Goal: Task Accomplishment & Management: Use online tool/utility

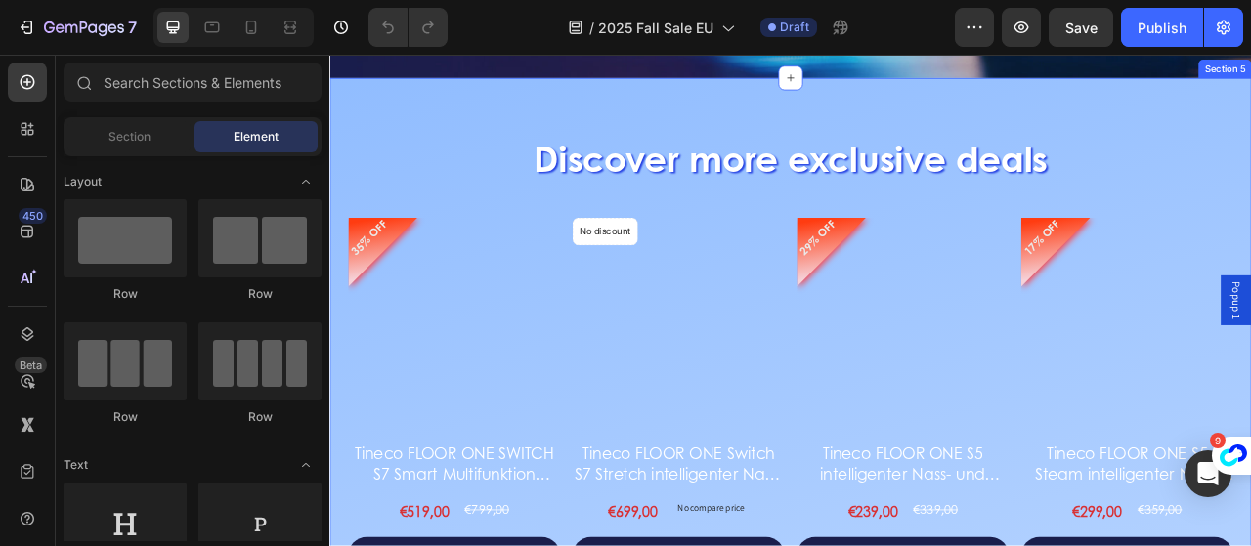
scroll to position [2334, 0]
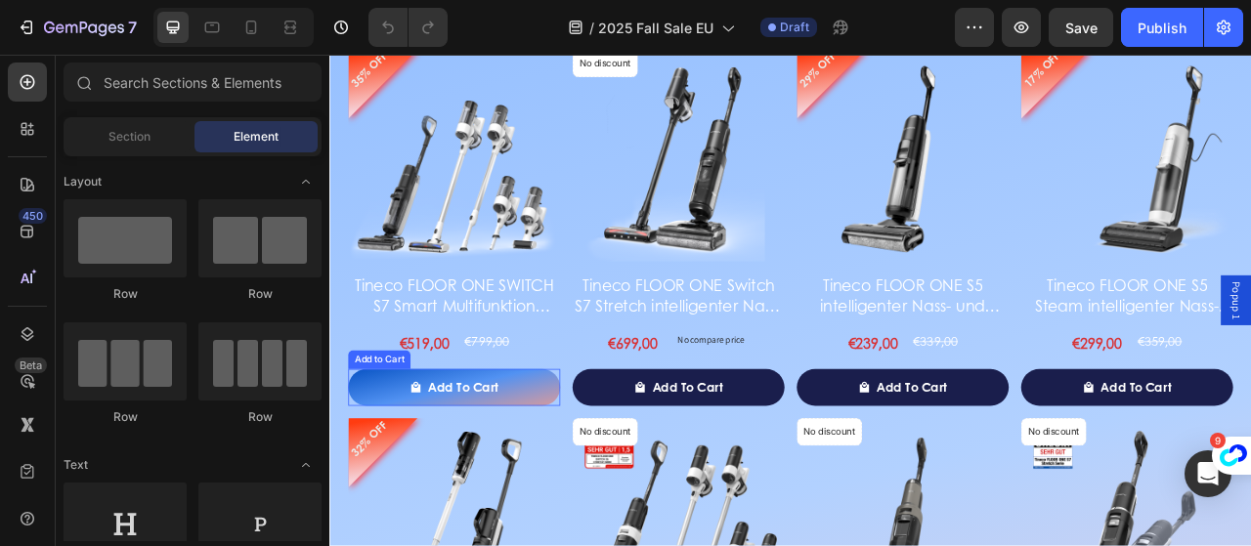
click at [567, 489] on button "Add to cart" at bounding box center [488, 478] width 270 height 47
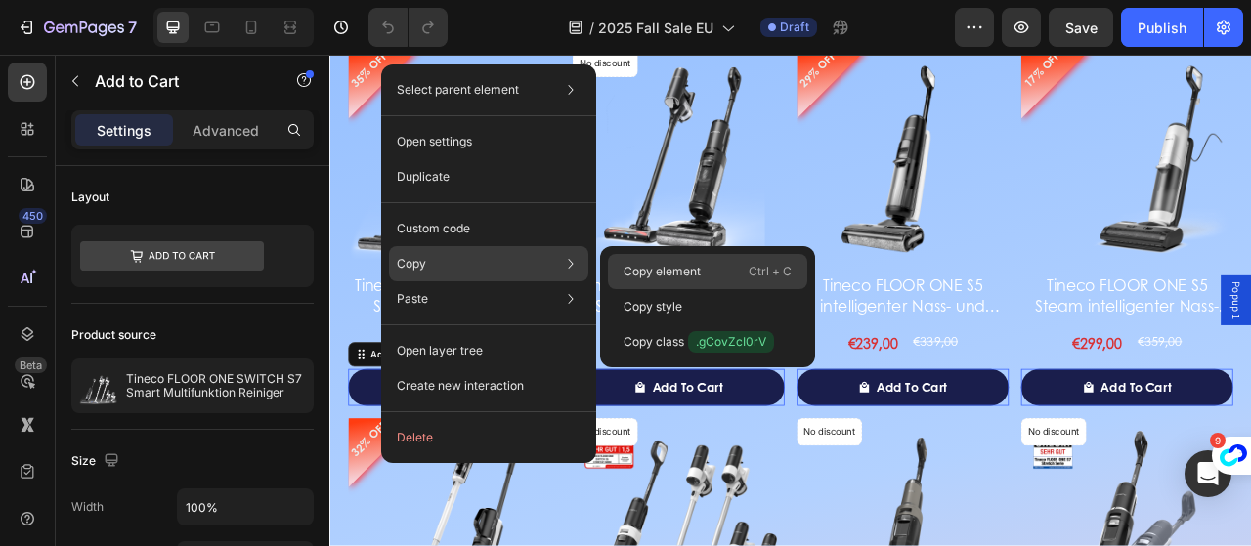
click at [757, 279] on p "Ctrl + C" at bounding box center [770, 272] width 43 height 20
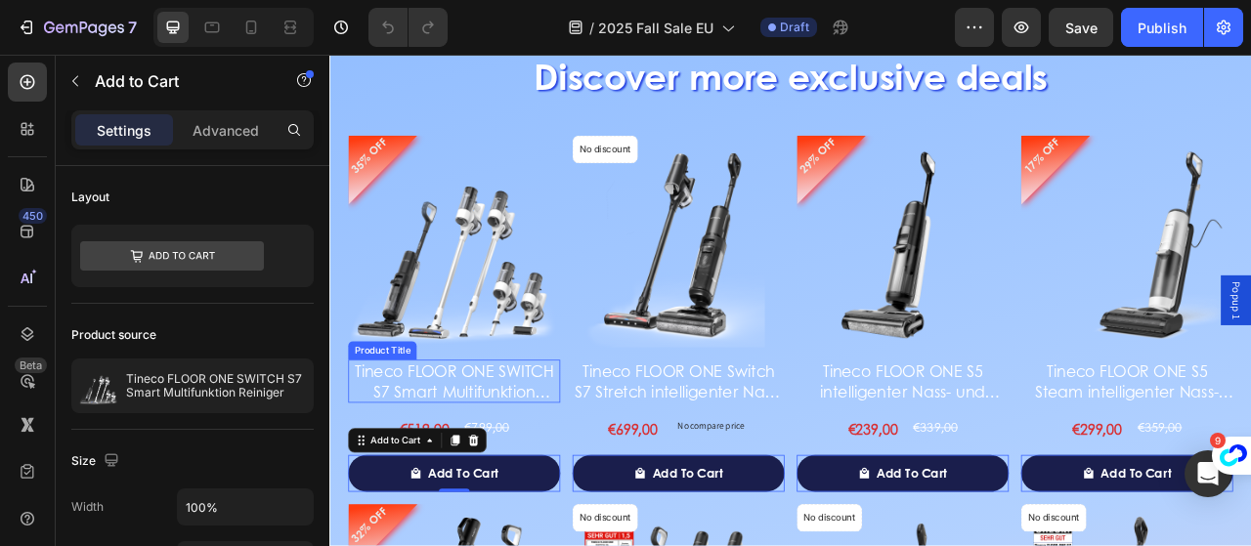
scroll to position [2138, 0]
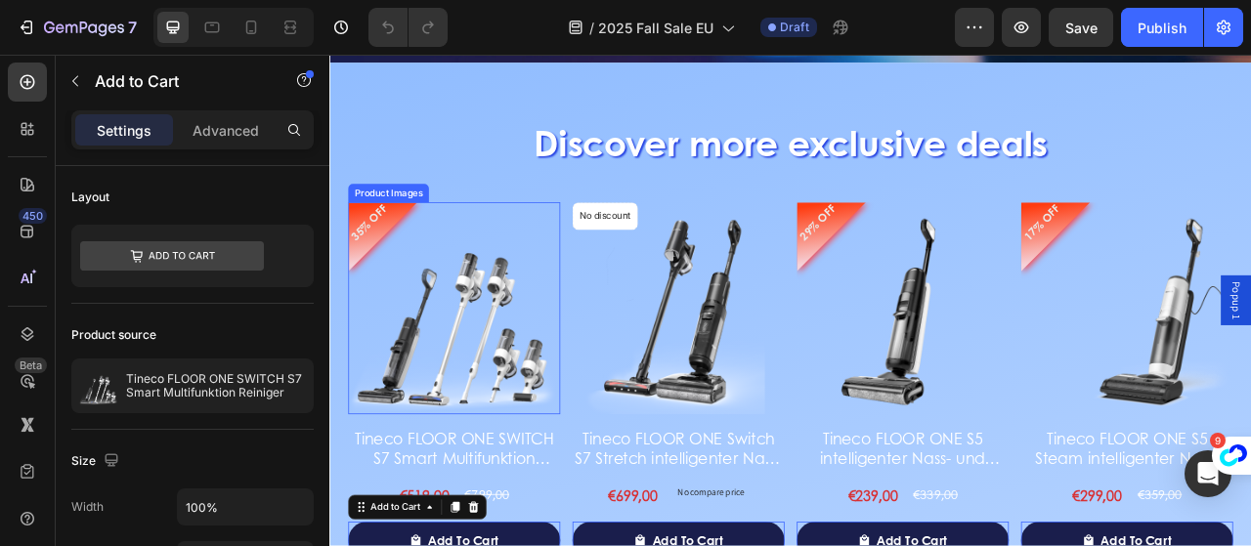
click at [474, 268] on img at bounding box center [488, 378] width 270 height 270
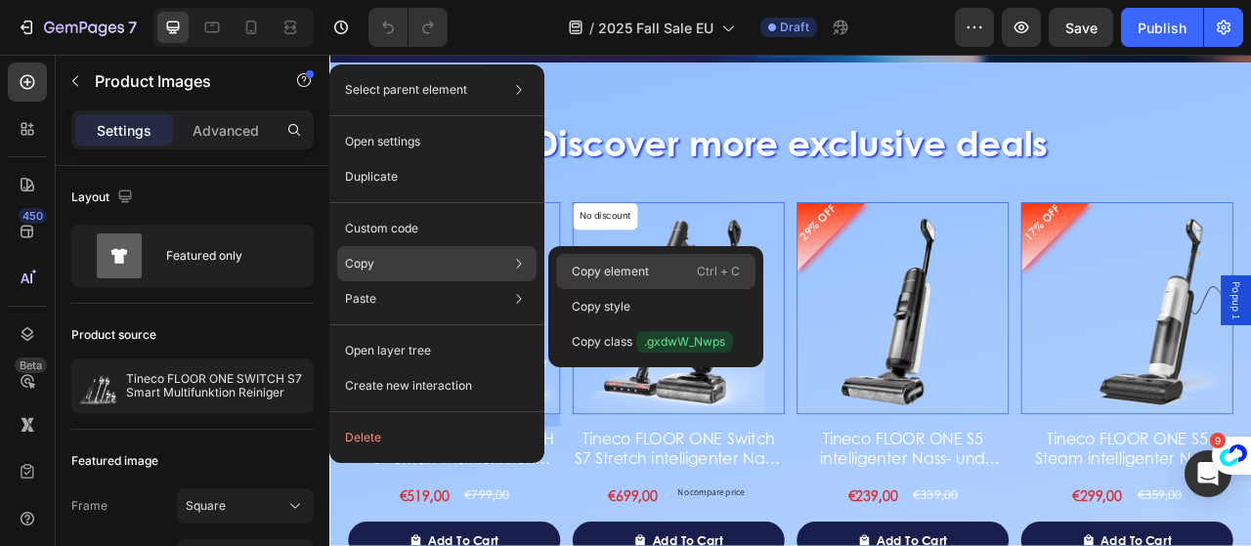
click at [707, 272] on p "Ctrl + C" at bounding box center [718, 272] width 43 height 20
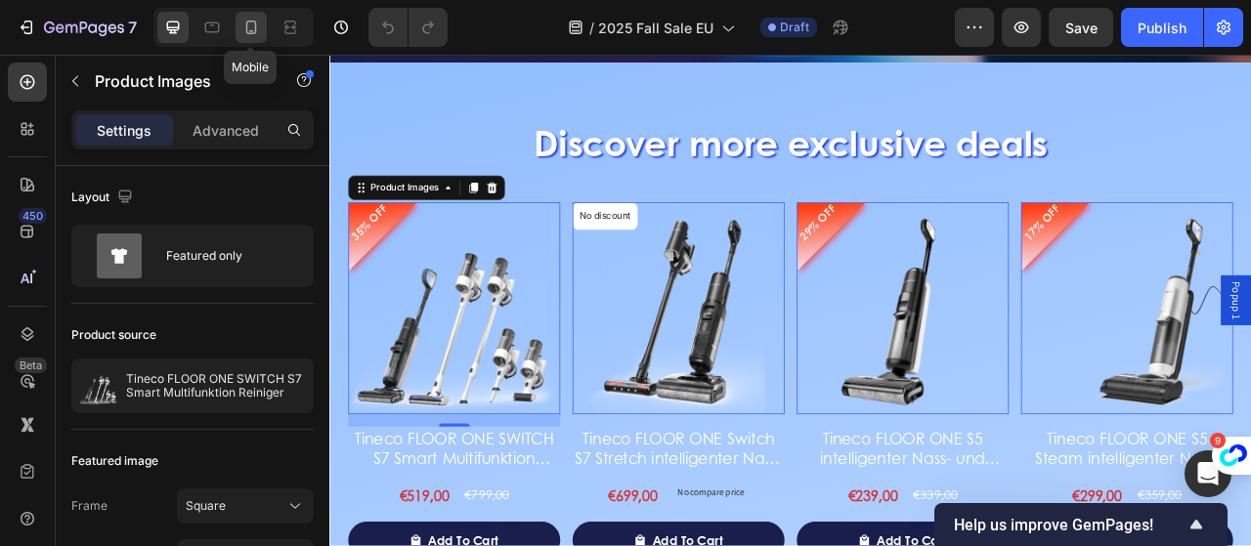
click at [262, 39] on div at bounding box center [251, 27] width 31 height 31
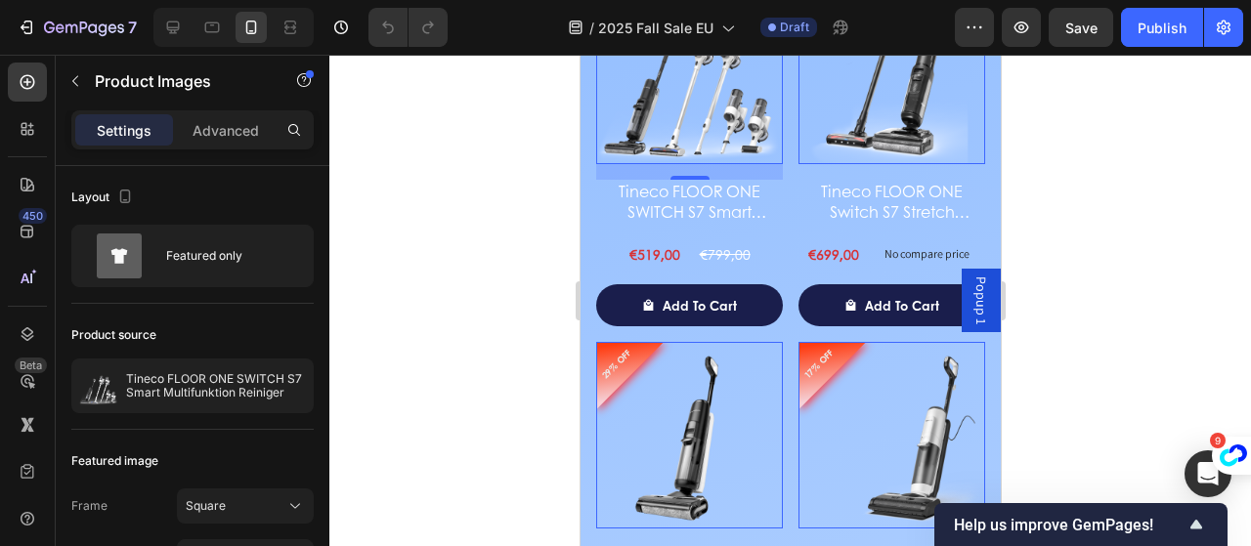
scroll to position [2555, 0]
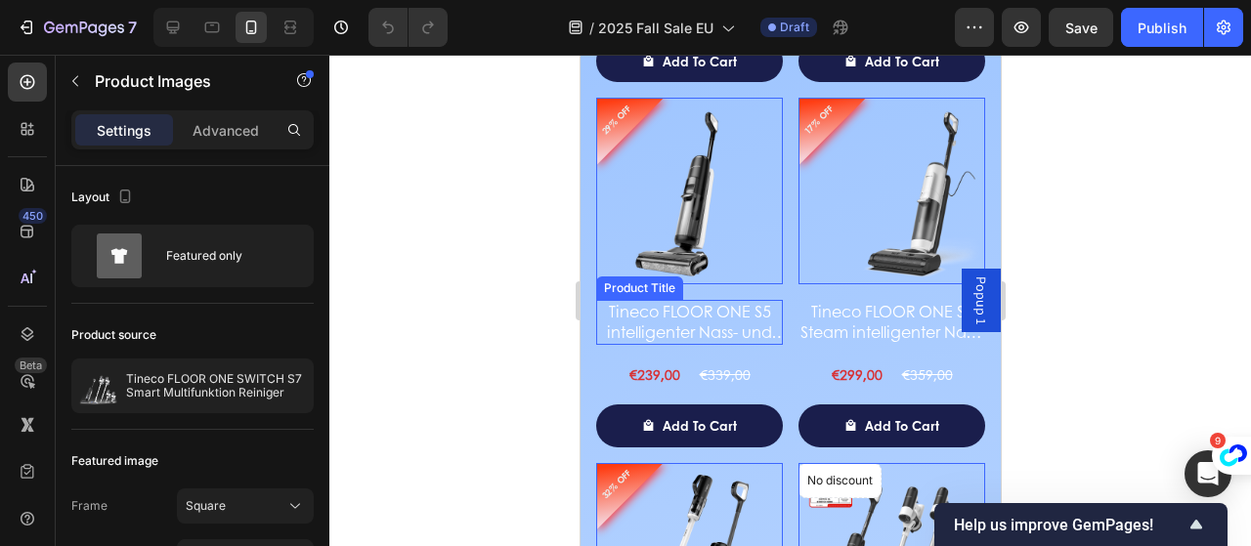
click at [723, 309] on h2 "Tineco FLOOR ONE S5 intelligenter Nass- und Trockensauger" at bounding box center [688, 322] width 187 height 45
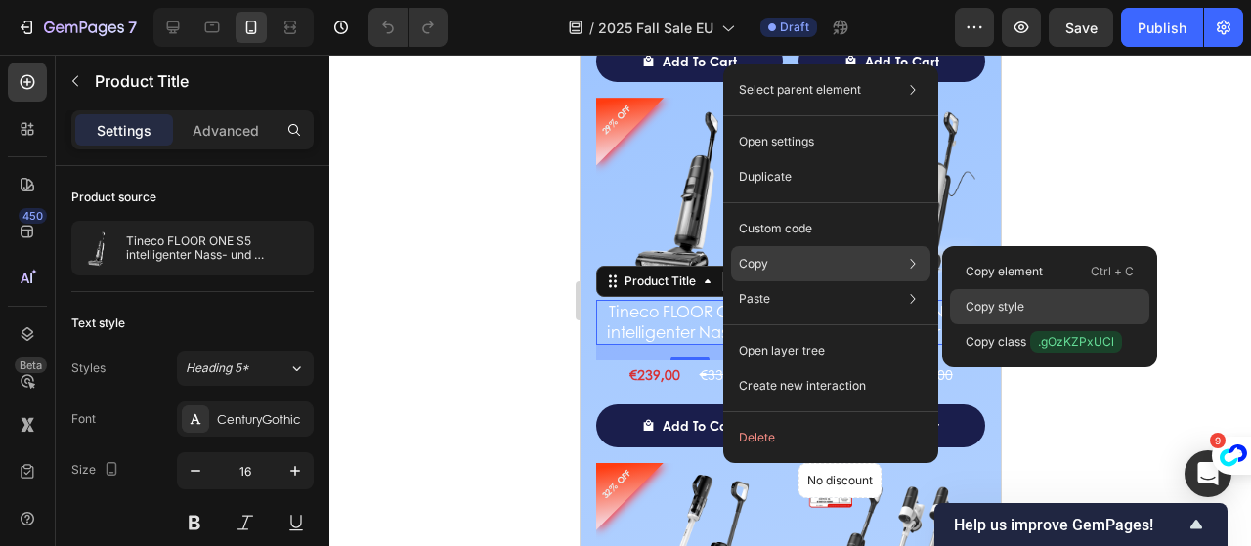
click at [1050, 298] on div "Copy style" at bounding box center [1049, 306] width 199 height 35
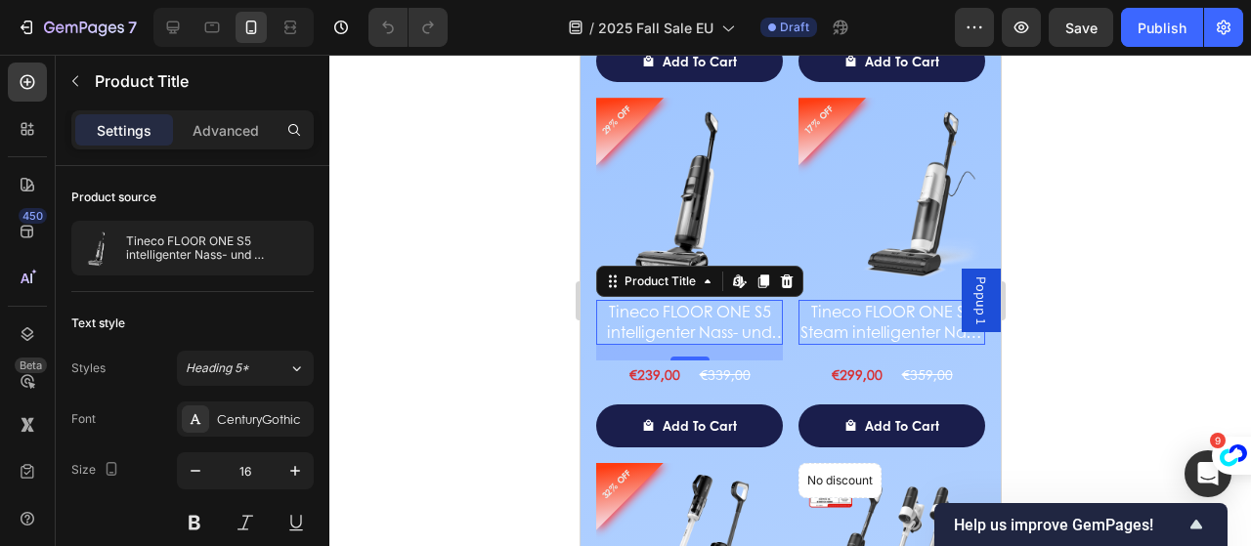
click at [1171, 294] on div at bounding box center [790, 301] width 922 height 492
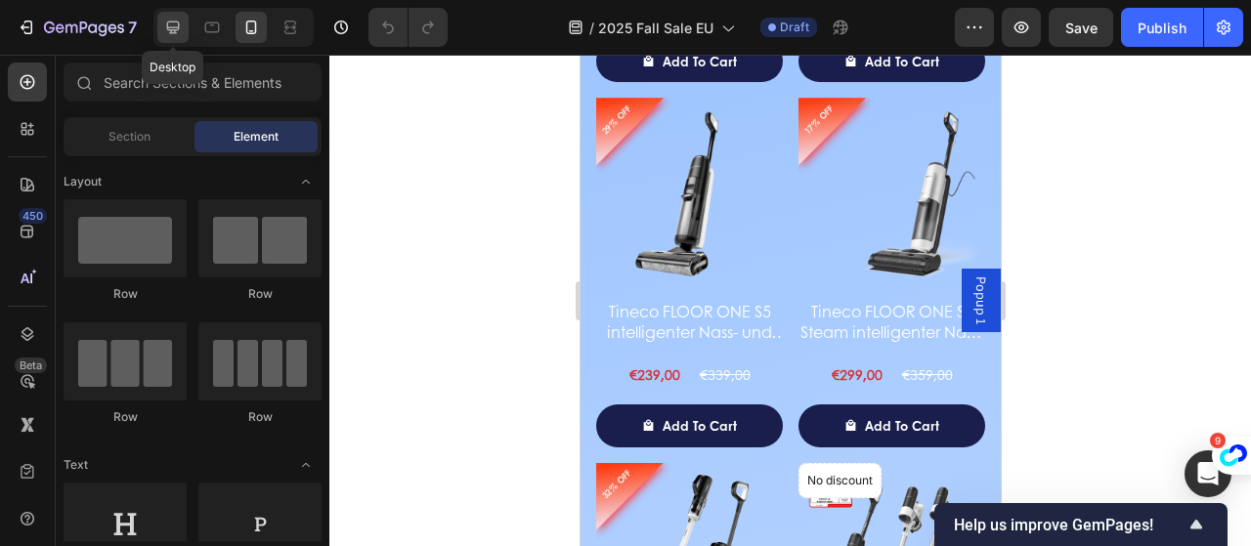
click at [169, 27] on icon at bounding box center [173, 28] width 13 height 13
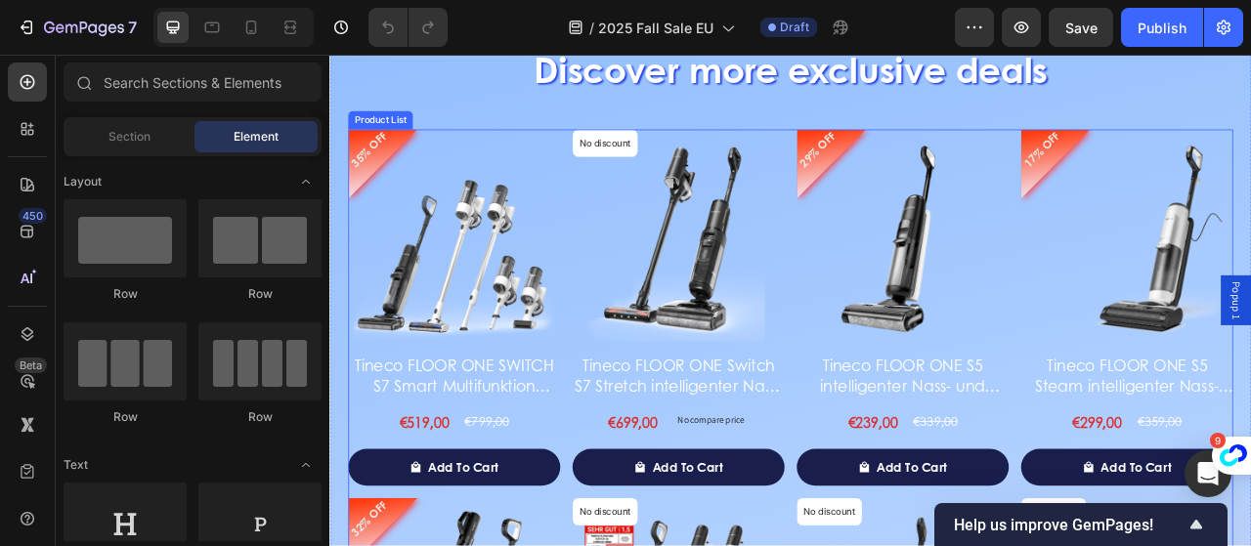
scroll to position [2111, 0]
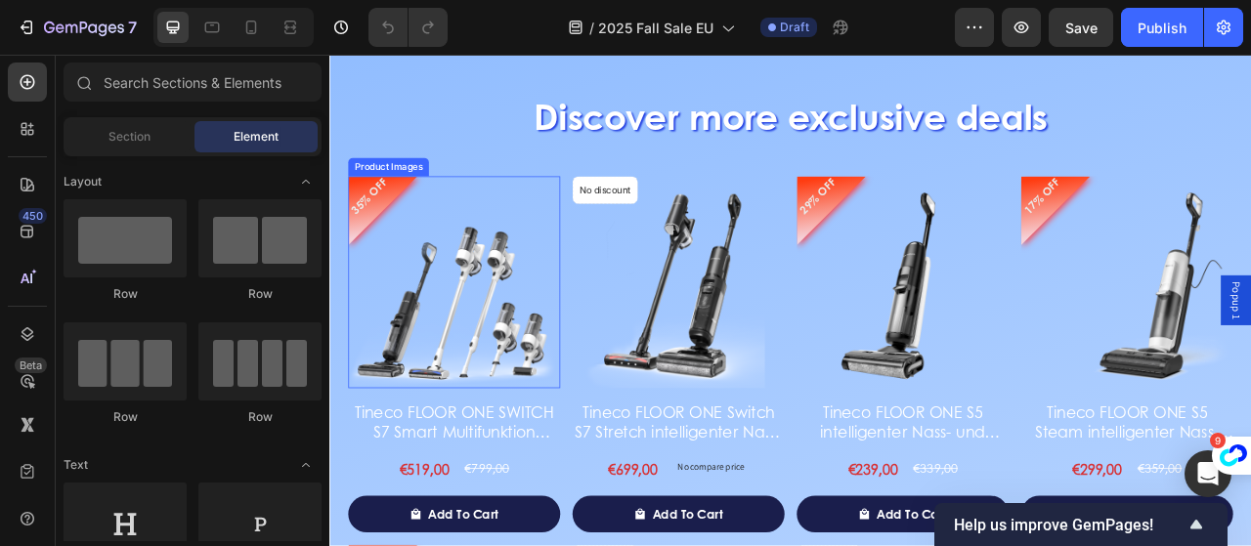
click at [543, 252] on img at bounding box center [488, 345] width 270 height 270
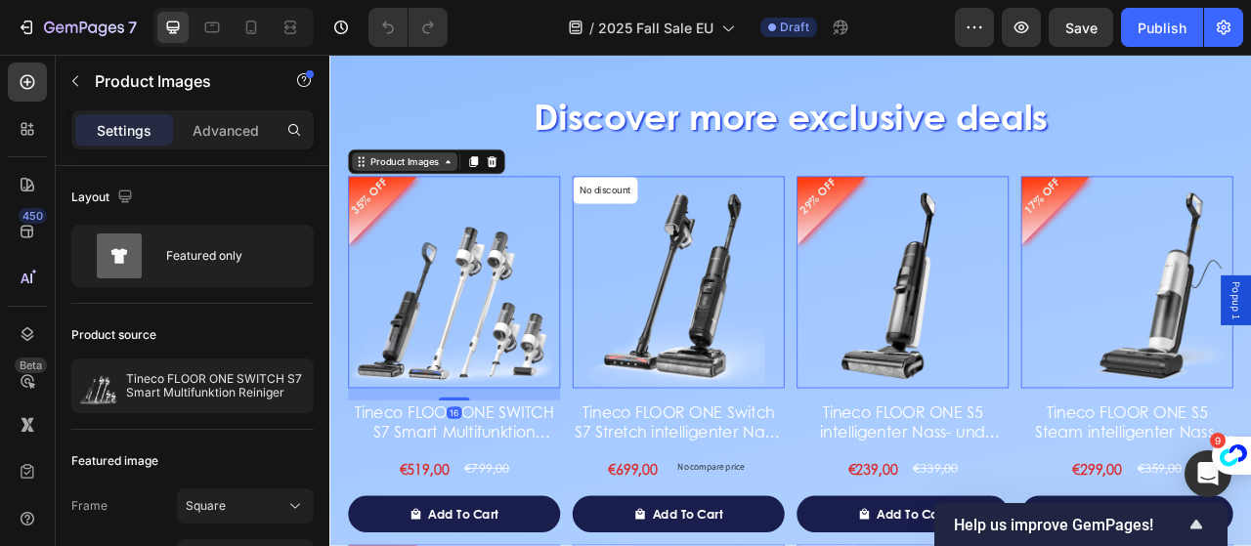
click at [468, 187] on div "Product Images" at bounding box center [424, 192] width 95 height 18
click at [403, 152] on div "Row 1 col" at bounding box center [392, 157] width 60 height 12
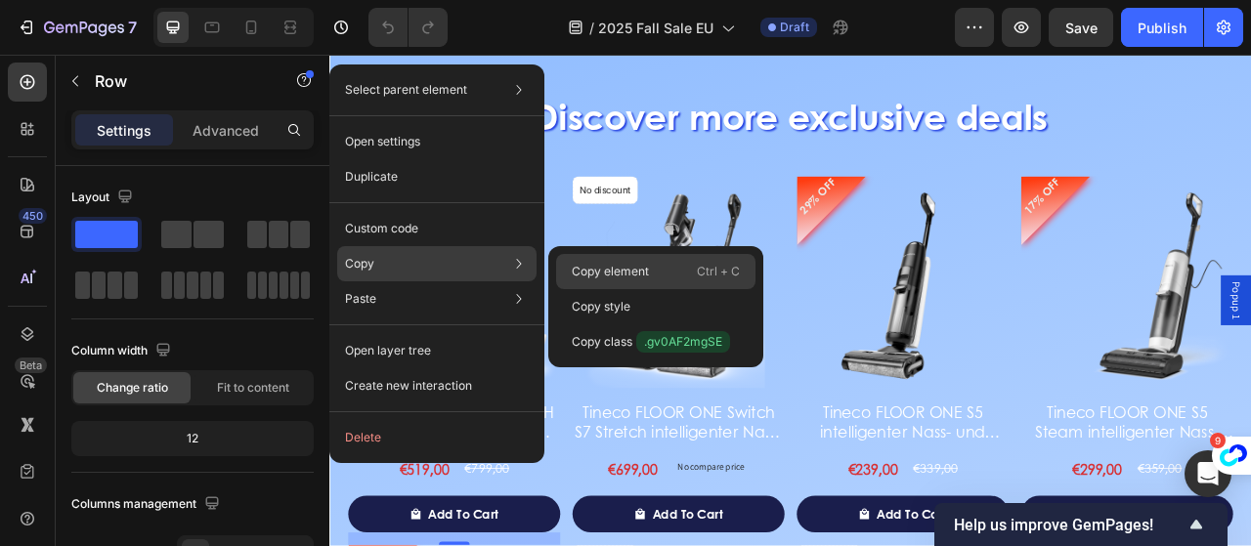
click at [634, 269] on p "Copy element" at bounding box center [610, 272] width 77 height 18
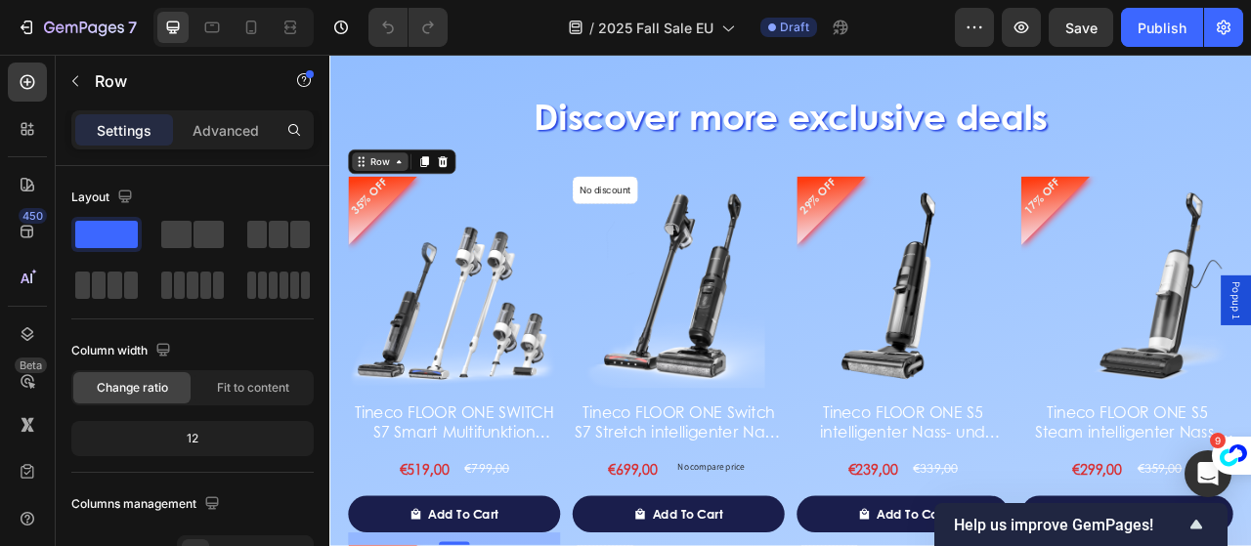
click at [409, 193] on icon at bounding box center [417, 192] width 16 height 16
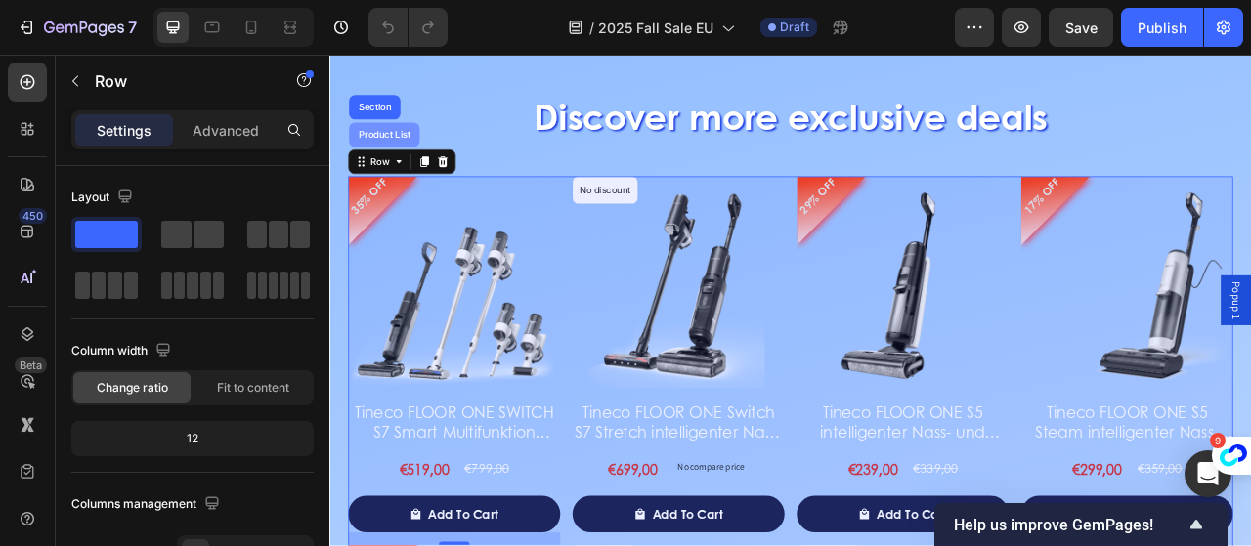
click at [405, 156] on div "Product List" at bounding box center [399, 157] width 74 height 12
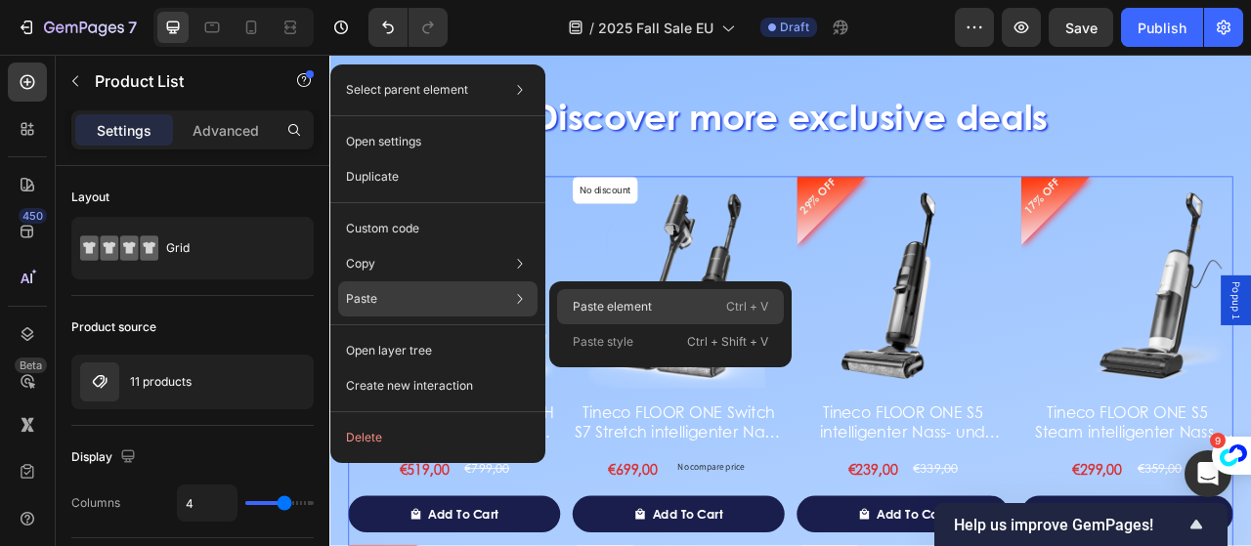
drag, startPoint x: 660, startPoint y: 316, endPoint x: 1145, endPoint y: 424, distance: 497.7
click at [660, 316] on div "Paste element Ctrl + V" at bounding box center [670, 306] width 227 height 35
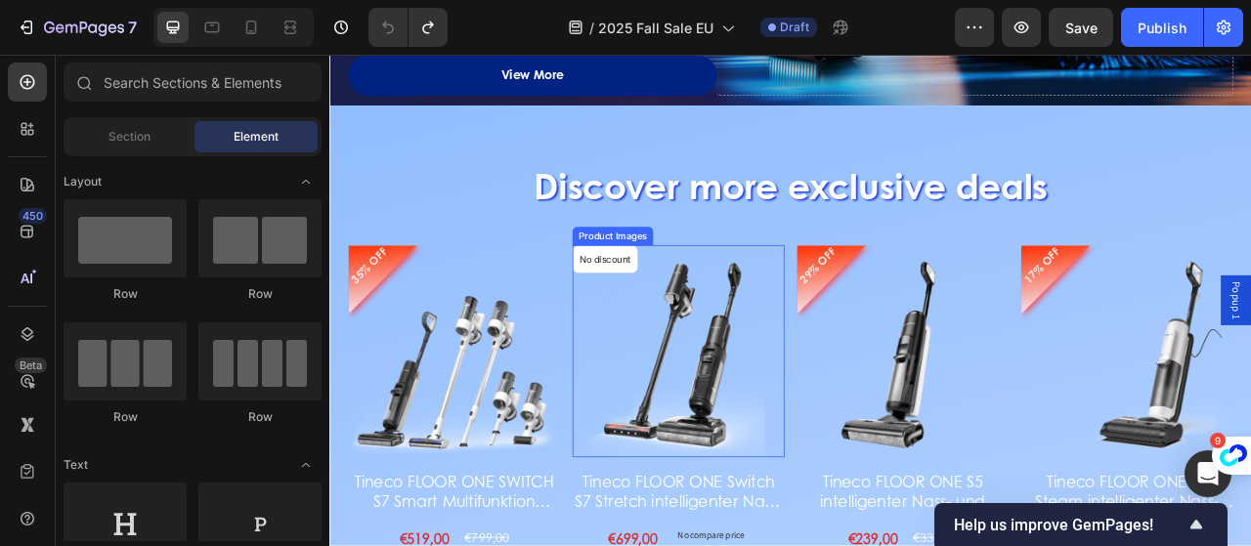
scroll to position [2013, 0]
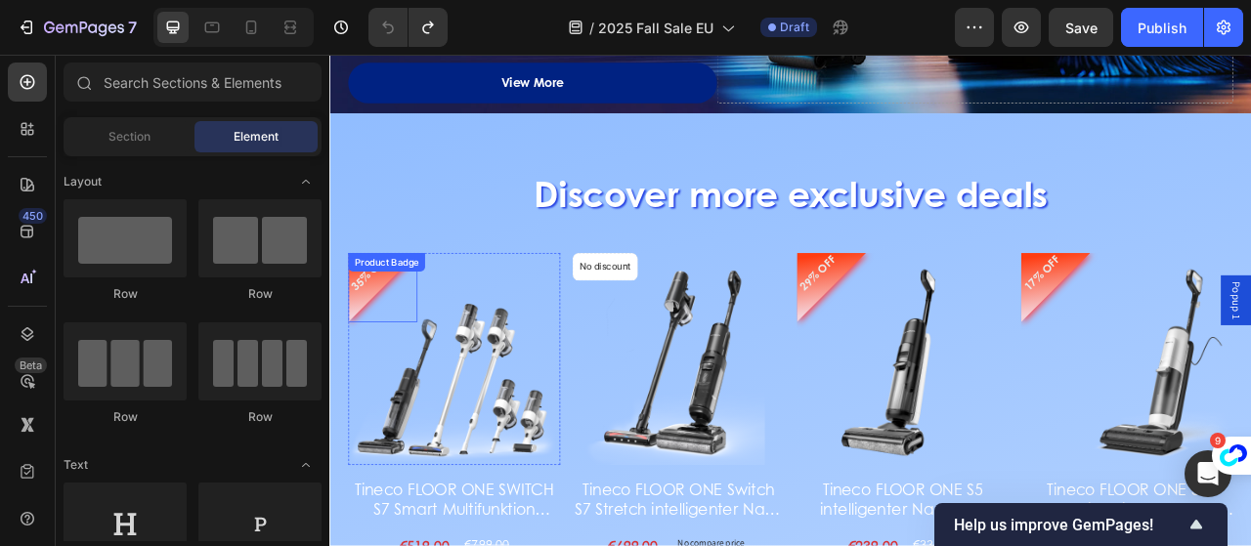
click at [431, 324] on div "Product Badge" at bounding box center [402, 320] width 90 height 18
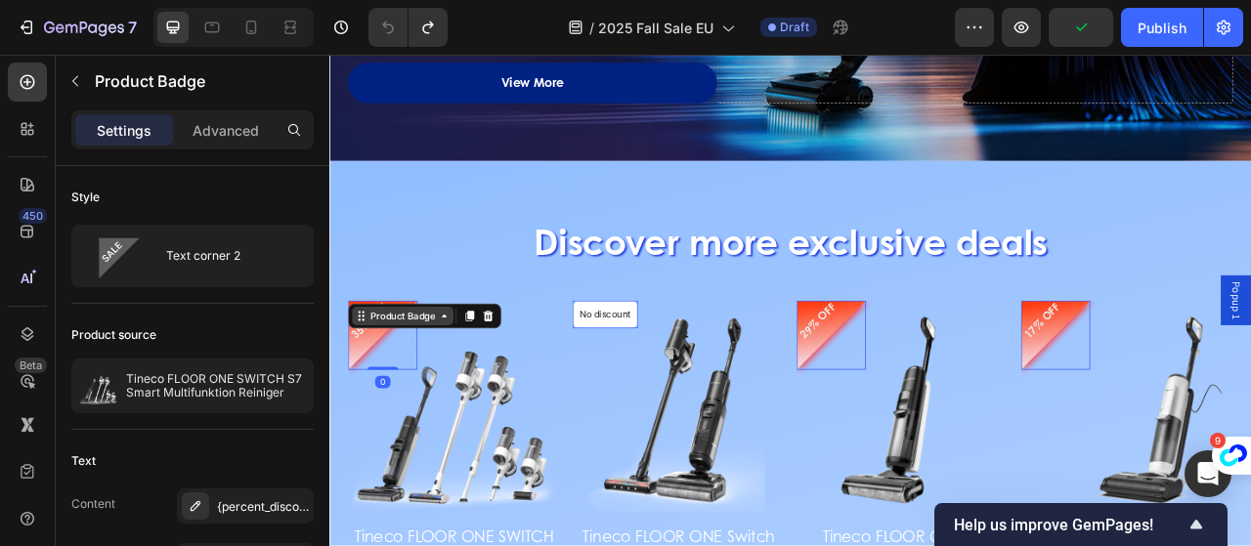
click at [477, 396] on div "Product Badge" at bounding box center [422, 387] width 129 height 23
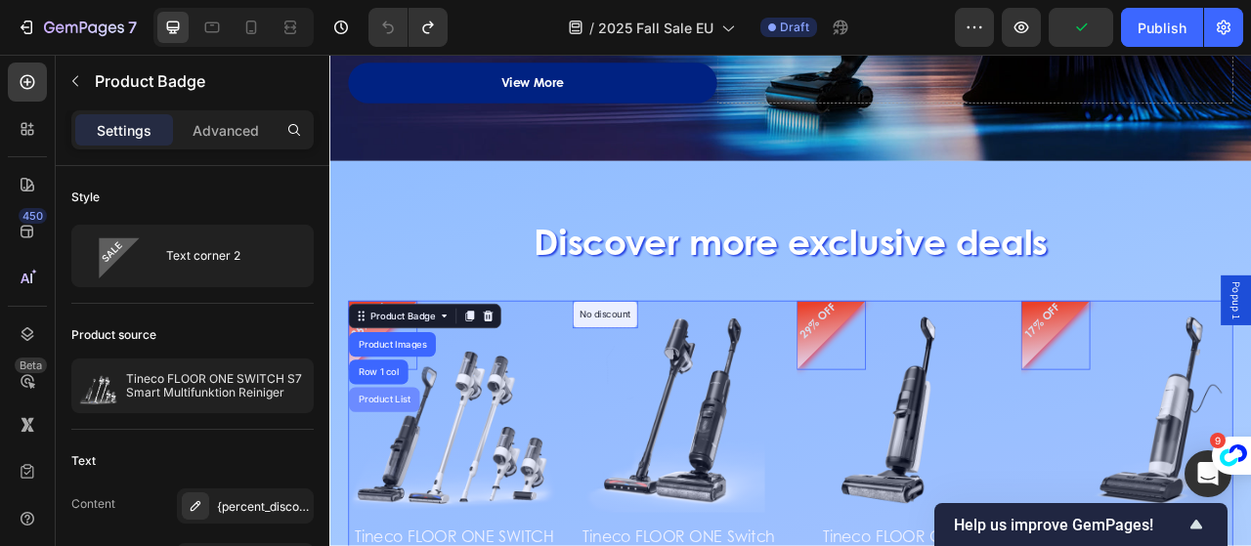
click at [400, 489] on div "Product List" at bounding box center [399, 495] width 74 height 12
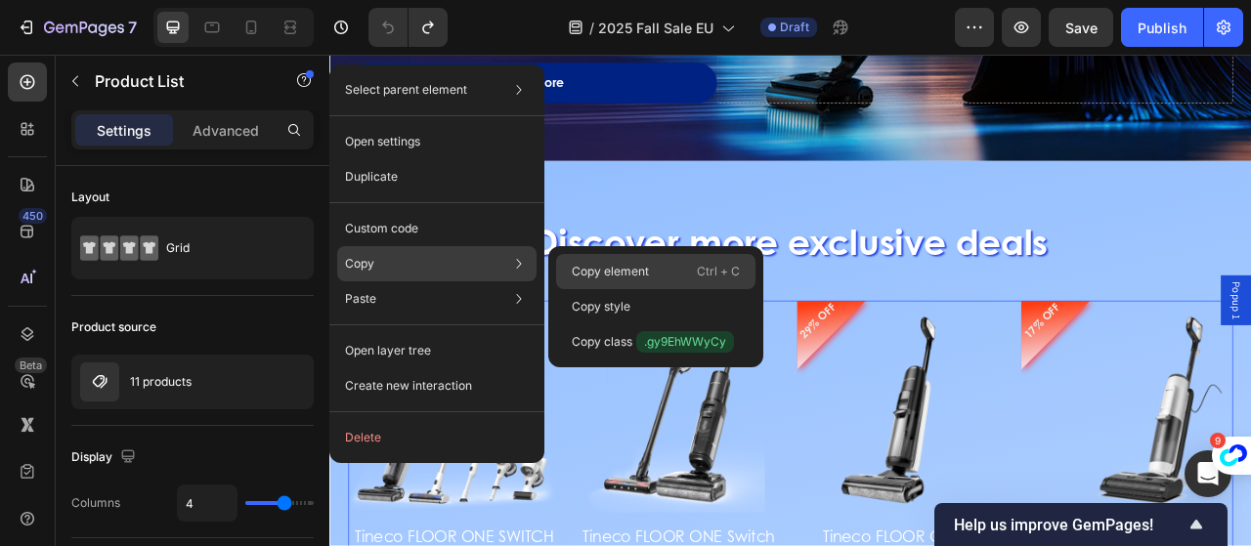
click at [649, 269] on div "Copy element Ctrl + C" at bounding box center [655, 271] width 199 height 35
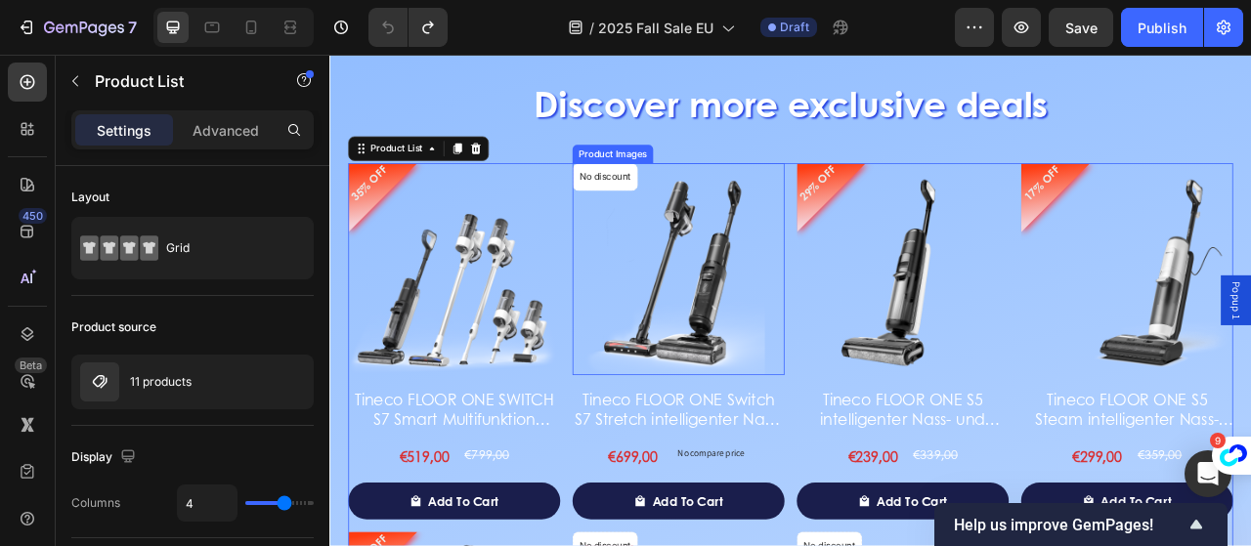
scroll to position [2306, 0]
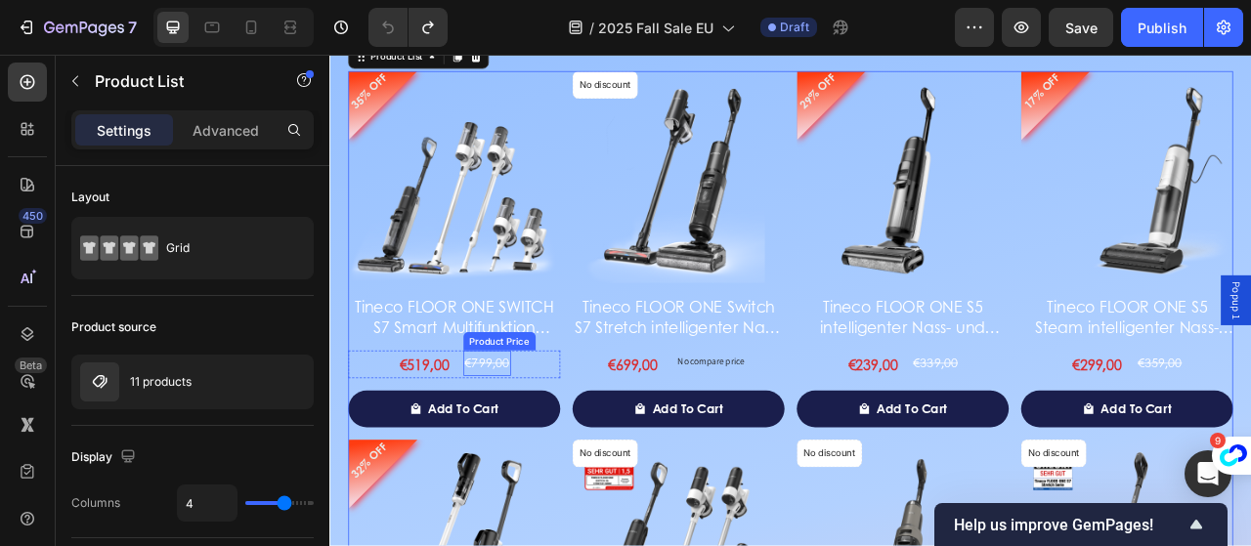
click at [552, 442] on div "€799,00" at bounding box center [529, 448] width 61 height 32
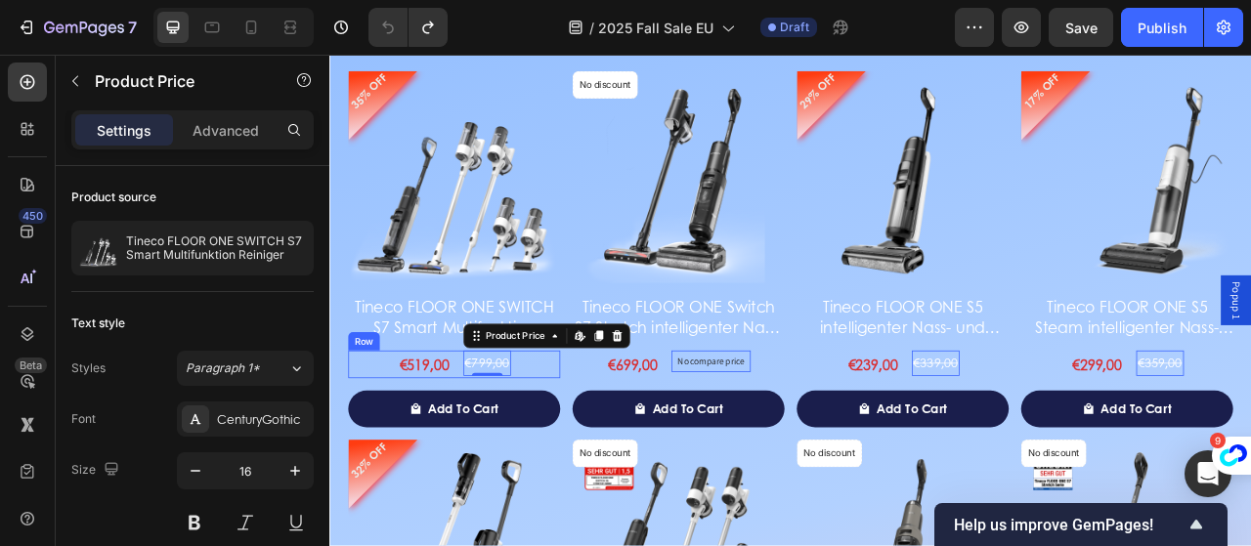
click at [572, 444] on div "€519,00 Product Price Product Price €799,00 Product Price Edit content in Shopi…" at bounding box center [488, 449] width 270 height 35
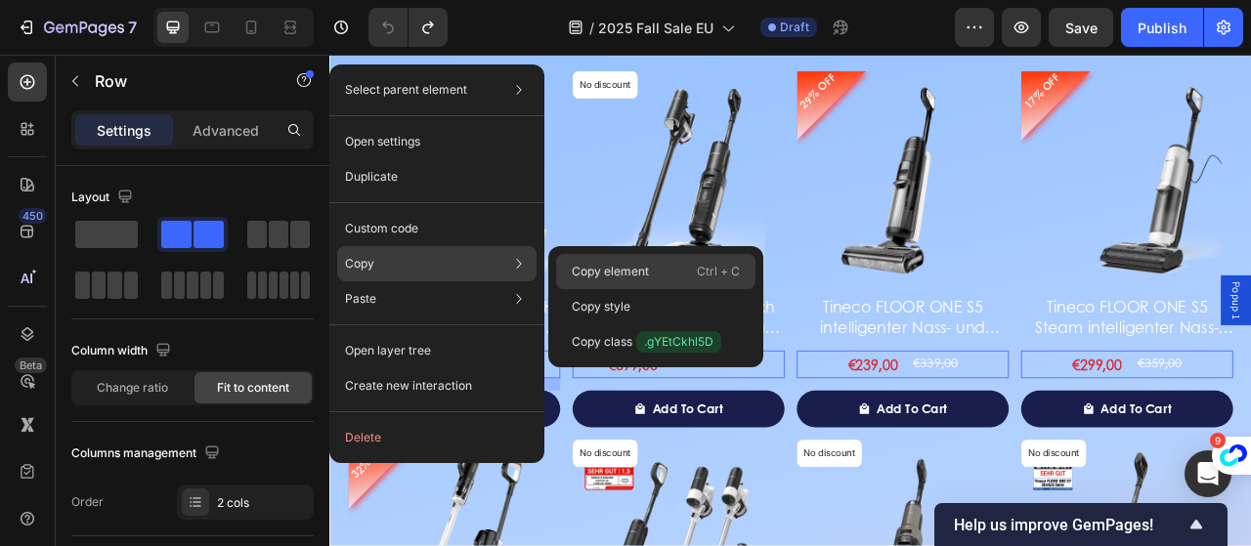
click at [694, 282] on div "Copy element Ctrl + C" at bounding box center [655, 271] width 199 height 35
click at [620, 264] on p "Copy element" at bounding box center [610, 272] width 77 height 18
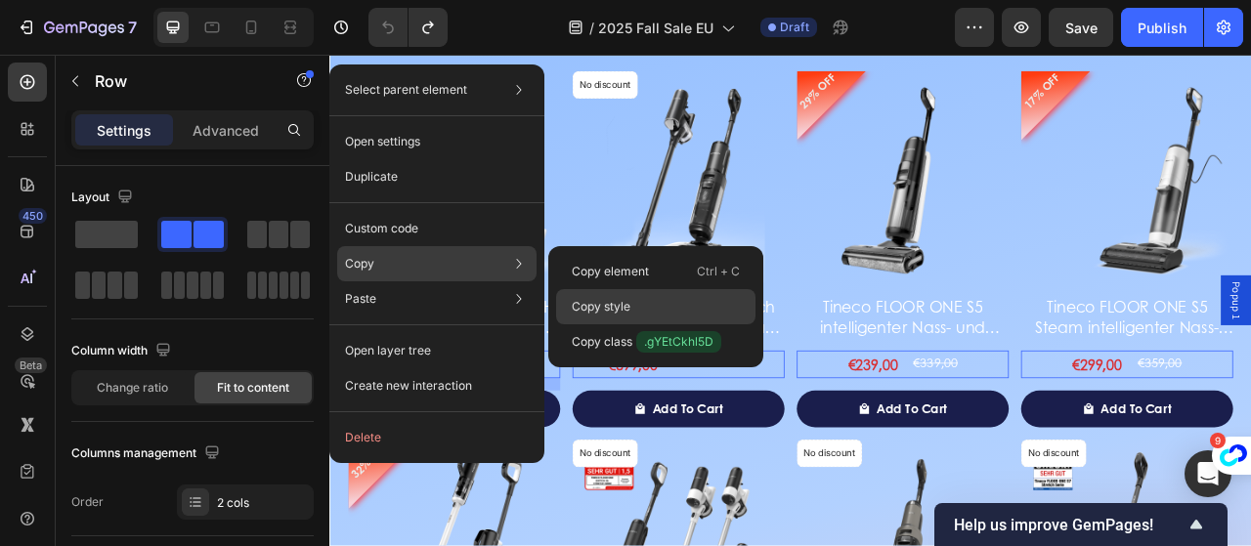
click at [622, 315] on p "Copy style" at bounding box center [601, 307] width 59 height 18
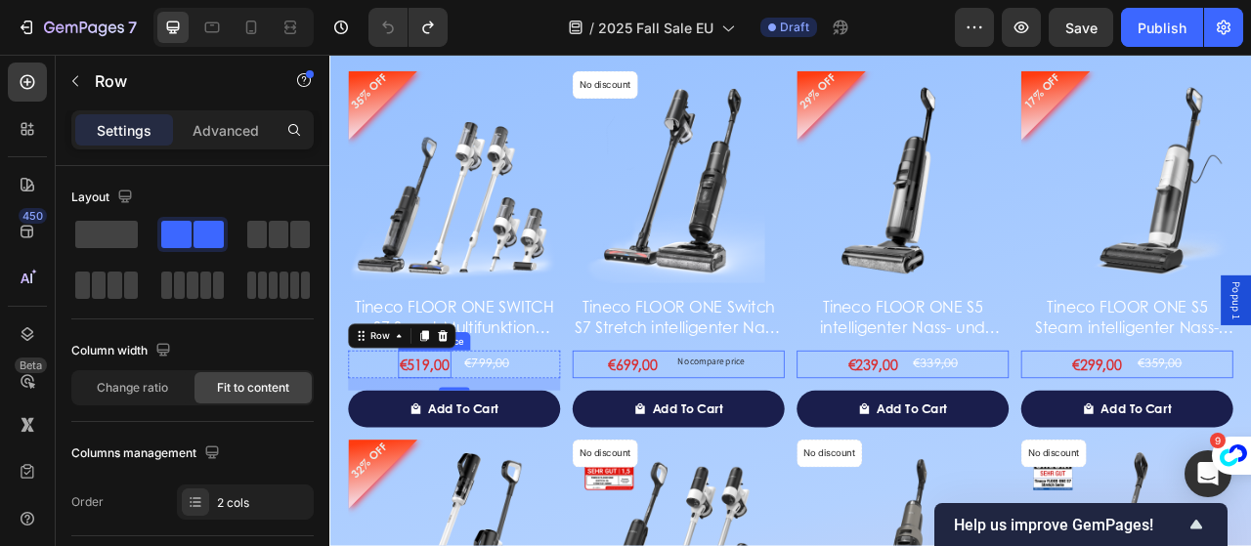
click at [417, 444] on div "€519,00" at bounding box center [449, 449] width 67 height 35
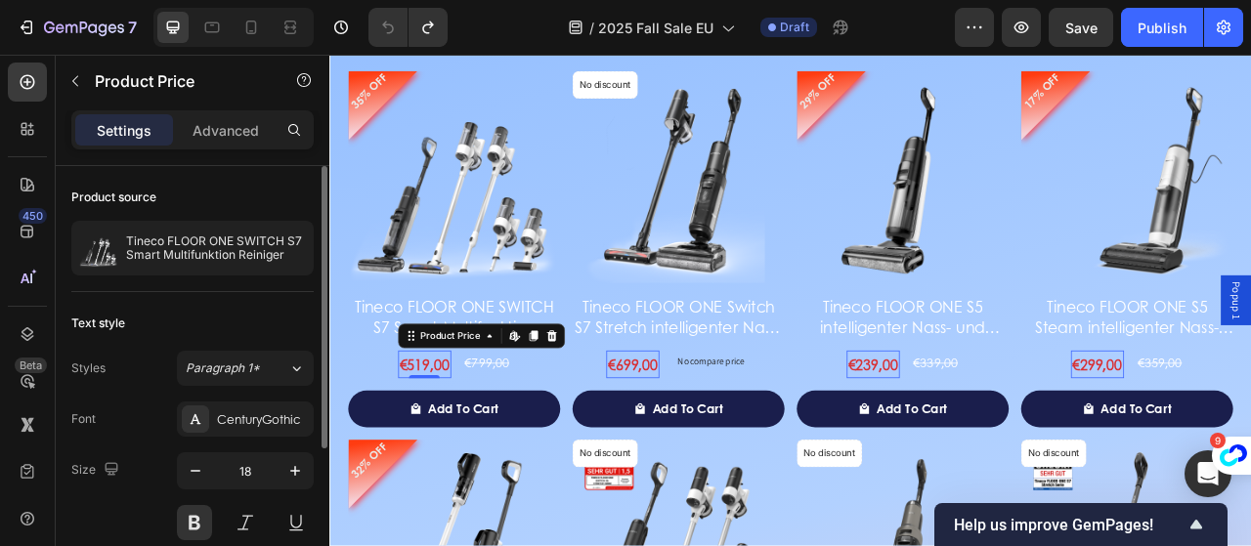
scroll to position [238, 0]
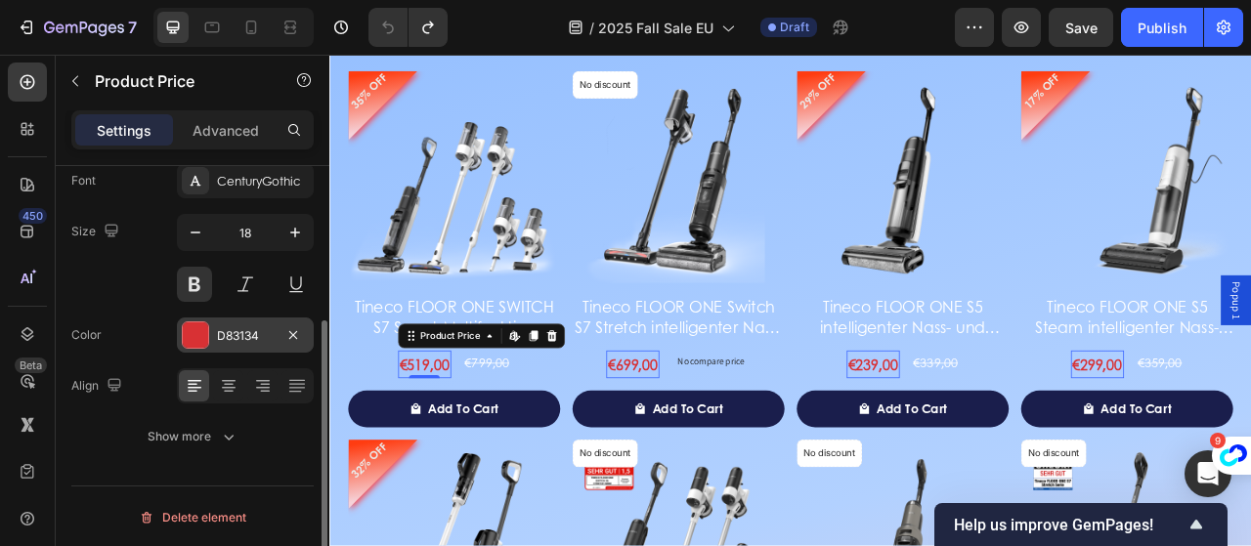
click at [254, 335] on div "D83134" at bounding box center [245, 336] width 57 height 18
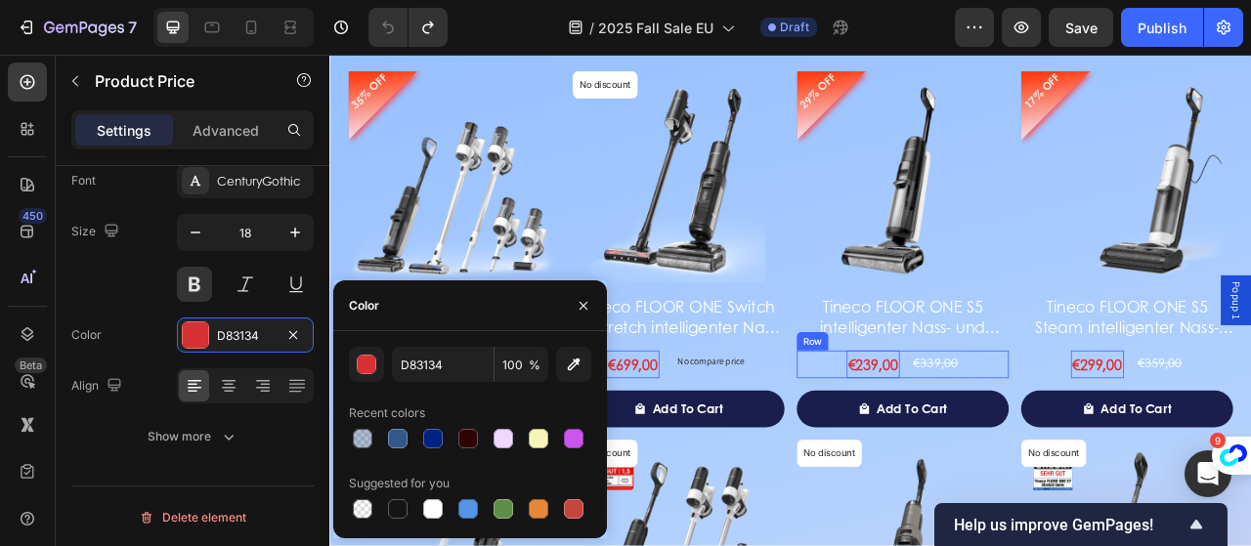
click at [929, 454] on div "€239,00 Product Price Edit content in Shopify 0 Product Price Edit content in S…" at bounding box center [1059, 449] width 270 height 35
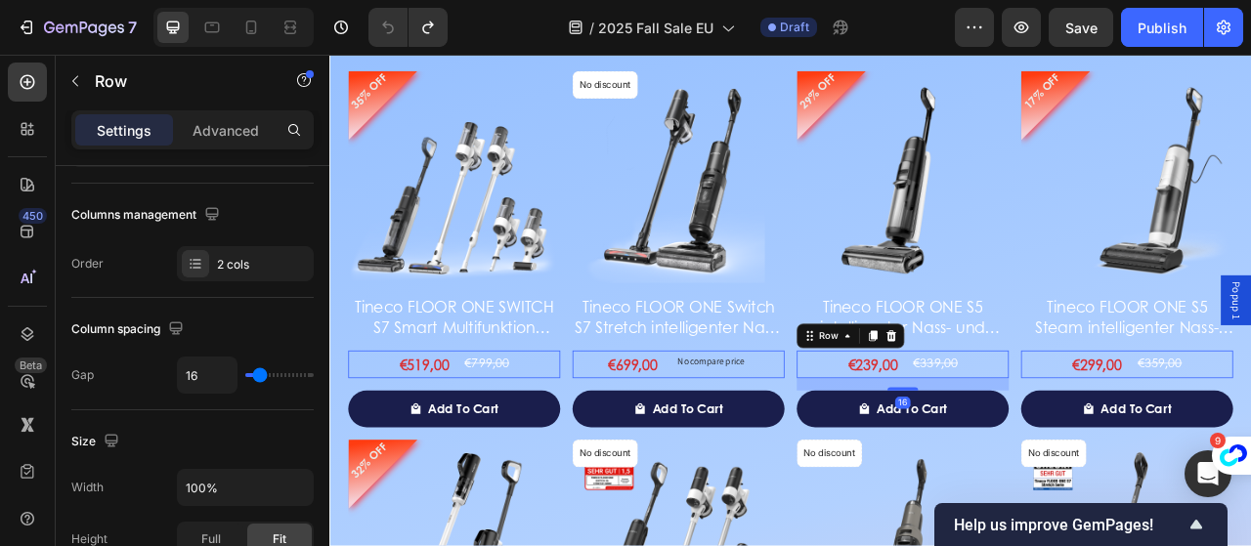
scroll to position [0, 0]
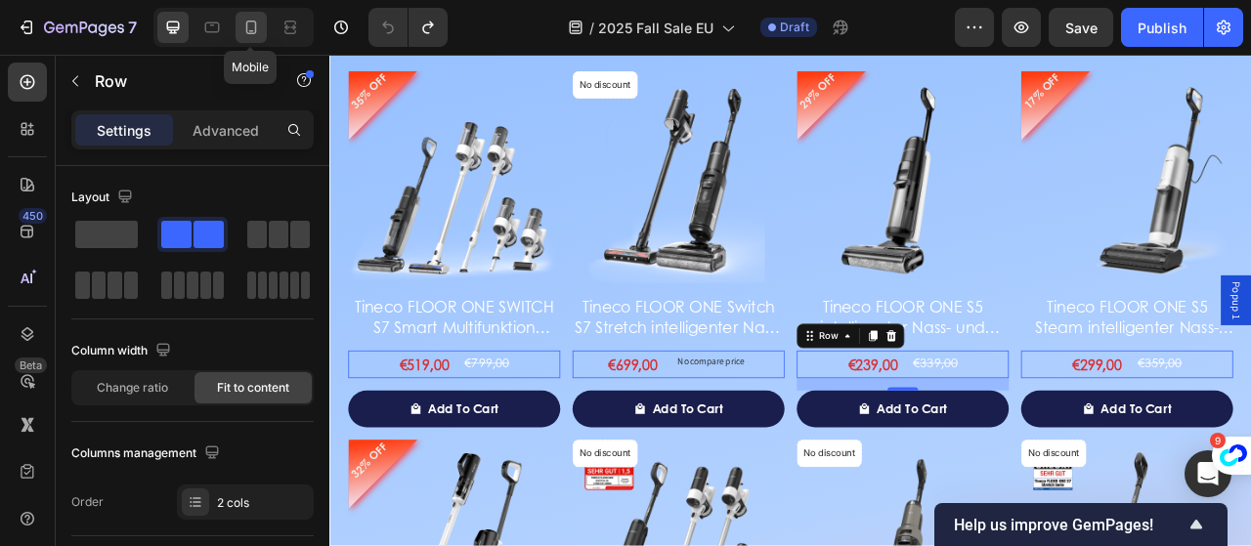
click at [261, 21] on div at bounding box center [251, 27] width 31 height 31
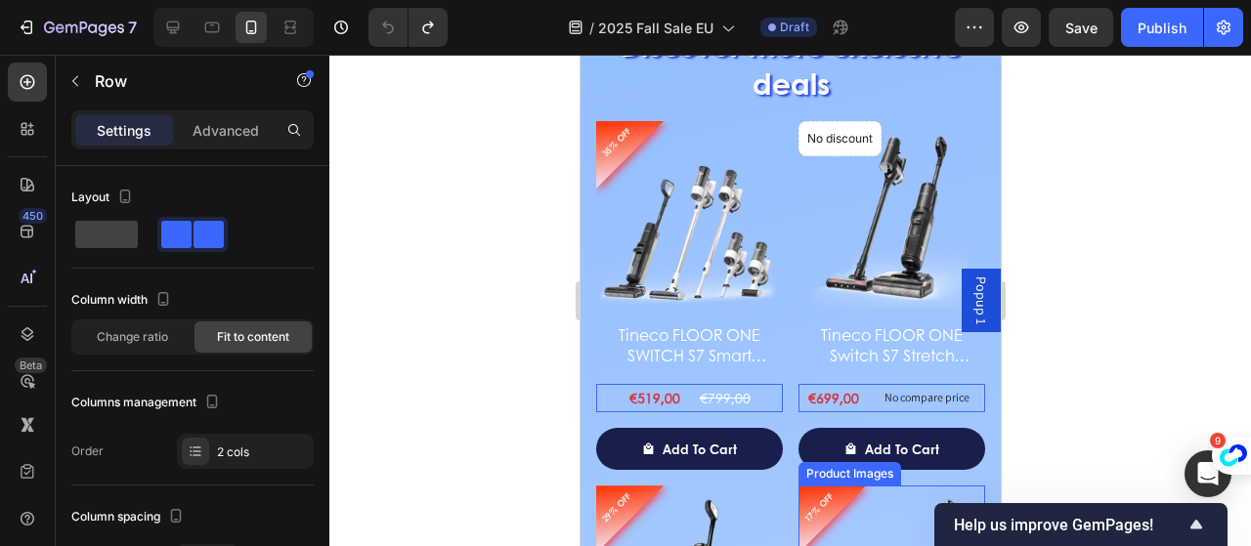
scroll to position [2172, 0]
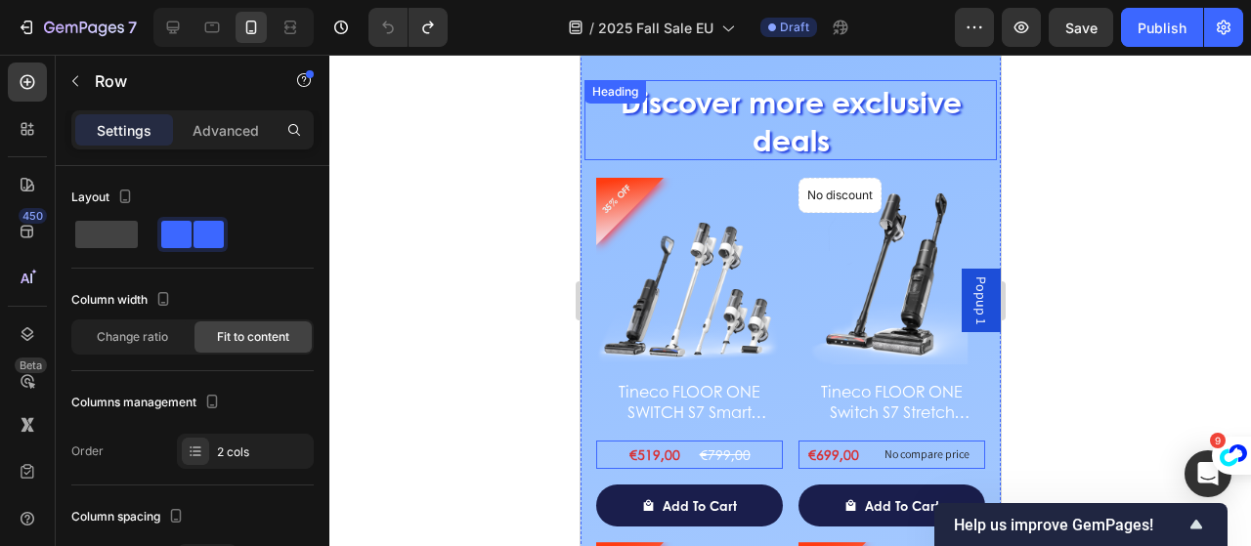
click at [734, 151] on h2 "Discover more exclusive deals" at bounding box center [789, 120] width 412 height 80
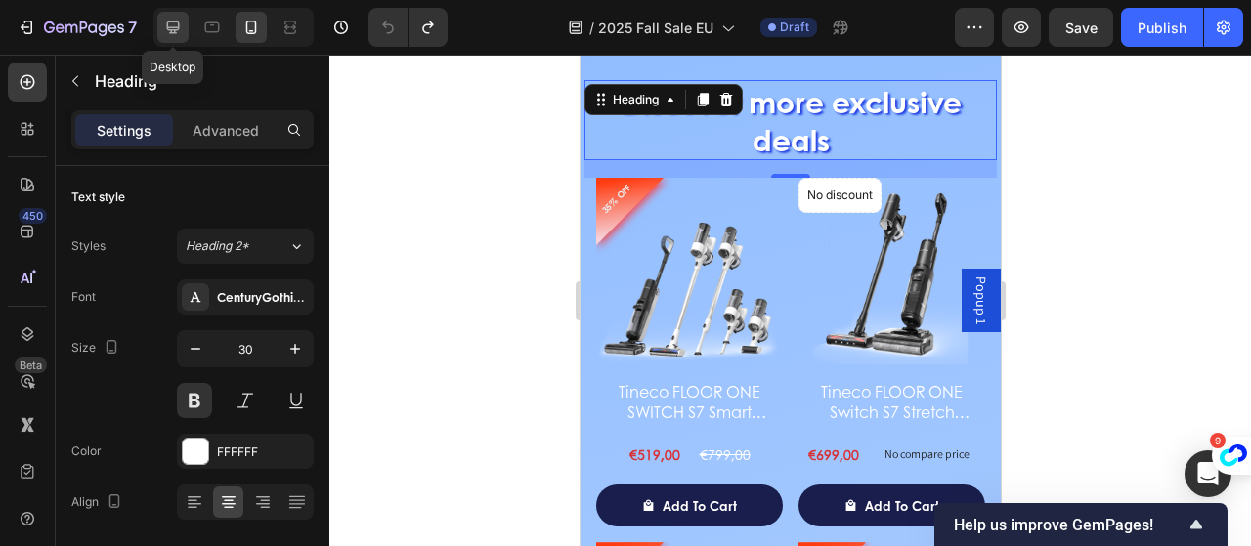
click at [178, 24] on icon at bounding box center [173, 28] width 13 height 13
type input "46"
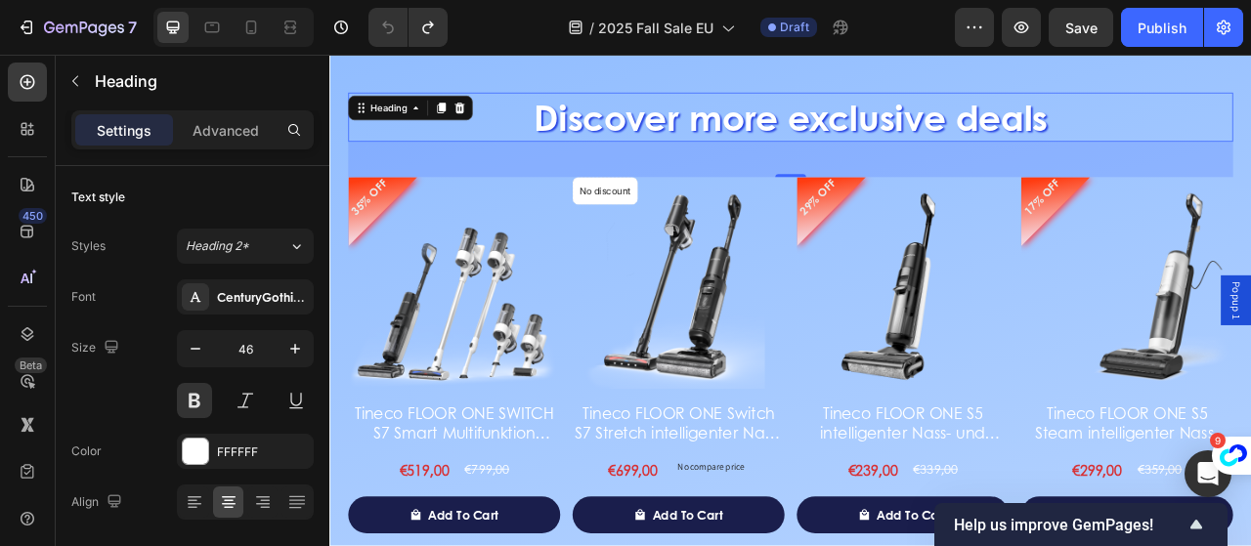
scroll to position [2152, 0]
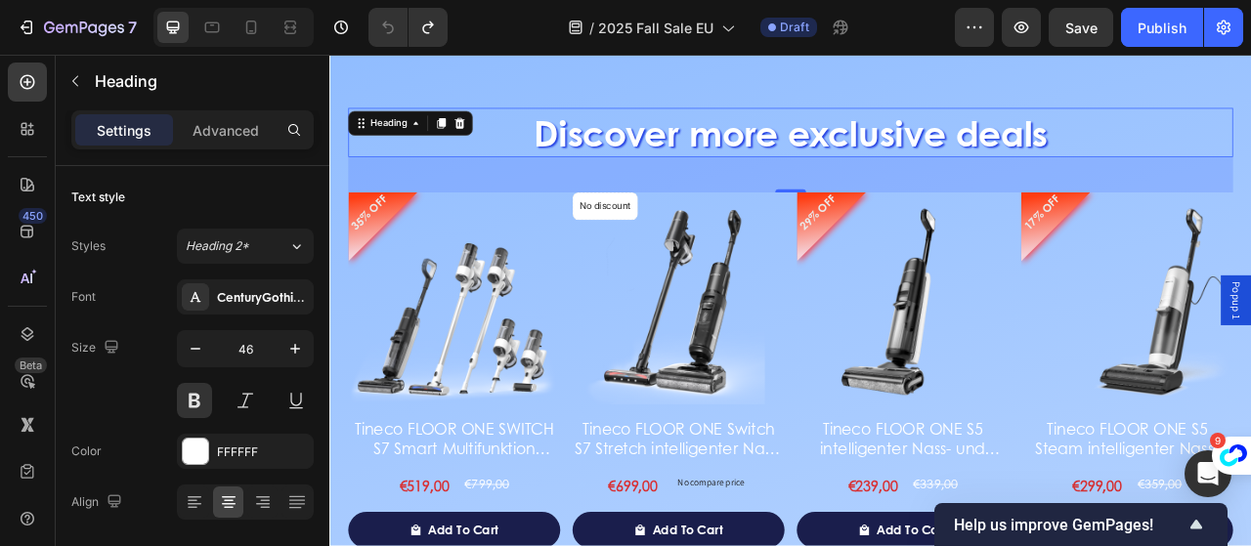
drag, startPoint x: 659, startPoint y: 184, endPoint x: 338, endPoint y: 175, distance: 320.7
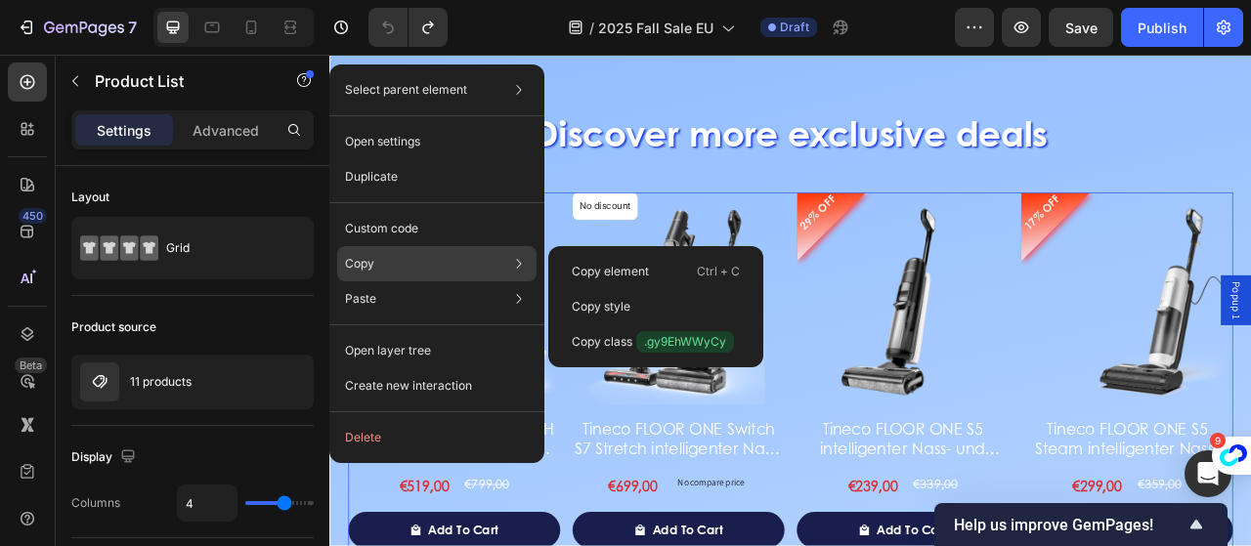
click at [430, 265] on div "Copy Copy element Ctrl + C Copy style Copy class .gy9EhWWyCy" at bounding box center [436, 263] width 199 height 35
click at [622, 268] on p "Copy element" at bounding box center [610, 272] width 77 height 18
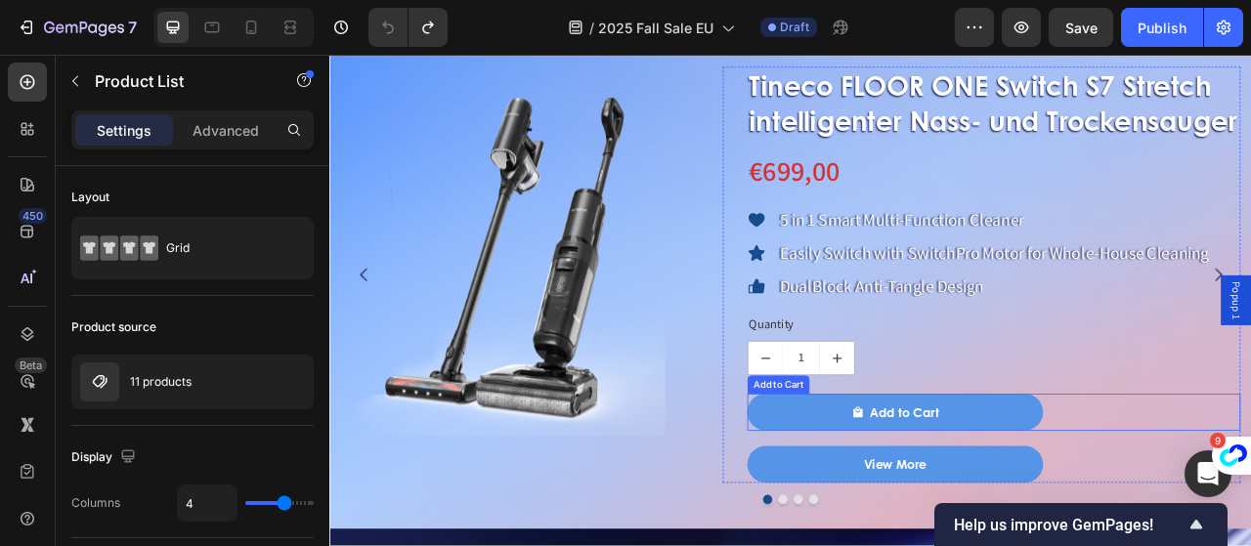
scroll to position [1384, 0]
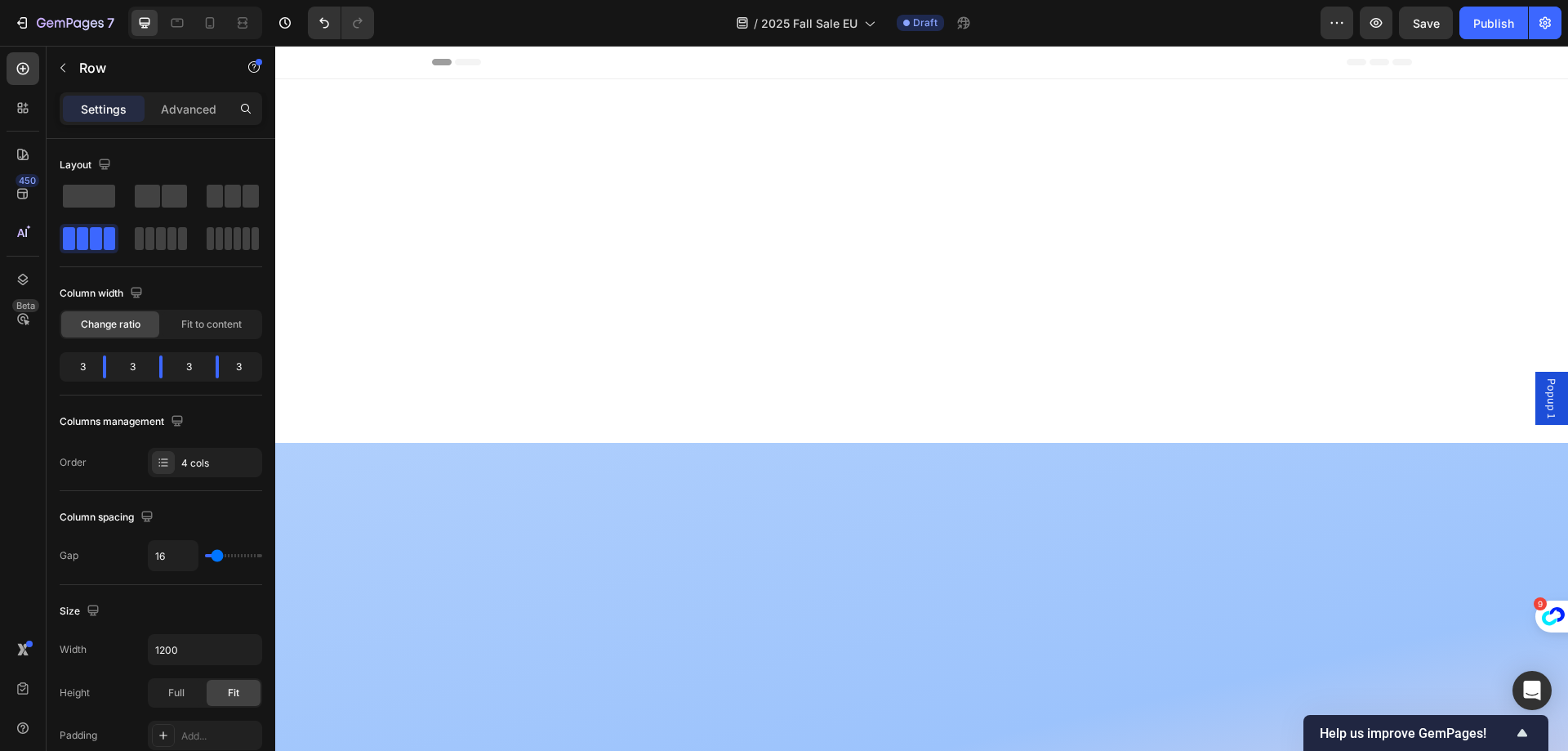
scroll to position [2409, 0]
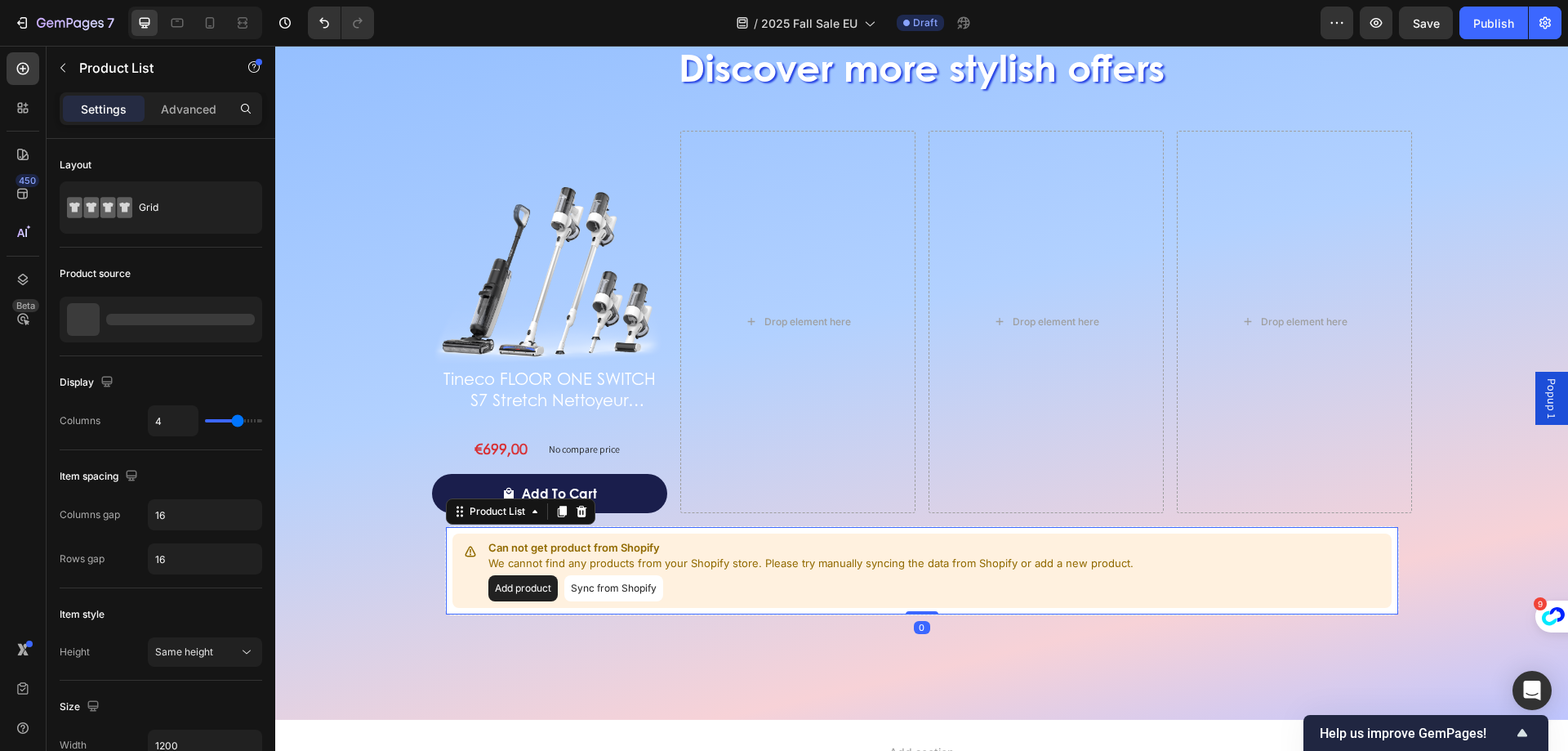
click at [720, 526] on div "Can not get product from Shopify We cannot find any products from your Shopify …" at bounding box center [922, 570] width 954 height 89
click at [577, 510] on icon at bounding box center [581, 512] width 11 height 12
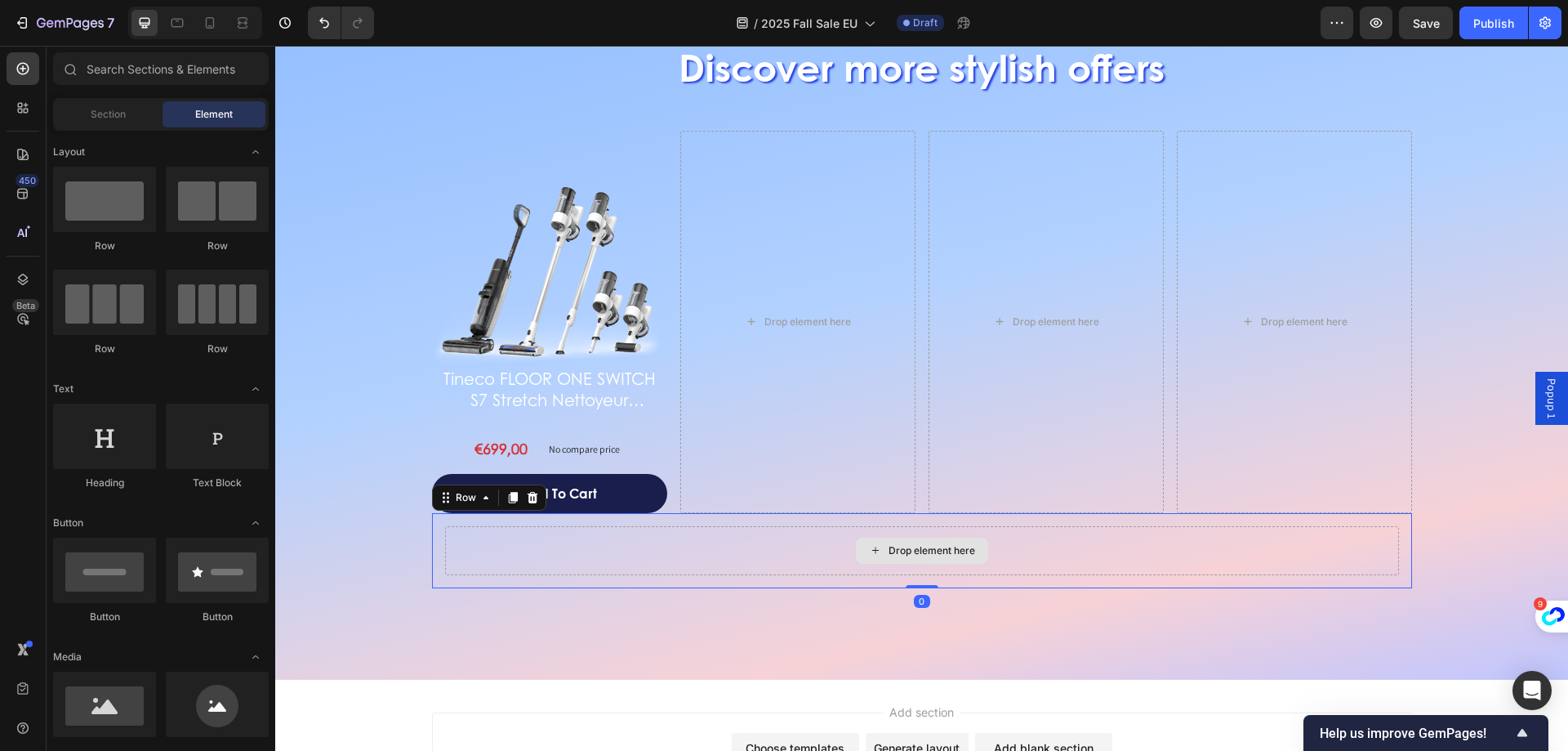
drag, startPoint x: 579, startPoint y: 529, endPoint x: 564, endPoint y: 525, distance: 15.5
click at [578, 529] on div "Drop element here" at bounding box center [922, 550] width 954 height 49
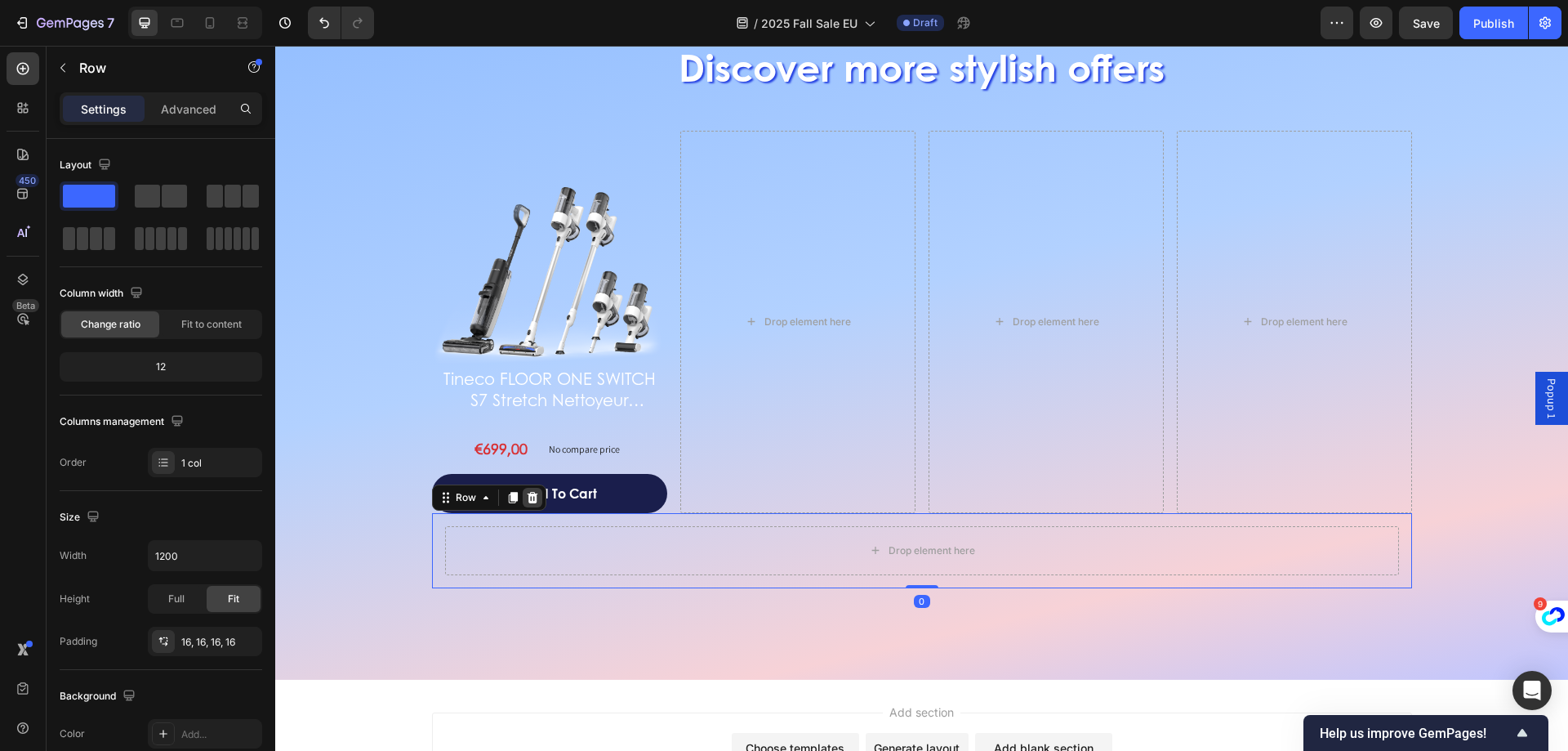
click at [525, 504] on div at bounding box center [532, 497] width 19 height 19
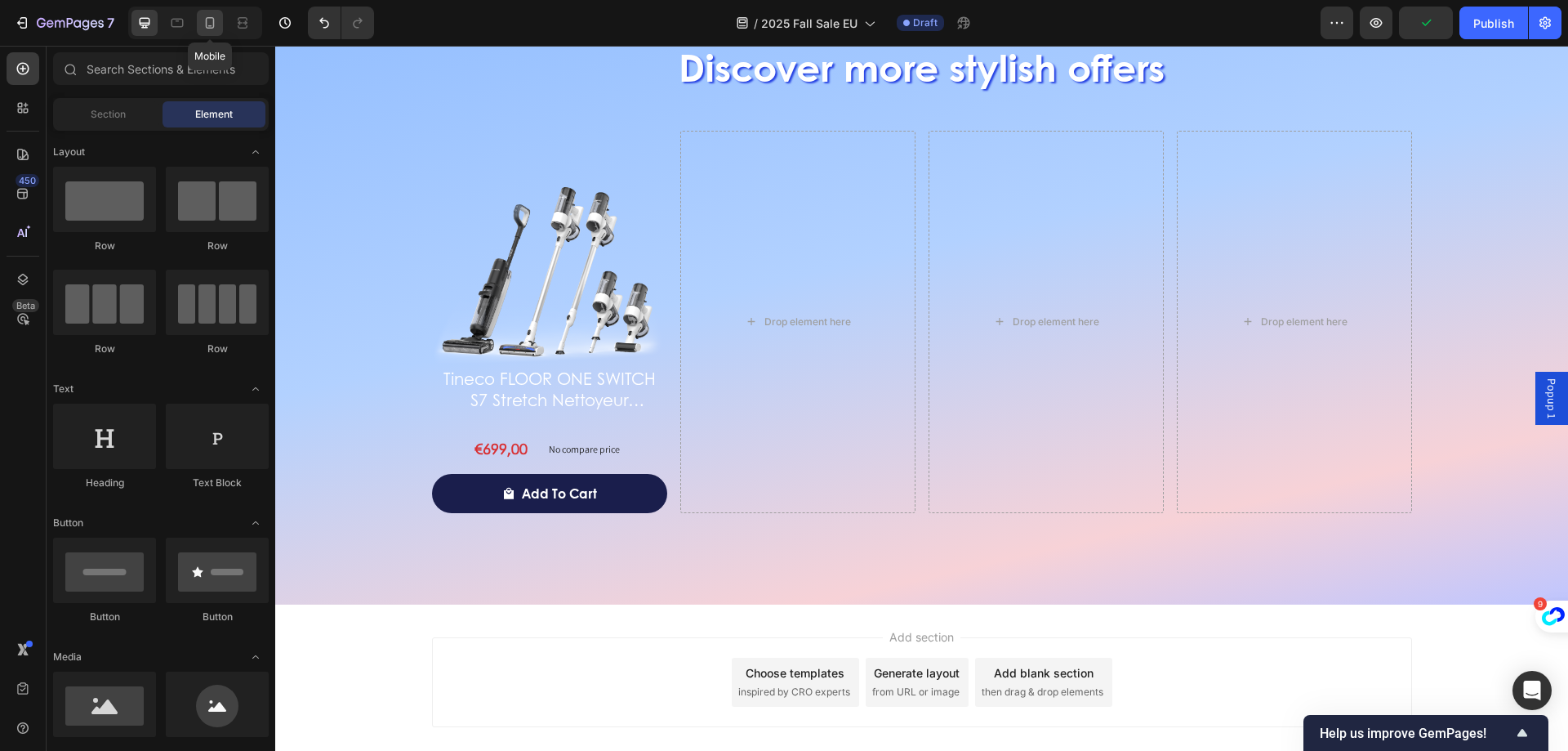
click at [212, 24] on icon at bounding box center [210, 23] width 17 height 17
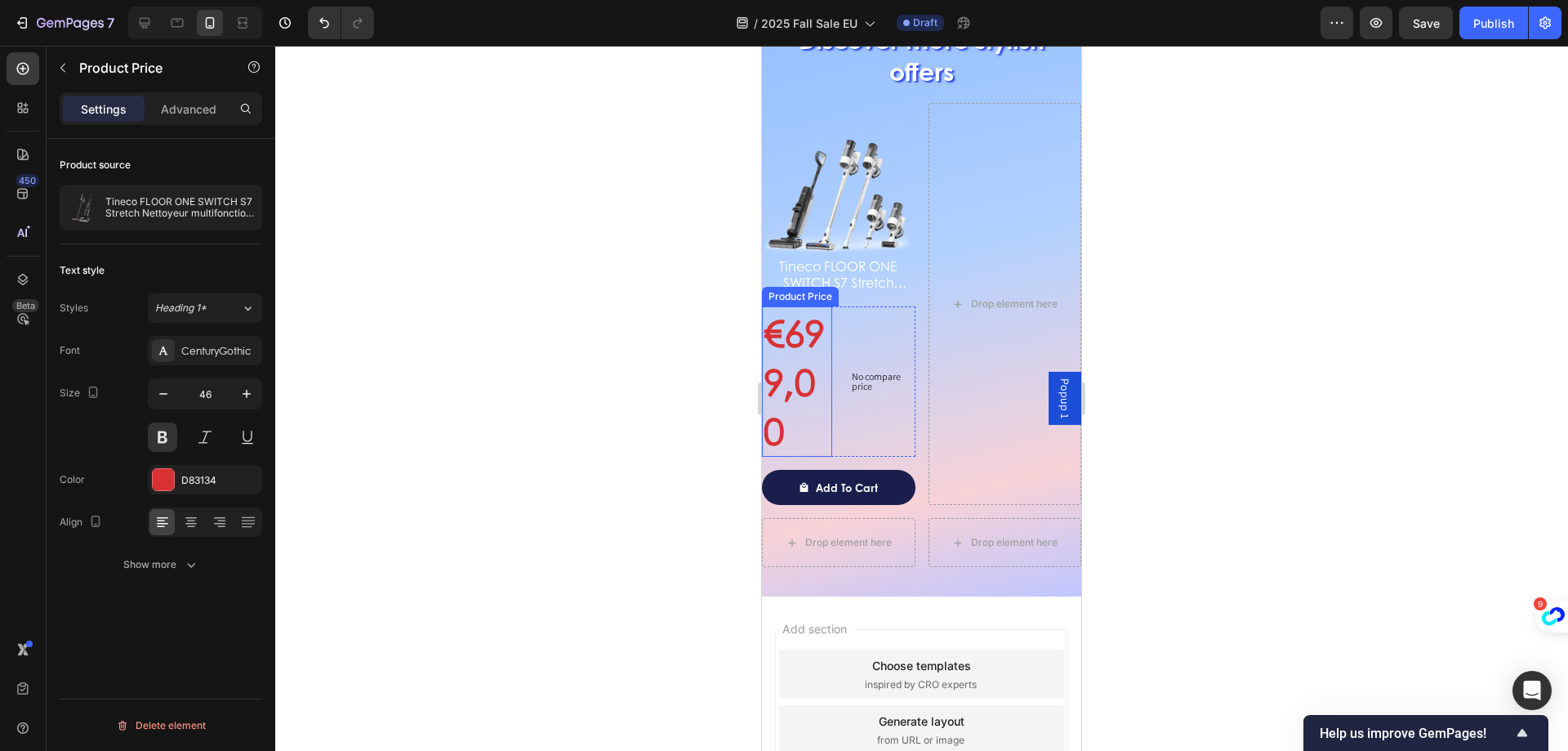
click at [812, 381] on div "€699,00" at bounding box center [797, 381] width 70 height 150
click at [197, 397] on input "46" at bounding box center [205, 393] width 54 height 29
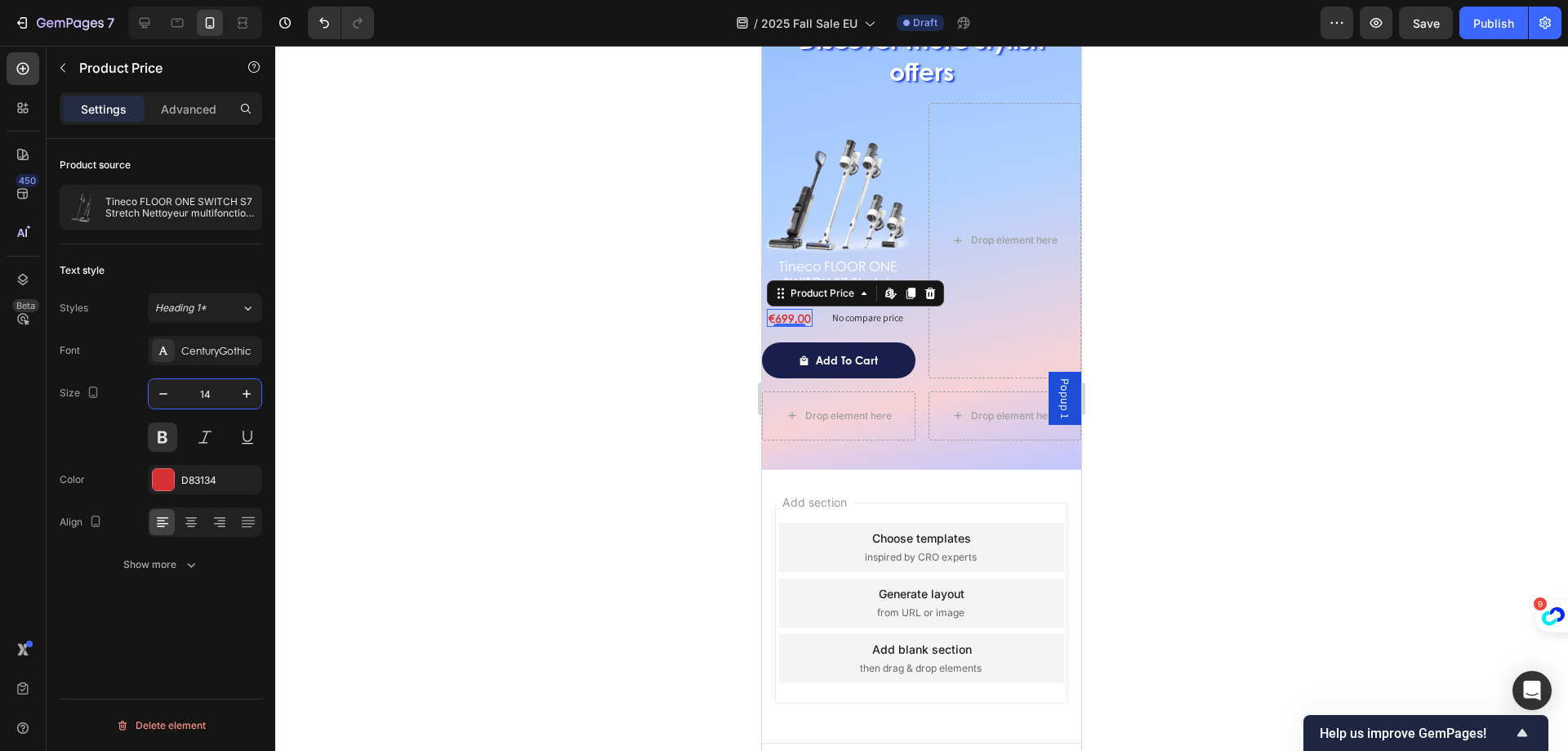
click at [212, 402] on input "14" at bounding box center [205, 393] width 54 height 29
type input "16"
click at [196, 522] on icon at bounding box center [191, 523] width 17 height 17
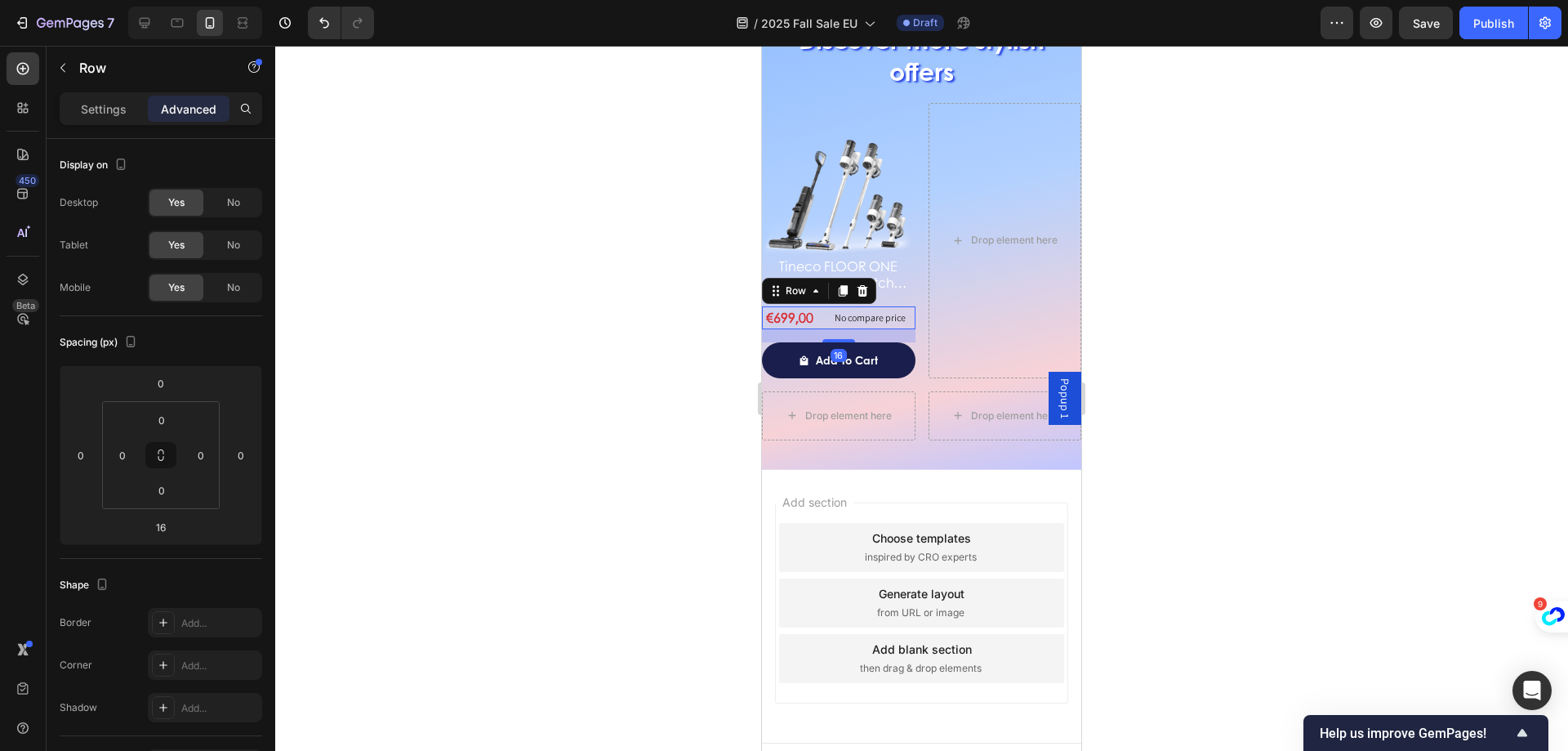
drag, startPoint x: 819, startPoint y: 330, endPoint x: 1408, endPoint y: 449, distance: 600.9
click at [819, 330] on div "€699,00 Product Price Product Price No compare price Product Price Row 16" at bounding box center [839, 317] width 154 height 23
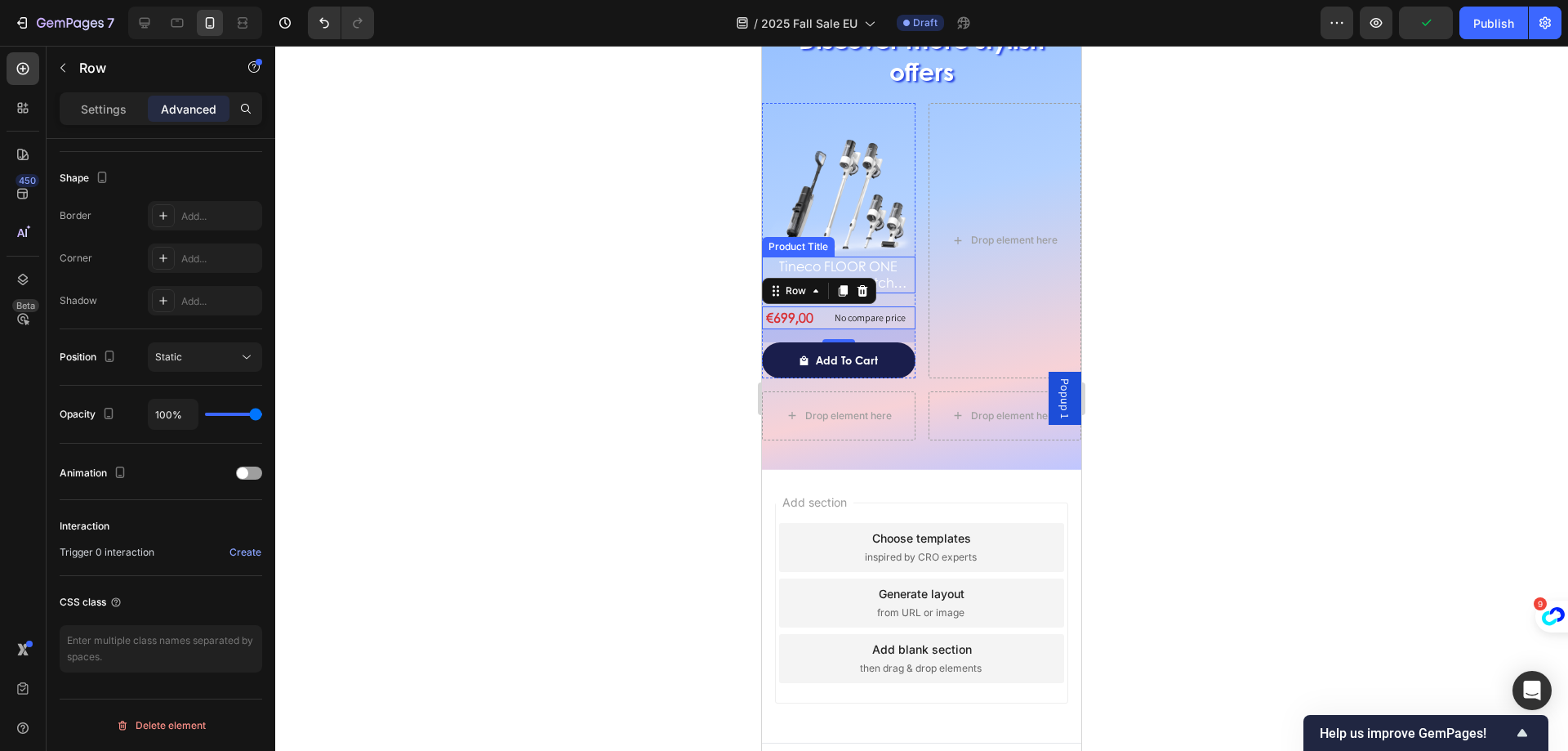
click at [879, 258] on h2 "Tineco FLOOR ONE SWITCH S7 Stretch Nettoyeur multifonction 5-en-1" at bounding box center [839, 275] width 154 height 38
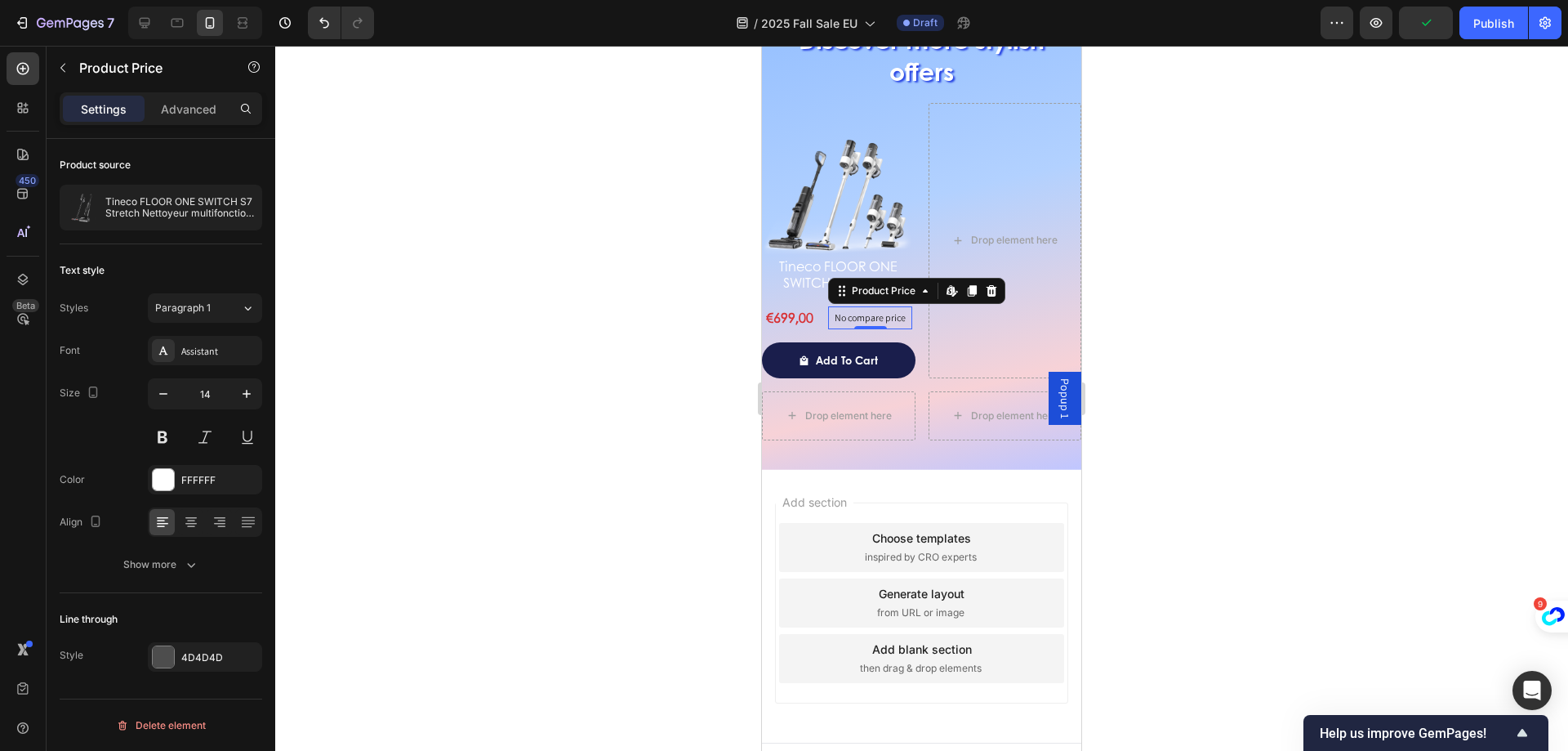
click at [839, 318] on p "No compare price" at bounding box center [870, 318] width 71 height 10
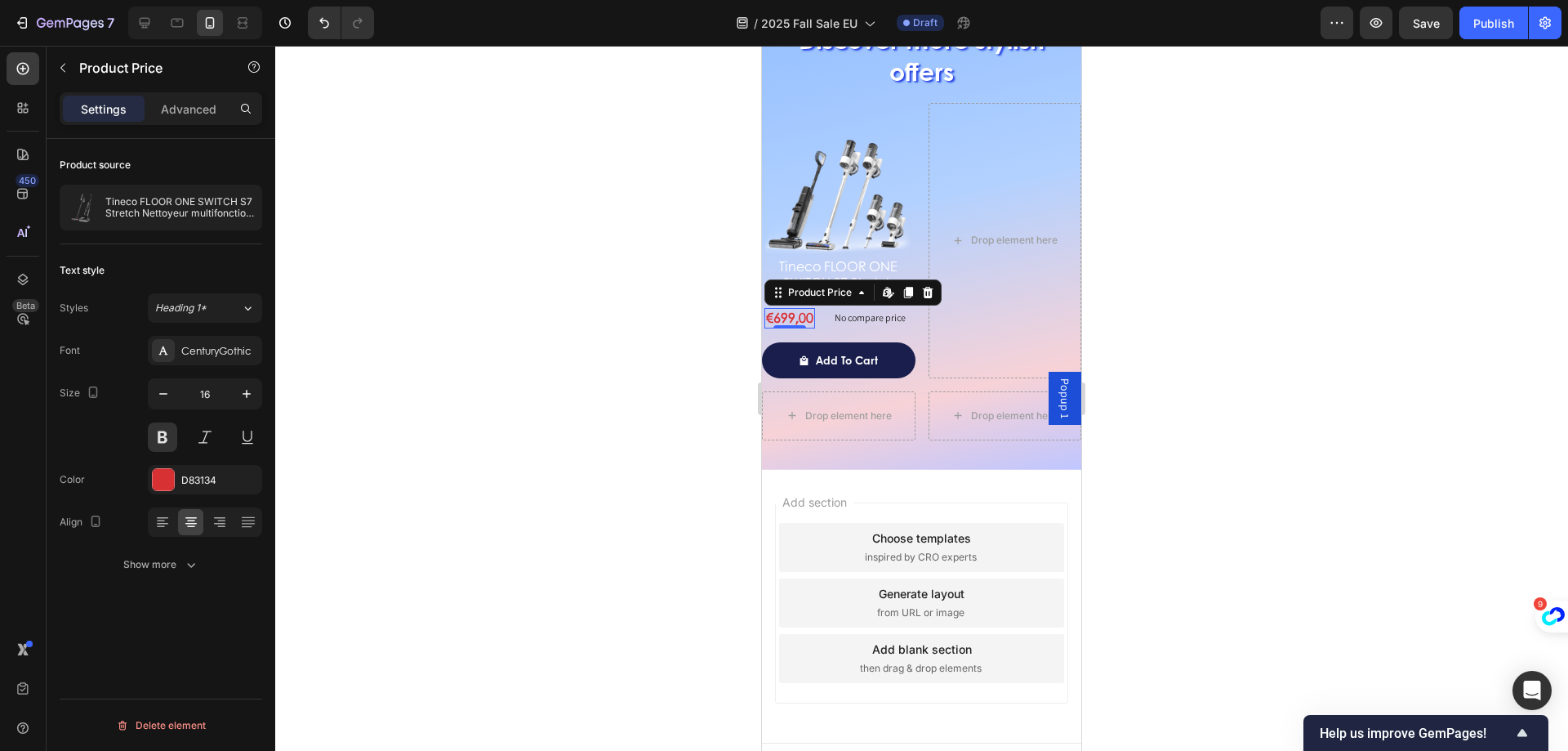
click at [812, 318] on div "€699,00" at bounding box center [790, 318] width 51 height 20
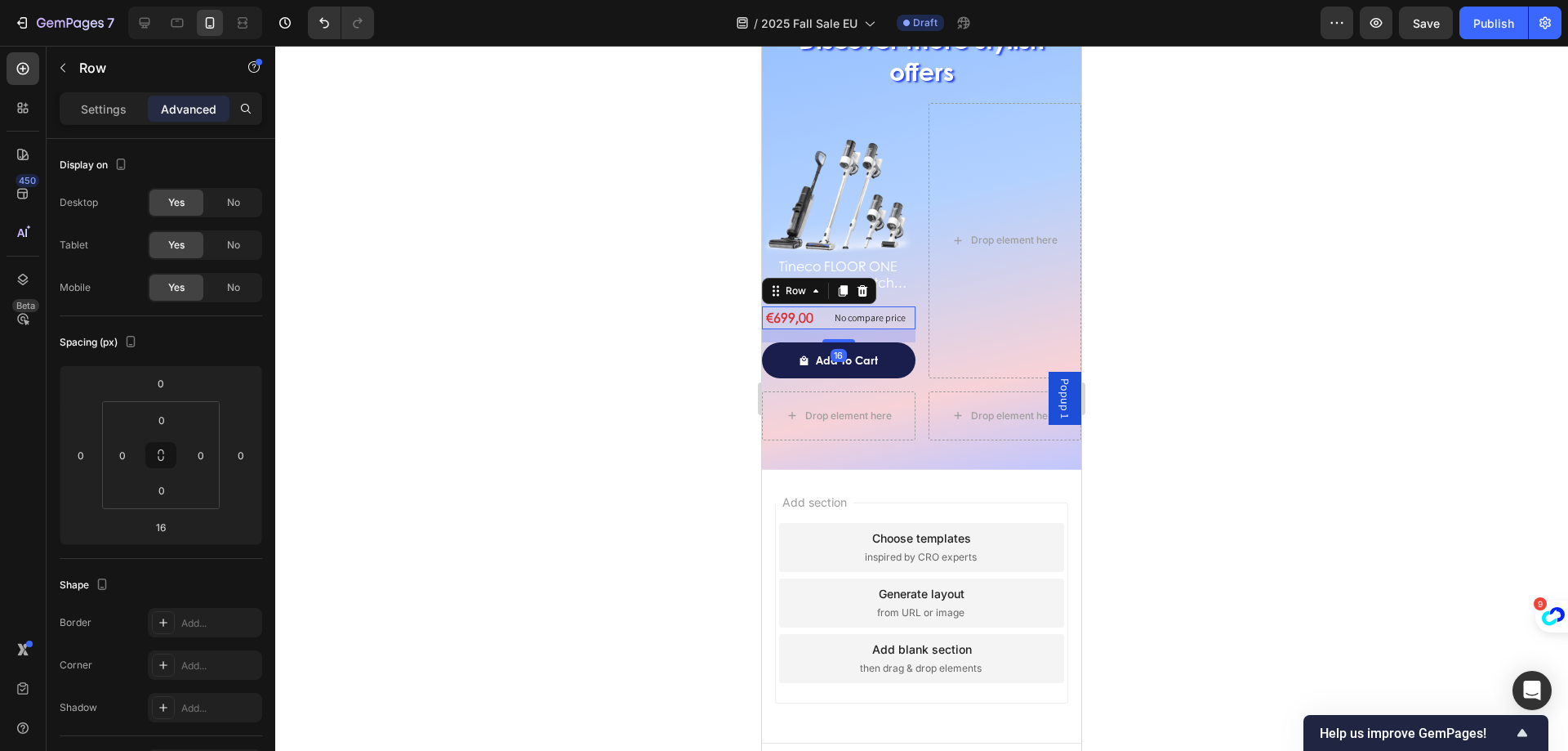
click at [818, 330] on div "€699,00 Product Price Product Price No compare price Product Price Row 16" at bounding box center [839, 317] width 154 height 23
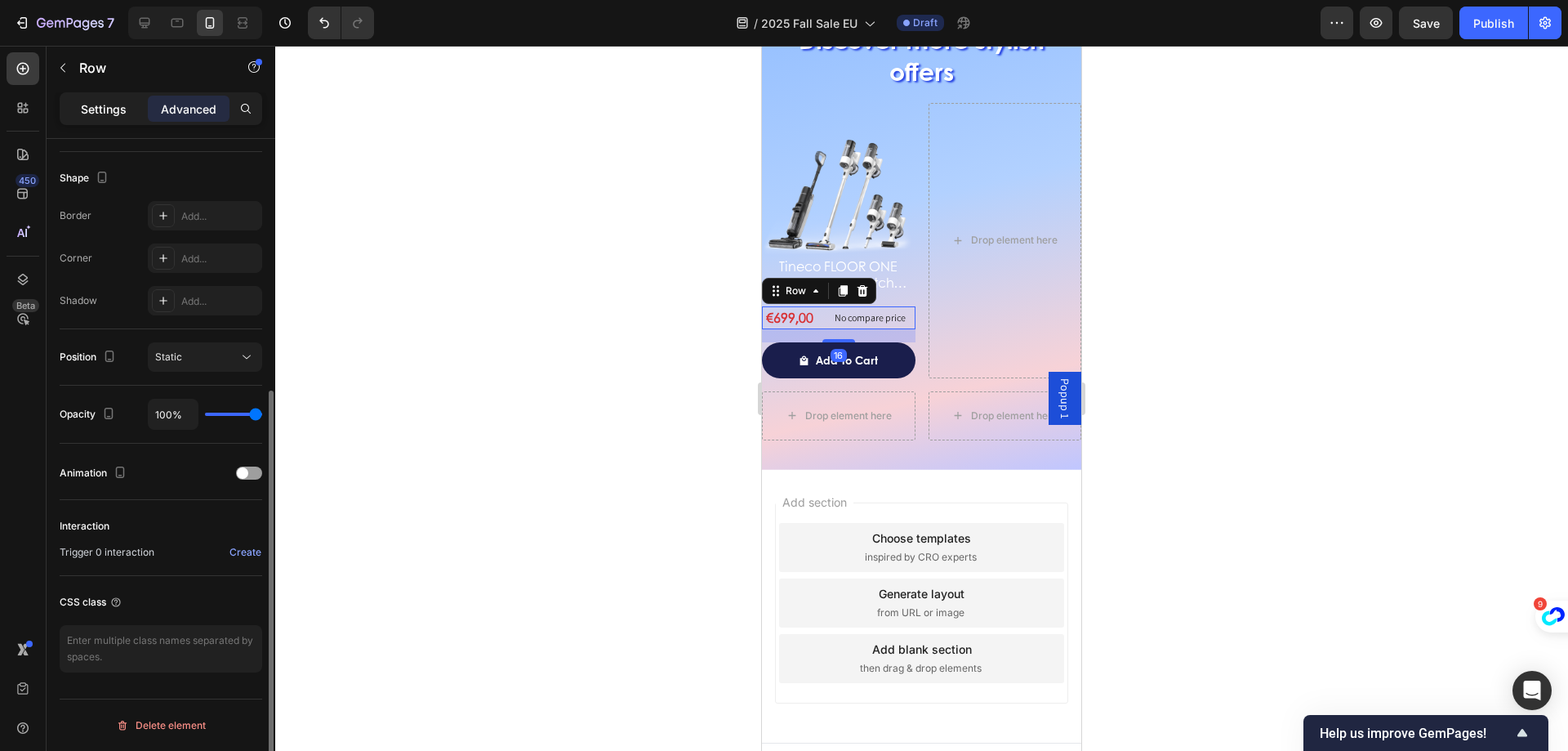
click at [90, 109] on p "Settings" at bounding box center [104, 109] width 46 height 18
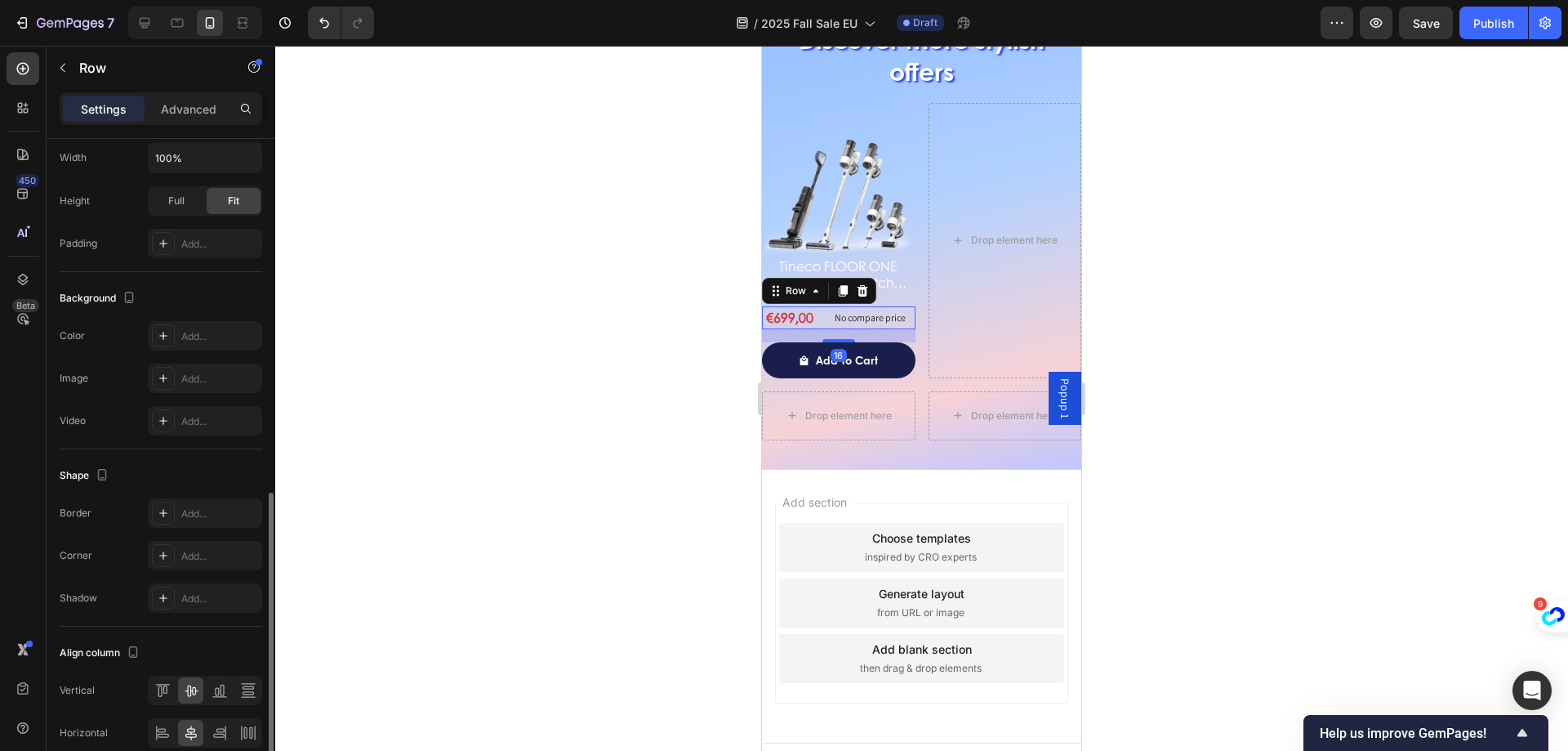
scroll to position [483, 0]
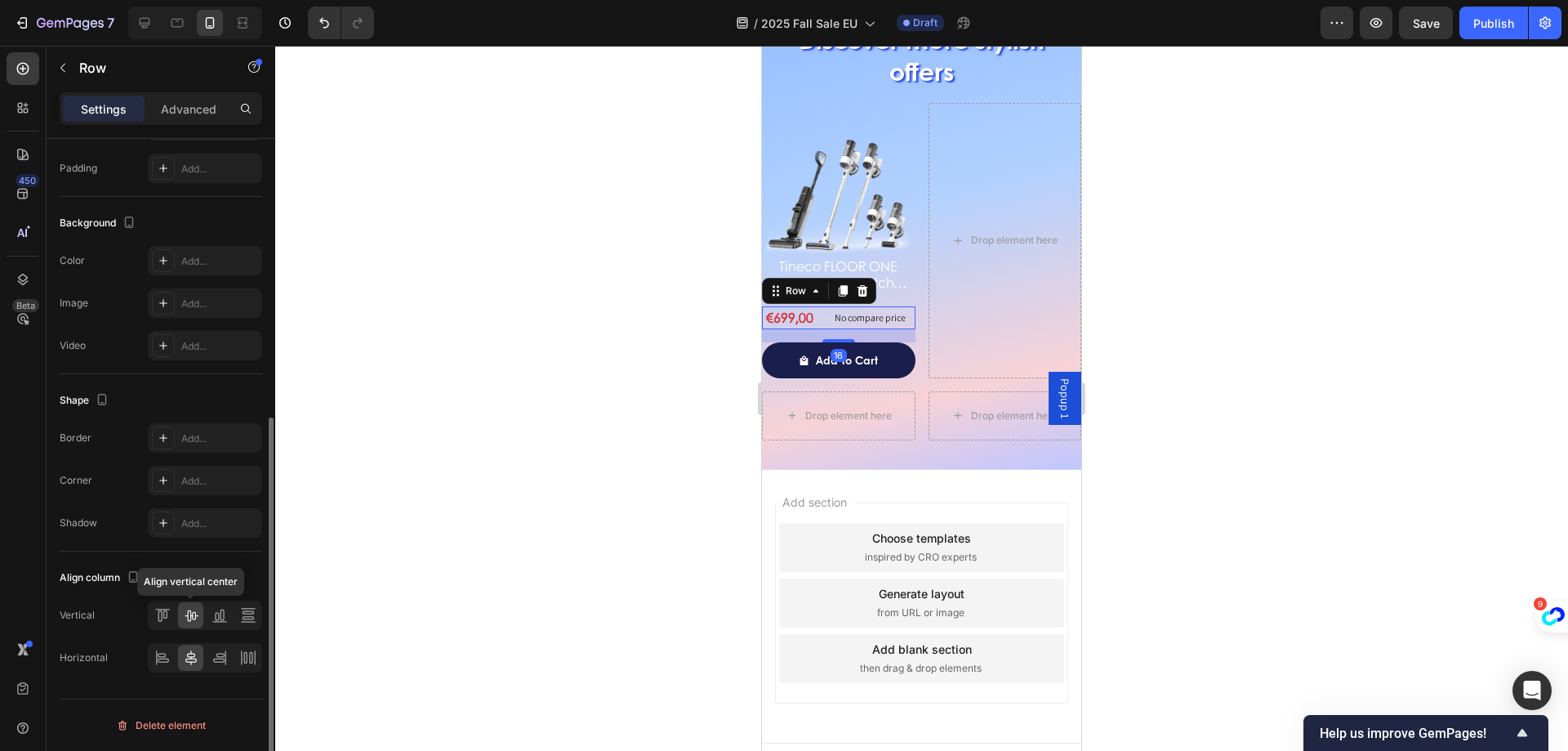
click at [194, 615] on icon at bounding box center [191, 616] width 17 height 17
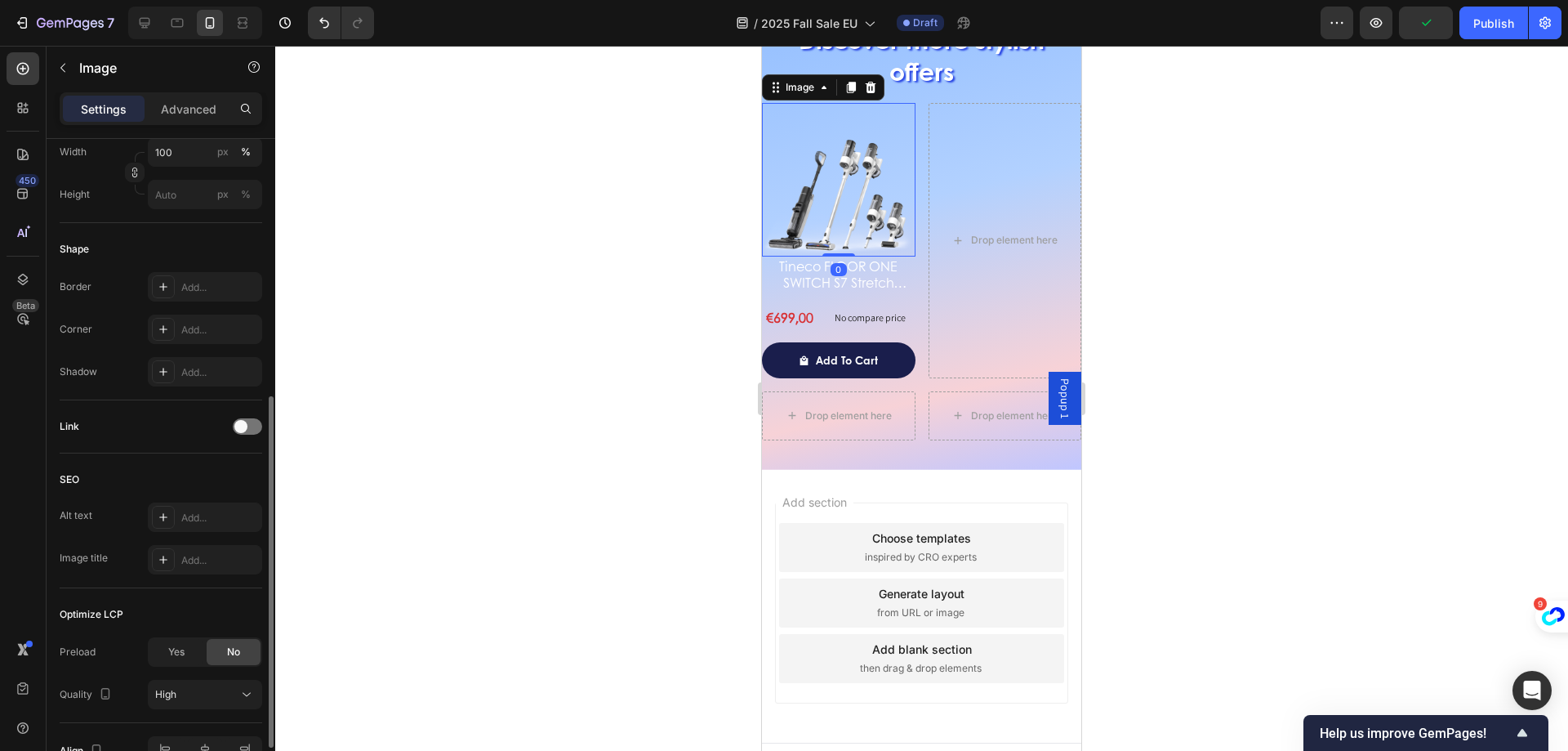
click at [823, 159] on img at bounding box center [839, 180] width 154 height 154
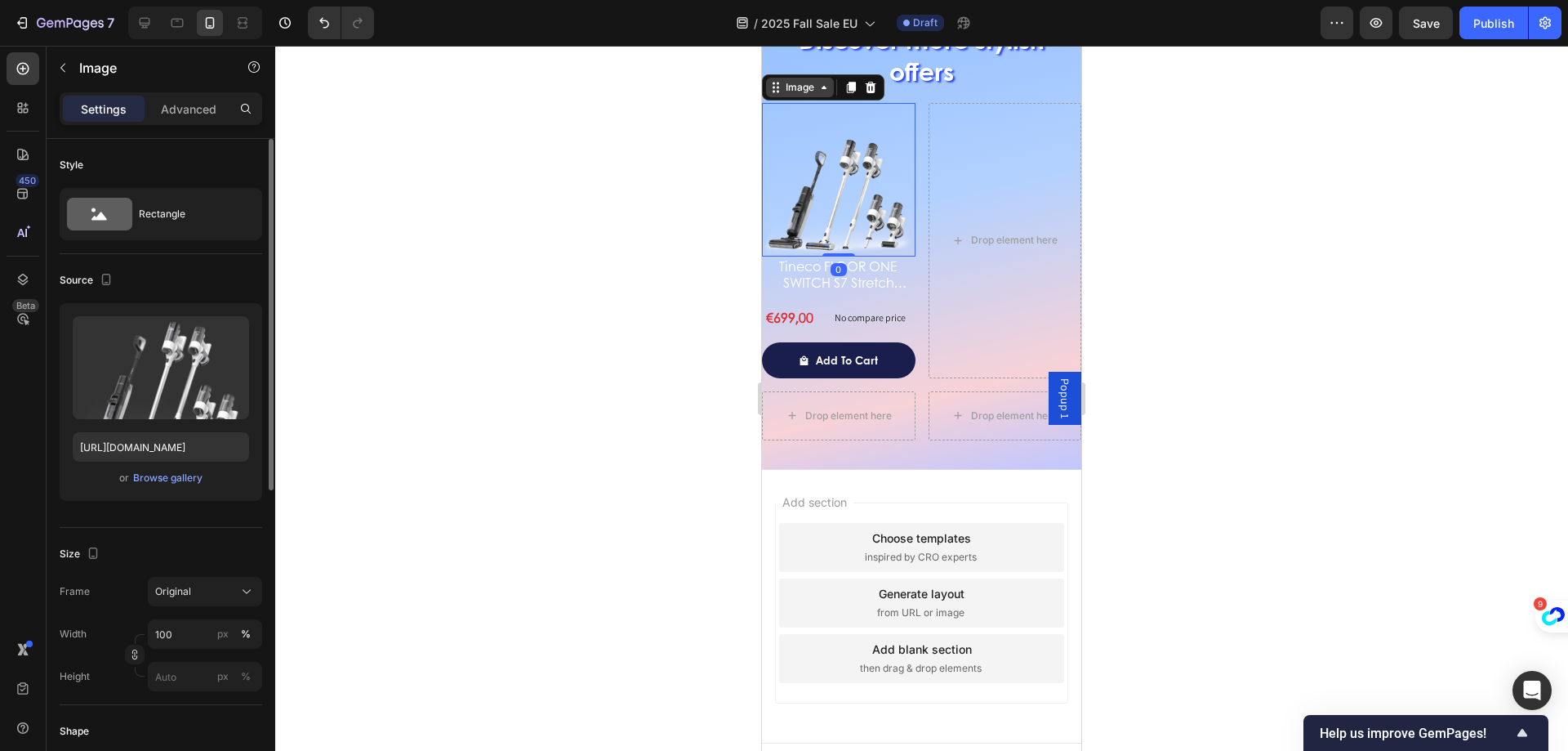
click at [818, 85] on icon at bounding box center [824, 88] width 13 height 13
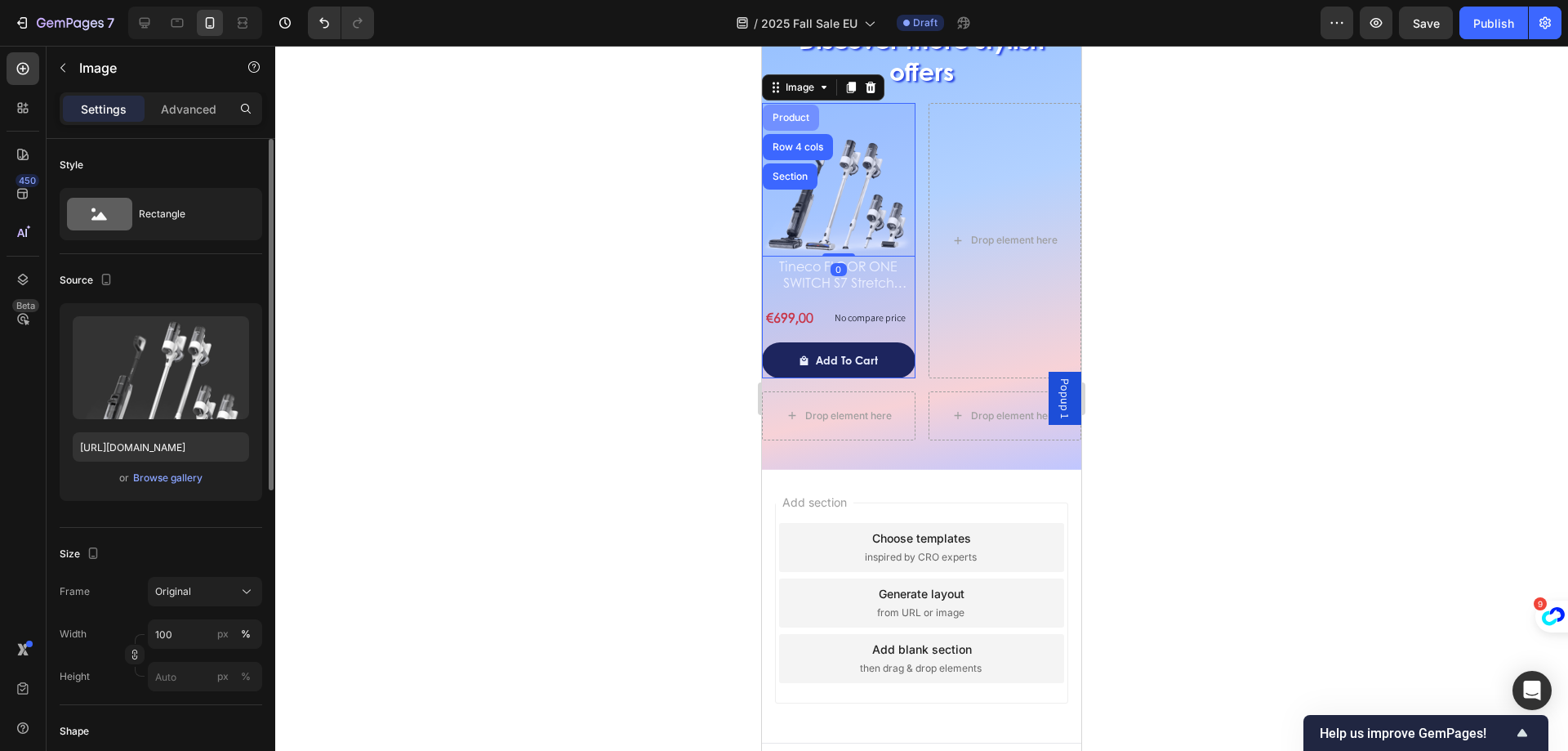
click at [791, 123] on div "Product" at bounding box center [792, 118] width 43 height 10
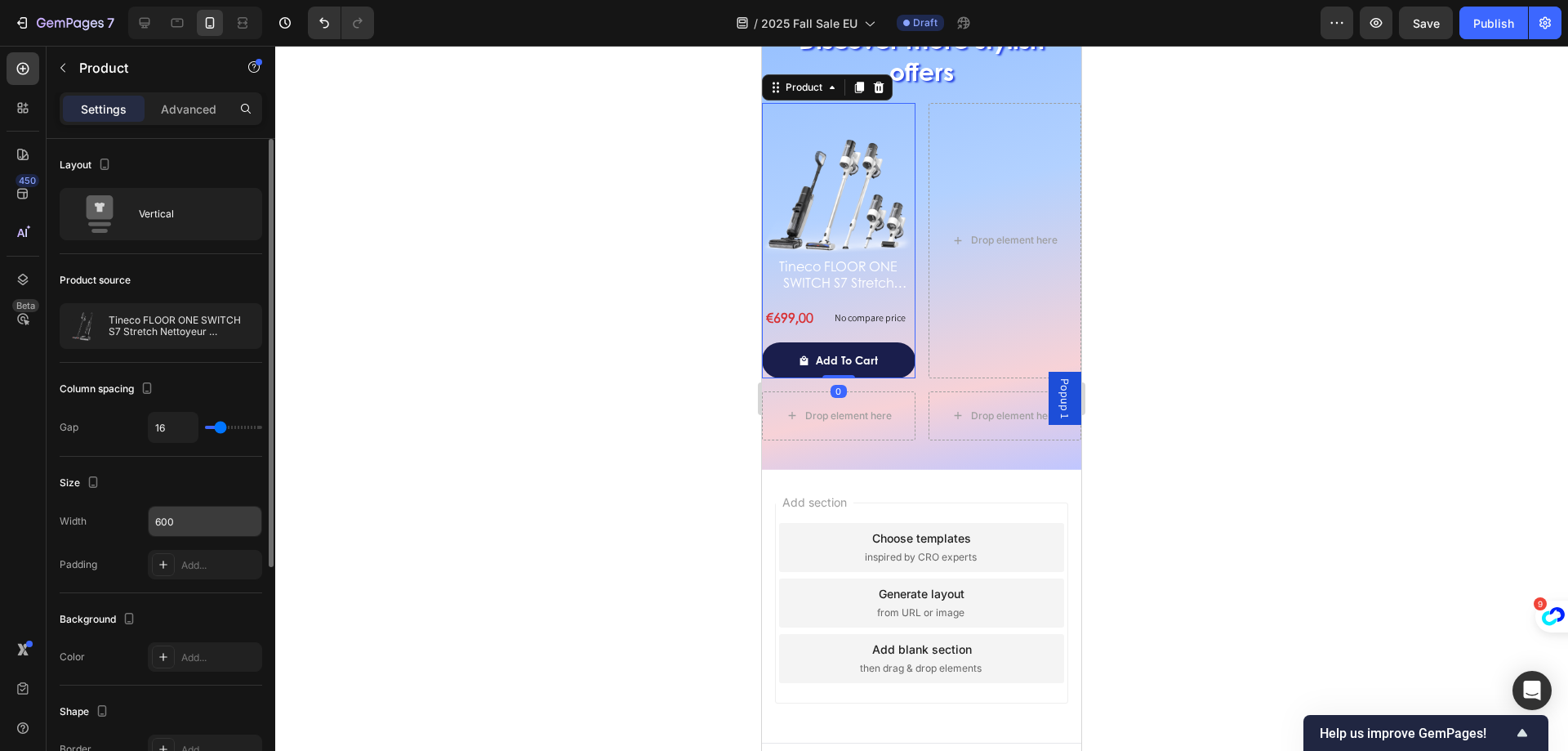
scroll to position [354, 0]
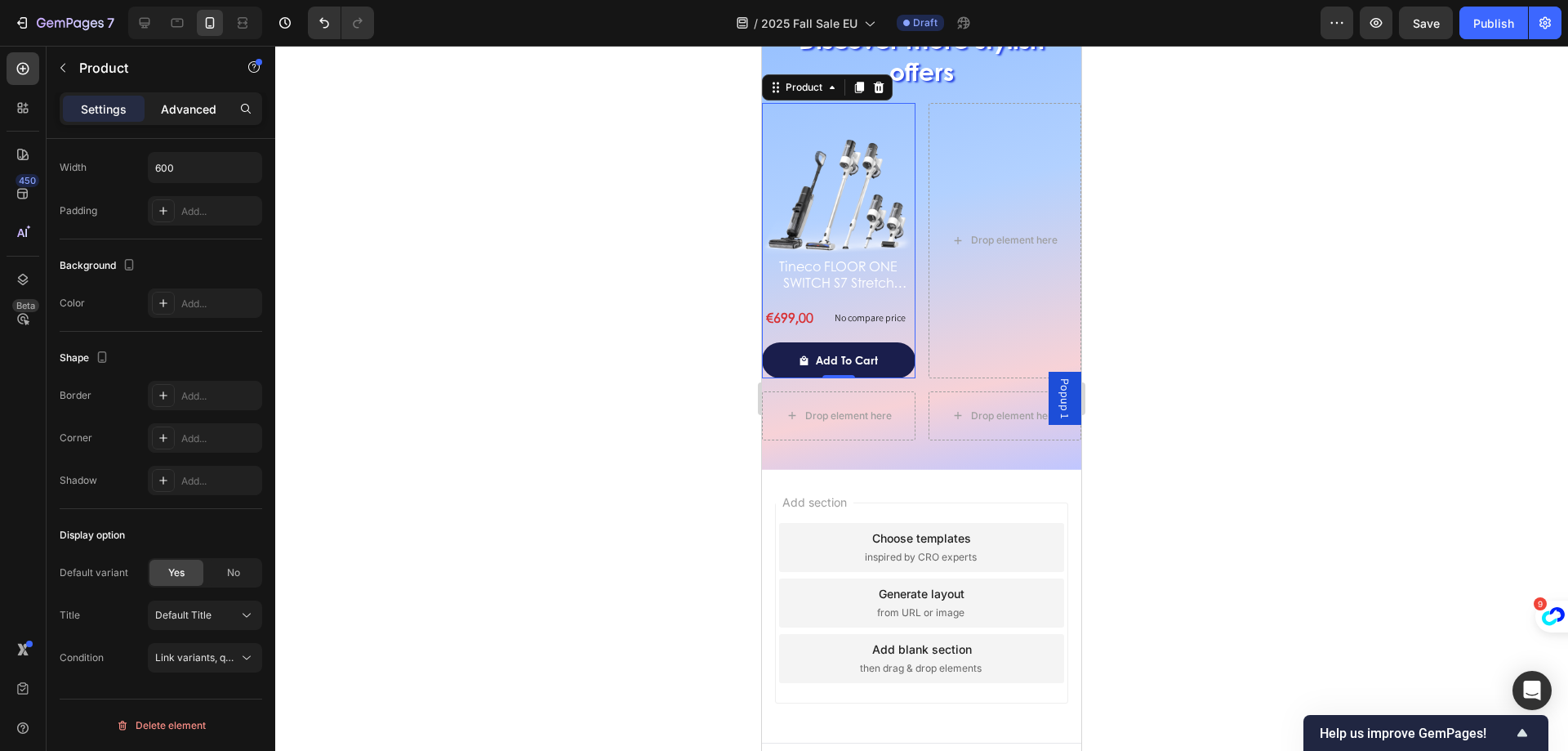
click at [195, 115] on p "Advanced" at bounding box center [189, 109] width 55 height 18
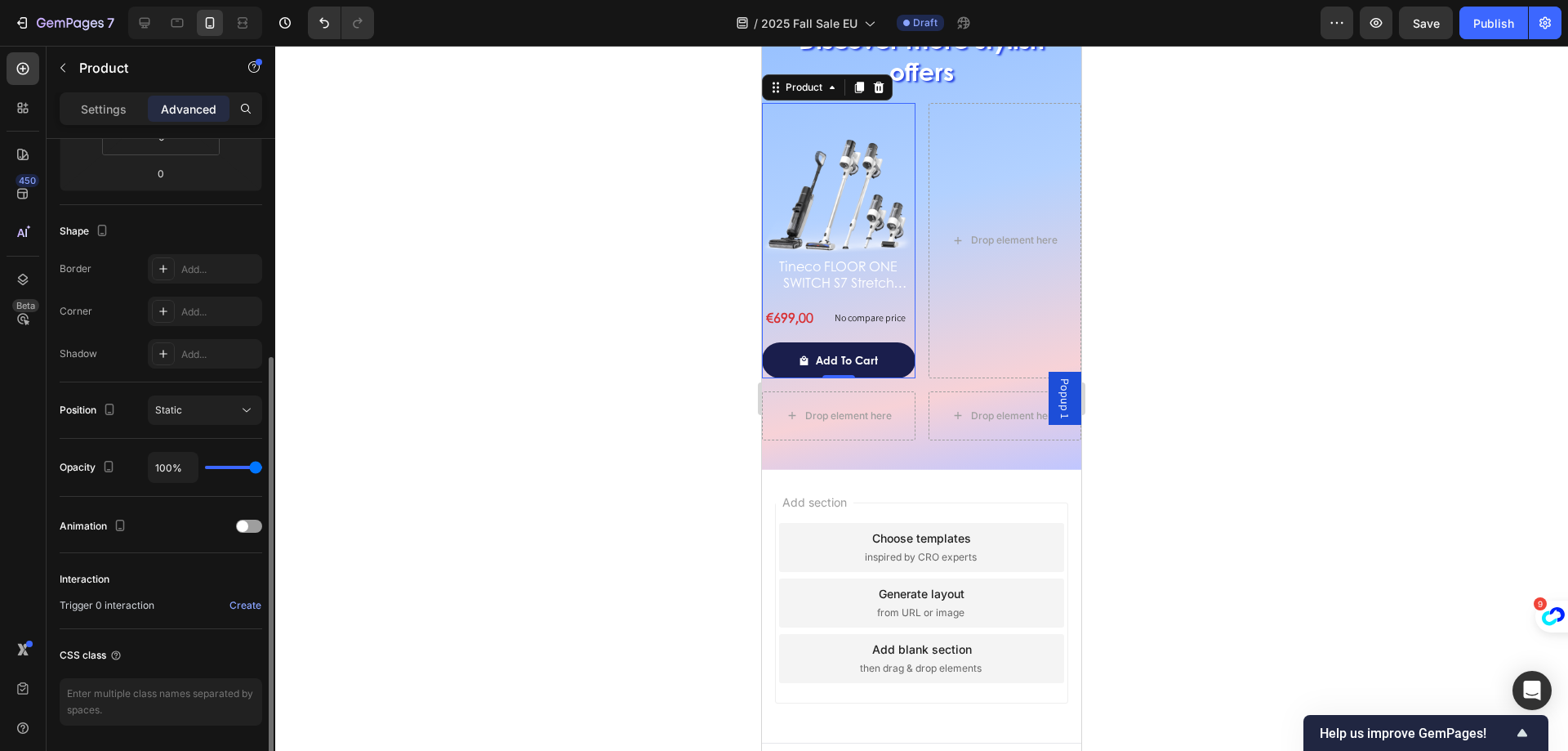
scroll to position [27, 0]
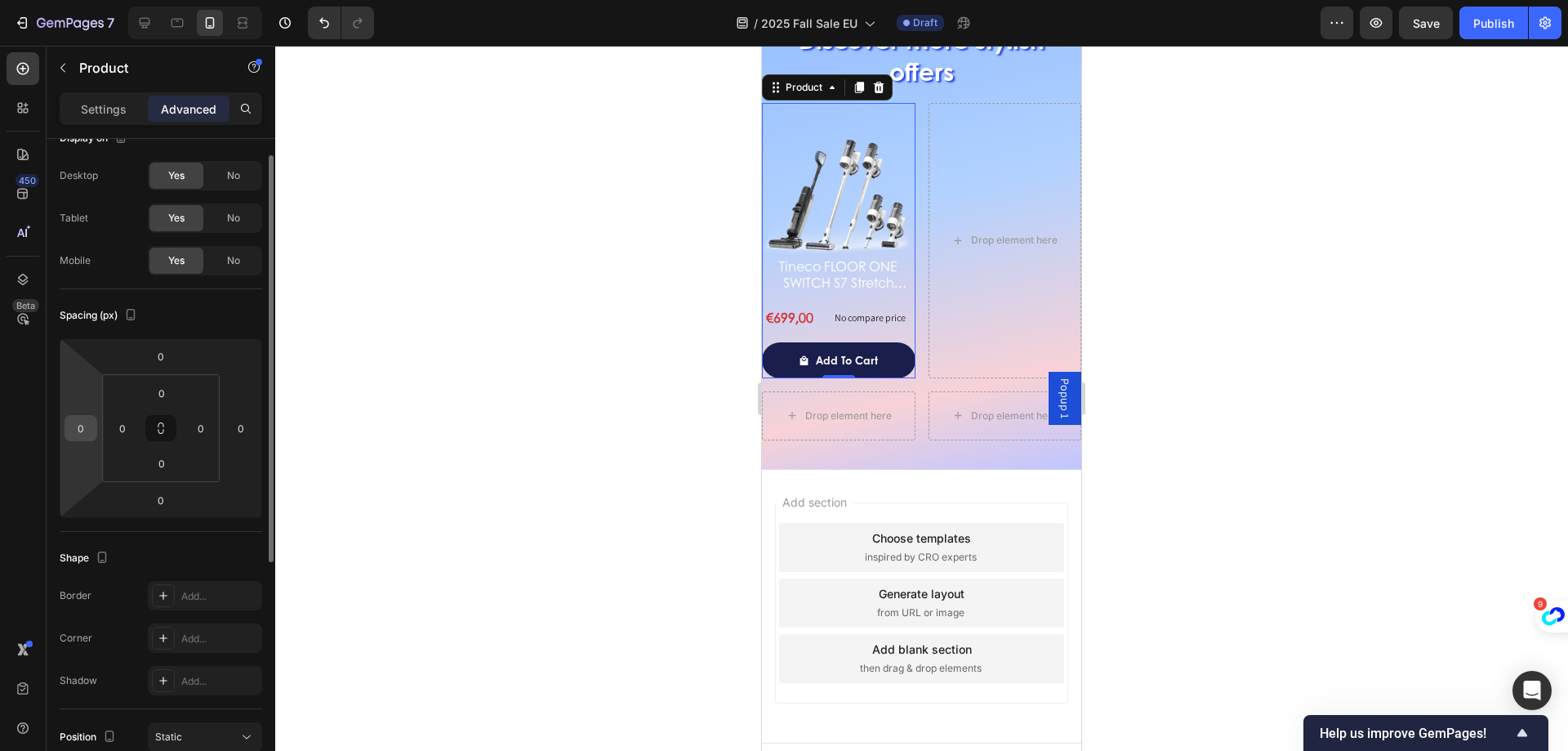
click at [83, 423] on input "0" at bounding box center [80, 427] width 24 height 24
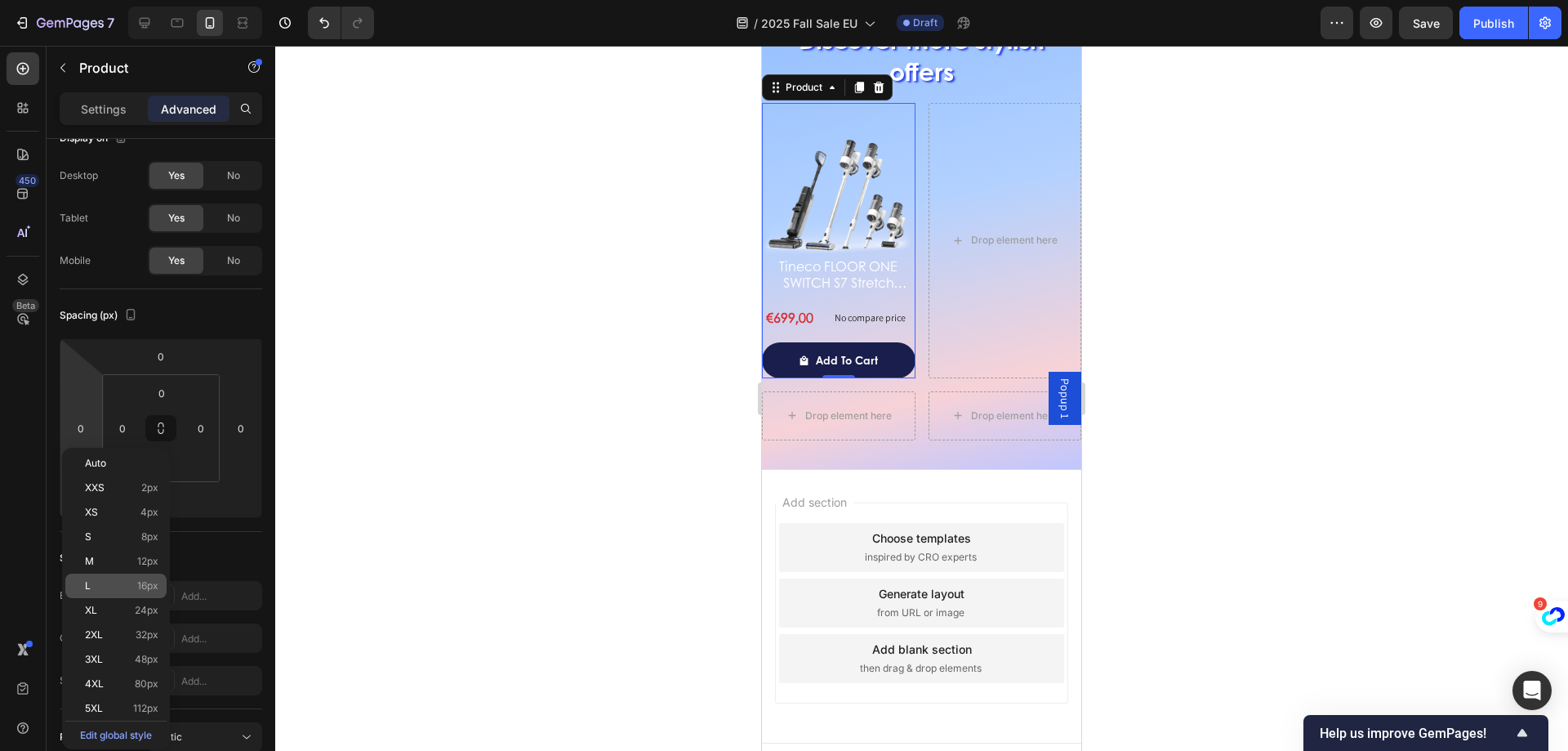
click at [122, 594] on div "L 16px" at bounding box center [115, 585] width 101 height 24
type input "16"
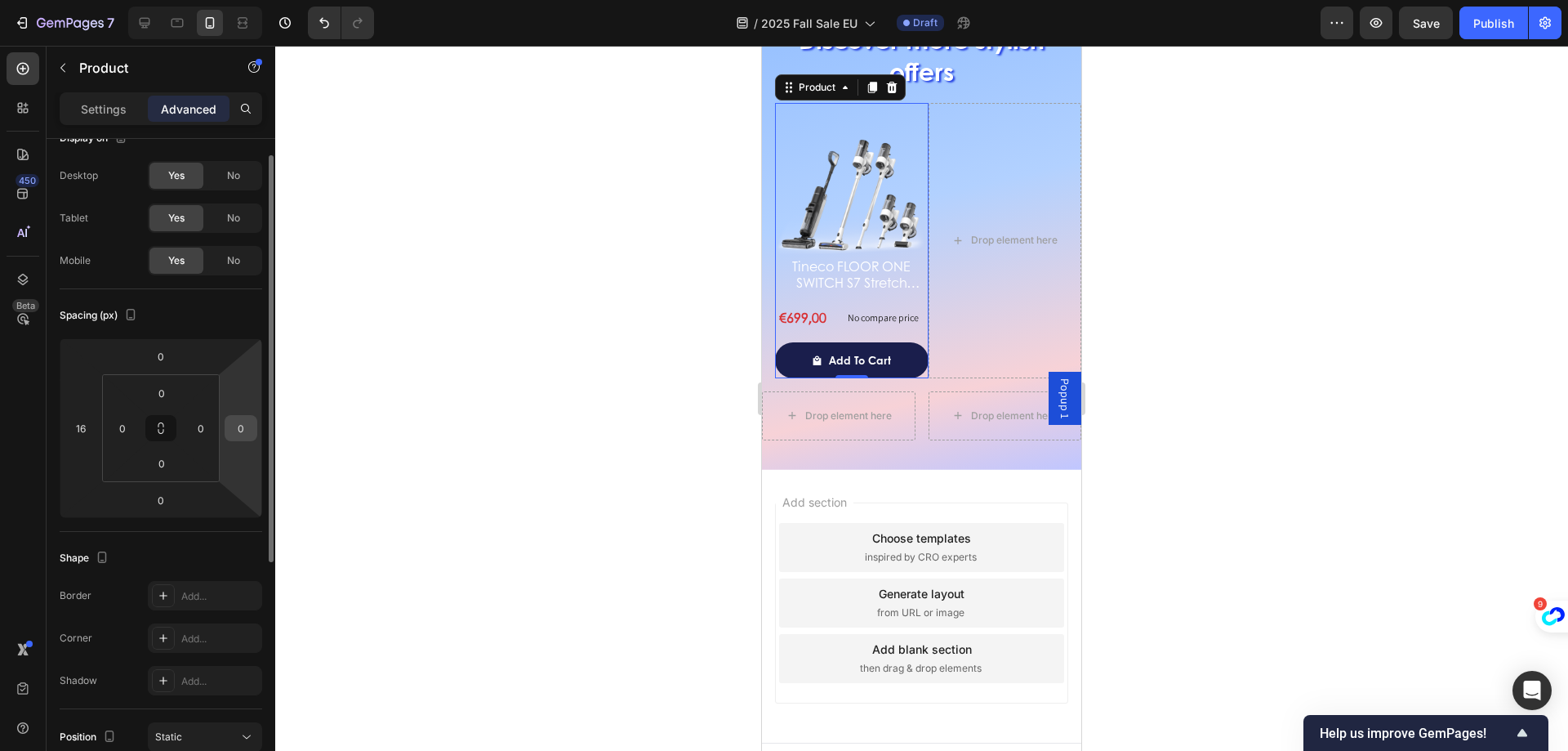
click at [231, 437] on input "0" at bounding box center [241, 427] width 24 height 24
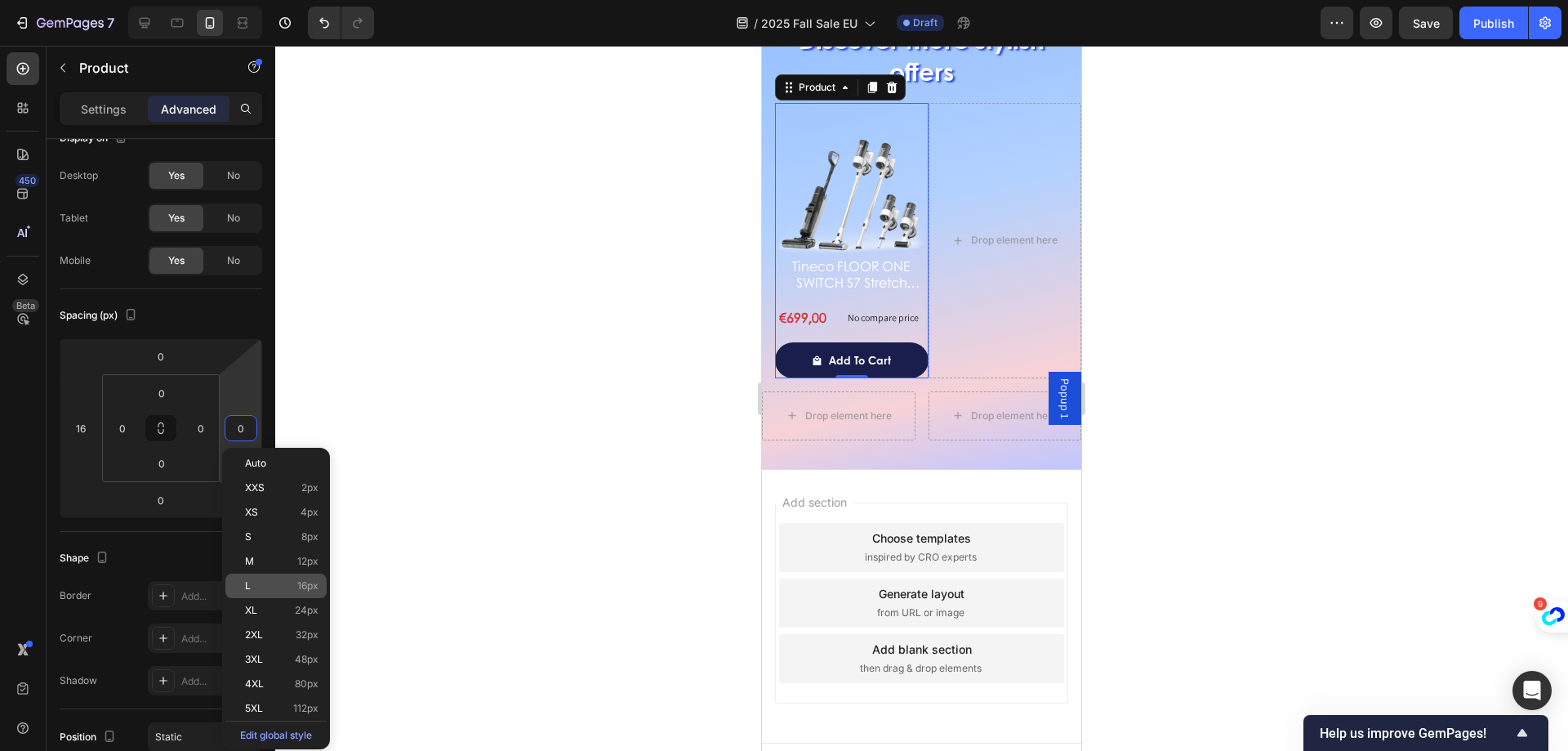
click at [242, 592] on div "L 16px" at bounding box center [276, 585] width 101 height 24
type input "16"
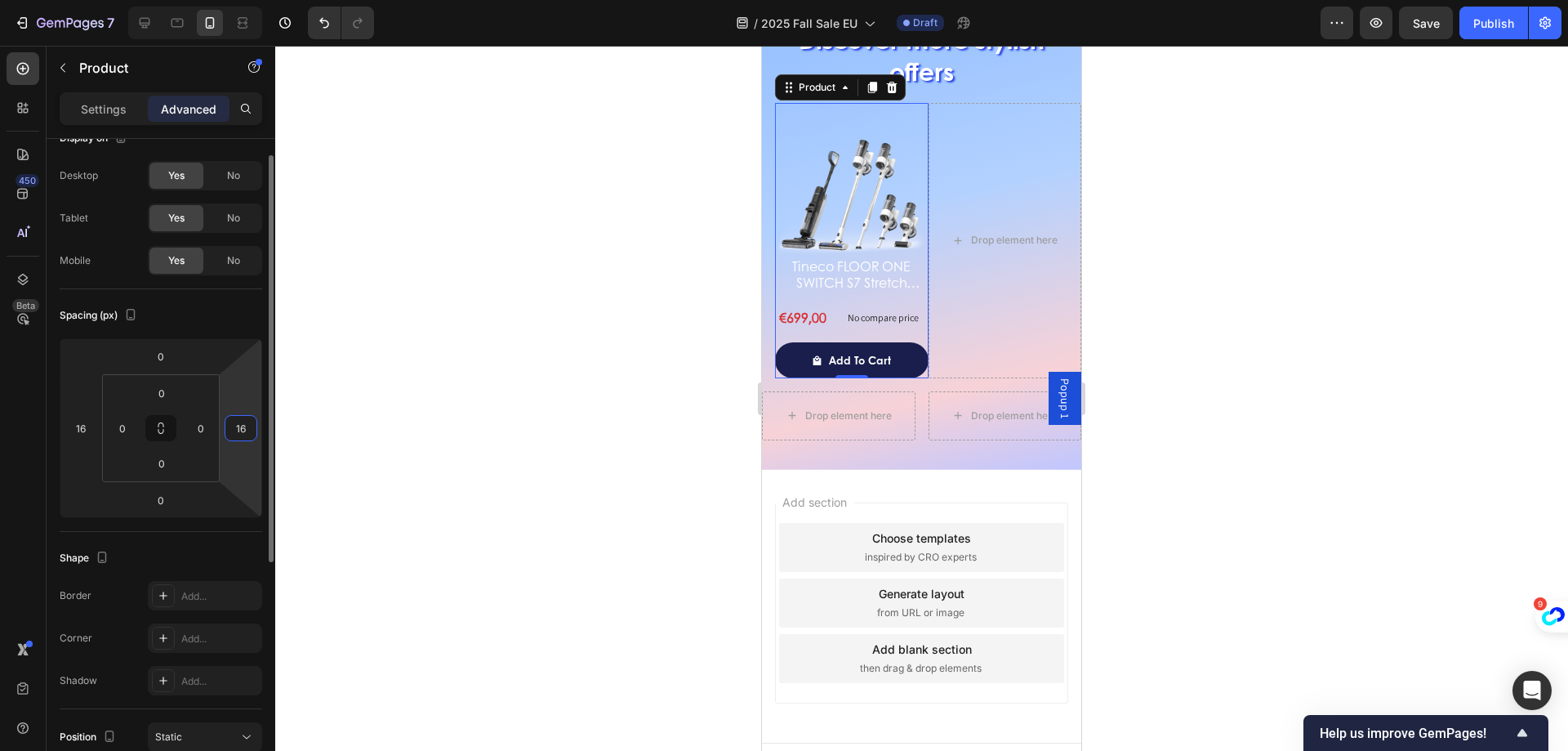
click at [252, 424] on input "16" at bounding box center [241, 427] width 24 height 24
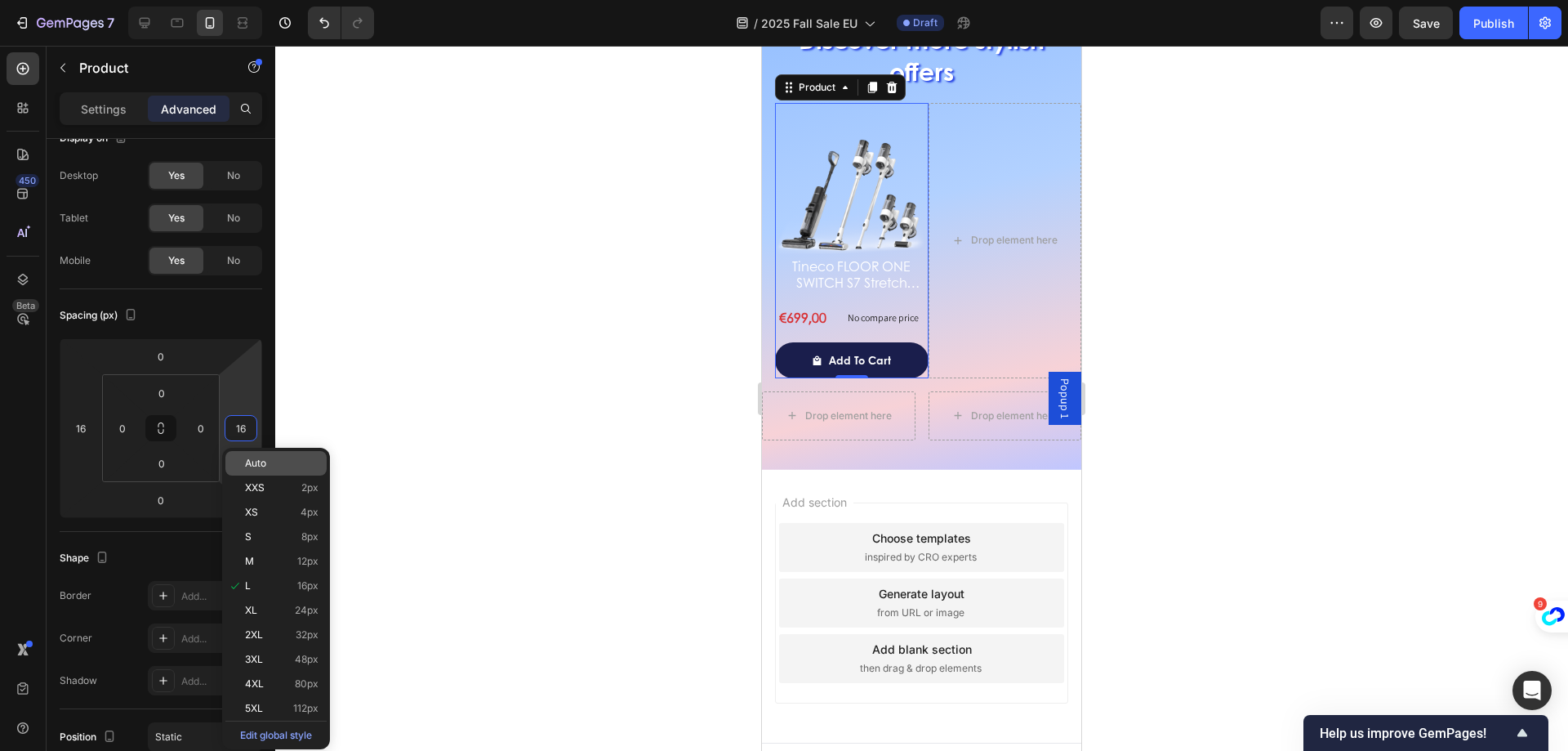
click at [247, 460] on span "Auto" at bounding box center [255, 463] width 21 height 12
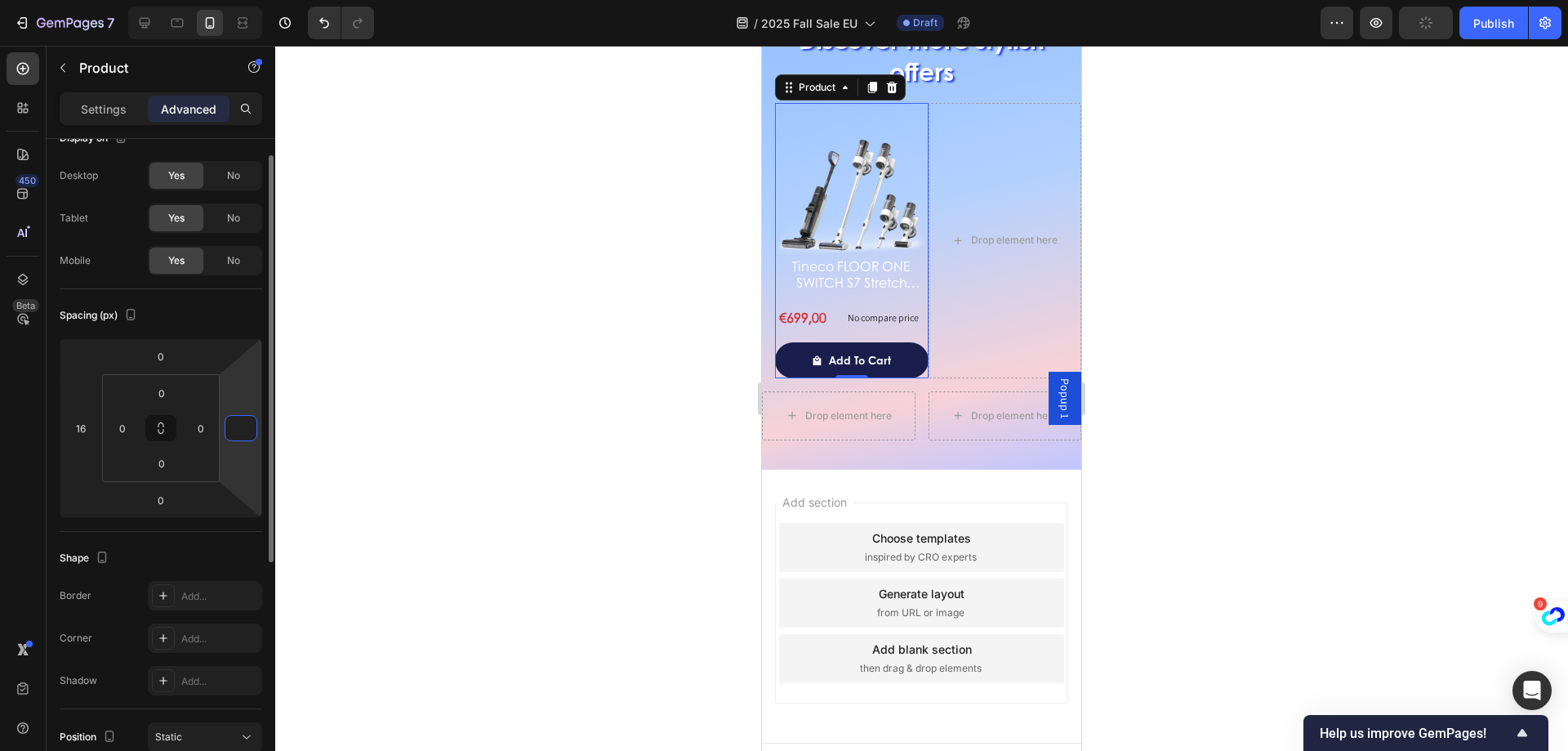
click at [237, 420] on input "number" at bounding box center [241, 427] width 24 height 24
type input "0"
drag, startPoint x: 238, startPoint y: 406, endPoint x: 111, endPoint y: 419, distance: 127.7
click at [238, 123] on html "7 Version history / 2025 Fall Sale EU Draft Preview Publish 450 Beta Sections(3…" at bounding box center [784, 61] width 1568 height 123
click at [90, 426] on input "16" at bounding box center [80, 427] width 24 height 24
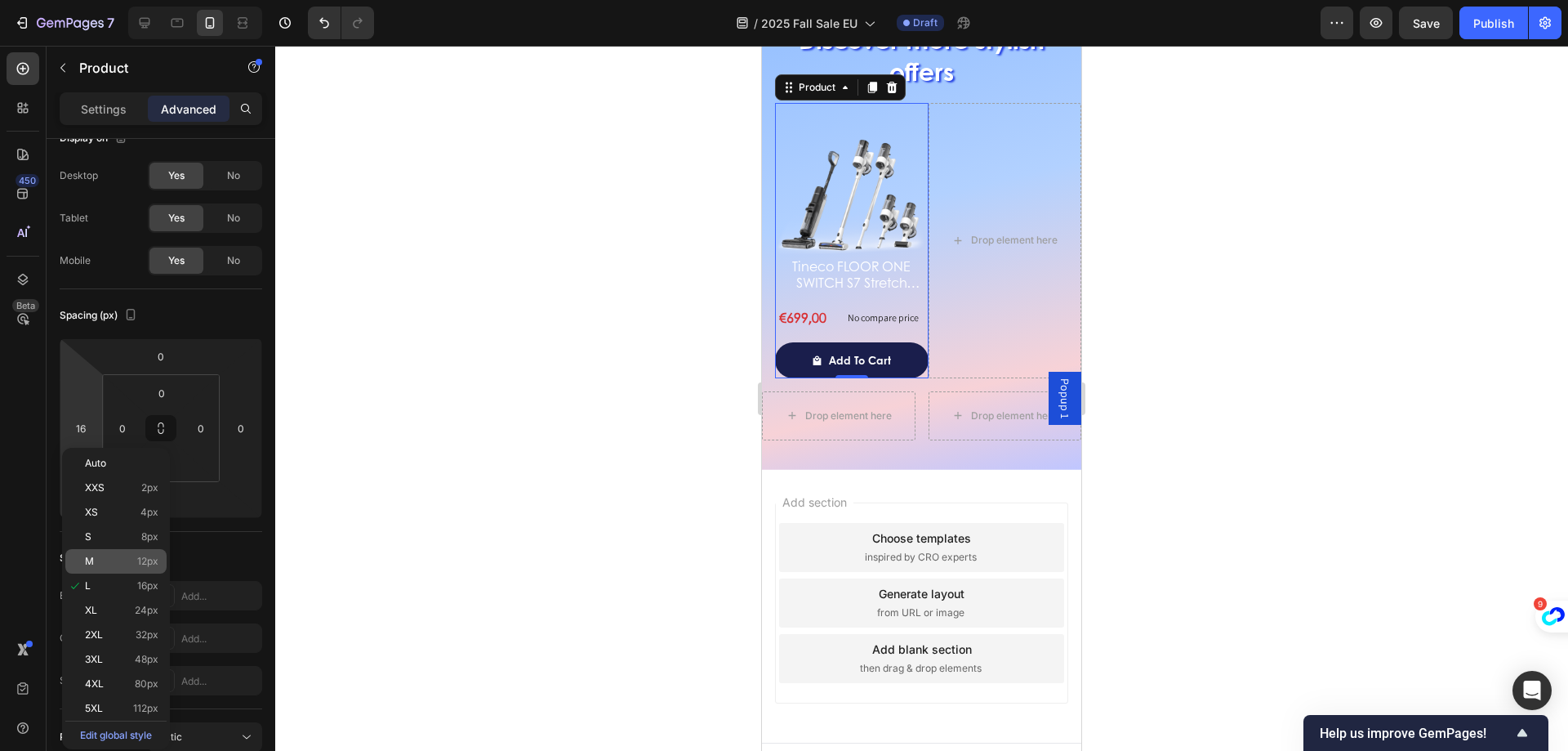
click at [132, 556] on p "M 12px" at bounding box center [122, 562] width 74 height 12
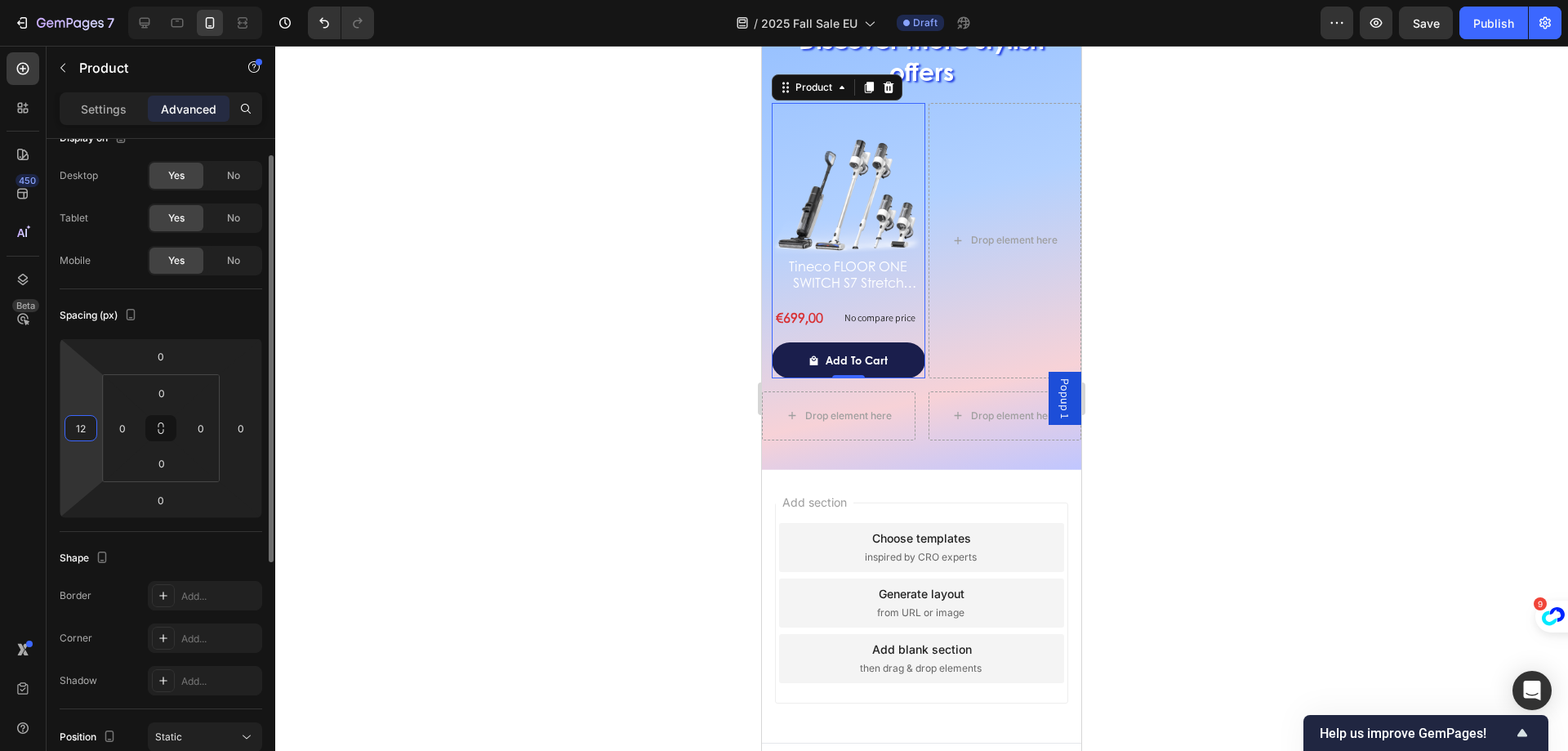
click at [83, 430] on input "12" at bounding box center [80, 427] width 24 height 24
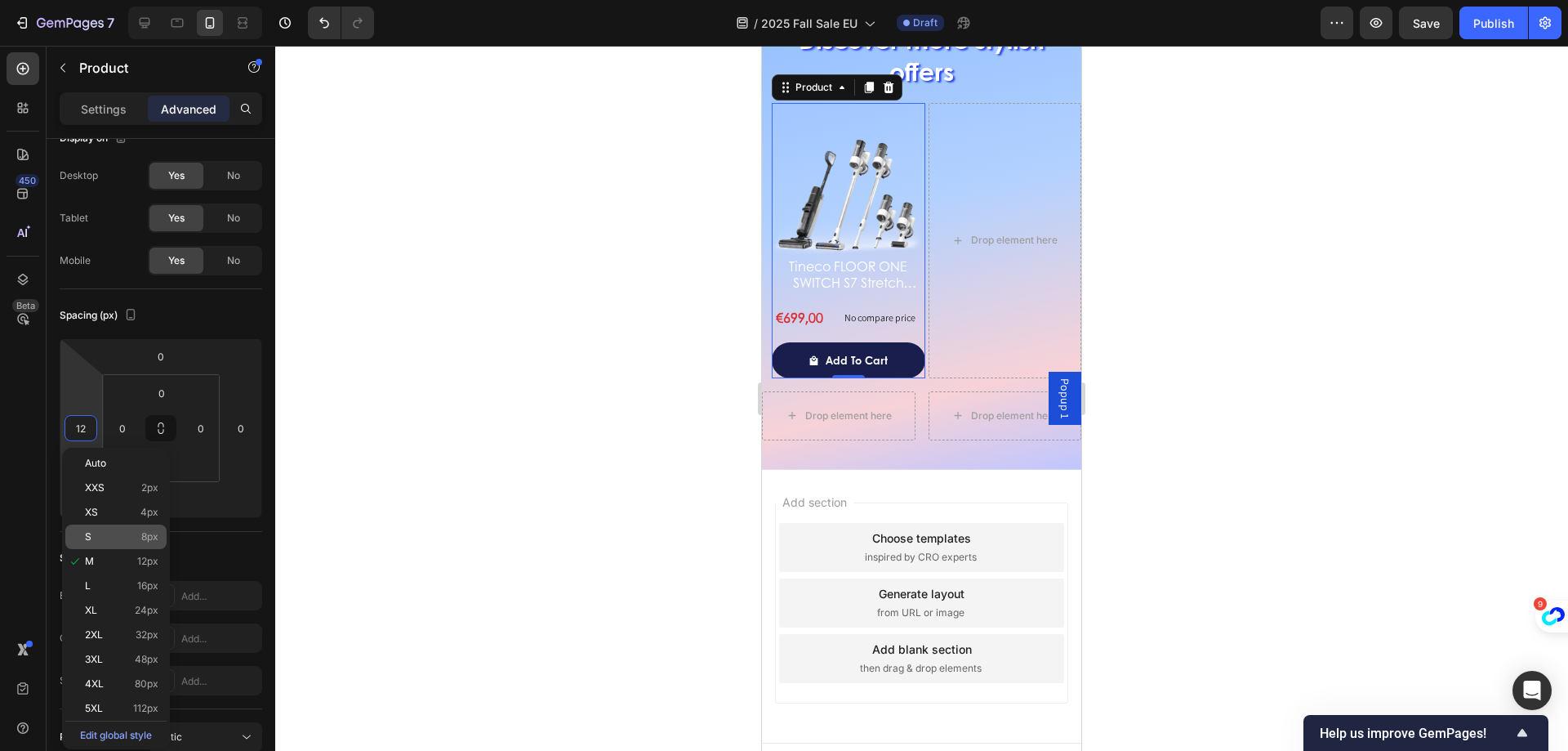
click at [122, 543] on div "S 8px" at bounding box center [115, 536] width 101 height 24
type input "8"
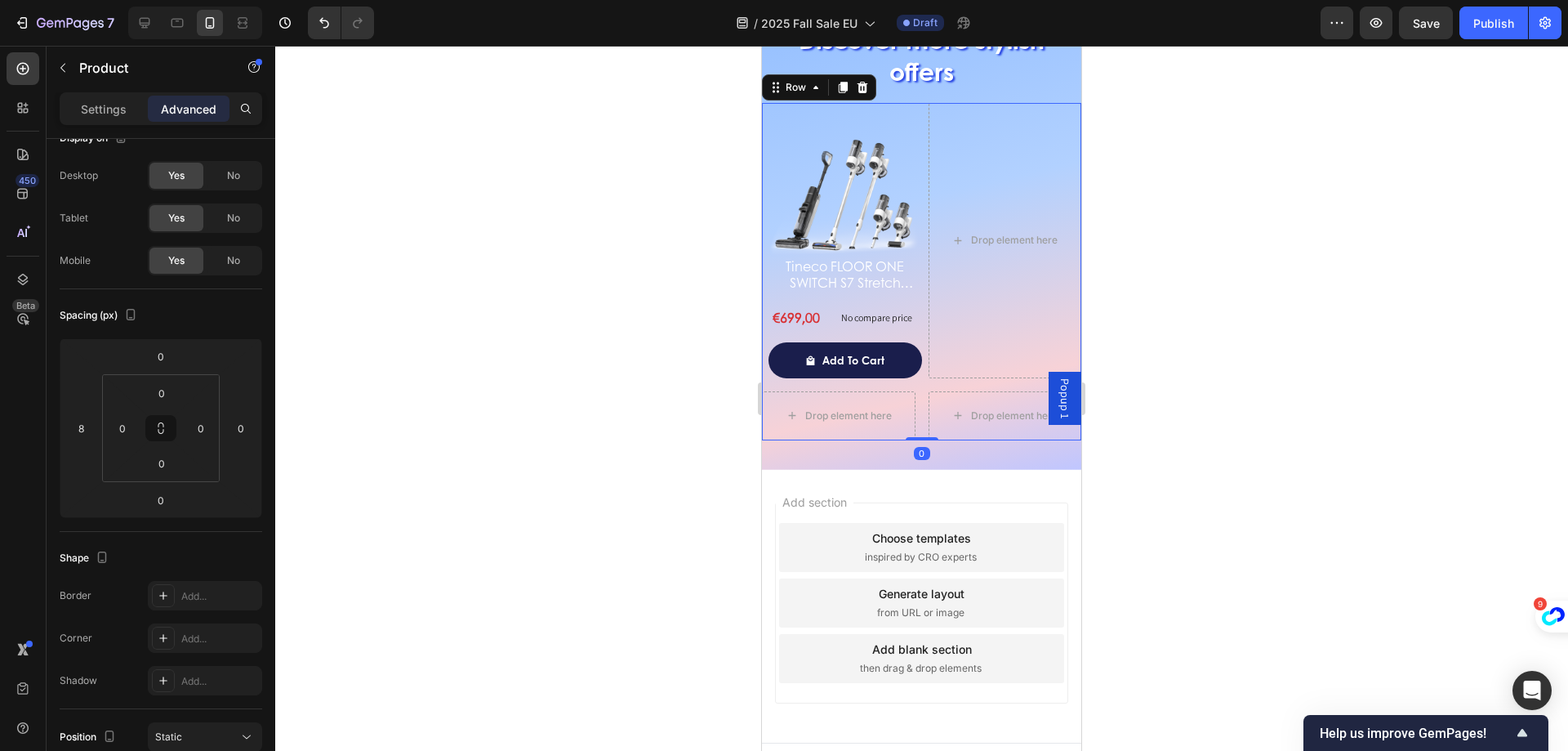
click at [913, 389] on div "Image Tineco FLOOR ONE SWITCH S7 Stretch Nettoyeur multifonction 5-en-1 Product…" at bounding box center [922, 272] width 319 height 338
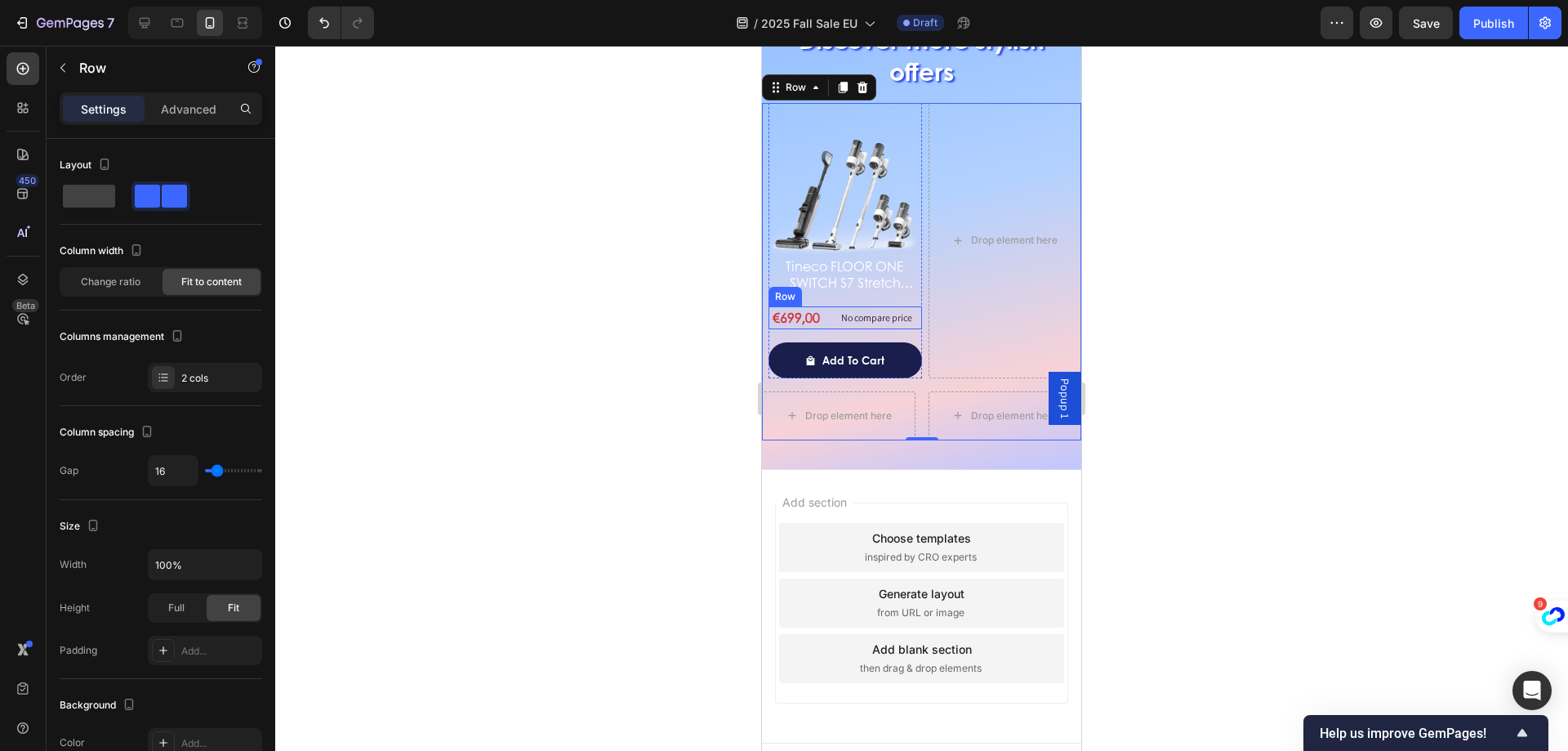
click at [827, 318] on div "€699,00 Product Price Product Price No compare price Product Price Row" at bounding box center [846, 317] width 154 height 23
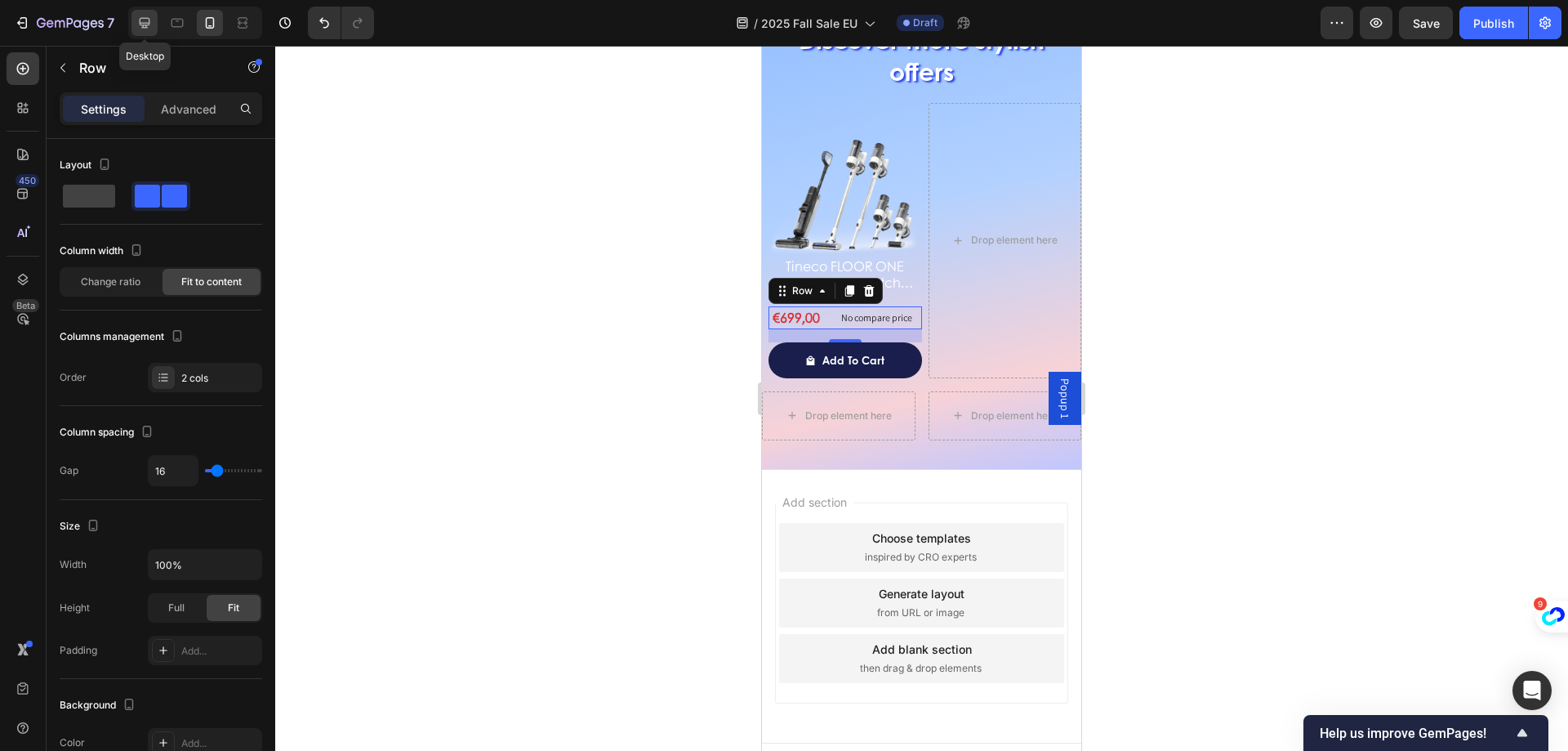
click at [150, 28] on icon at bounding box center [145, 23] width 17 height 17
type input "1200"
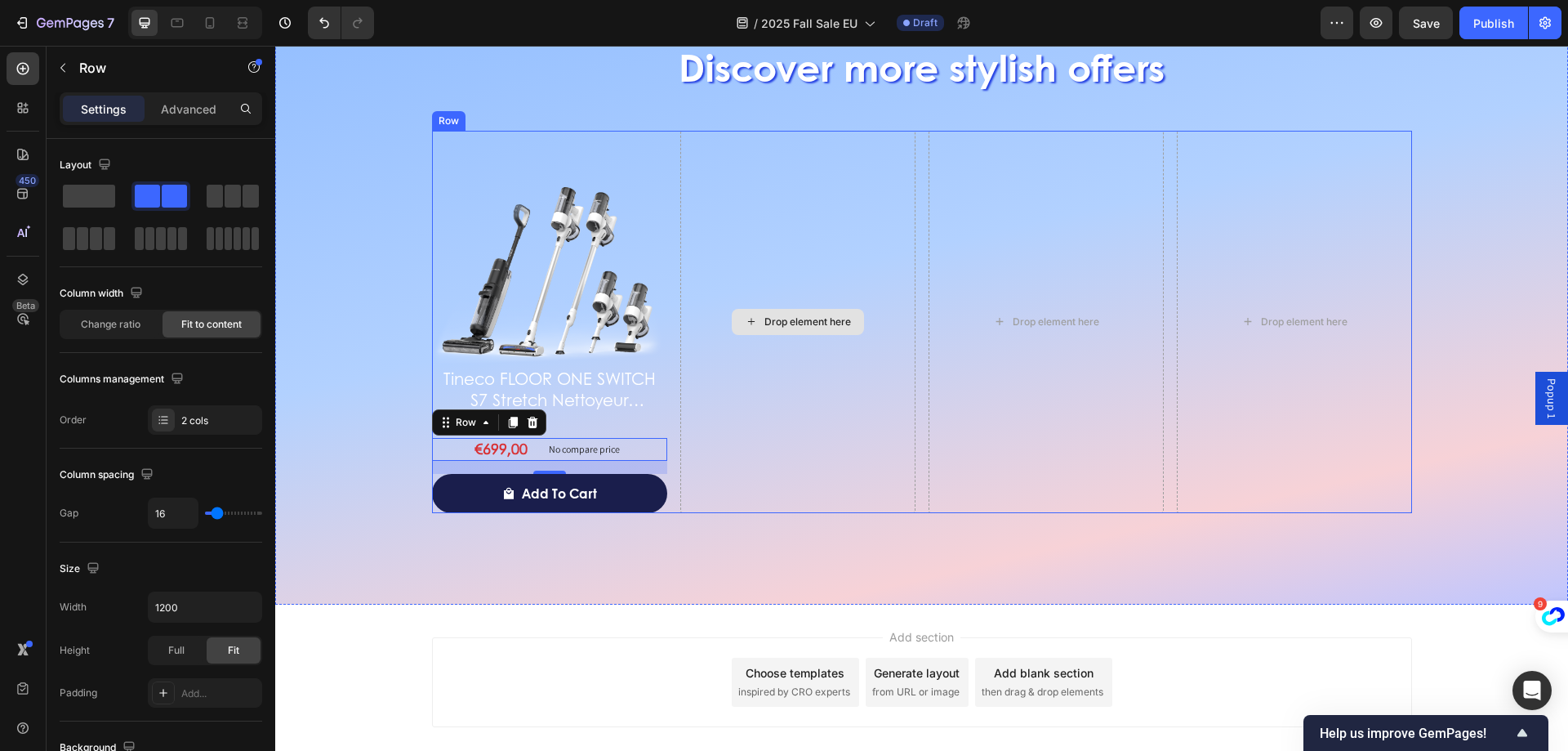
scroll to position [2460, 0]
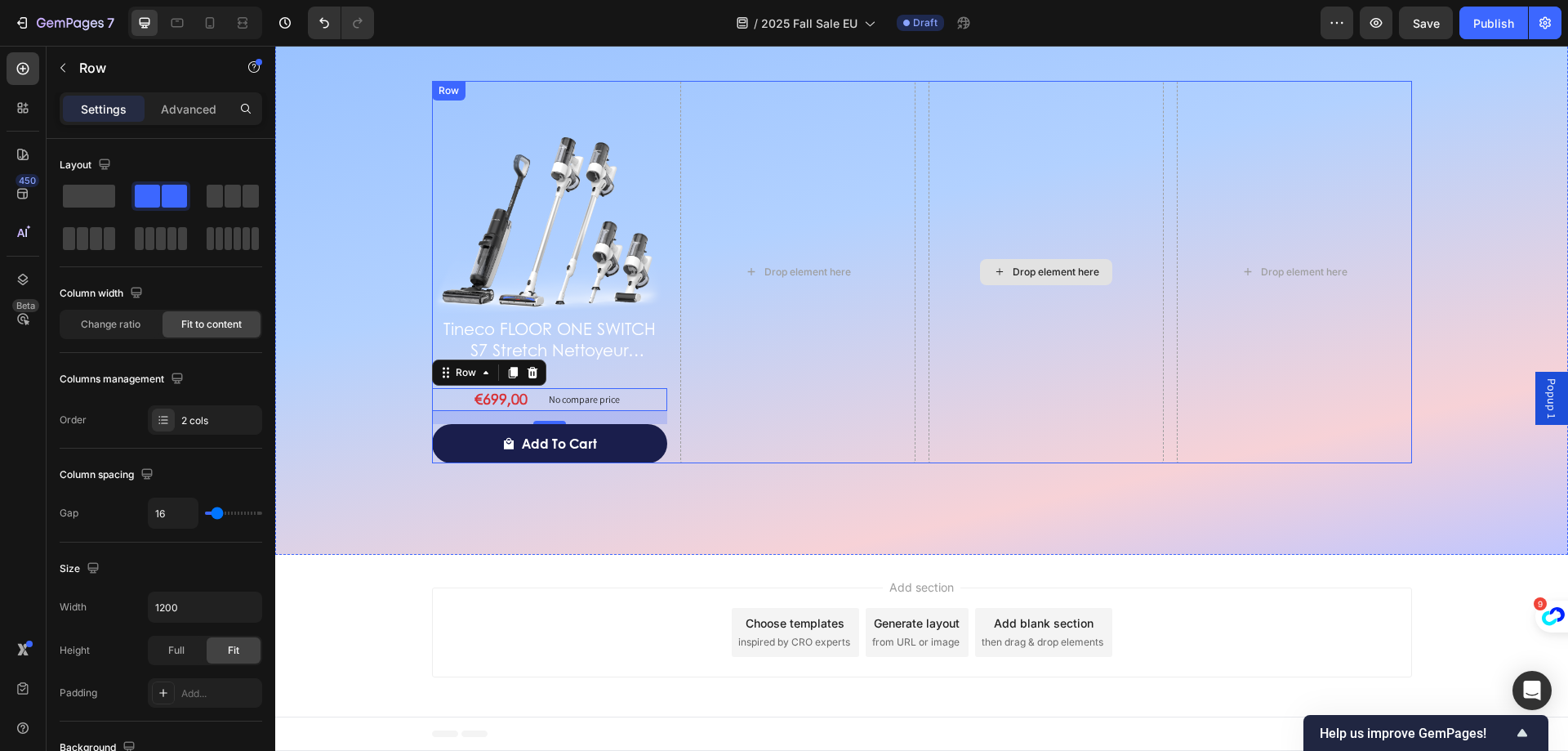
click at [933, 411] on div "Drop element here" at bounding box center [1046, 272] width 235 height 382
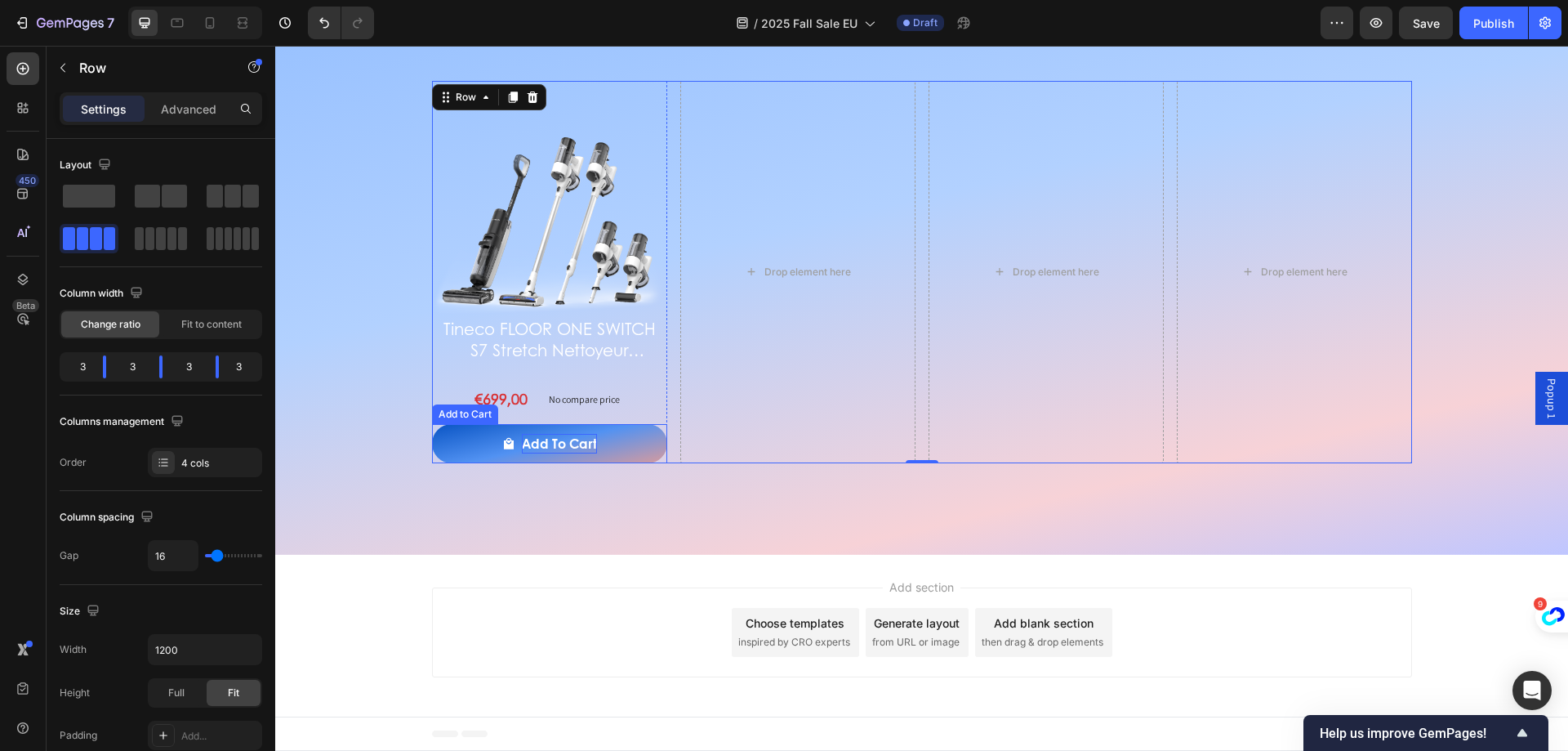
click at [576, 438] on div "Add to cart" at bounding box center [559, 443] width 75 height 19
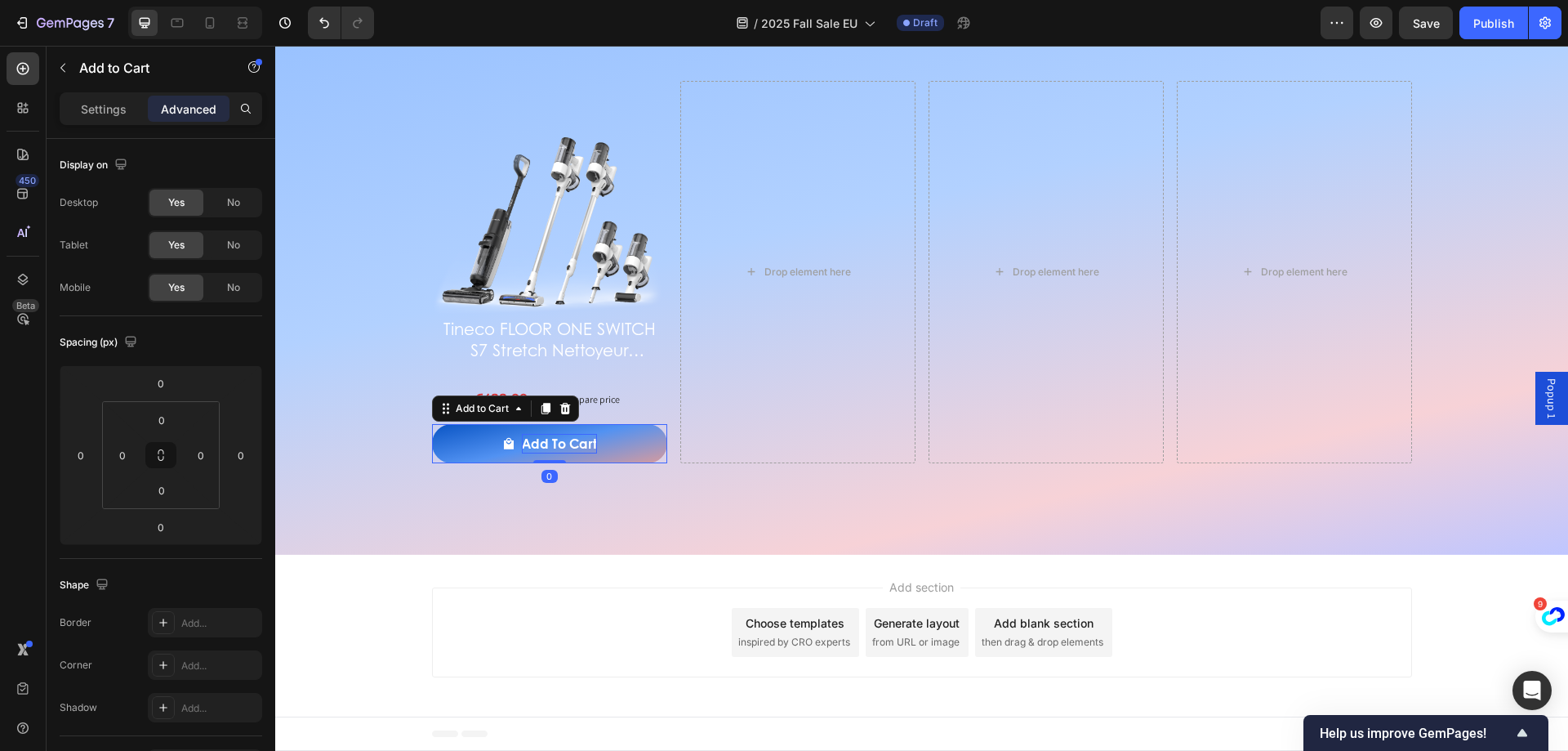
click at [544, 443] on div "Add to cart" at bounding box center [559, 443] width 75 height 19
drag, startPoint x: 519, startPoint y: 443, endPoint x: 593, endPoint y: 444, distance: 74.0
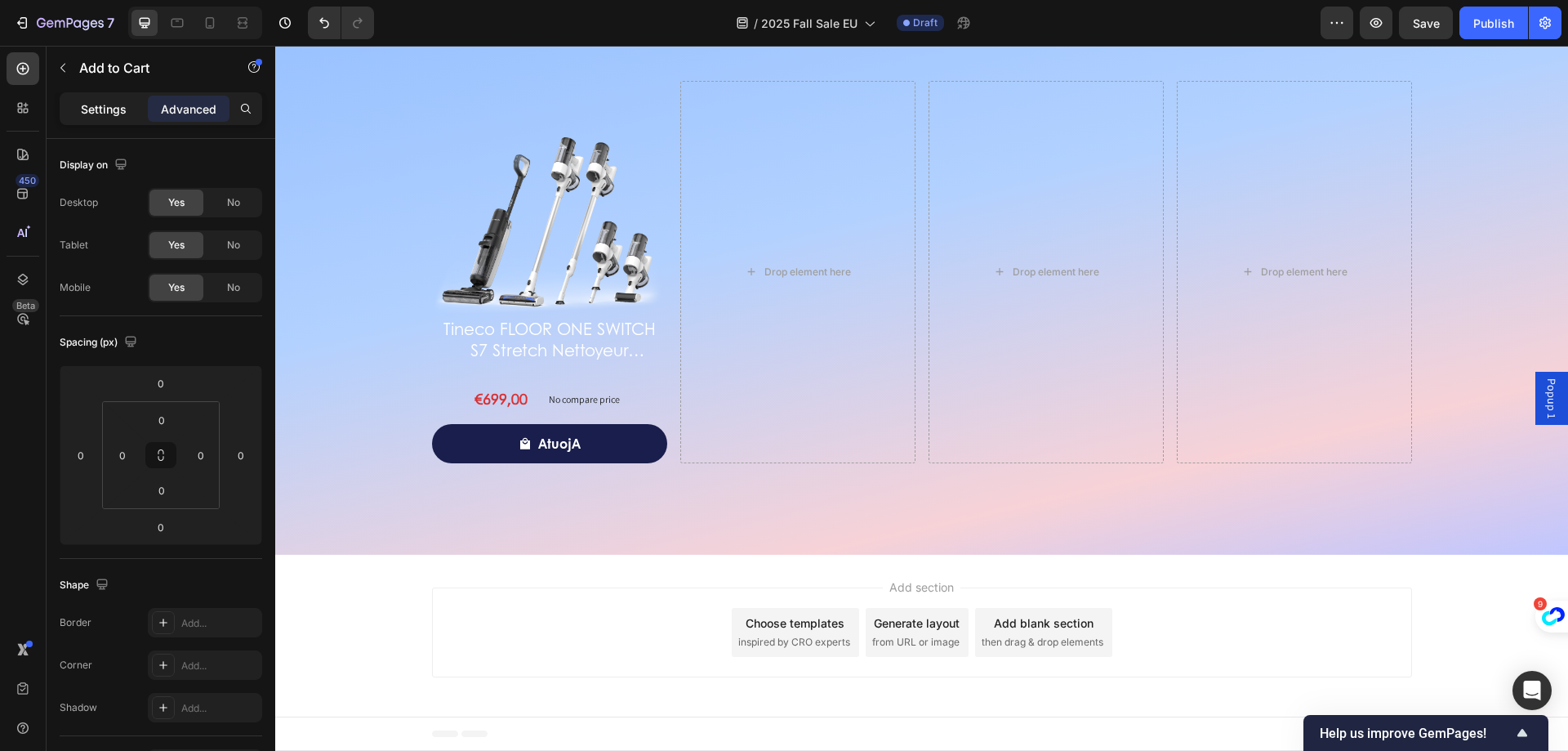
click at [105, 107] on p "Settings" at bounding box center [104, 109] width 46 height 18
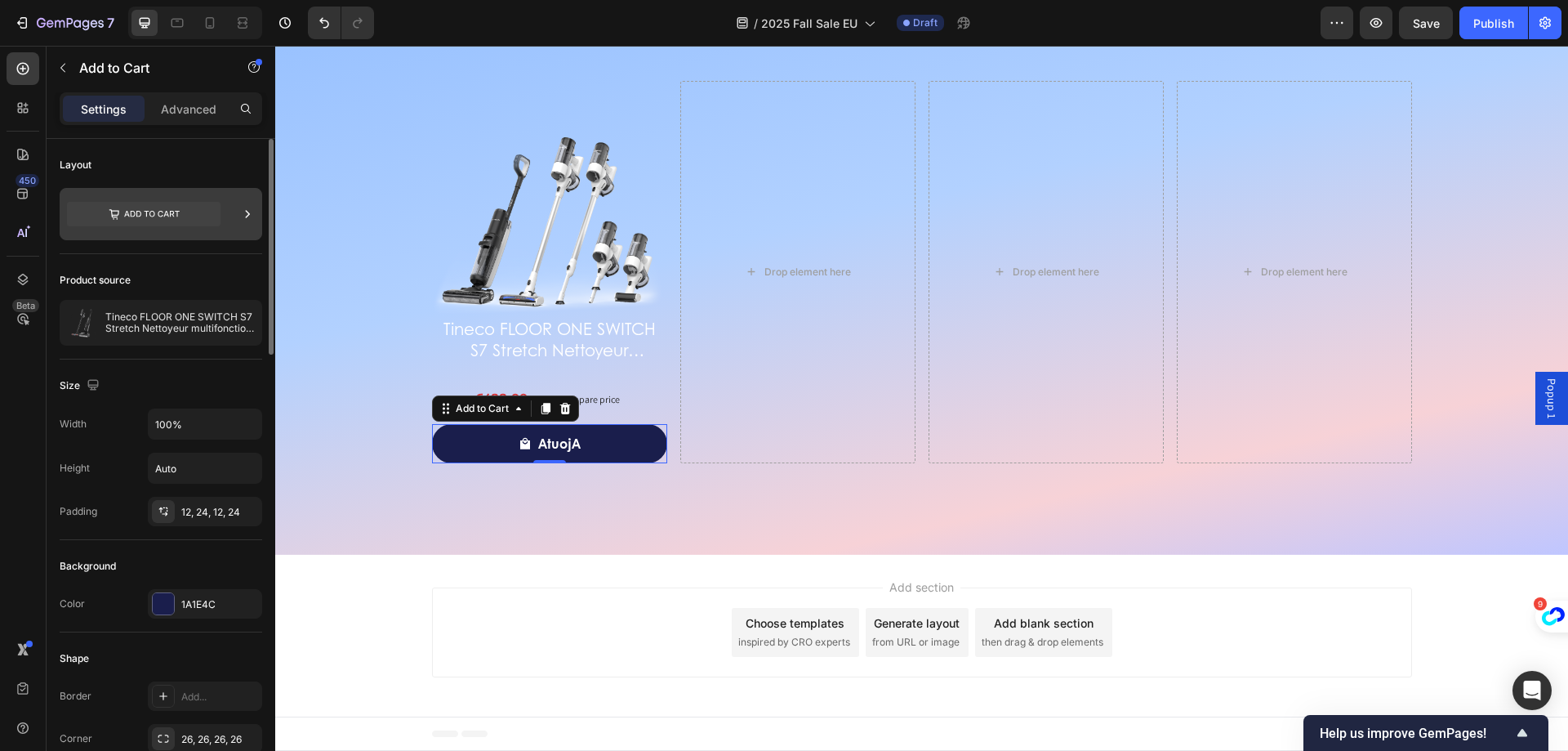
click at [167, 212] on icon at bounding box center [152, 214] width 55 height 7
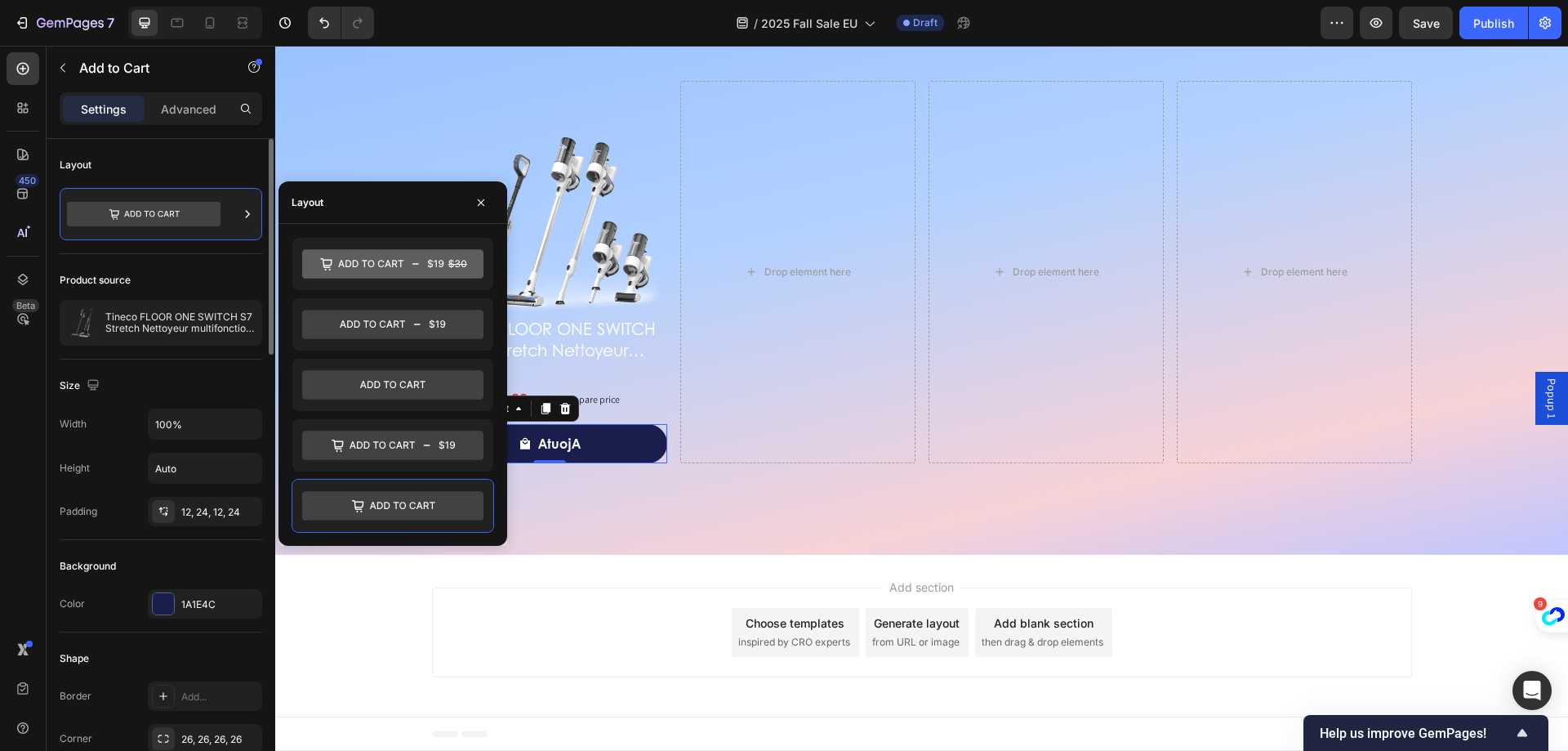
scroll to position [163, 0]
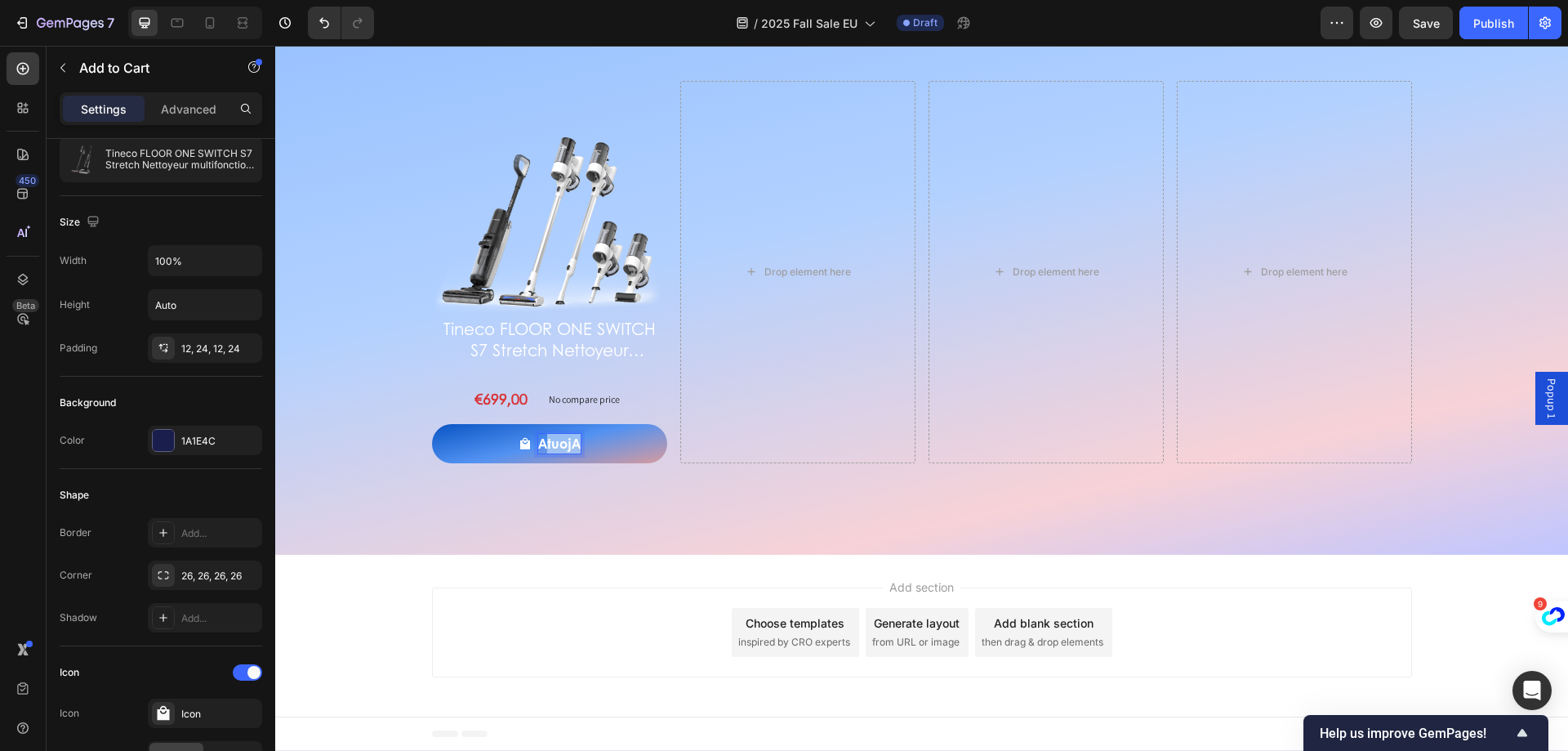
drag, startPoint x: 541, startPoint y: 442, endPoint x: 572, endPoint y: 442, distance: 31.0
click at [572, 442] on p "atuojA" at bounding box center [559, 443] width 43 height 19
click at [432, 424] on button "ajouter" at bounding box center [549, 443] width 235 height 39
click at [432, 424] on button "ajouter au" at bounding box center [549, 443] width 235 height 39
click at [563, 501] on div "Discover more stylish offers Heading Image Tineco FLOOR ONE SWITCH S7 Stretch N…" at bounding box center [921, 243] width 1293 height 623
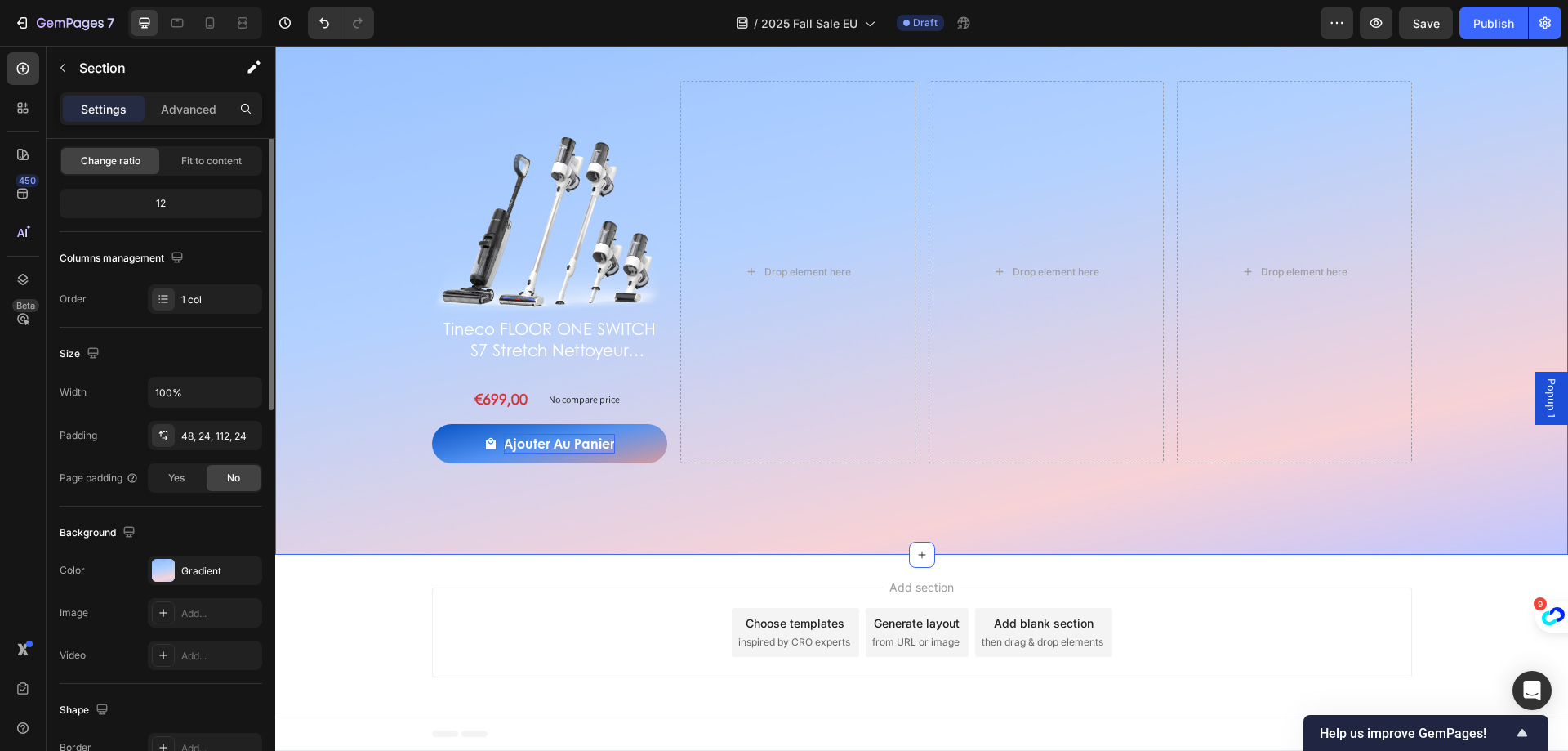
scroll to position [0, 0]
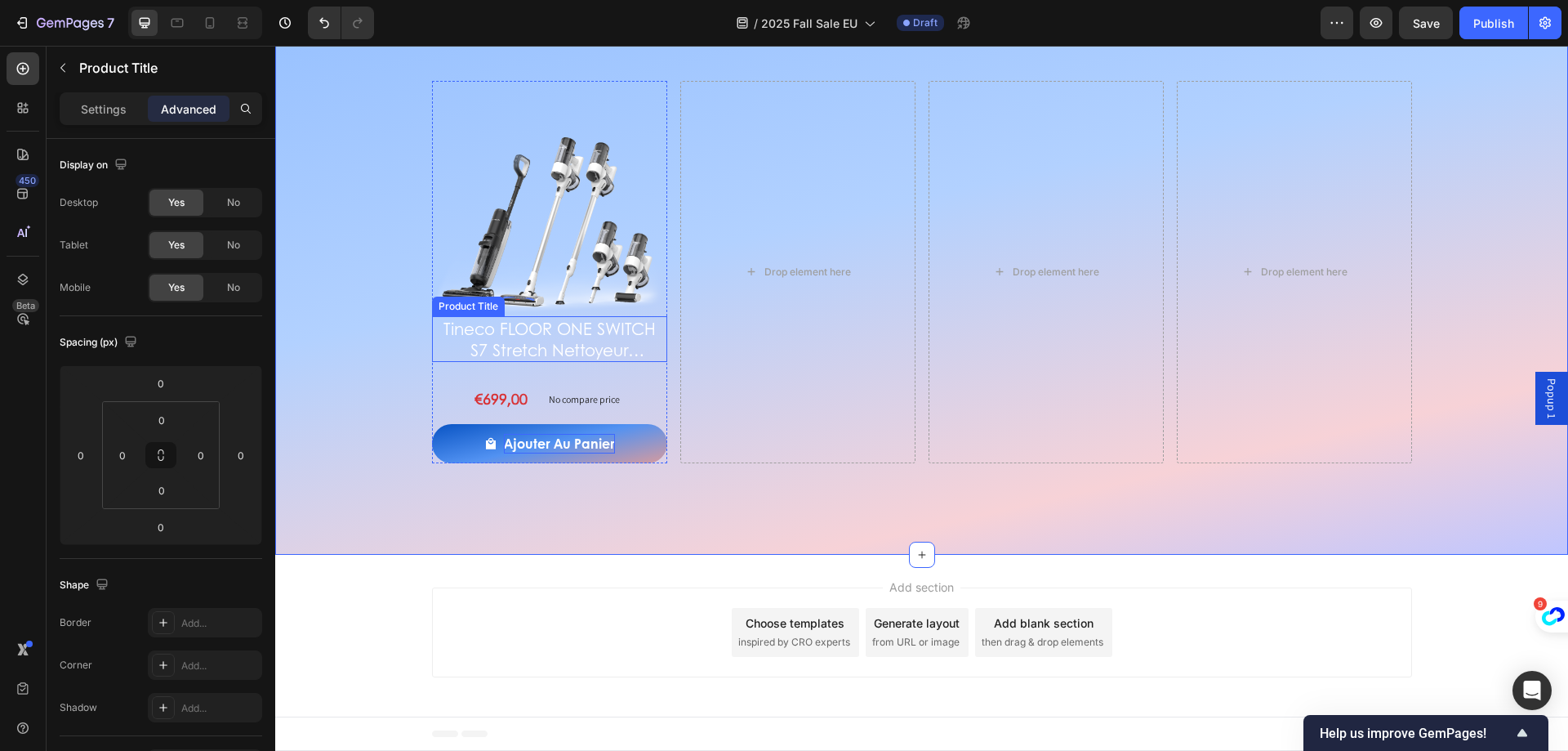
click at [537, 323] on h2 "Tineco FLOOR ONE SWITCH S7 Stretch Nettoyeur multifonction 5-en-1" at bounding box center [549, 339] width 235 height 46
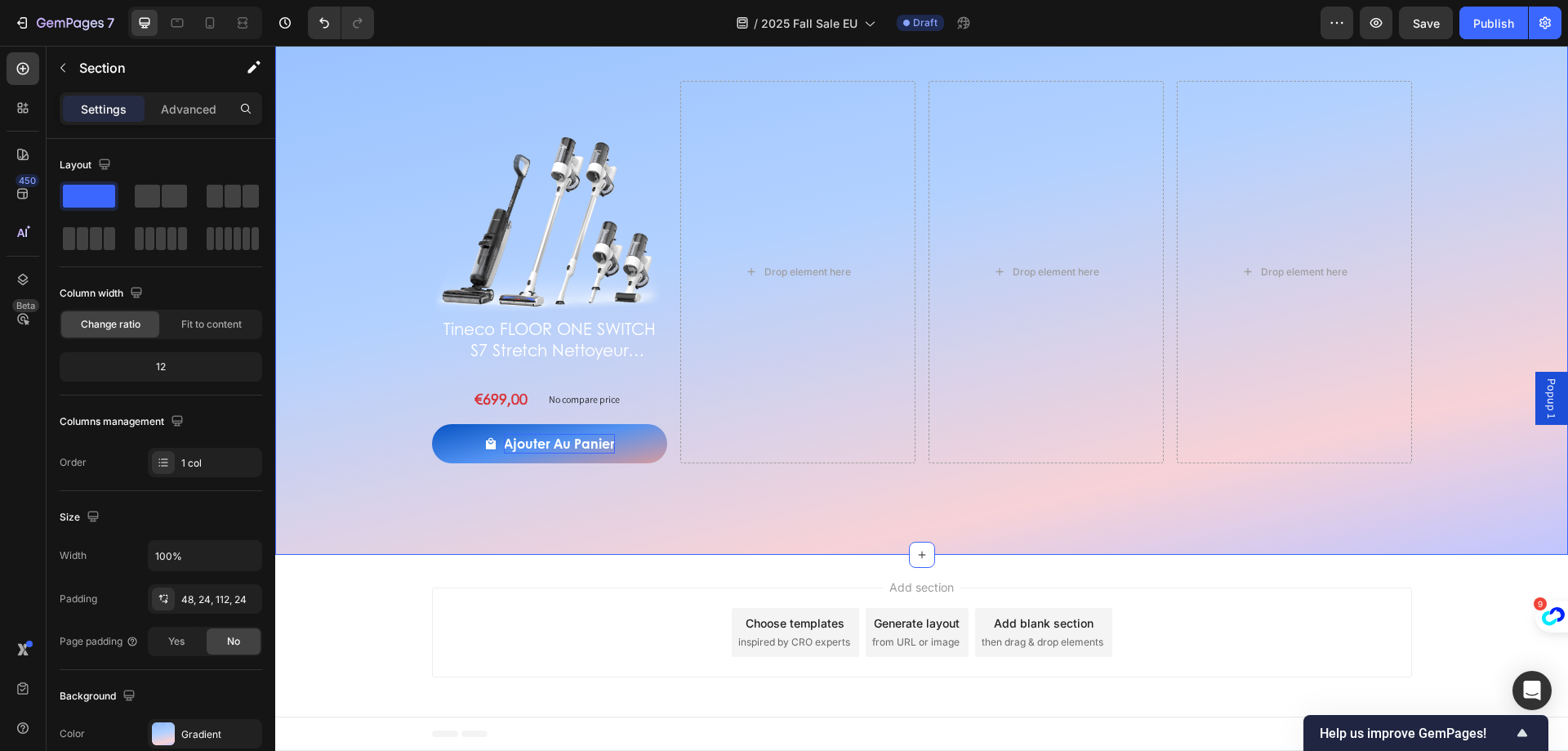
drag, startPoint x: 474, startPoint y: 509, endPoint x: 323, endPoint y: 534, distance: 153.1
click at [474, 509] on div "Discover more stylish offers Heading Image Tineco FLOOR ONE SWITCH S7 Stretch N…" at bounding box center [921, 243] width 1293 height 623
click at [573, 198] on img at bounding box center [549, 198] width 235 height 235
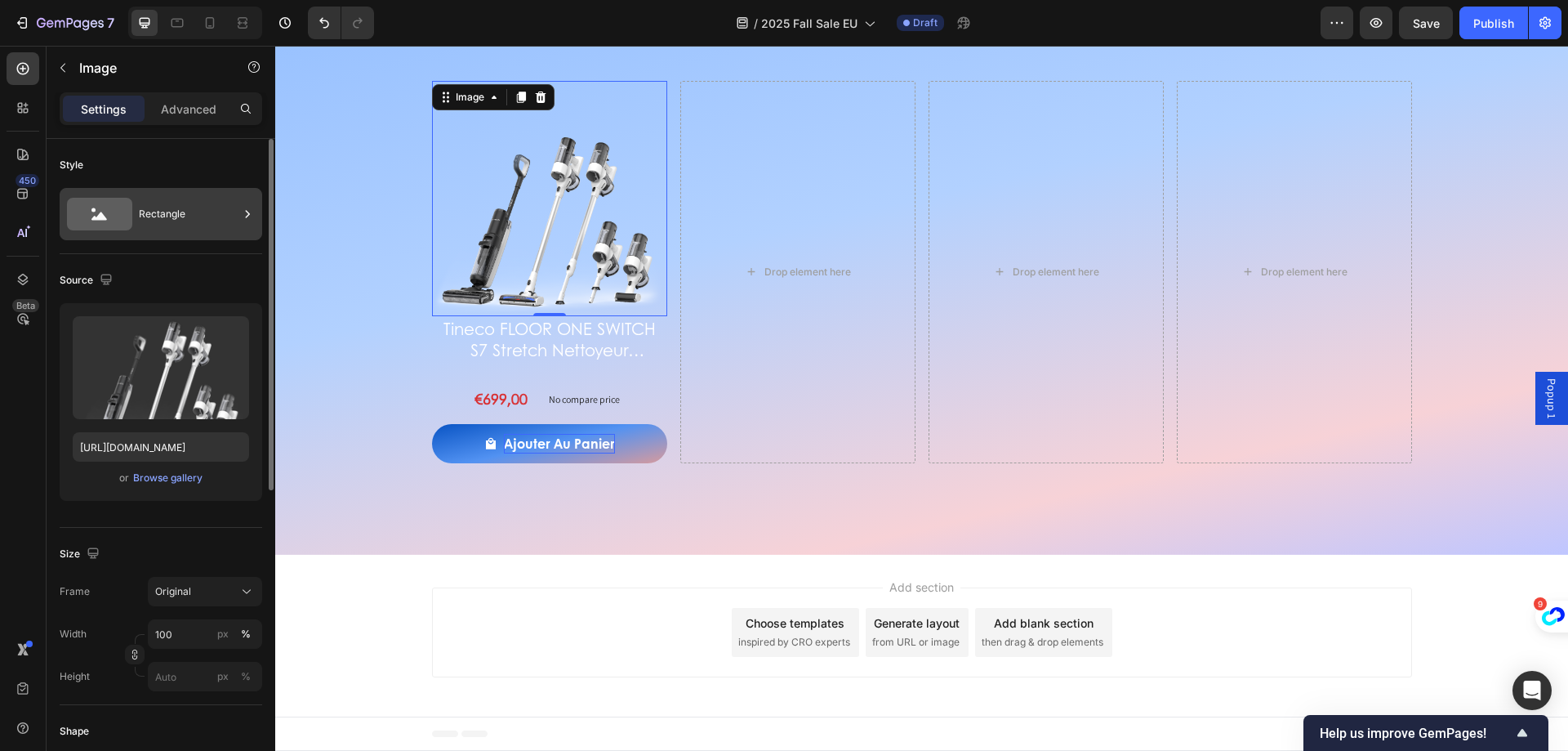
click at [196, 227] on div "Rectangle" at bounding box center [188, 214] width 99 height 38
click at [191, 167] on div "Style" at bounding box center [160, 165] width 202 height 26
click at [664, 415] on div "Image 0 Tineco FLOOR ONE SWITCH S7 Stretch Nettoyeur multifonction 5-en-1 Produ…" at bounding box center [922, 272] width 980 height 382
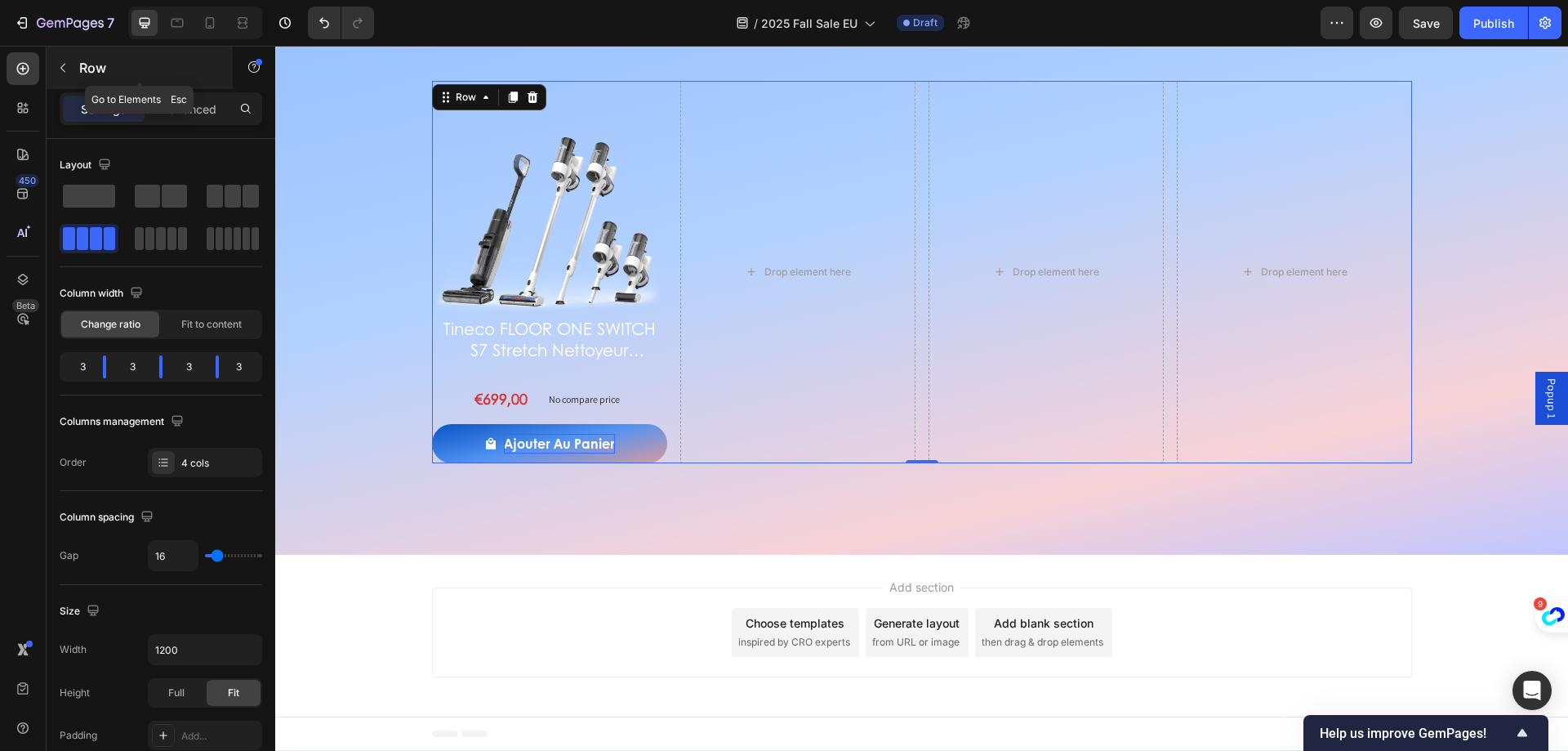
click at [68, 67] on icon "button" at bounding box center [63, 68] width 13 height 13
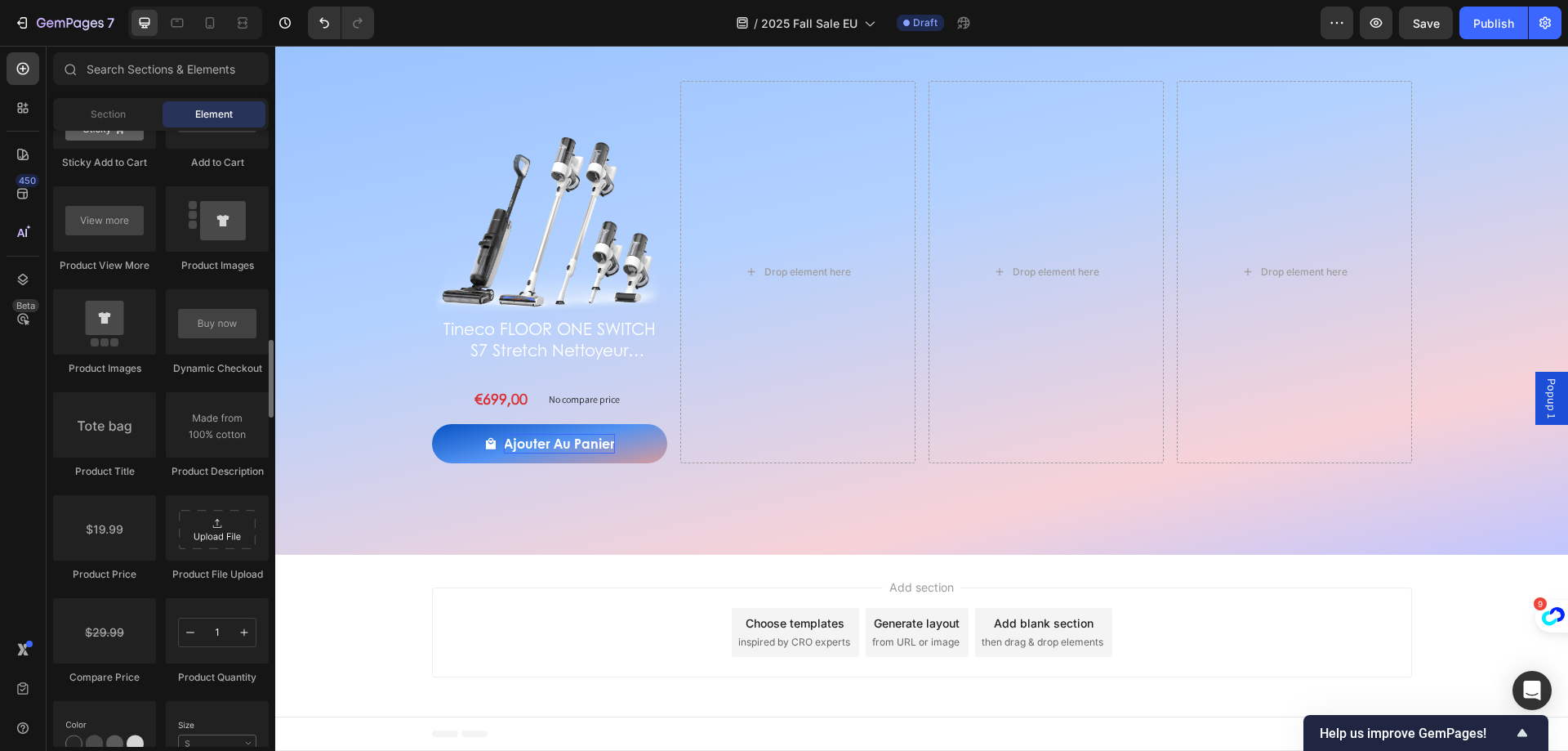
scroll to position [2288, 0]
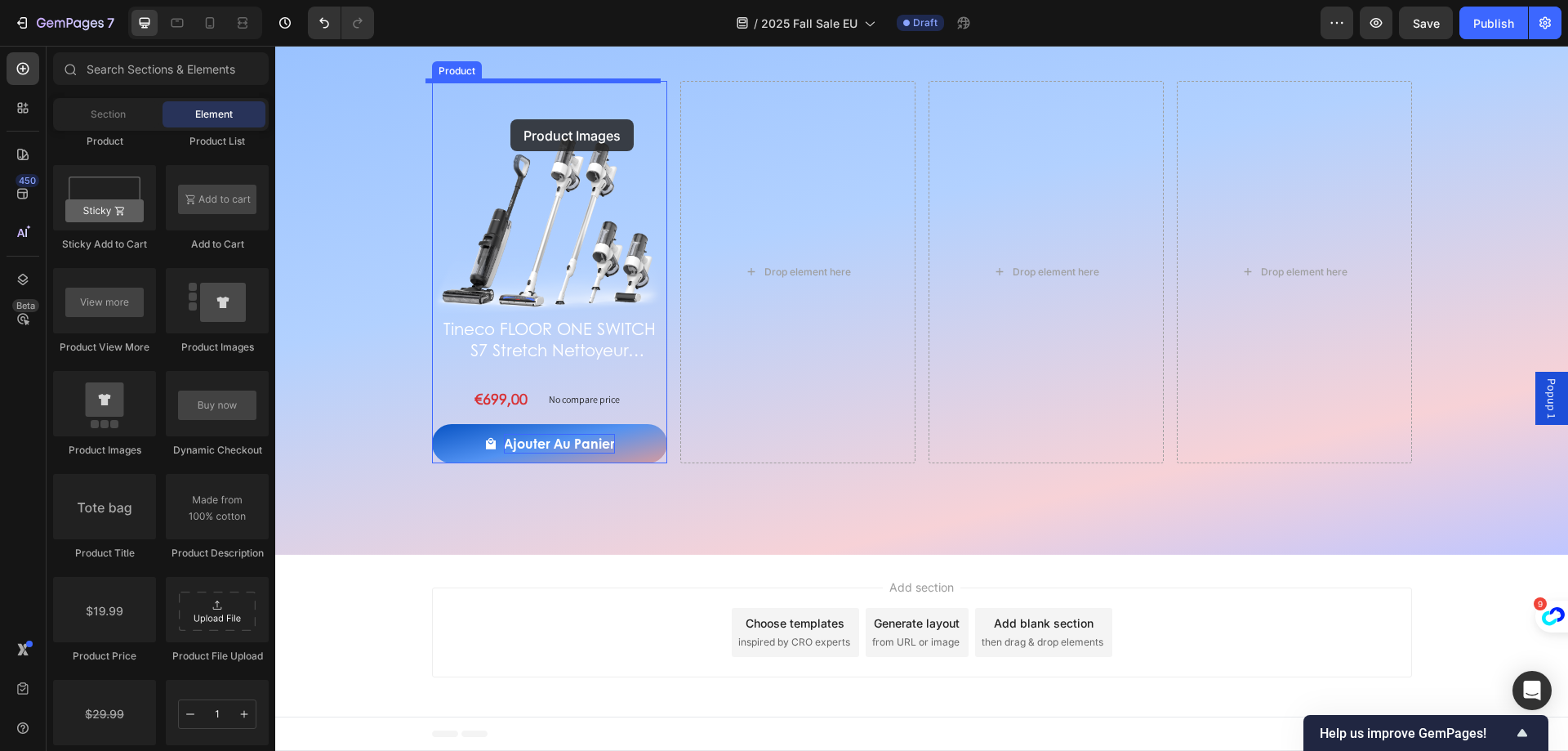
drag, startPoint x: 392, startPoint y: 439, endPoint x: 515, endPoint y: 120, distance: 341.9
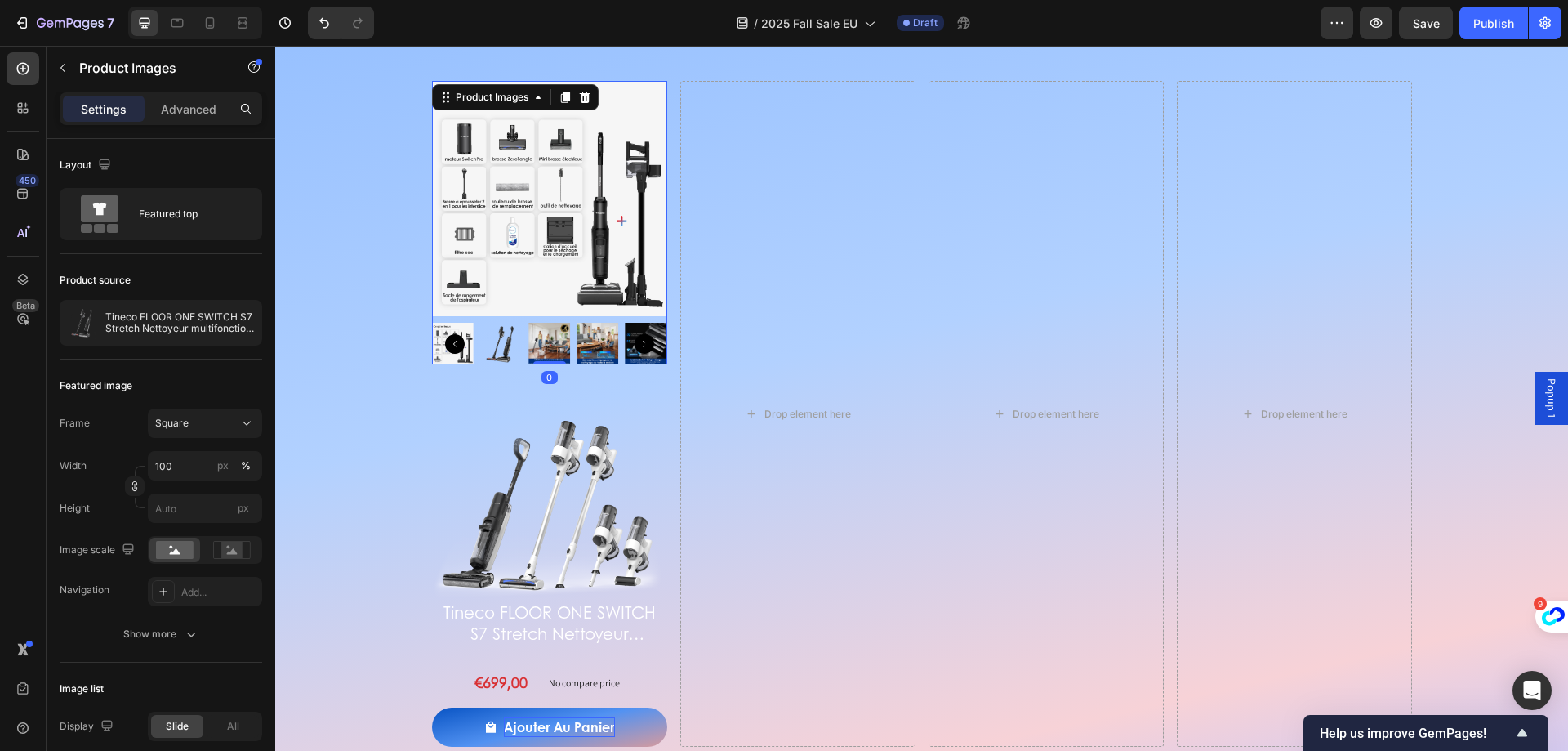
click at [501, 350] on img at bounding box center [501, 344] width 42 height 42
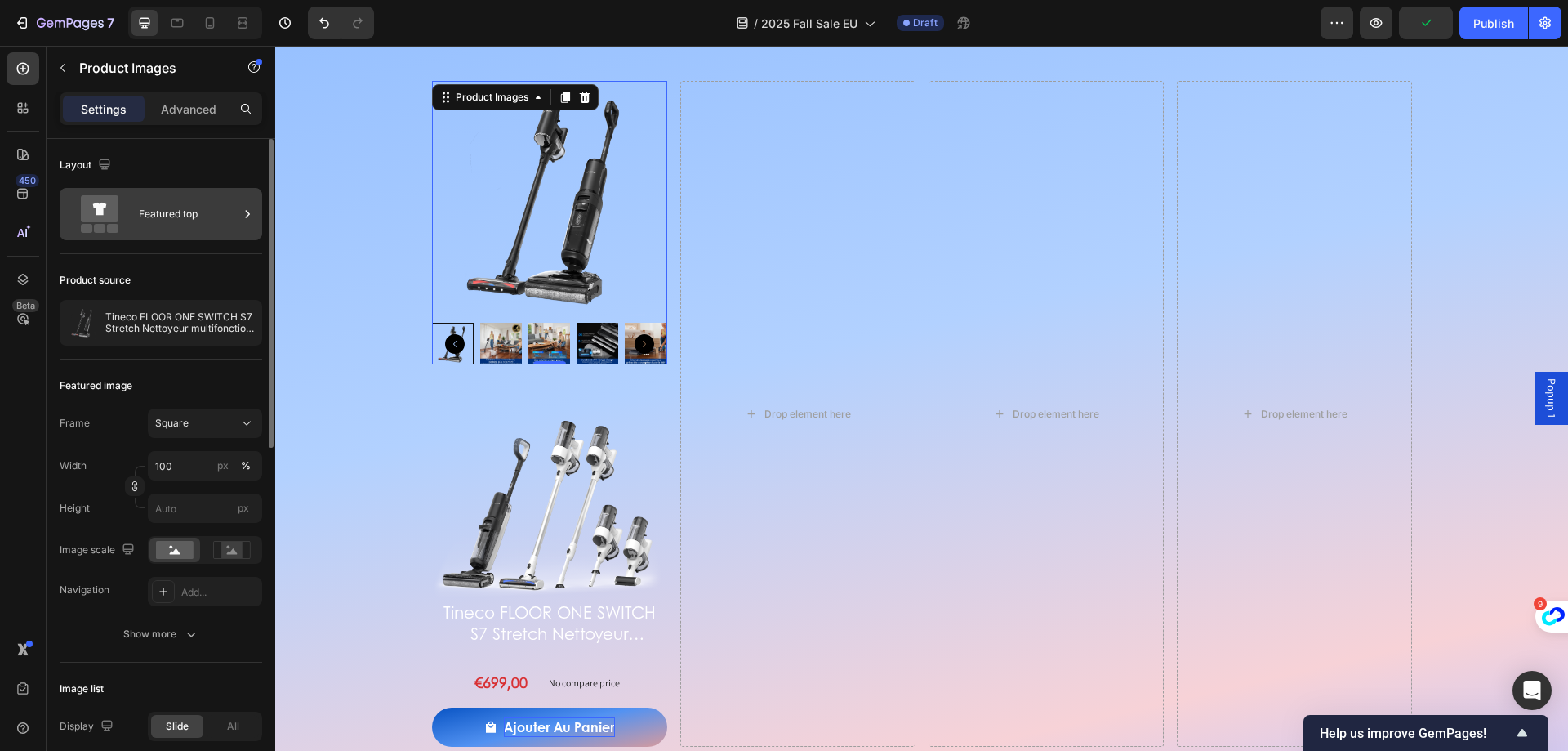
click at [188, 231] on div "Featured top" at bounding box center [188, 214] width 99 height 38
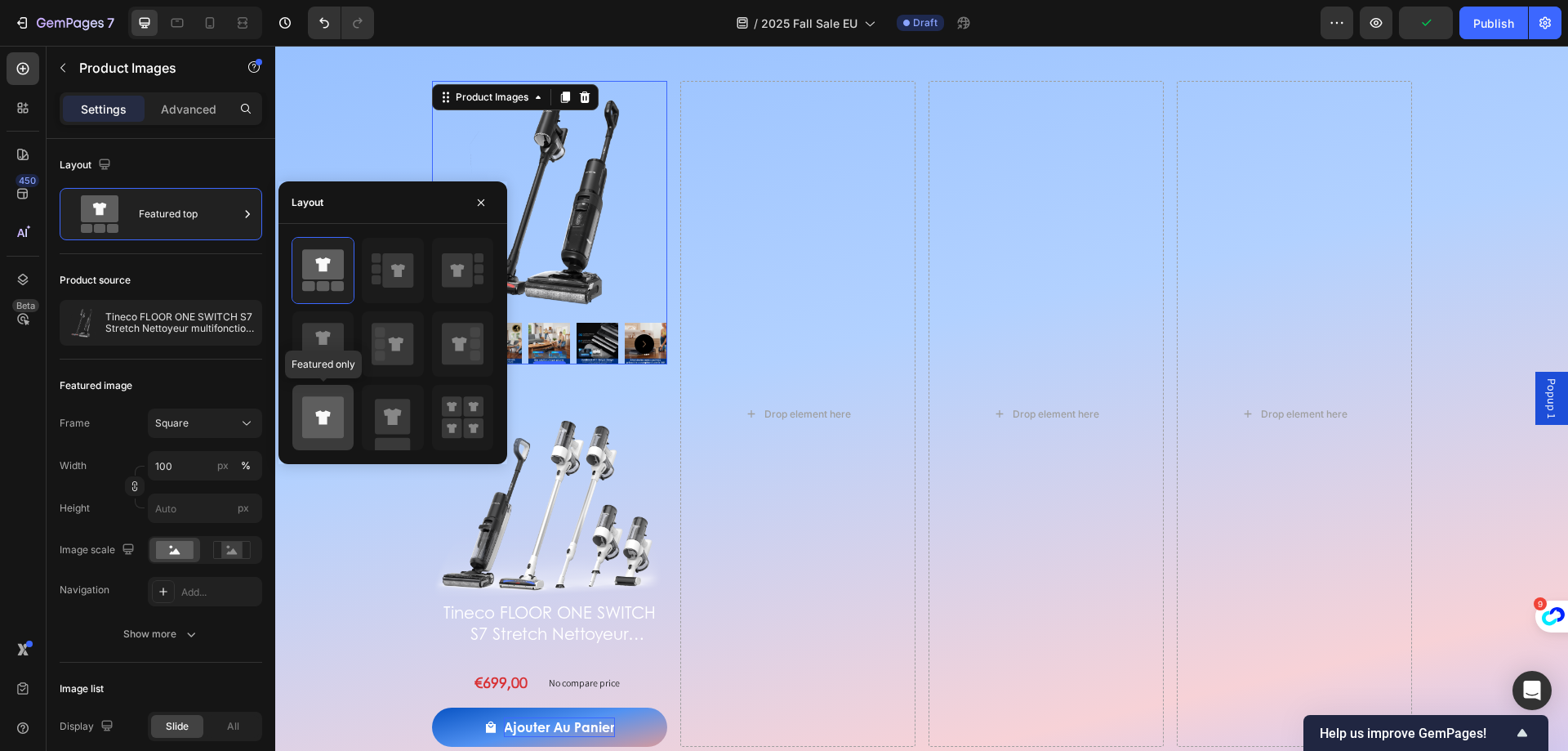
click at [331, 421] on icon at bounding box center [323, 417] width 42 height 42
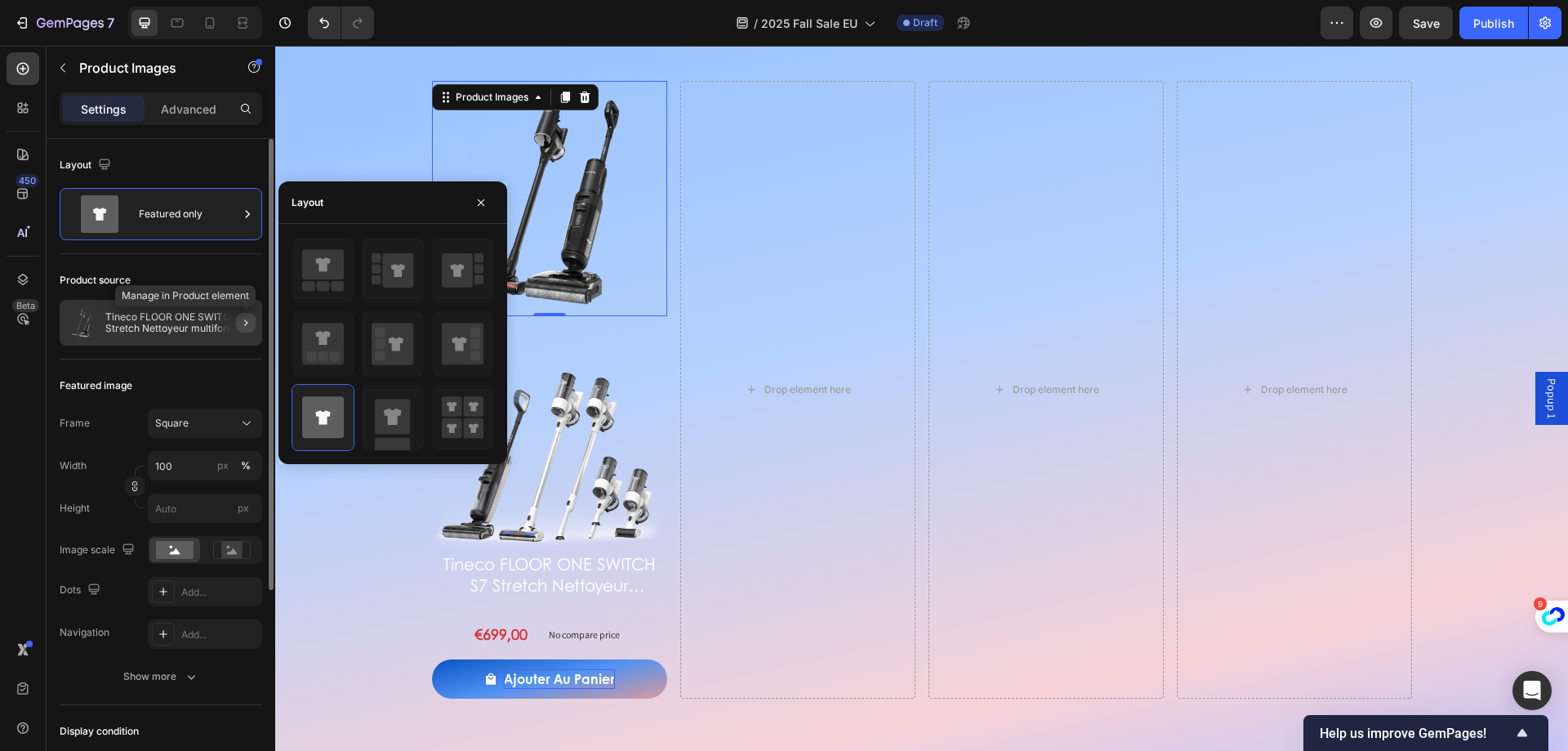
click at [250, 328] on icon "button" at bounding box center [246, 323] width 13 height 13
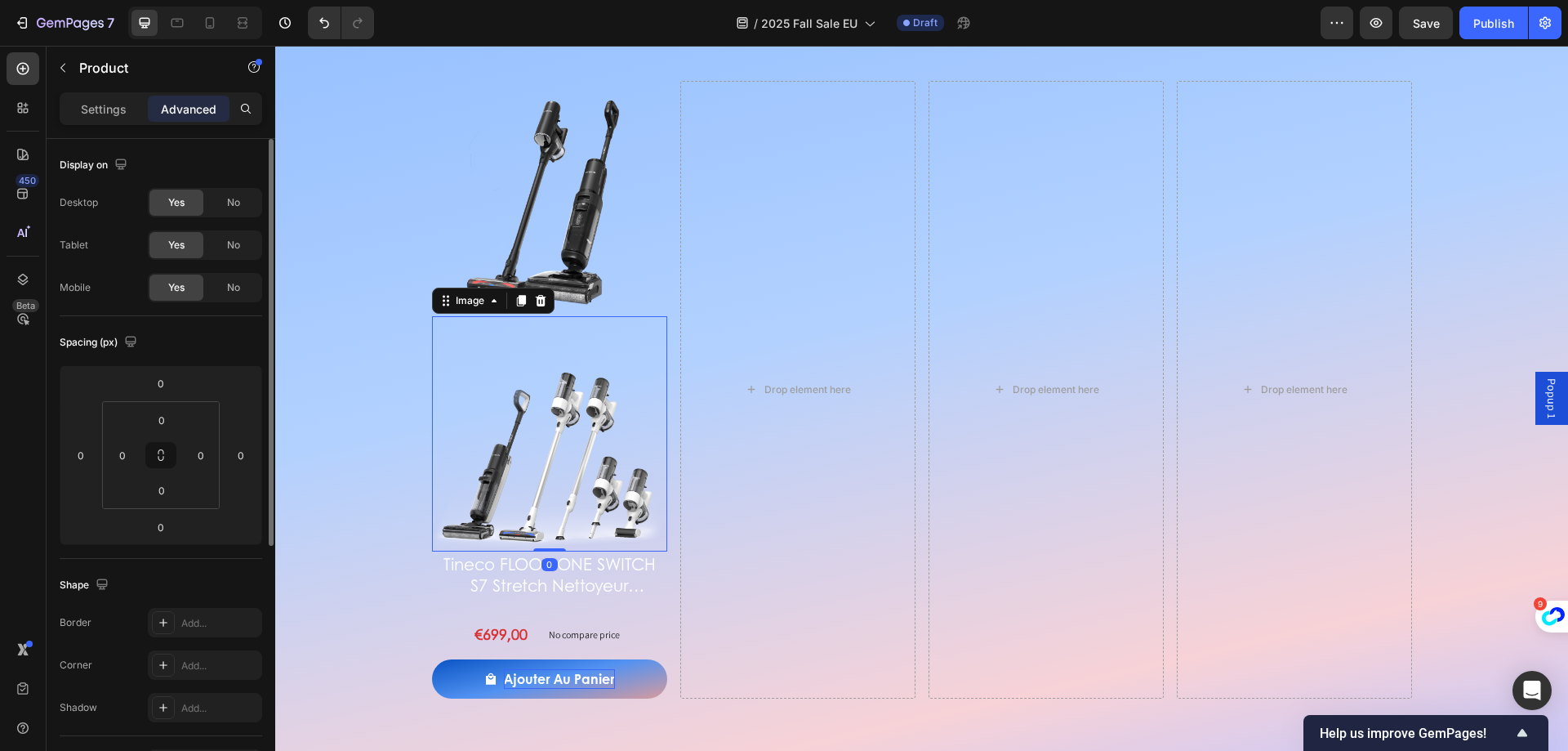
click at [555, 420] on img at bounding box center [549, 433] width 235 height 235
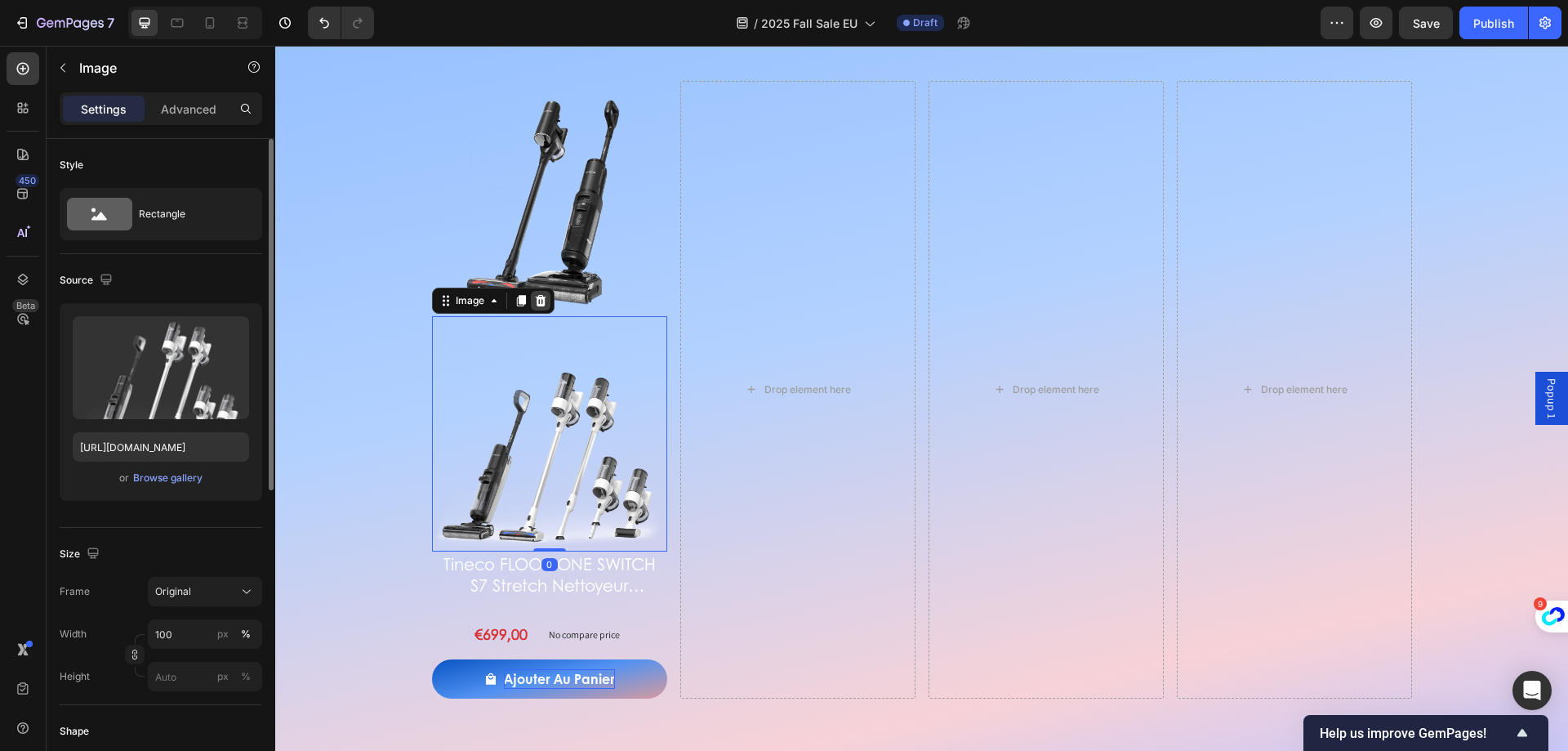
click at [534, 294] on icon at bounding box center [541, 301] width 13 height 13
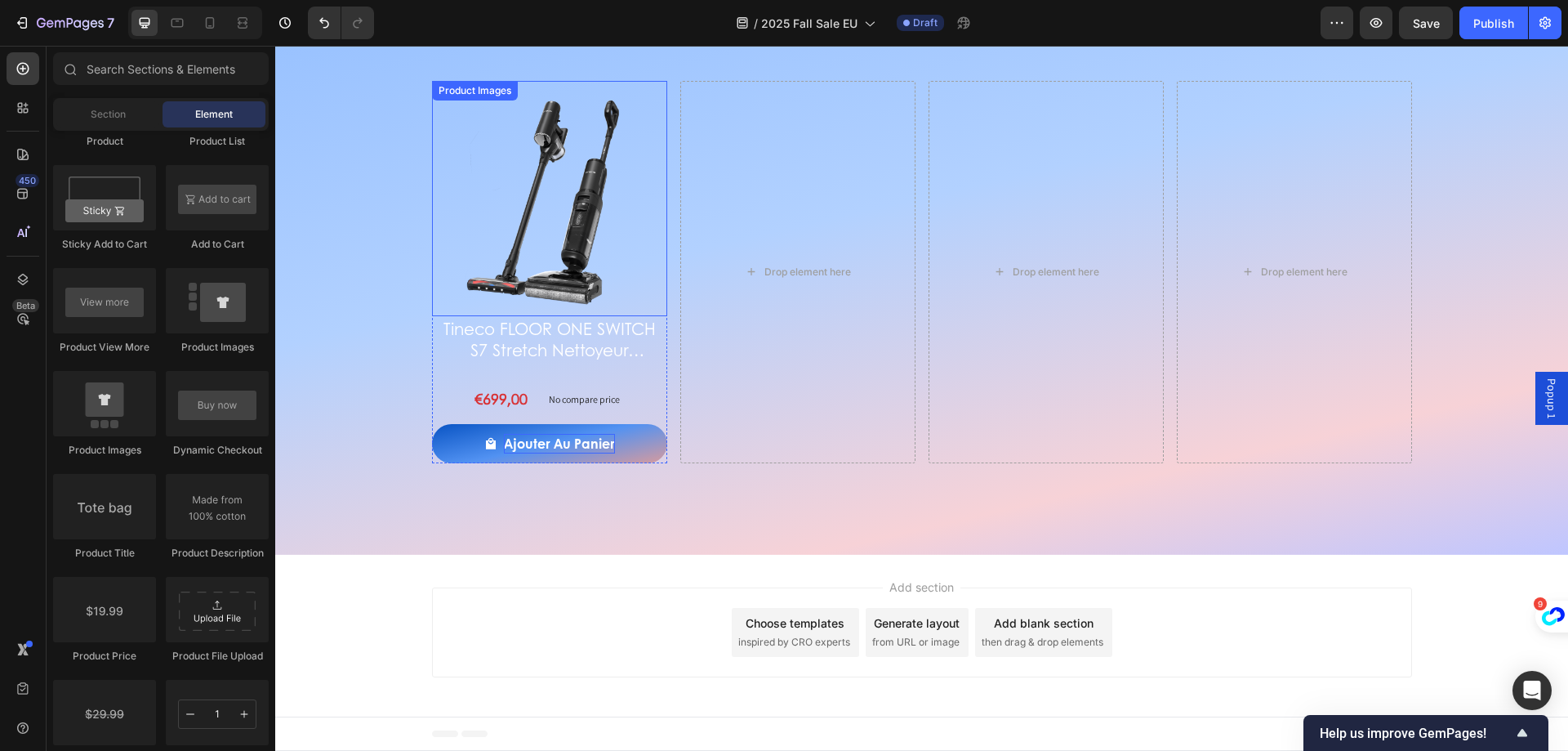
click at [541, 238] on img at bounding box center [549, 198] width 235 height 235
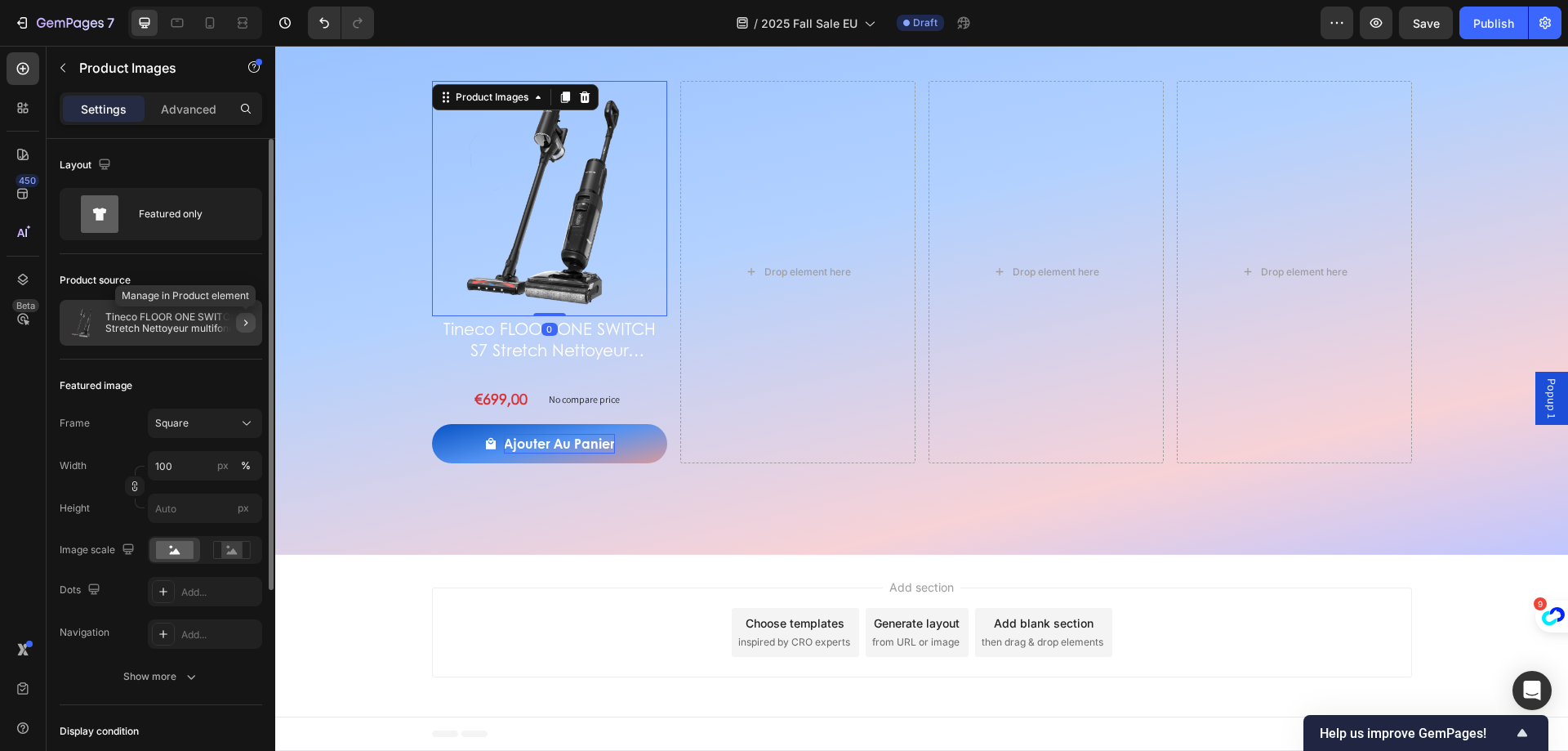
click at [250, 316] on icon "button" at bounding box center [246, 323] width 13 height 13
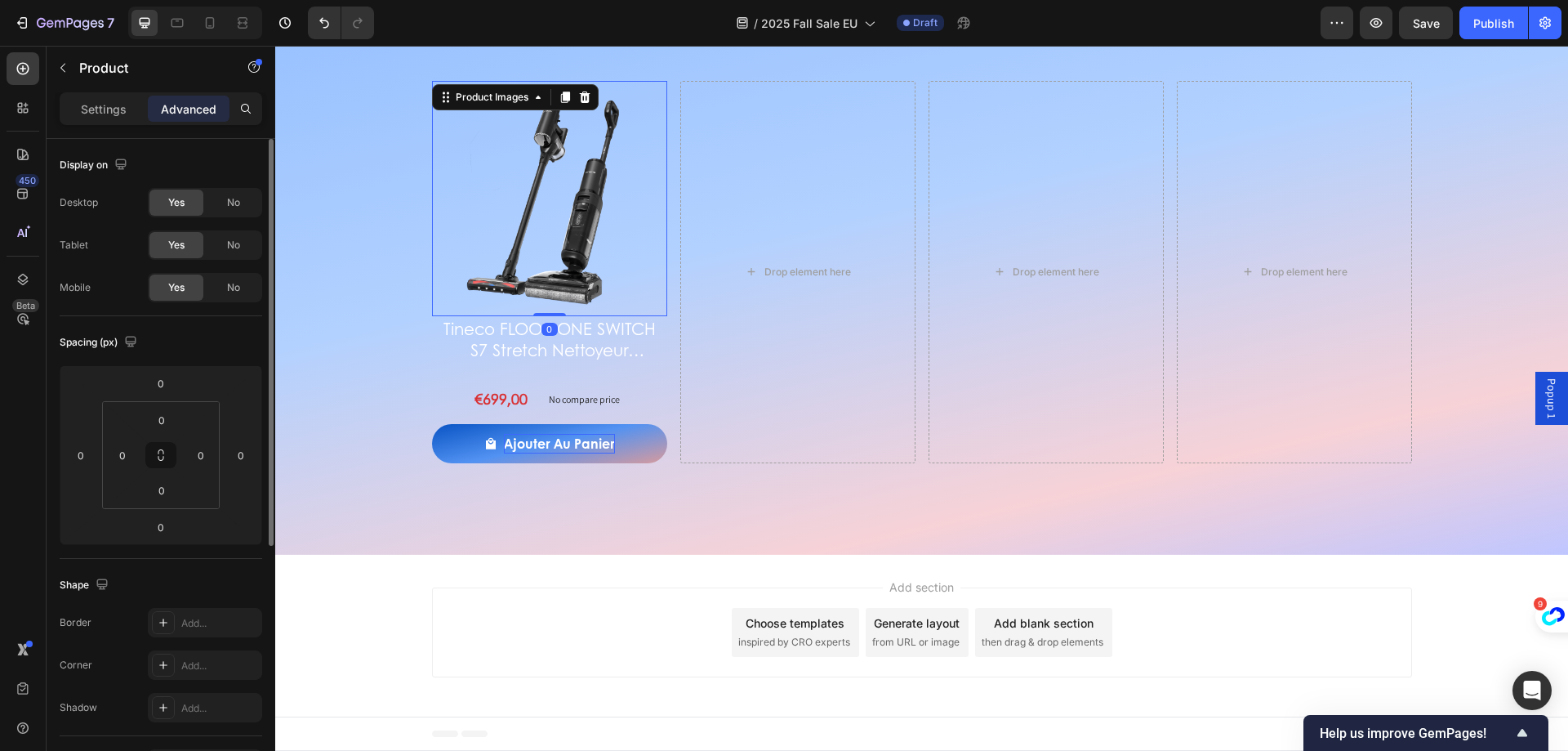
click at [566, 232] on img at bounding box center [549, 198] width 235 height 235
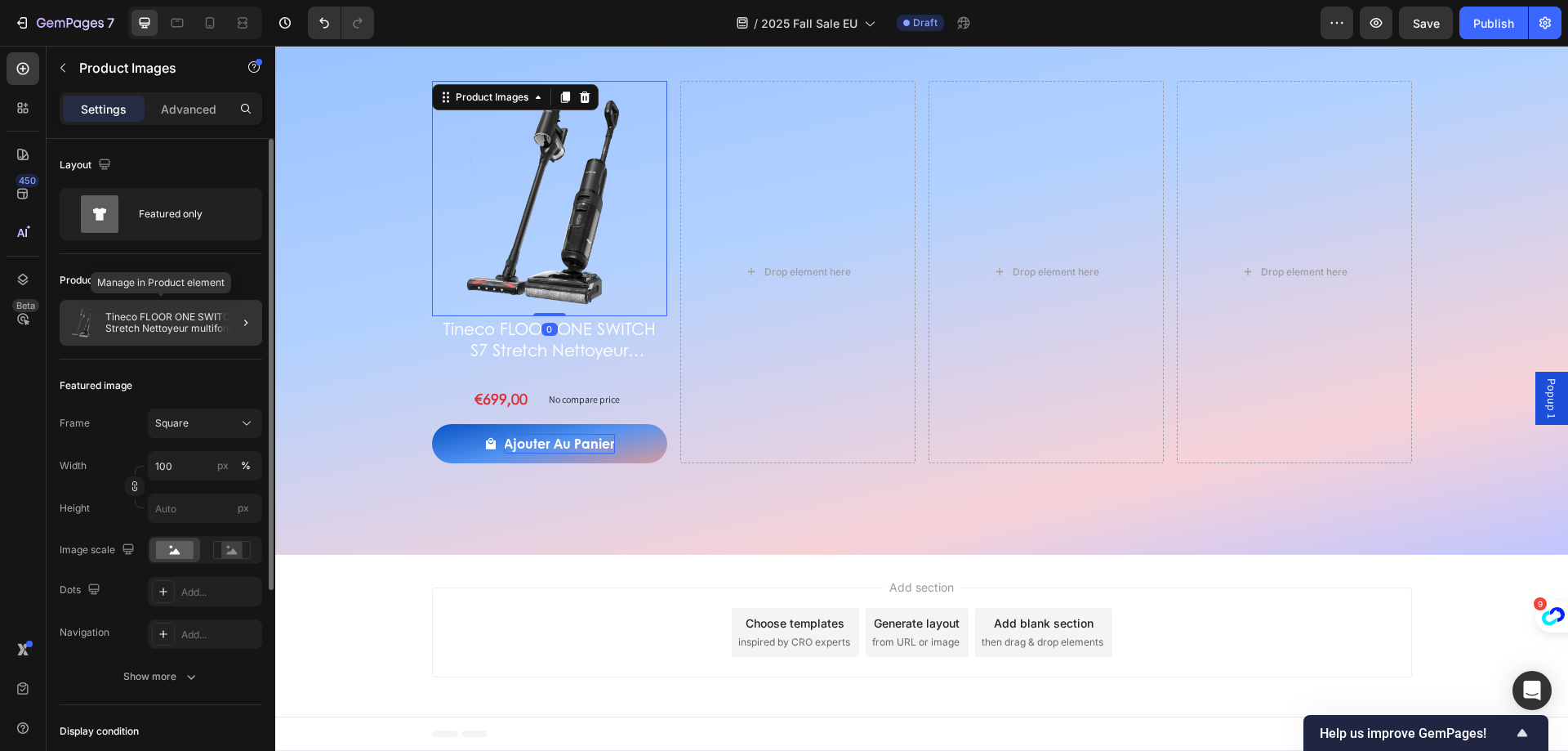
click at [207, 321] on p "Tineco FLOOR ONE SWITCH S7 Stretch Nettoyeur multifonction 5-en-1" at bounding box center [181, 322] width 150 height 23
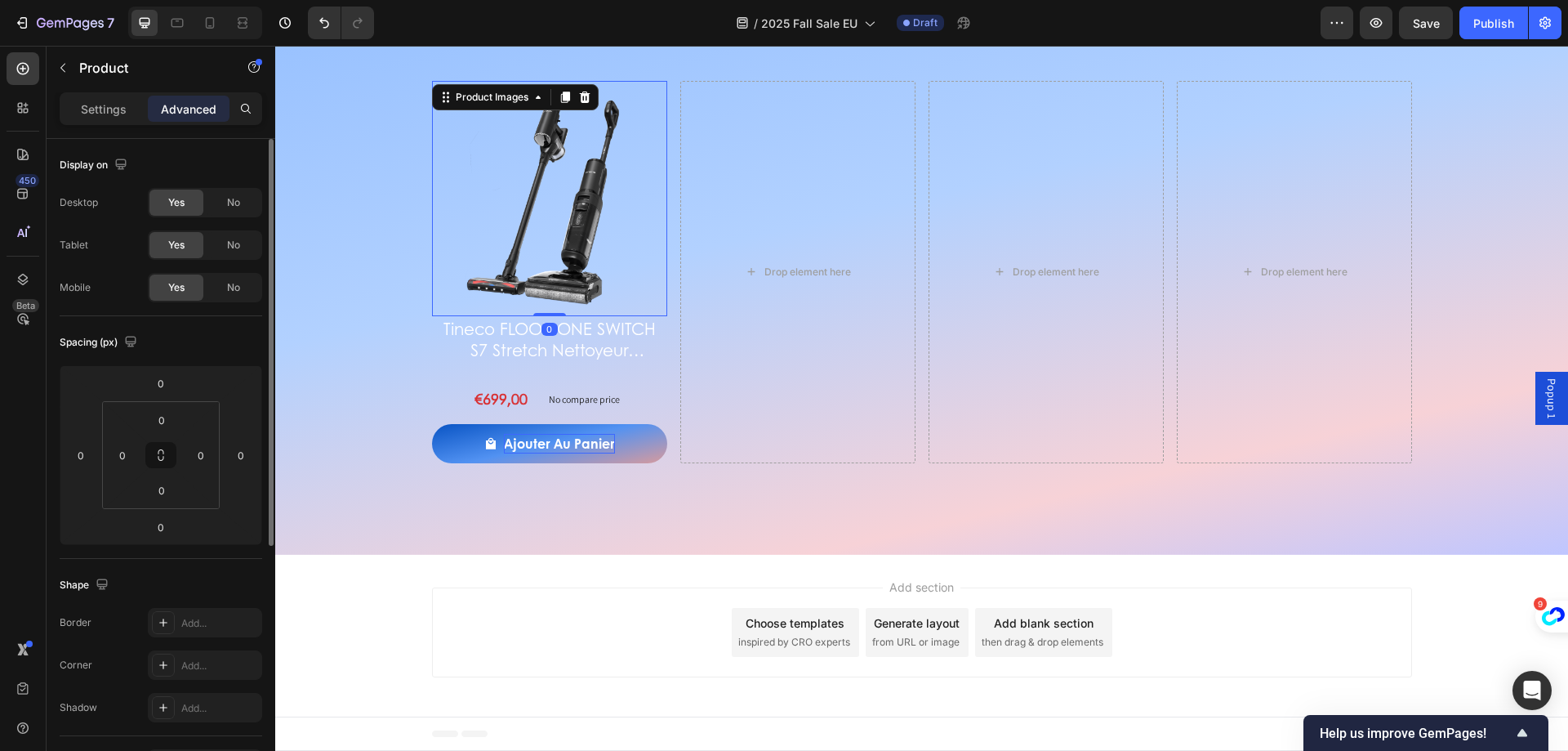
click at [523, 217] on img at bounding box center [549, 198] width 235 height 235
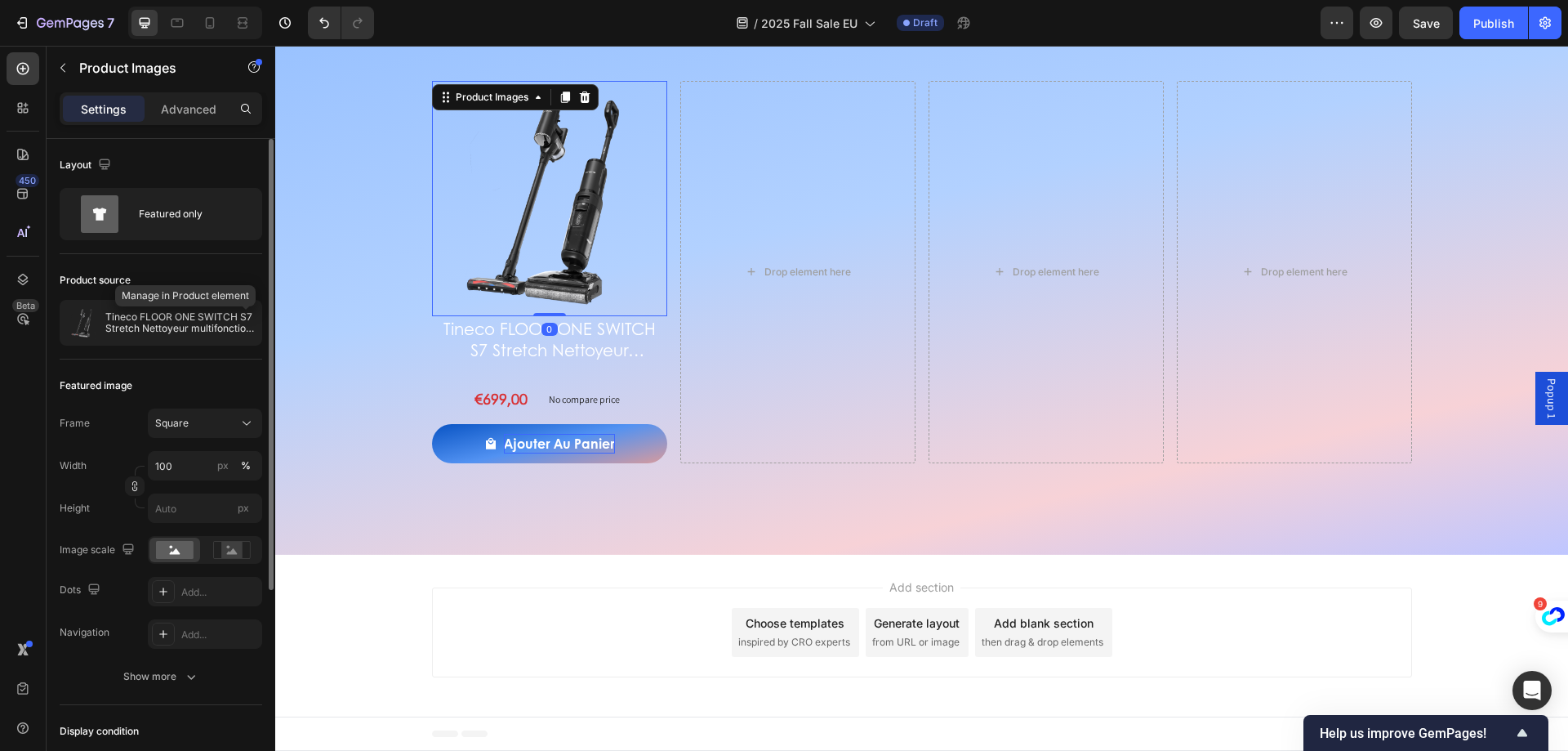
click at [0, 0] on icon "button" at bounding box center [0, 0] width 0 height 0
click at [563, 233] on img at bounding box center [549, 198] width 235 height 235
click at [230, 318] on div at bounding box center [239, 323] width 46 height 46
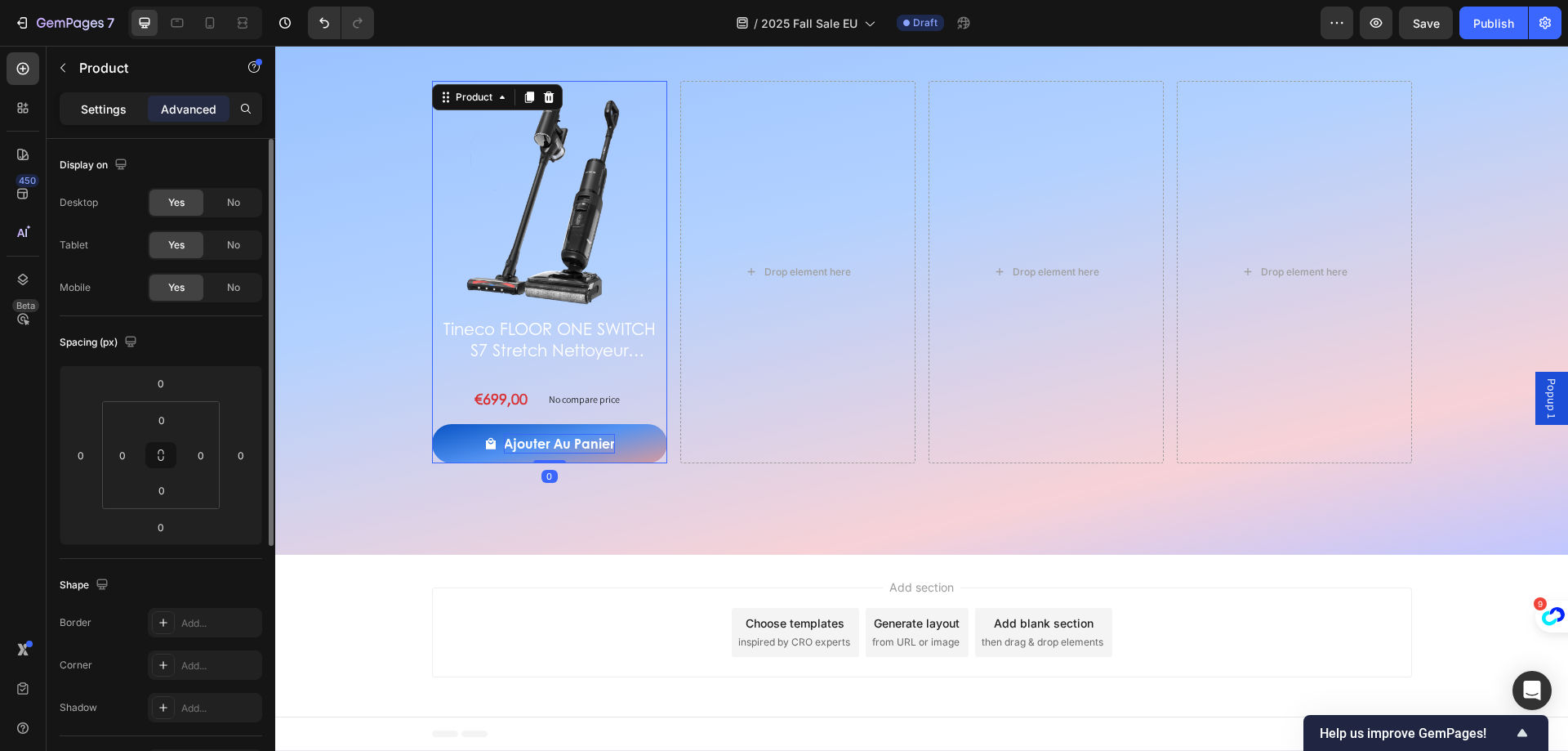
click at [99, 113] on p "Settings" at bounding box center [104, 109] width 46 height 18
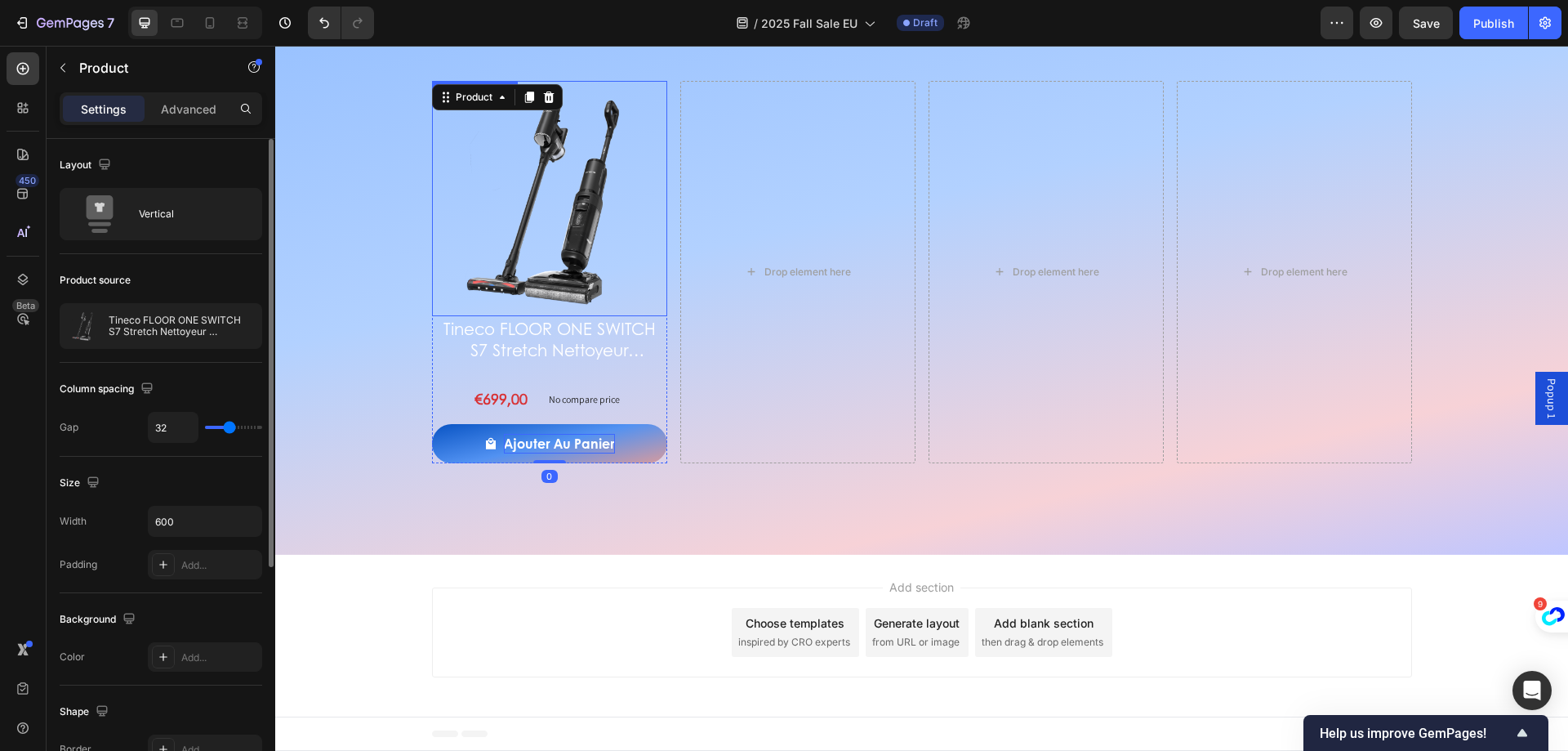
click at [588, 212] on img at bounding box center [549, 198] width 235 height 235
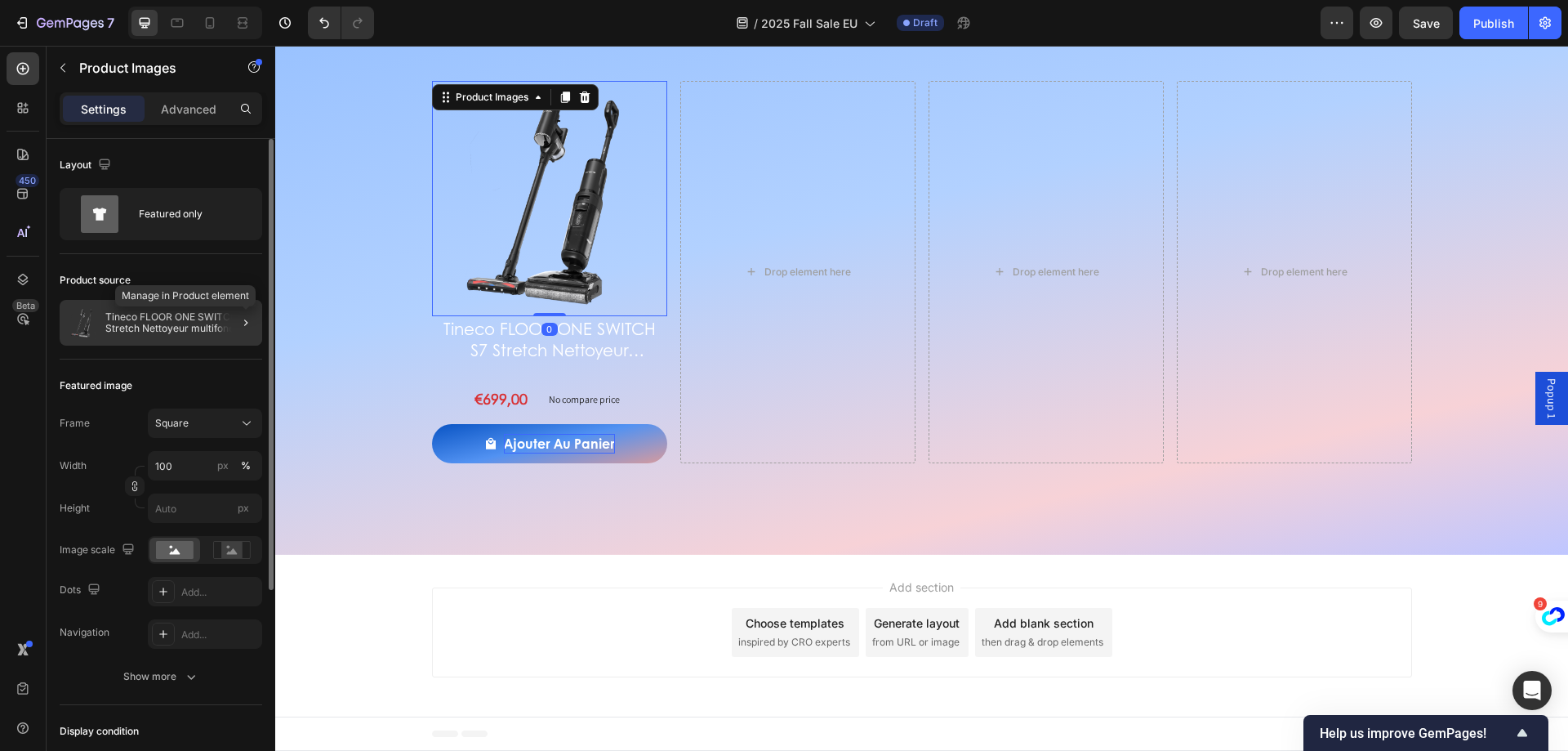
click at [255, 330] on div at bounding box center [245, 322] width 19 height 19
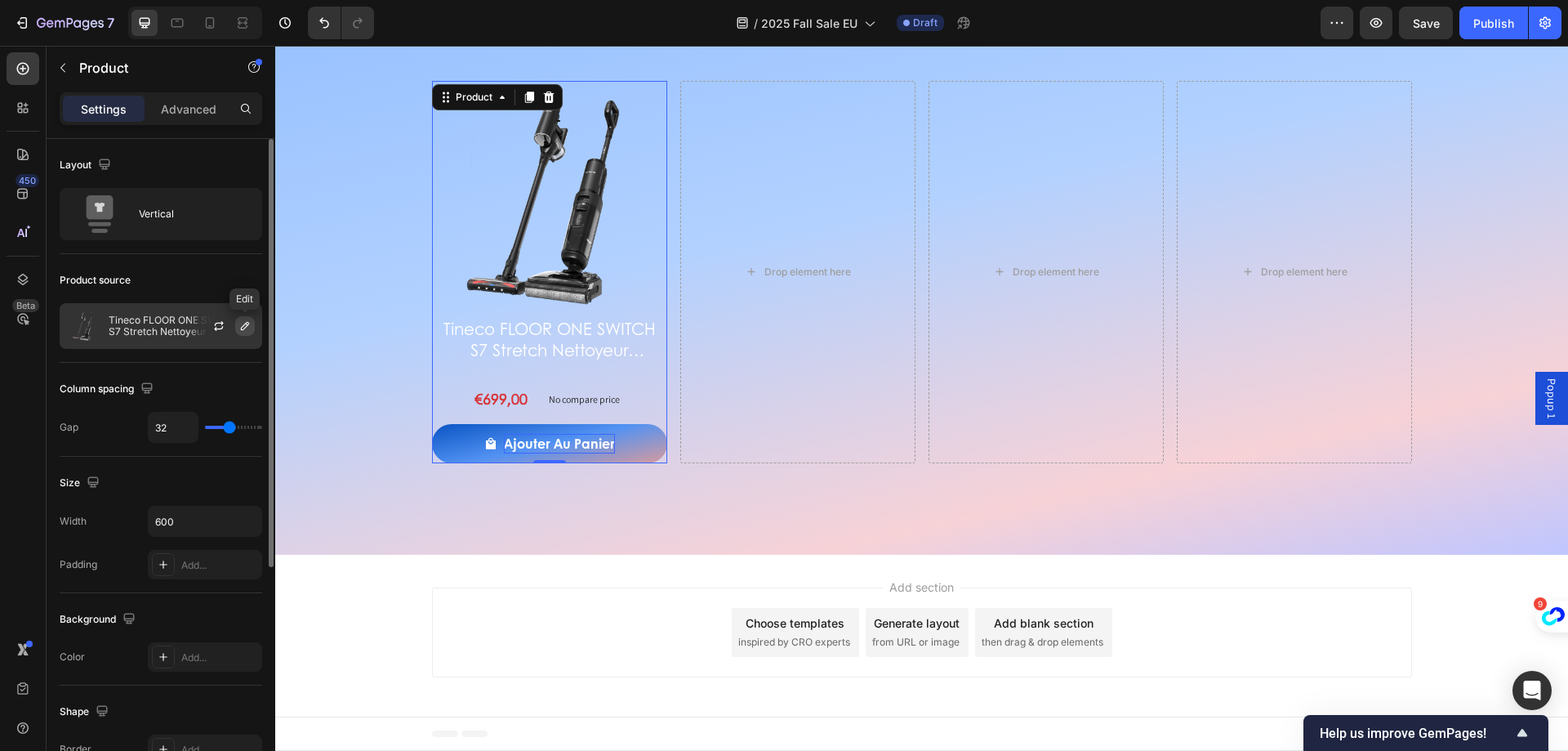
click at [244, 327] on icon "button" at bounding box center [245, 326] width 13 height 13
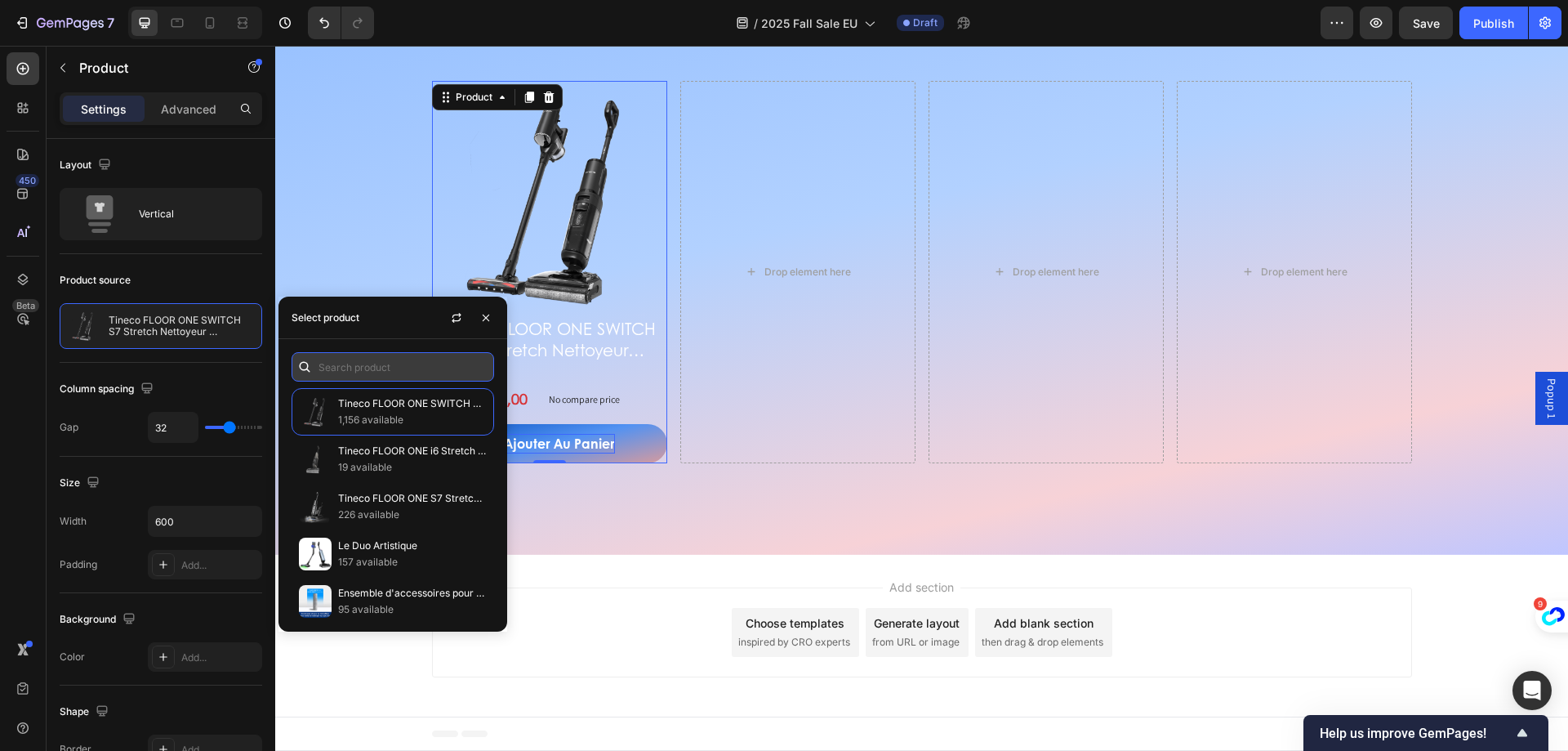
click at [362, 370] on input "text" at bounding box center [393, 366] width 202 height 29
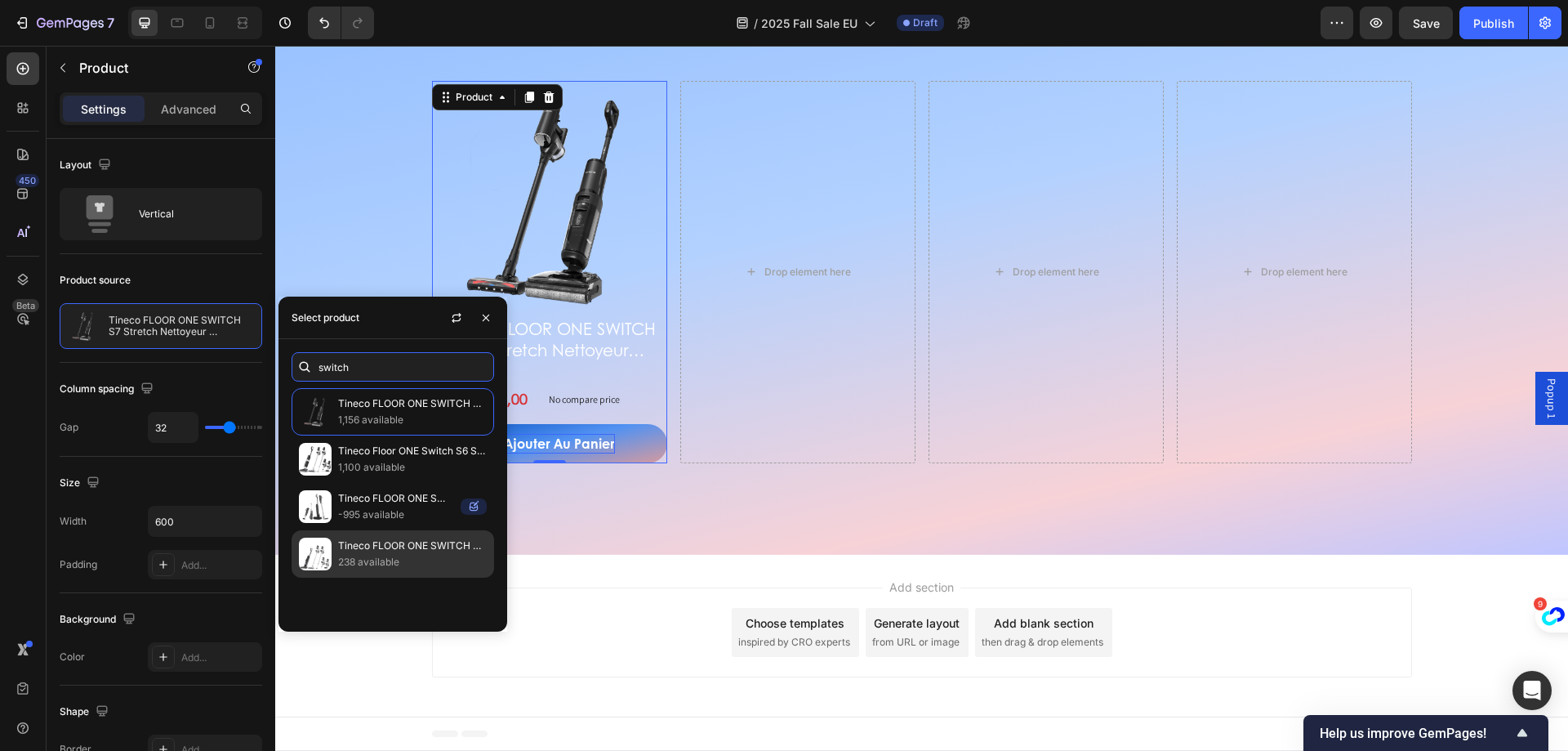
type input "switch"
click at [437, 554] on p "Tineco FLOOR ONE SWITCH S7 Laveur Intelligent Multi-Fonctions" at bounding box center [413, 546] width 149 height 17
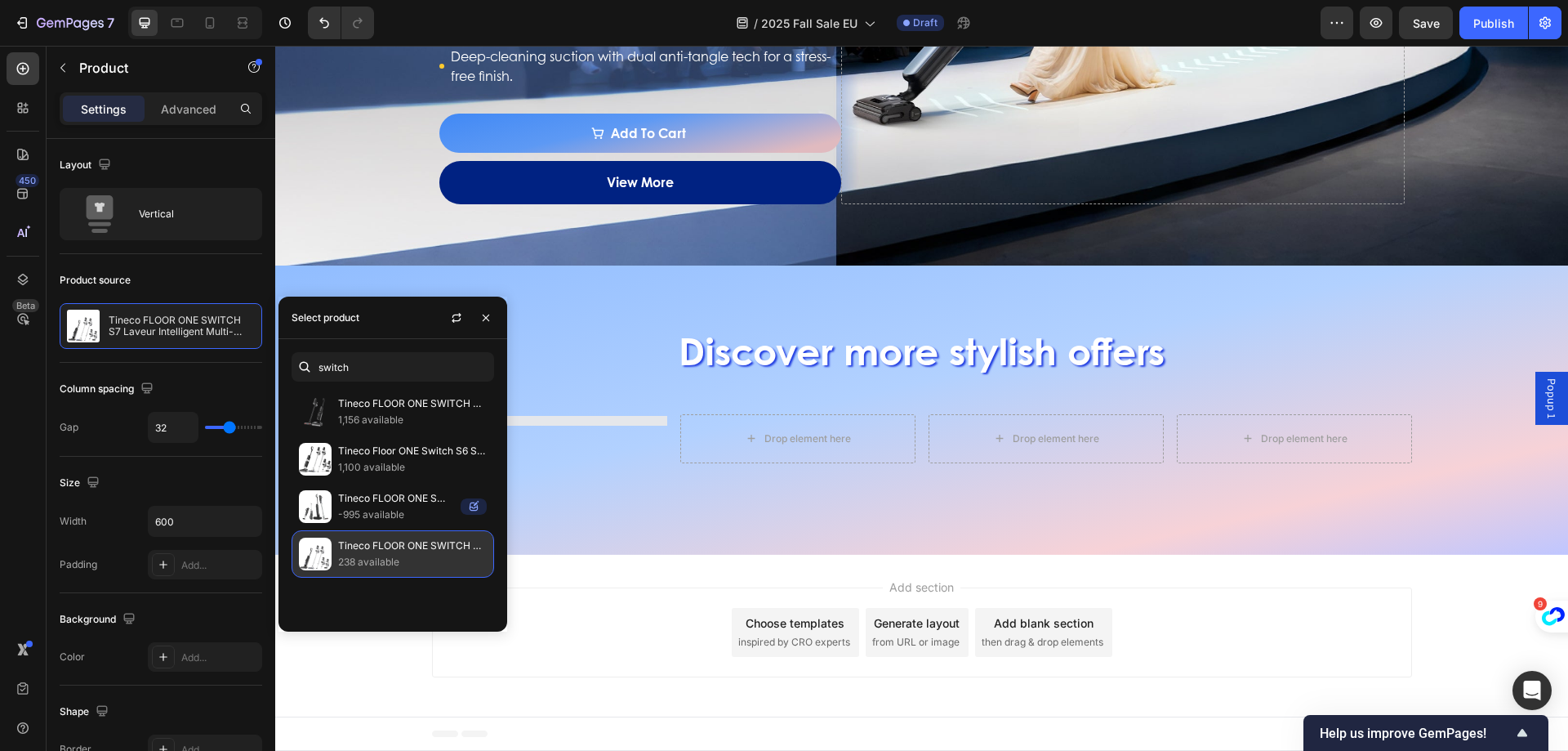
scroll to position [2460, 0]
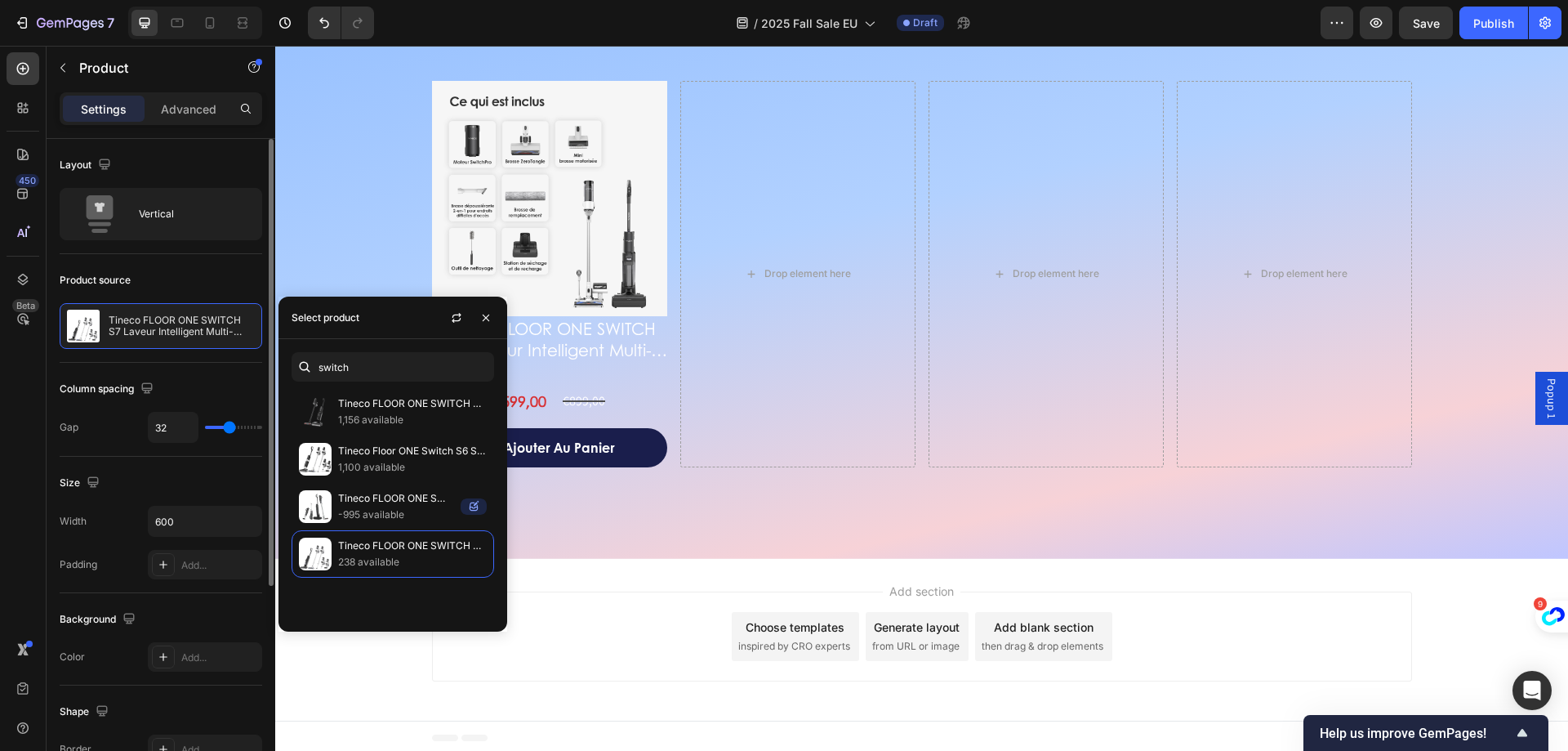
click at [164, 360] on div "Product source Tineco FLOOR ONE SWITCH S7 Laveur Intelligent Multi-Fonctions" at bounding box center [160, 309] width 202 height 109
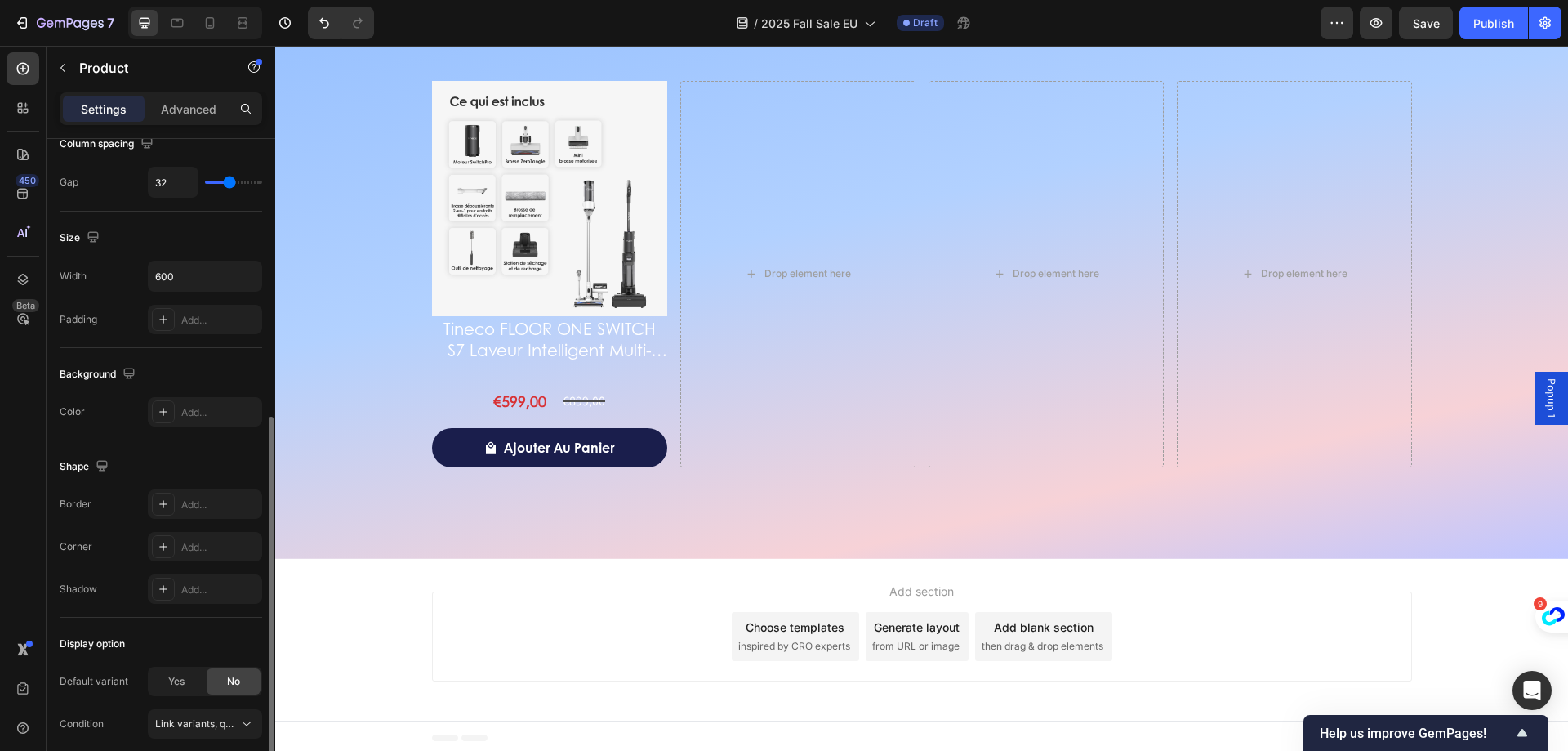
scroll to position [311, 0]
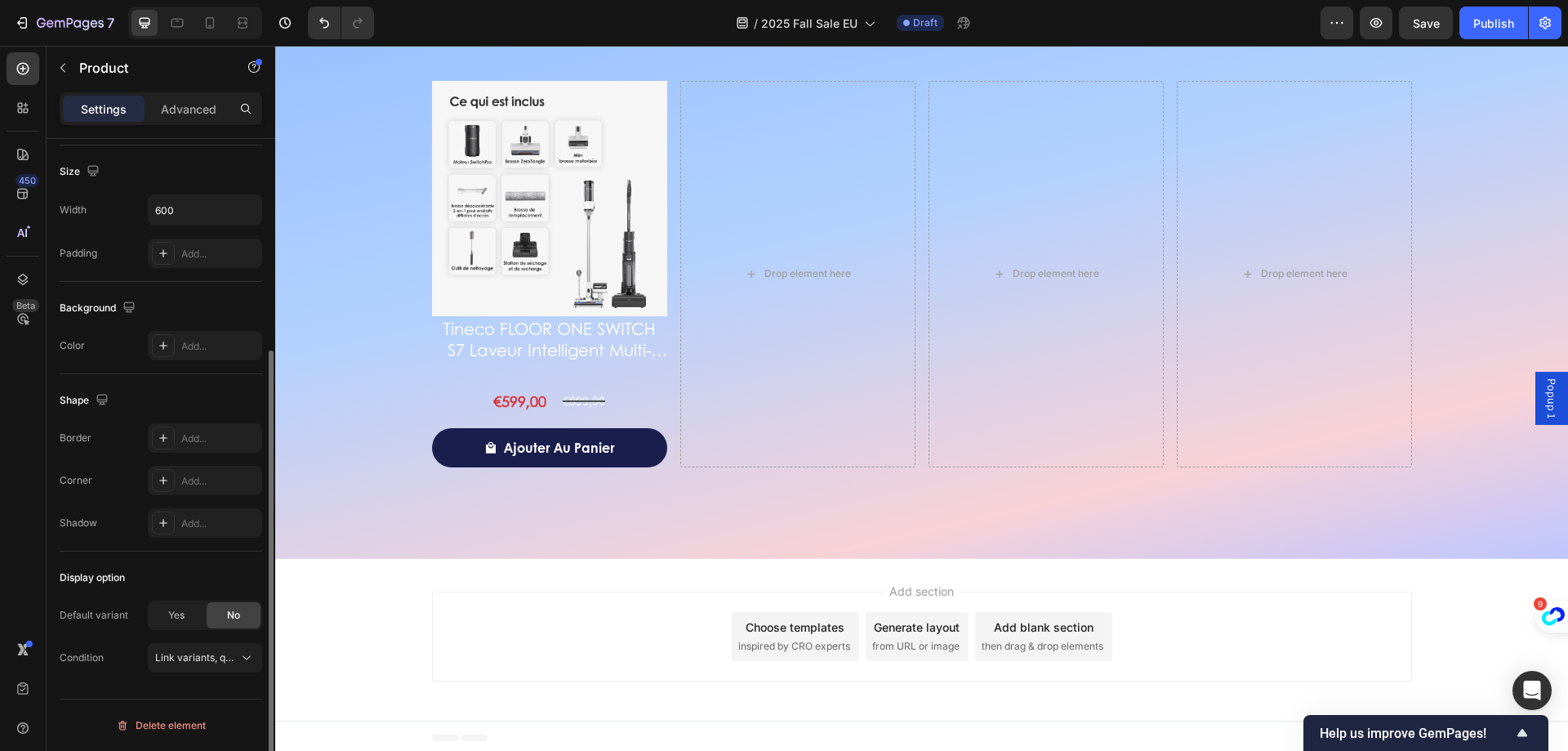
drag, startPoint x: 210, startPoint y: 669, endPoint x: 220, endPoint y: 673, distance: 10.8
click at [220, 673] on div "Display option Default variant Yes No Condition Link variants, quantity <br> be…" at bounding box center [160, 619] width 202 height 134
click at [223, 656] on span "Link variants, quantity <br> between same products" at bounding box center [276, 657] width 241 height 13
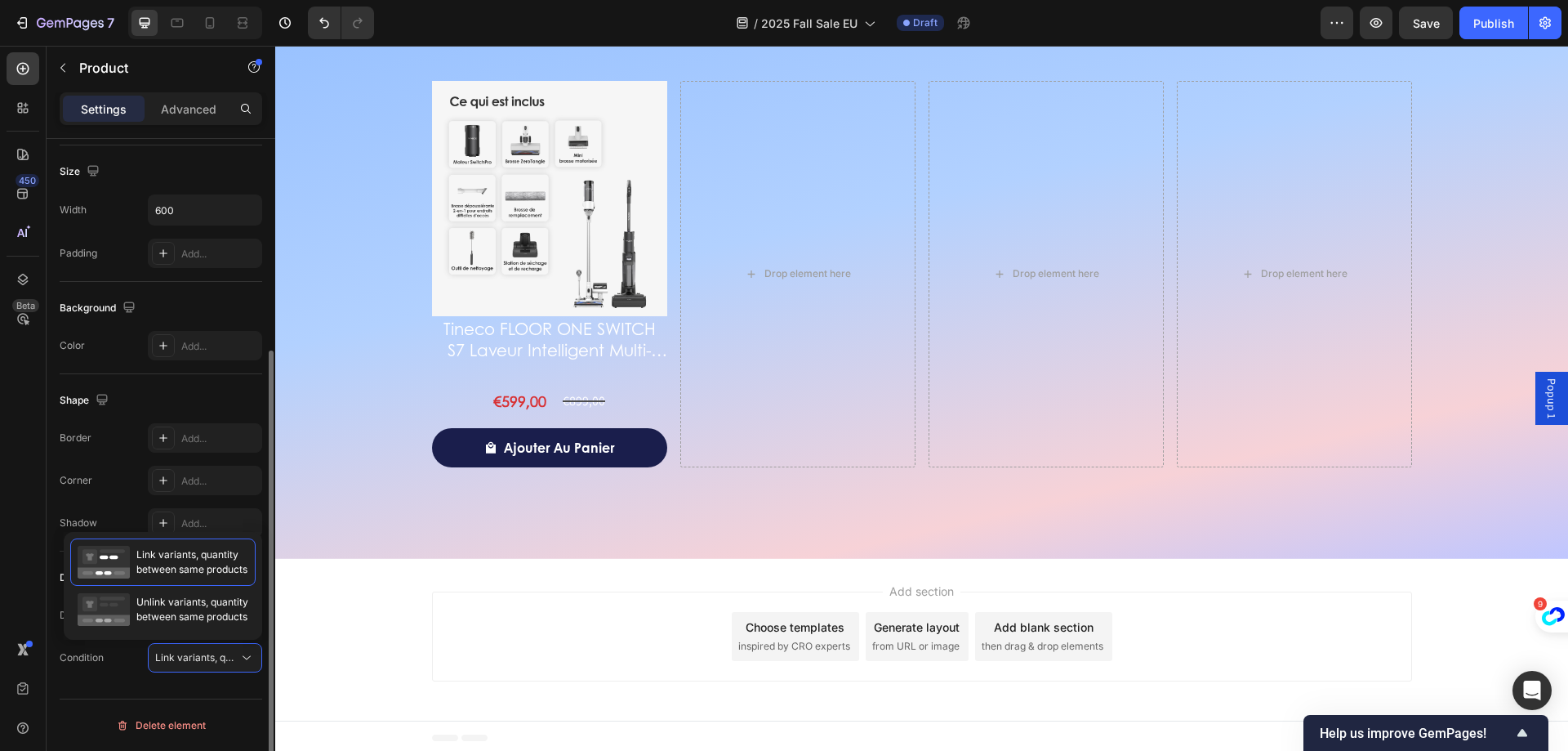
click at [100, 672] on div "Display option Default variant Yes No Condition Link variants, quantity <br> be…" at bounding box center [160, 619] width 202 height 134
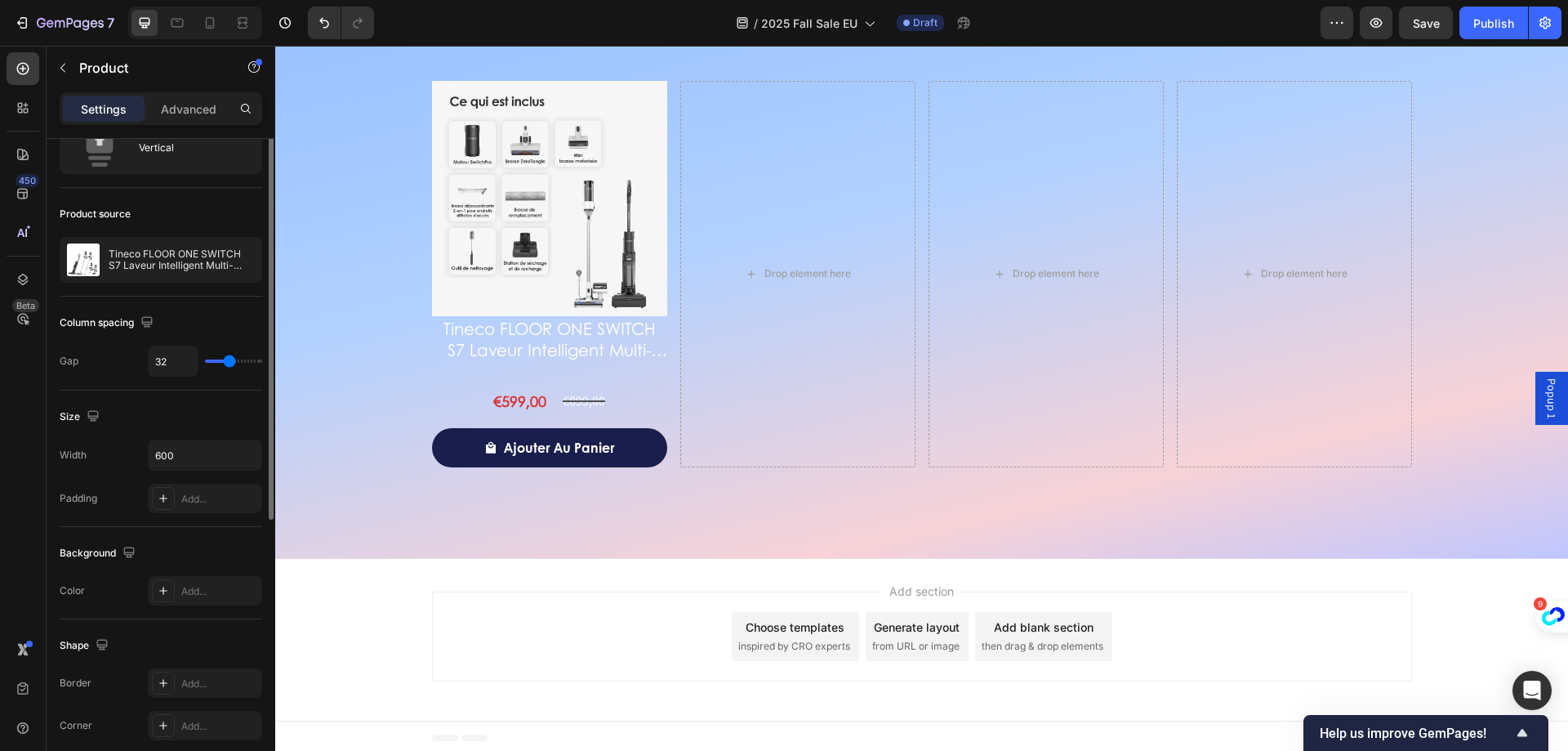
scroll to position [0, 0]
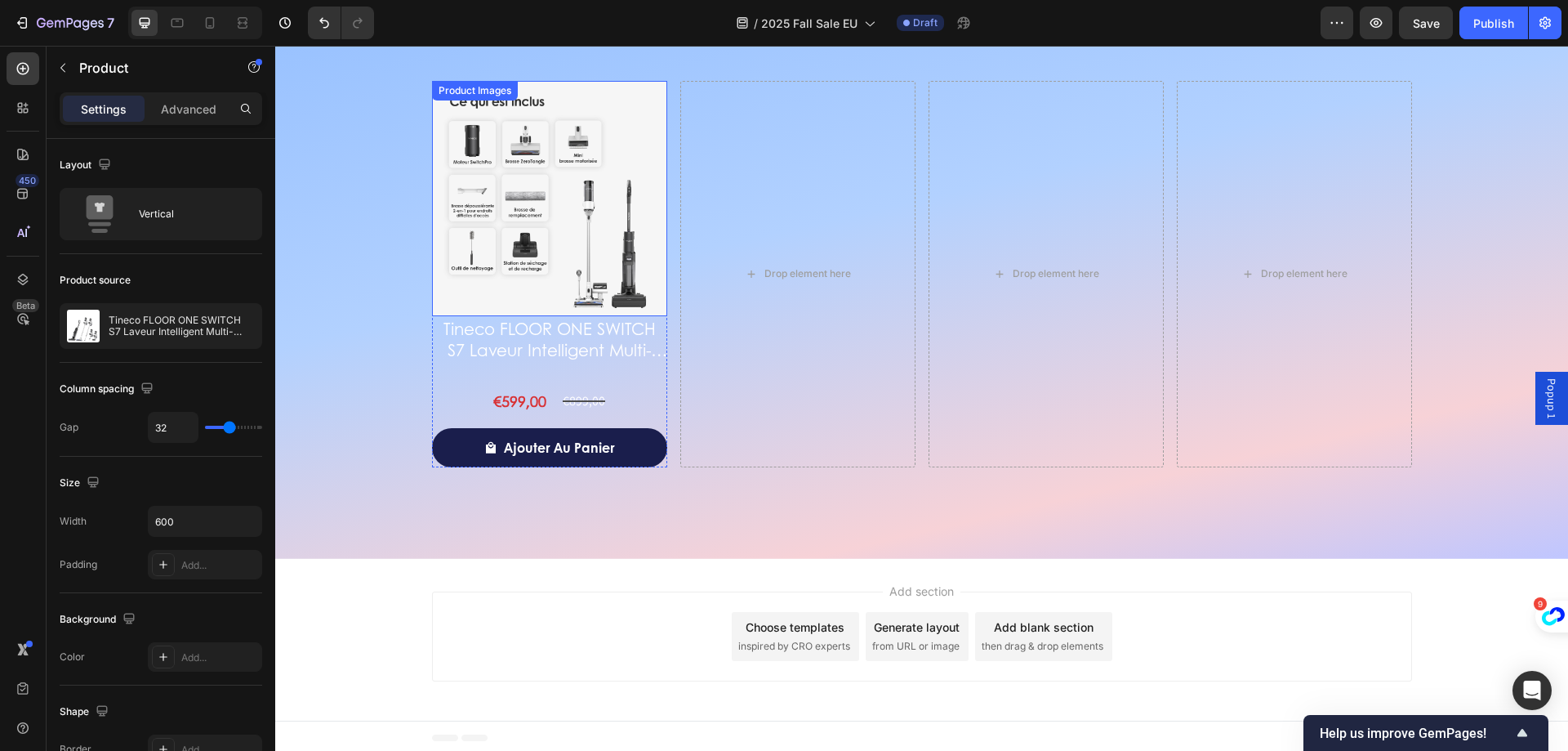
click at [625, 253] on img at bounding box center [549, 198] width 235 height 235
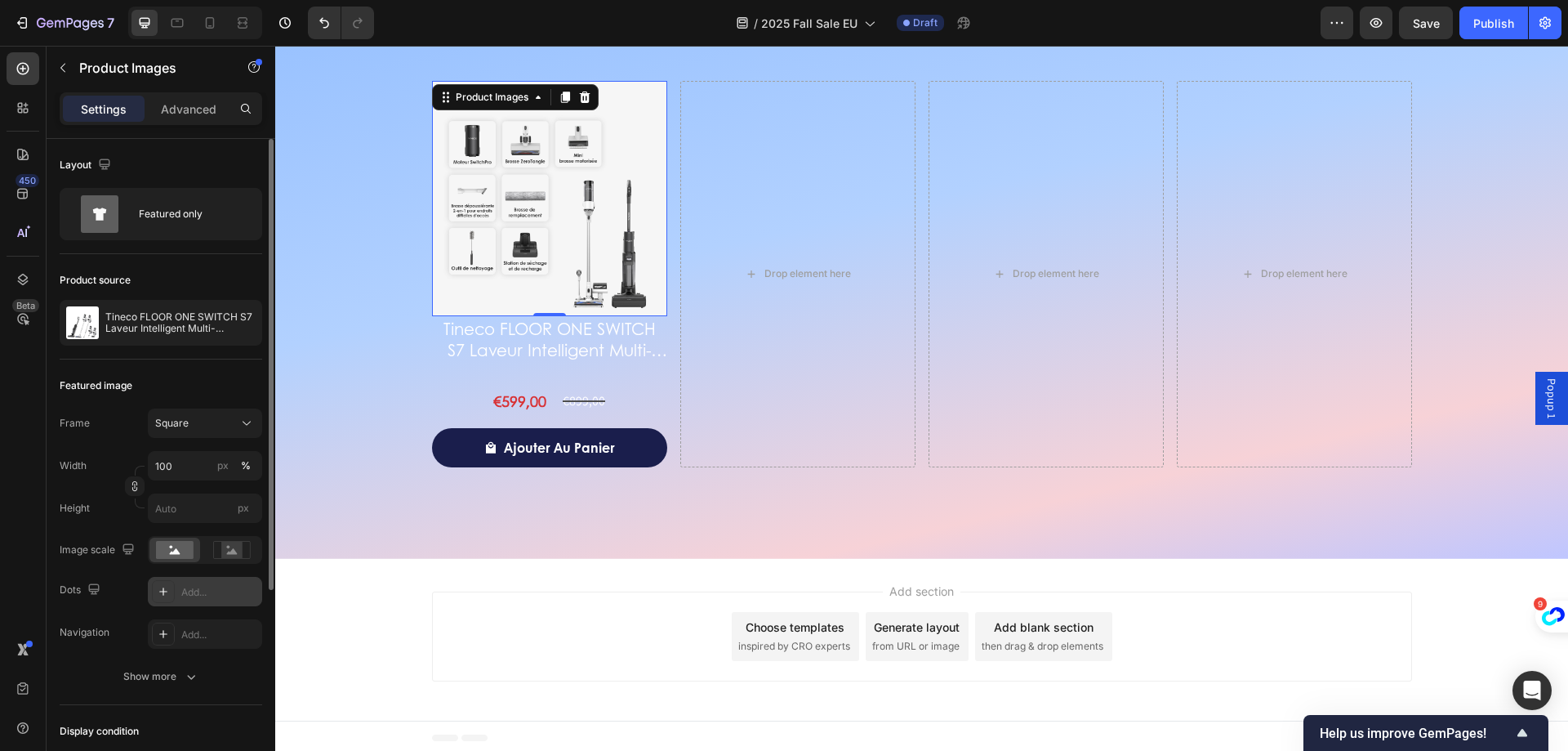
click at [196, 604] on div "Add..." at bounding box center [205, 591] width 115 height 29
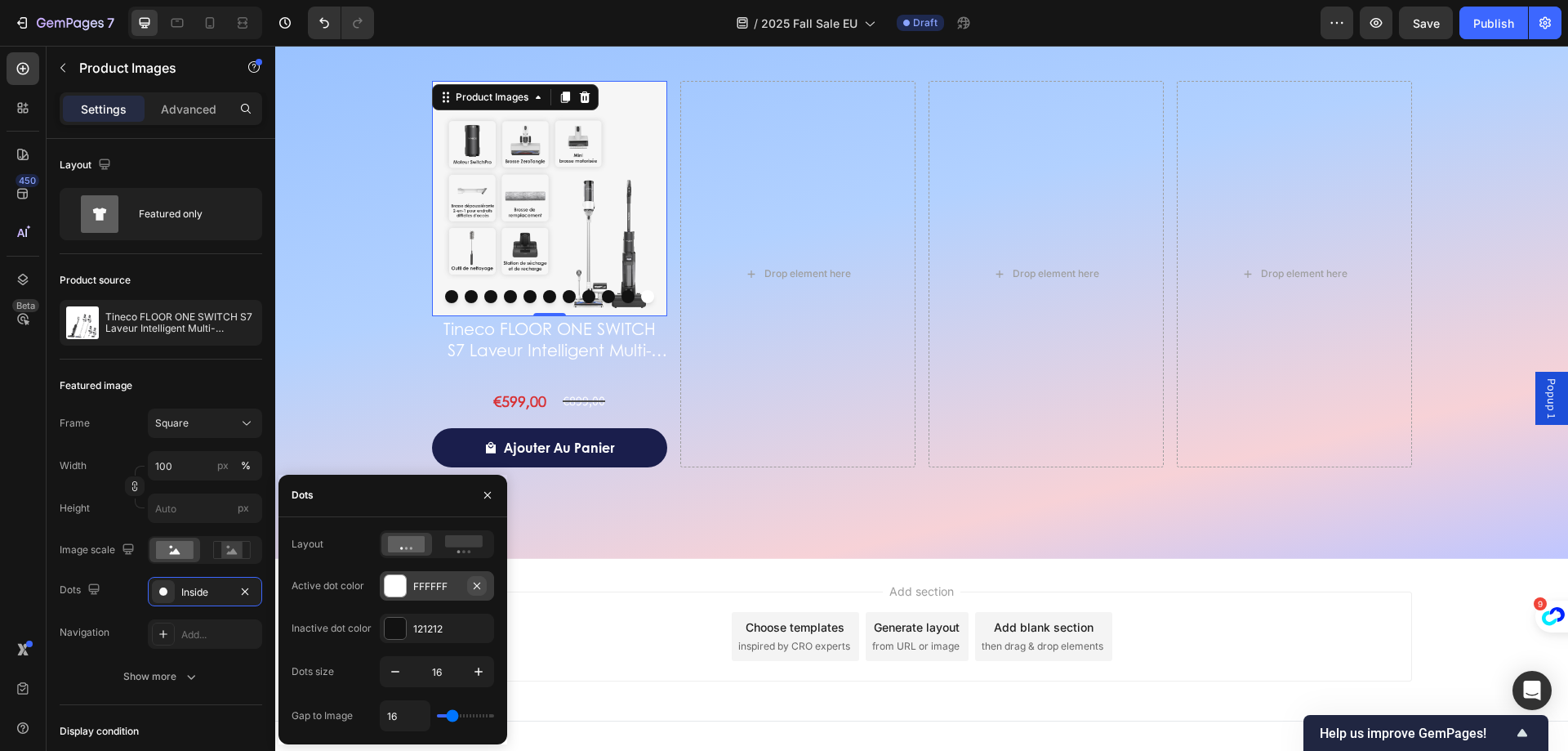
click at [479, 583] on icon "button" at bounding box center [477, 586] width 13 height 13
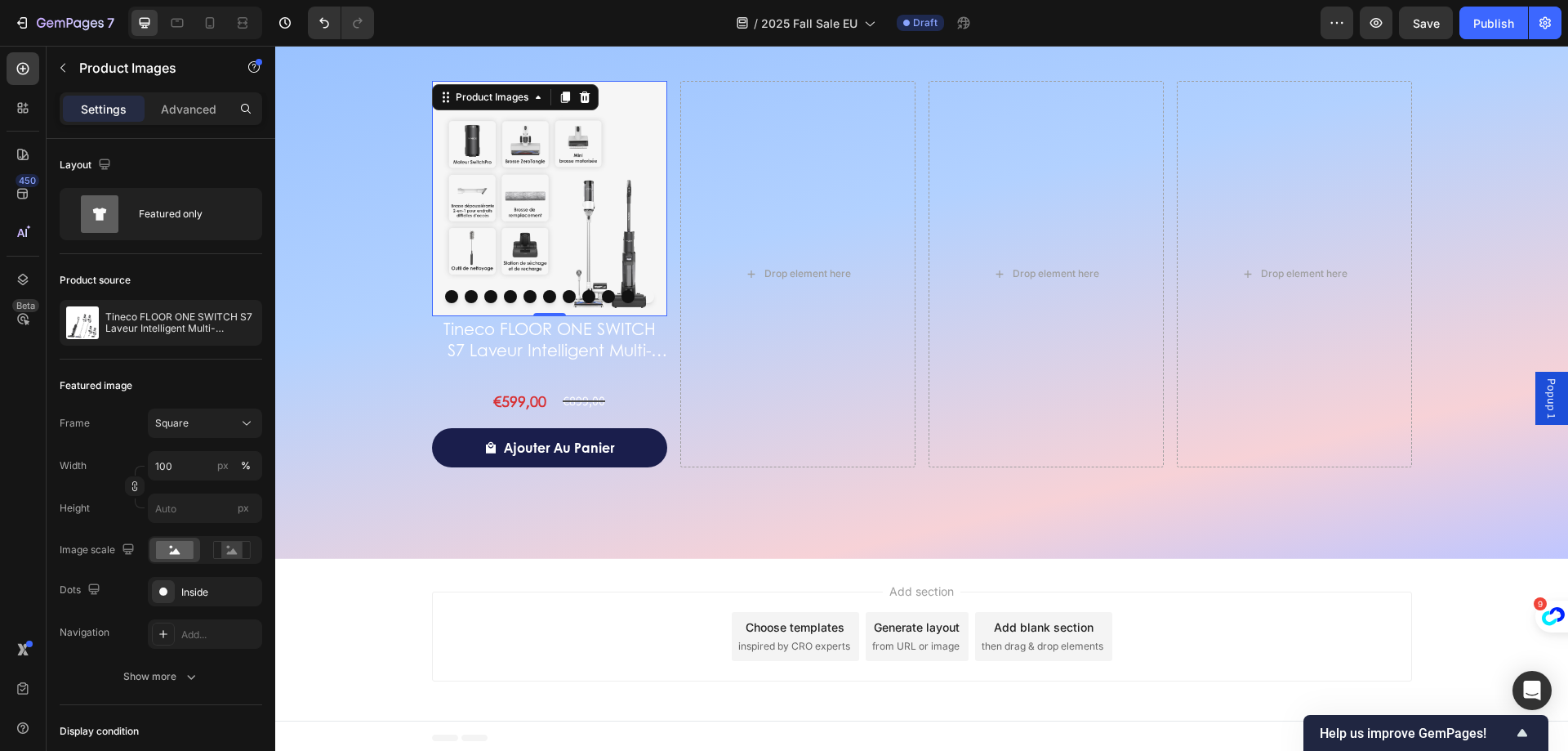
click at [466, 297] on button "Dot" at bounding box center [471, 297] width 13 height 13
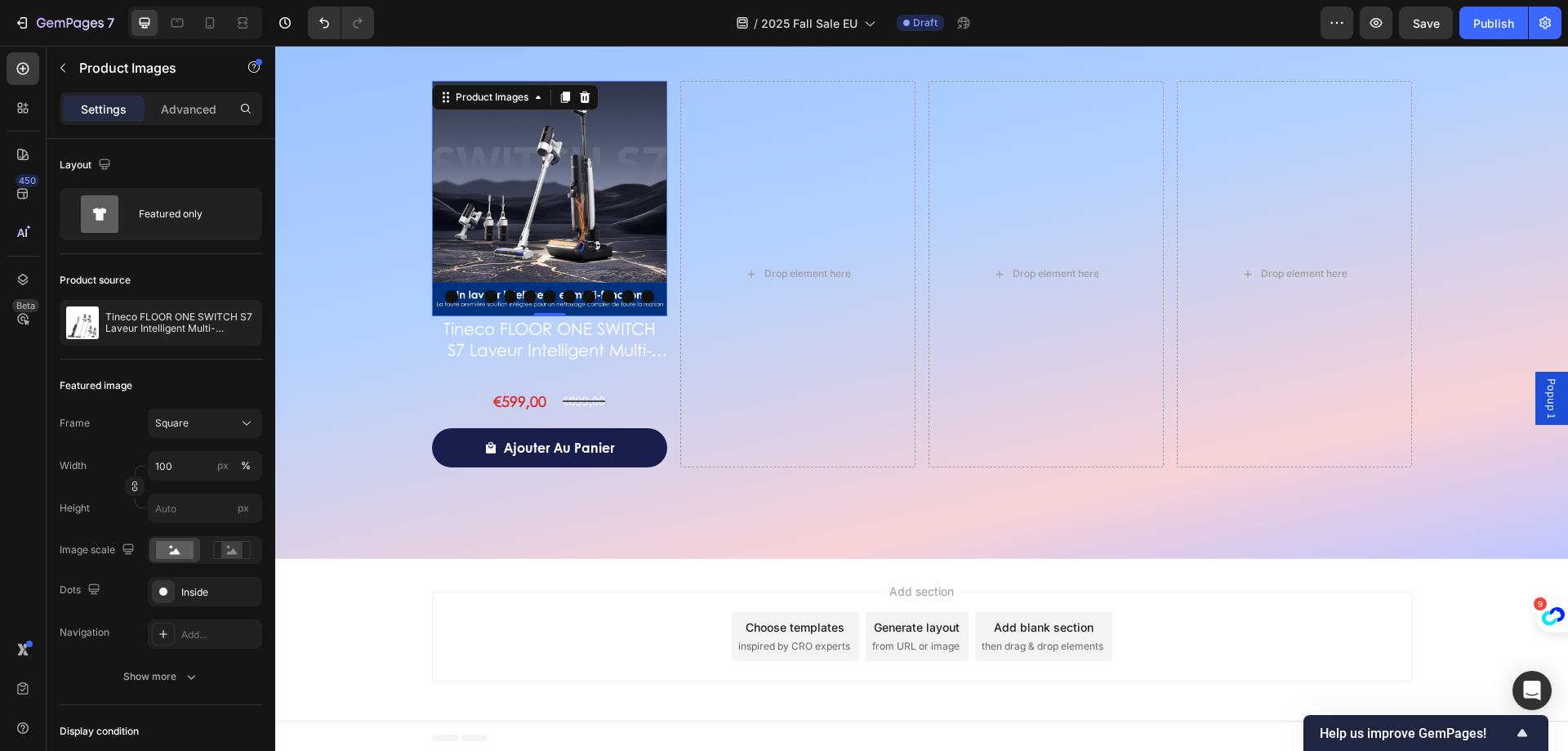
click at [450, 295] on button "Dot" at bounding box center [452, 297] width 13 height 13
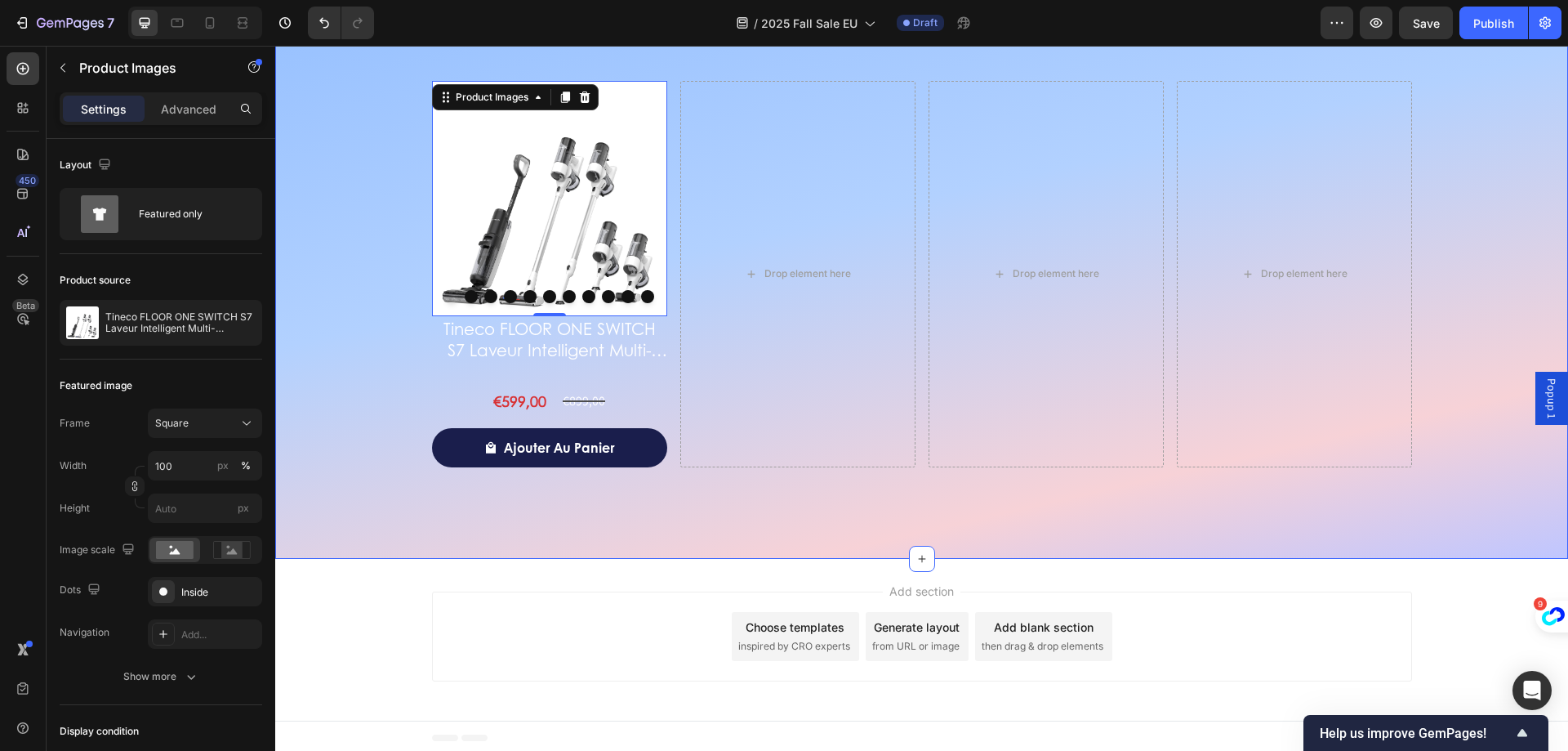
click at [368, 310] on div "Discover more stylish offers Heading Product Images 0 Tineco FLOOR ONE SWITCH S…" at bounding box center [922, 219] width 1254 height 496
click at [585, 212] on img at bounding box center [549, 198] width 235 height 235
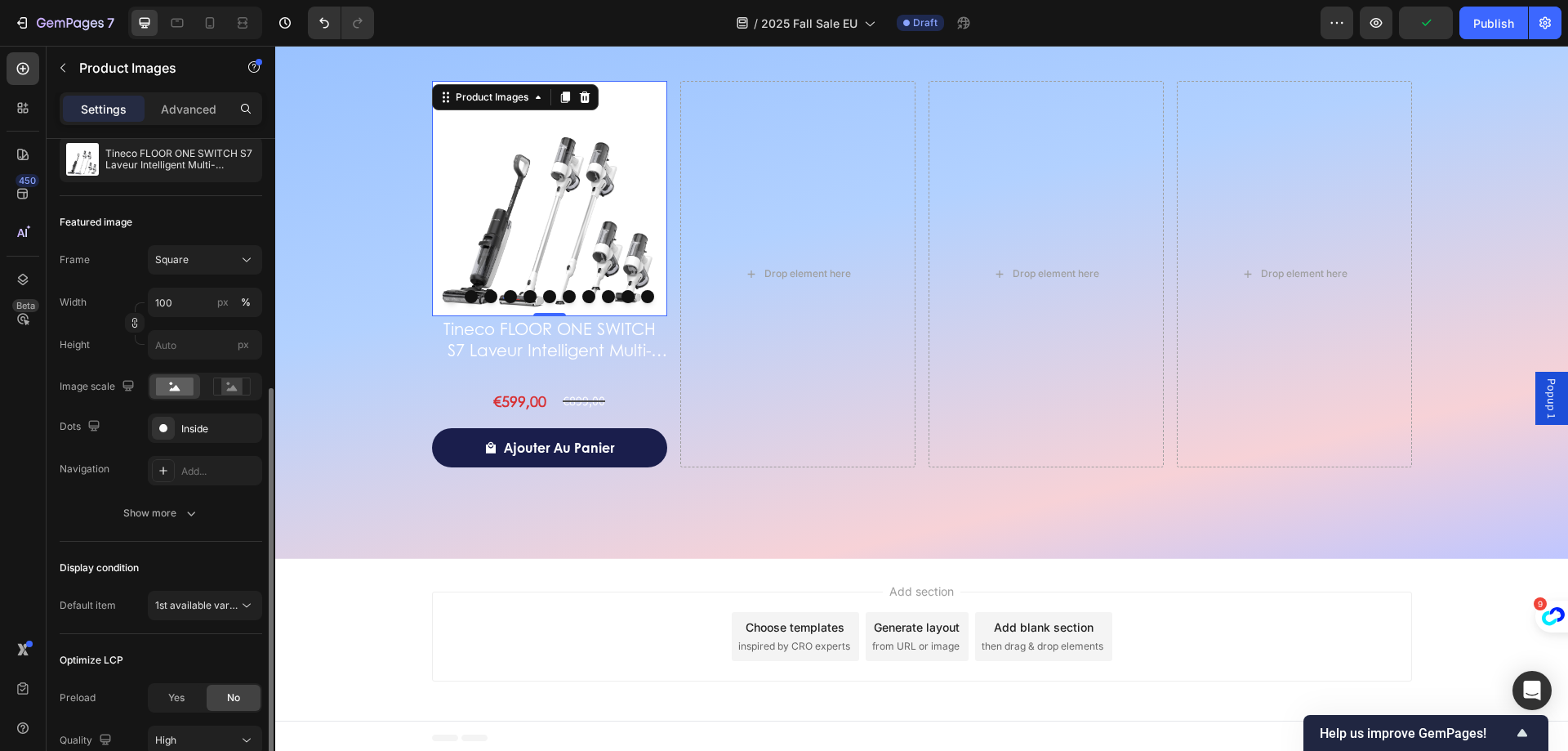
scroll to position [303, 0]
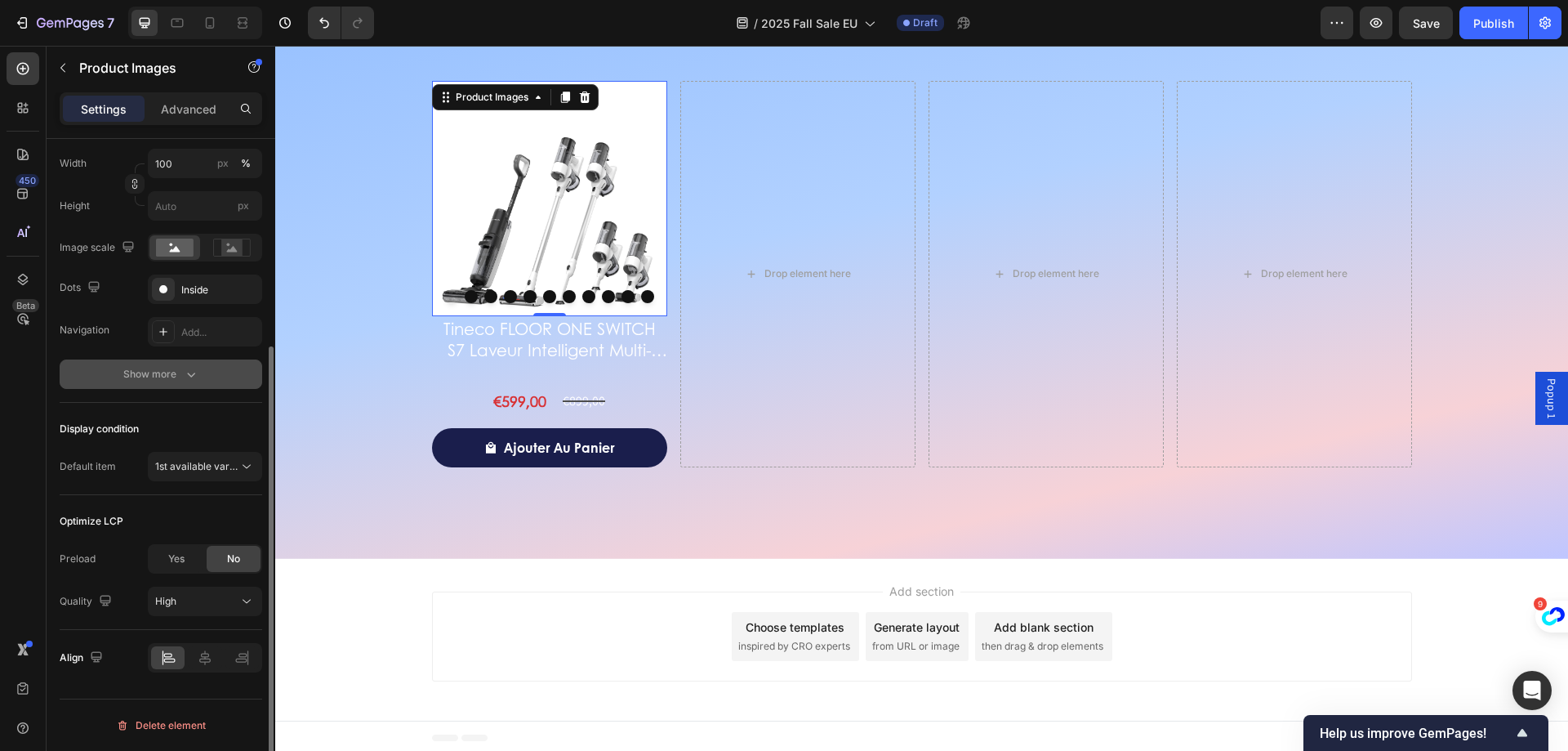
click at [181, 371] on div "Show more" at bounding box center [161, 375] width 76 height 17
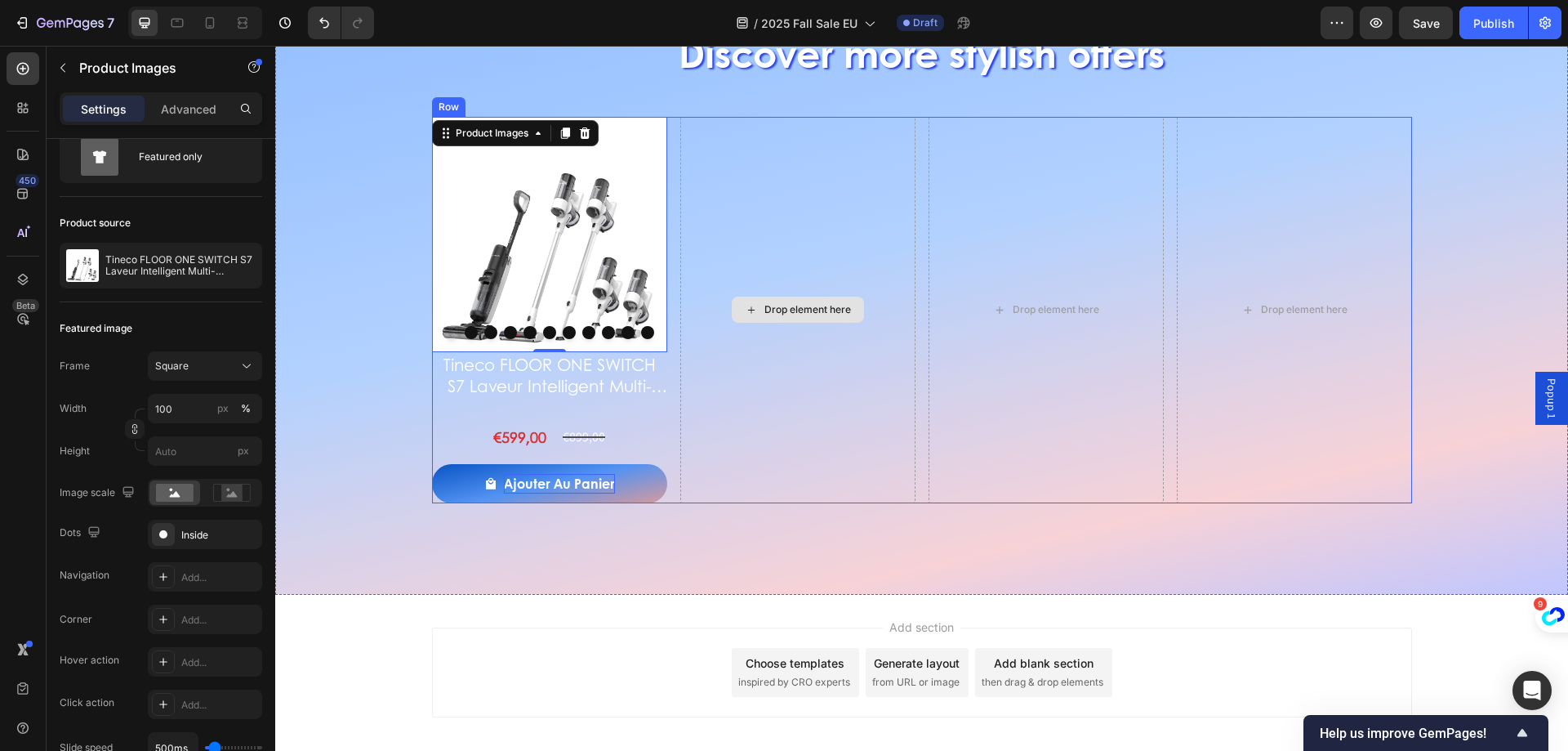
scroll to position [2464, 0]
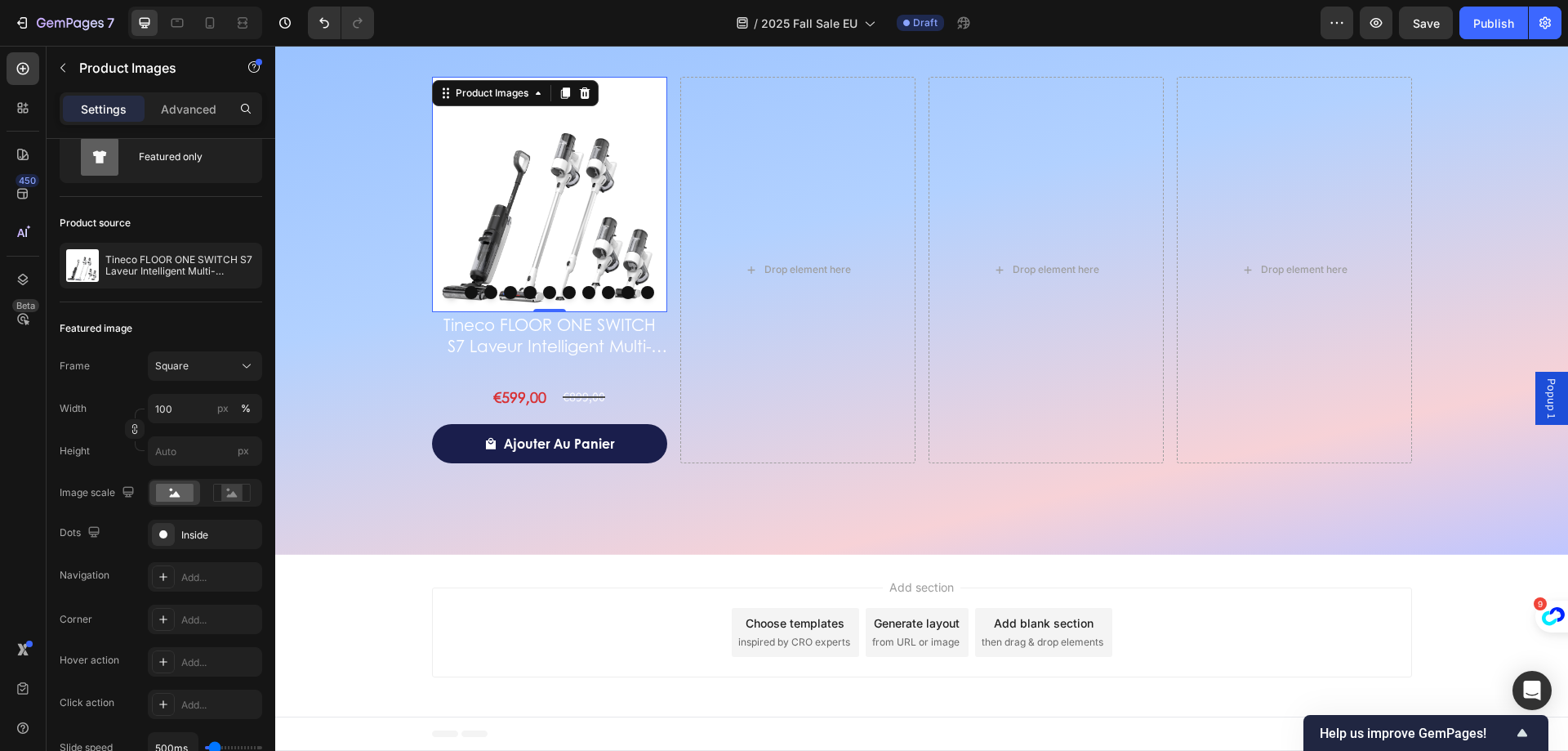
click at [489, 566] on div "Add section Choose templates inspired by CRO experts Generate layout from URL o…" at bounding box center [921, 636] width 1293 height 162
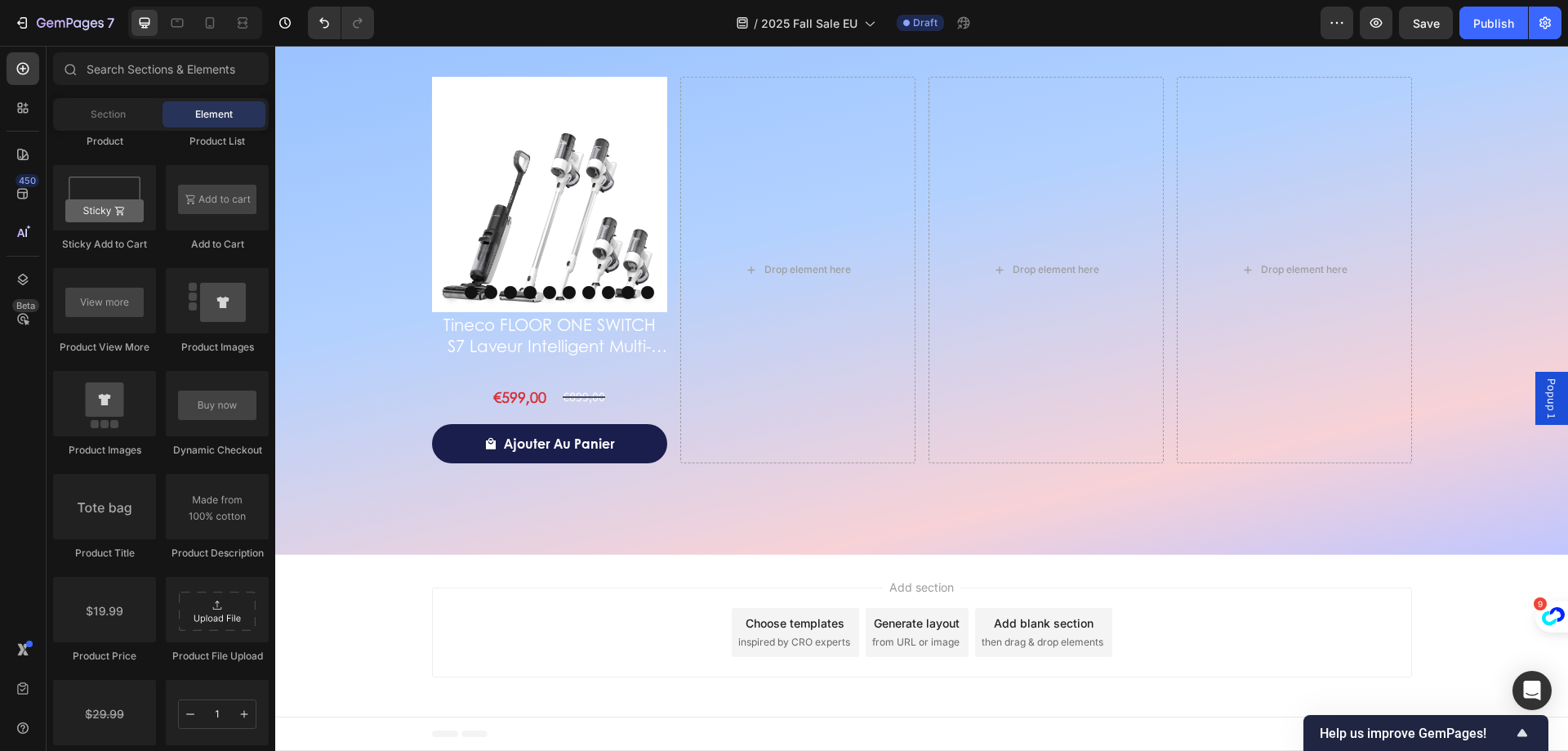
drag, startPoint x: 489, startPoint y: 558, endPoint x: 463, endPoint y: 512, distance: 52.8
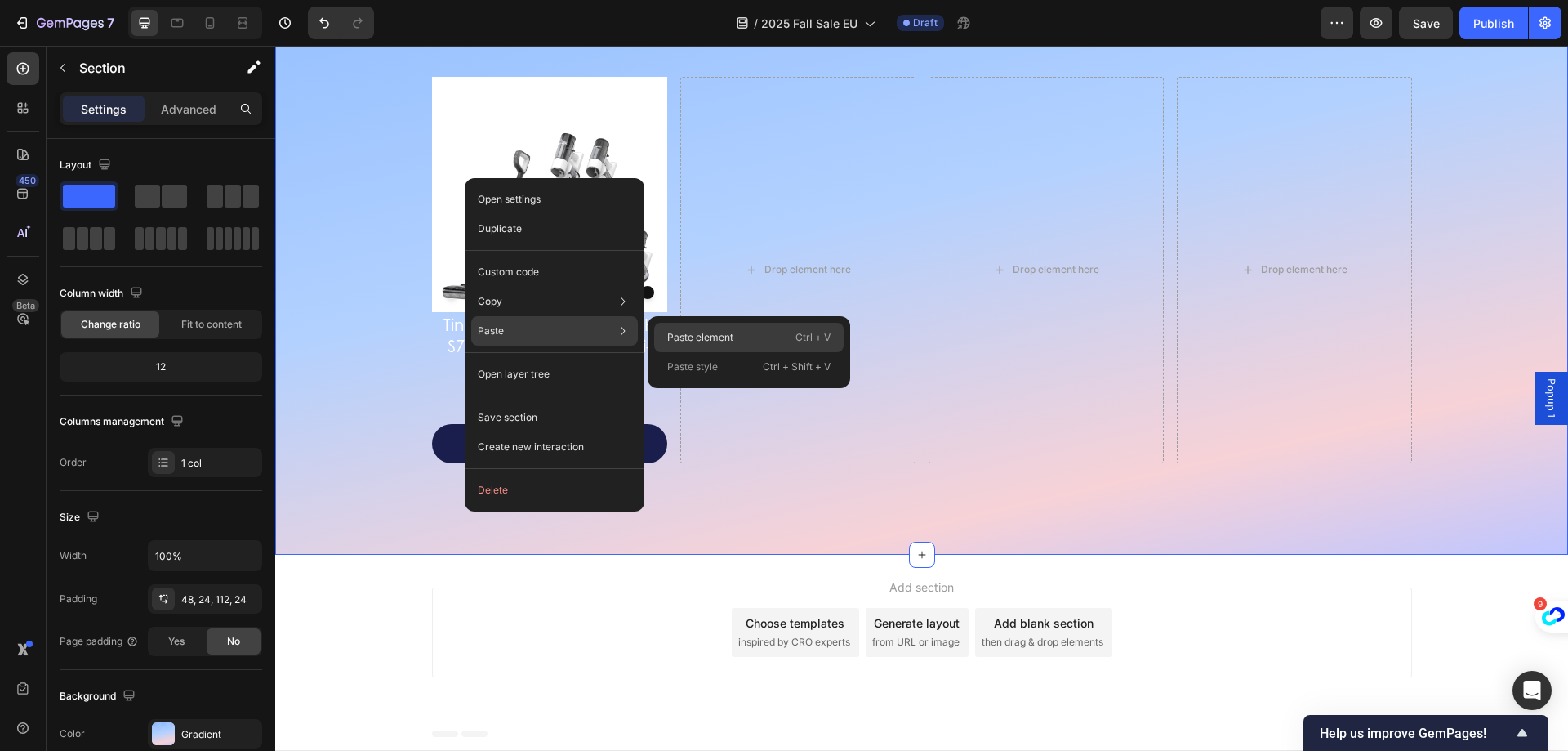
click at [728, 336] on p "Paste element" at bounding box center [700, 338] width 66 height 15
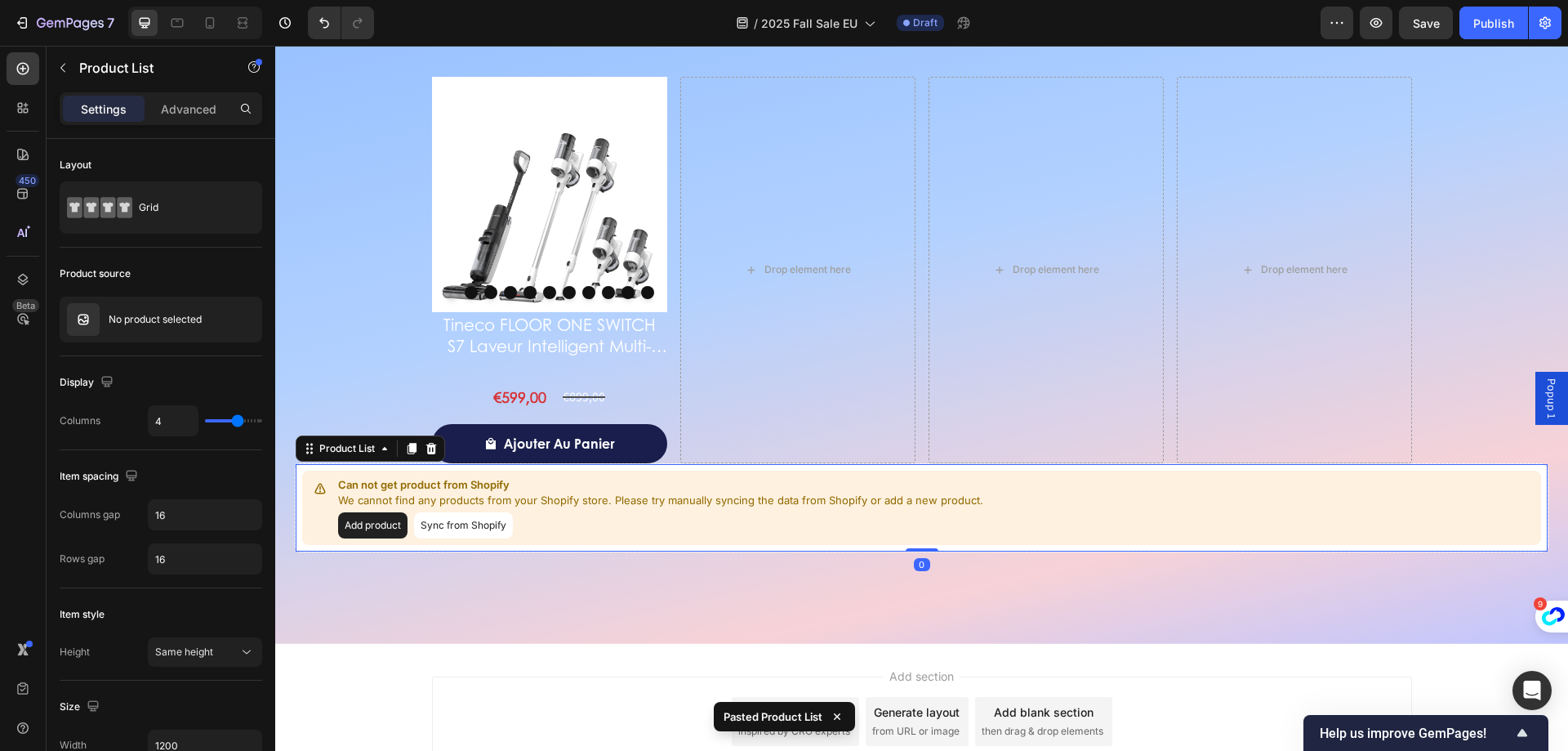
click at [431, 524] on button "Sync from Shopify" at bounding box center [463, 525] width 99 height 26
click at [165, 324] on p "No product selected" at bounding box center [155, 319] width 93 height 12
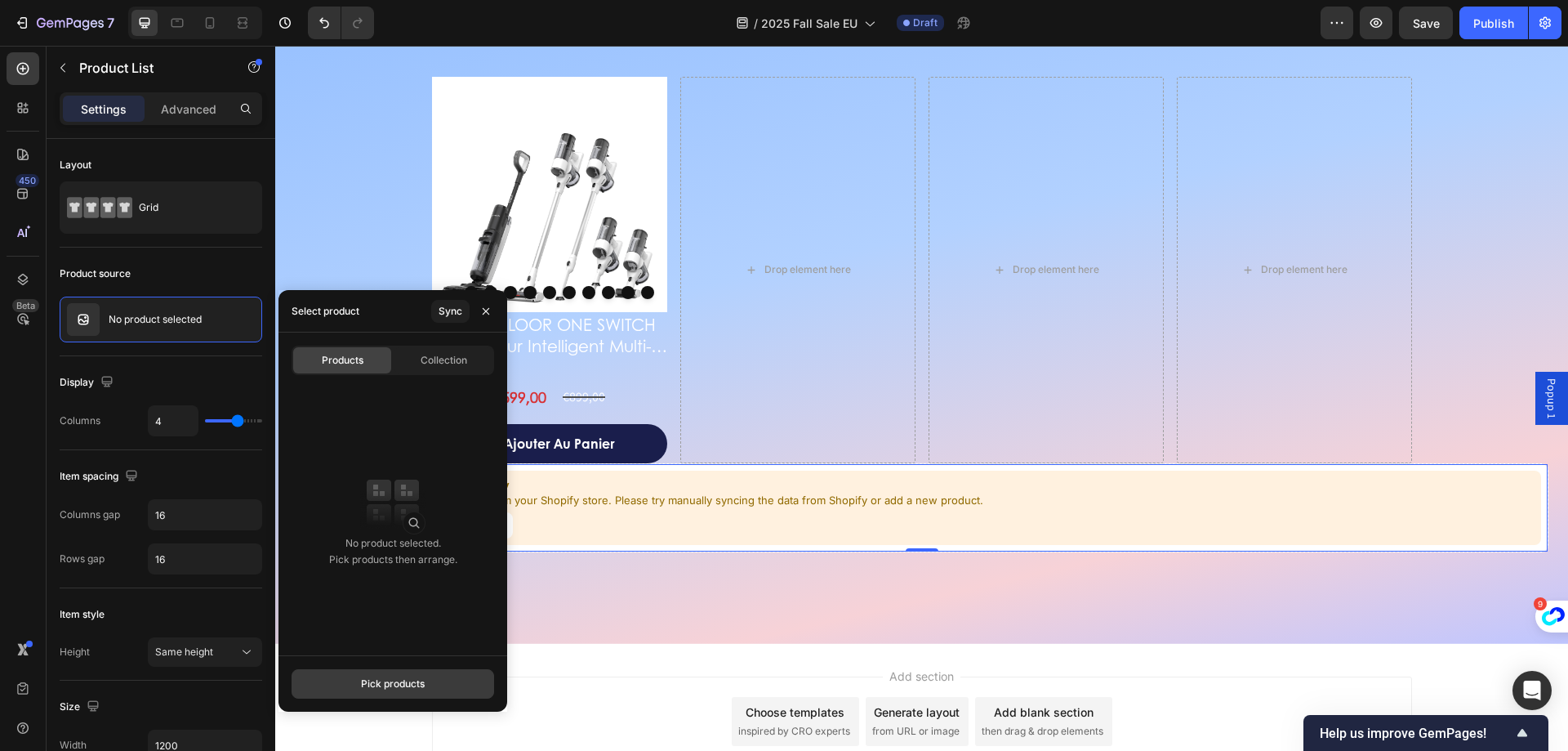
click at [431, 690] on button "Pick products" at bounding box center [393, 683] width 202 height 29
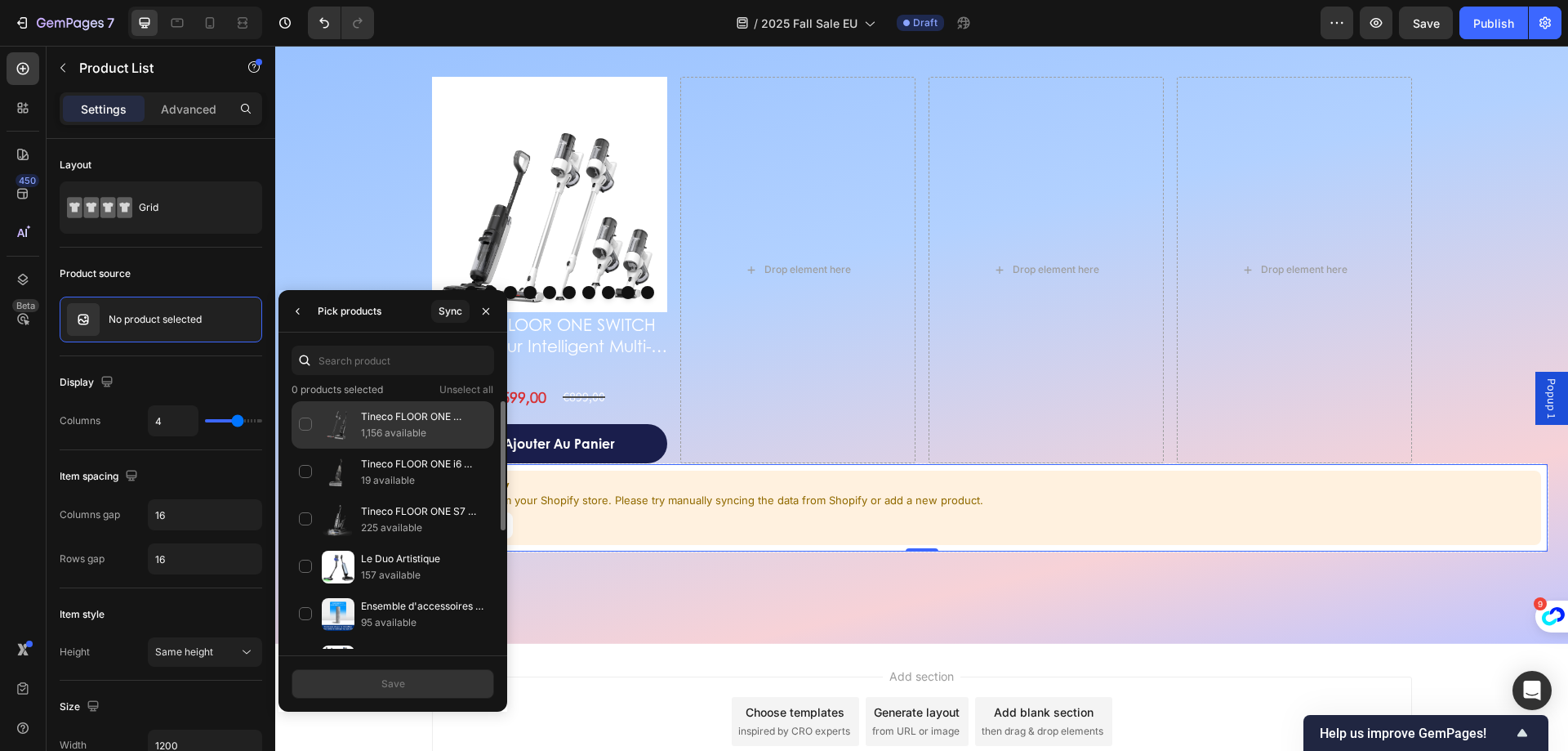
click at [299, 432] on div "Tineco FLOOR ONE SWITCH S7 Stretch Nettoyeur multifonction 5-en-1 1,156 availab…" at bounding box center [393, 425] width 202 height 48
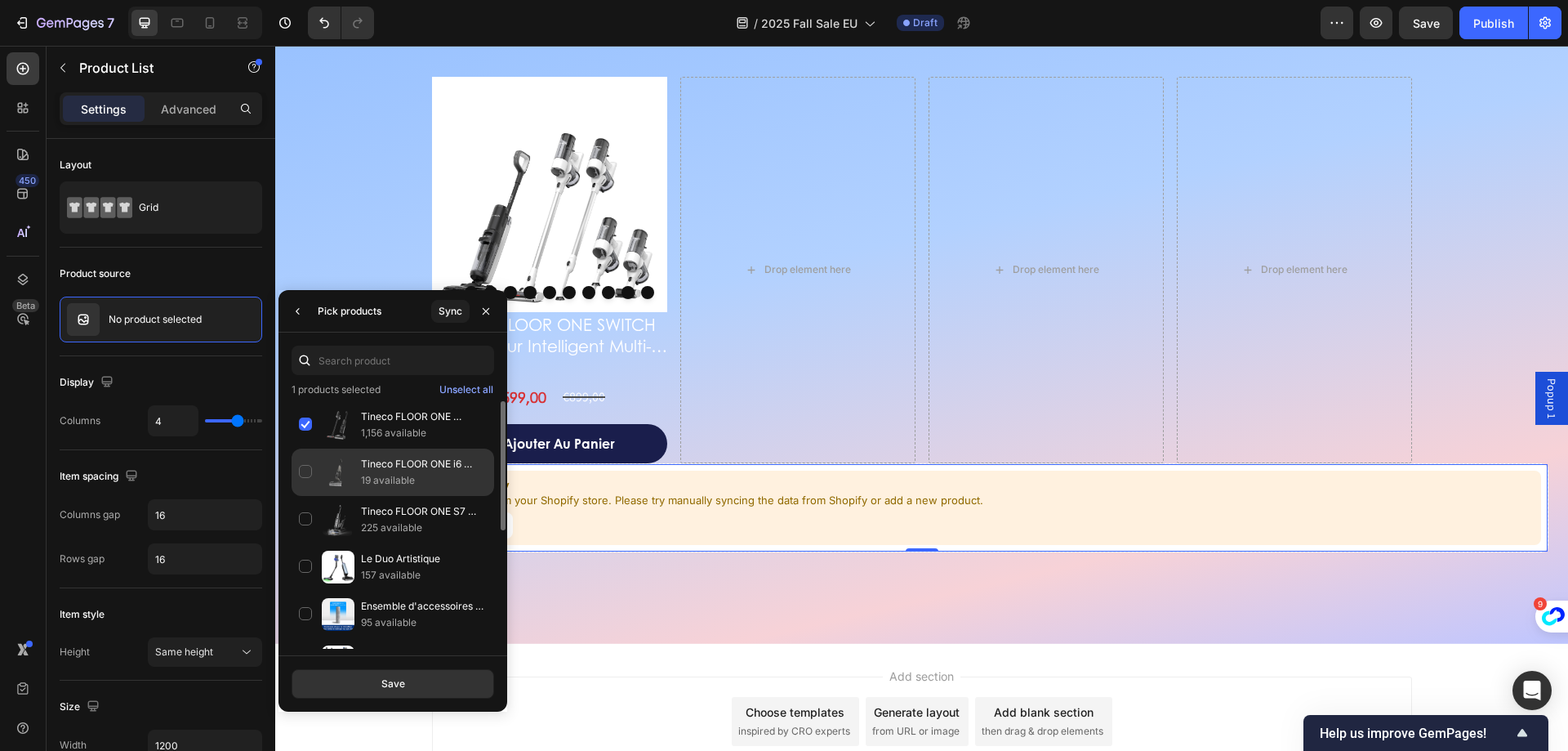
click at [299, 462] on div "Tineco FLOOR ONE i6 Stretch Aspirateur Sec et Humide 19 available" at bounding box center [393, 473] width 202 height 48
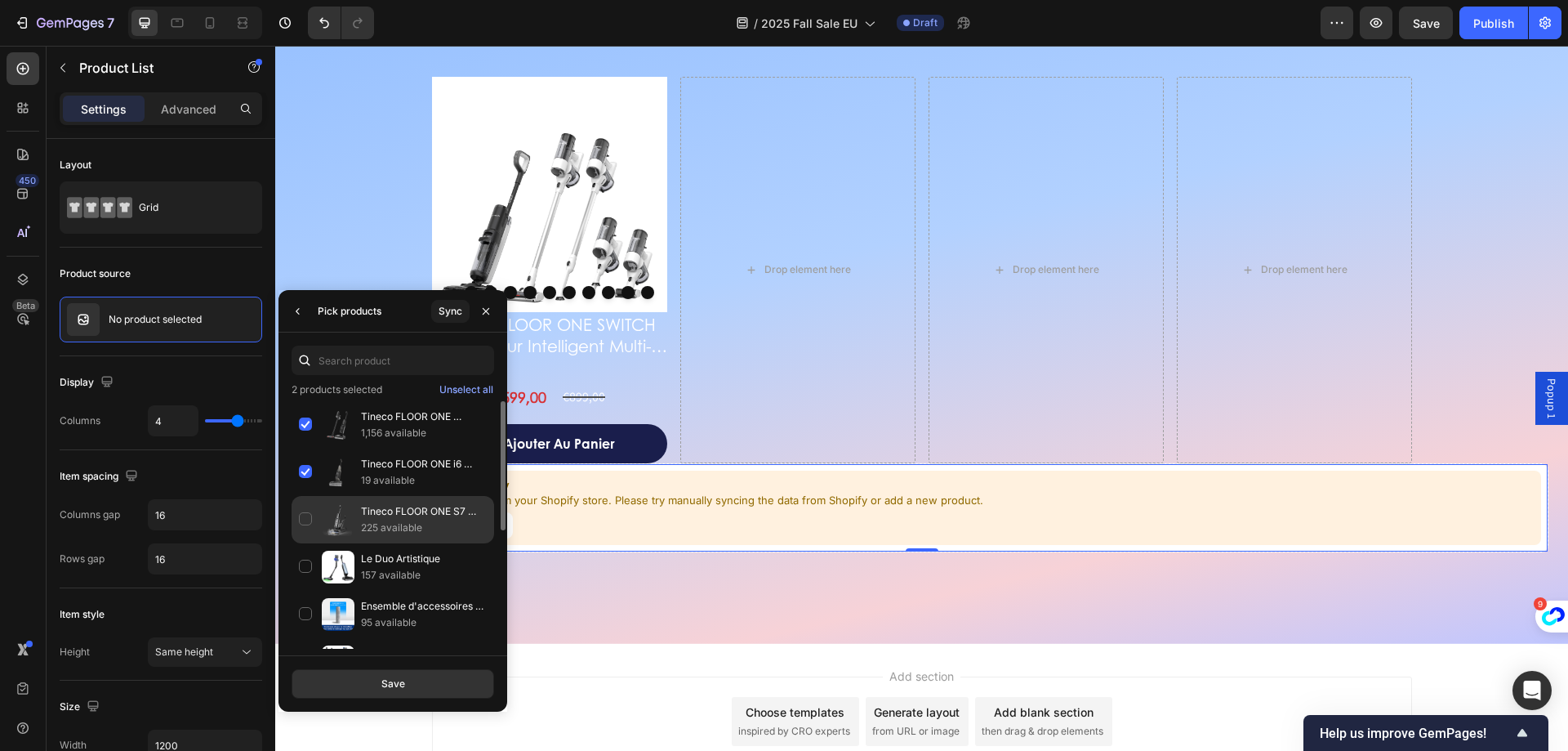
click at [306, 507] on div "Tineco FLOOR ONE S7 Stretch Steam Aspirateur Balai Vapeur Sans Fil Tout-en-Un 2…" at bounding box center [393, 519] width 202 height 48
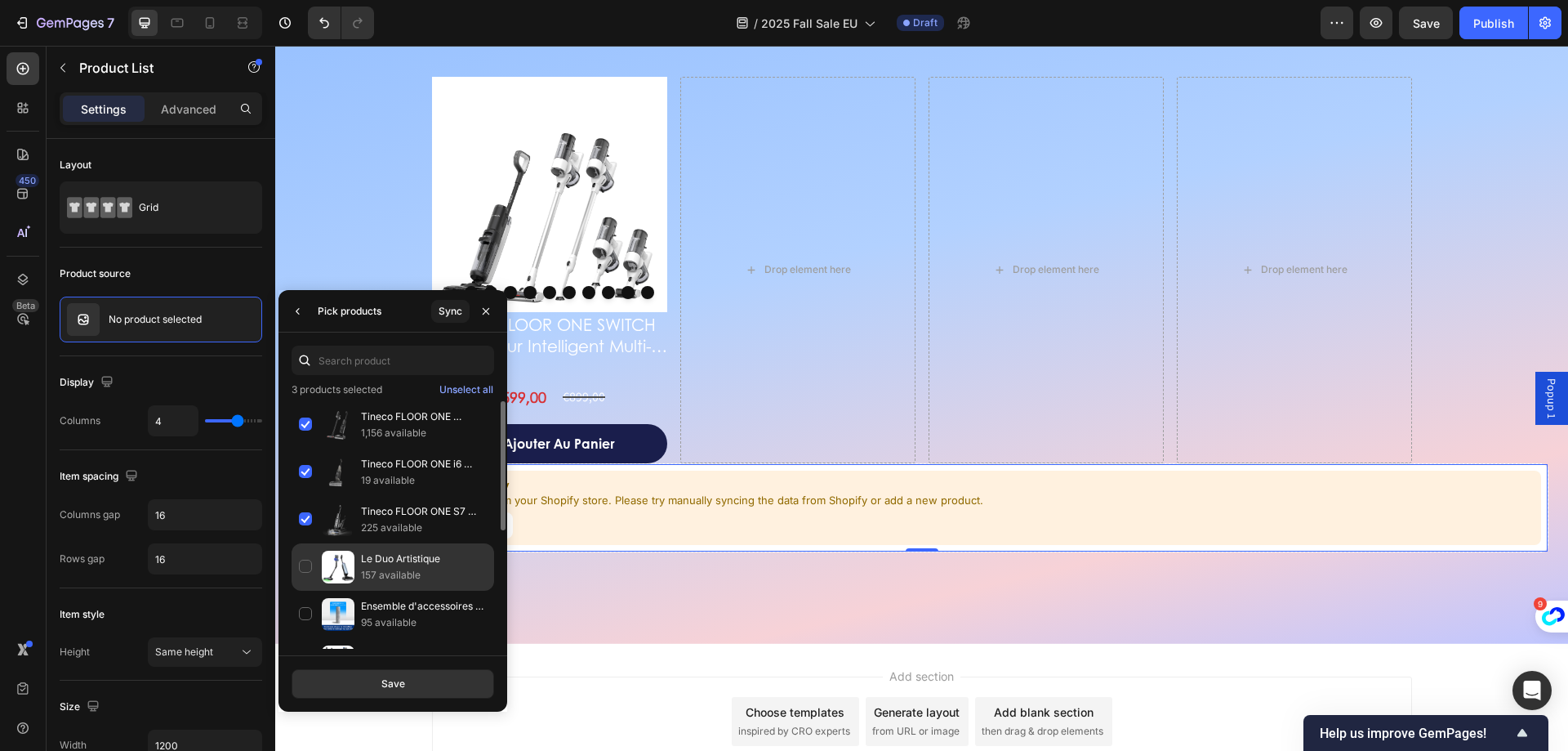
click at [312, 562] on div "Le Duo Artistique 157 available" at bounding box center [393, 567] width 202 height 48
click at [360, 697] on button "Save" at bounding box center [393, 683] width 202 height 29
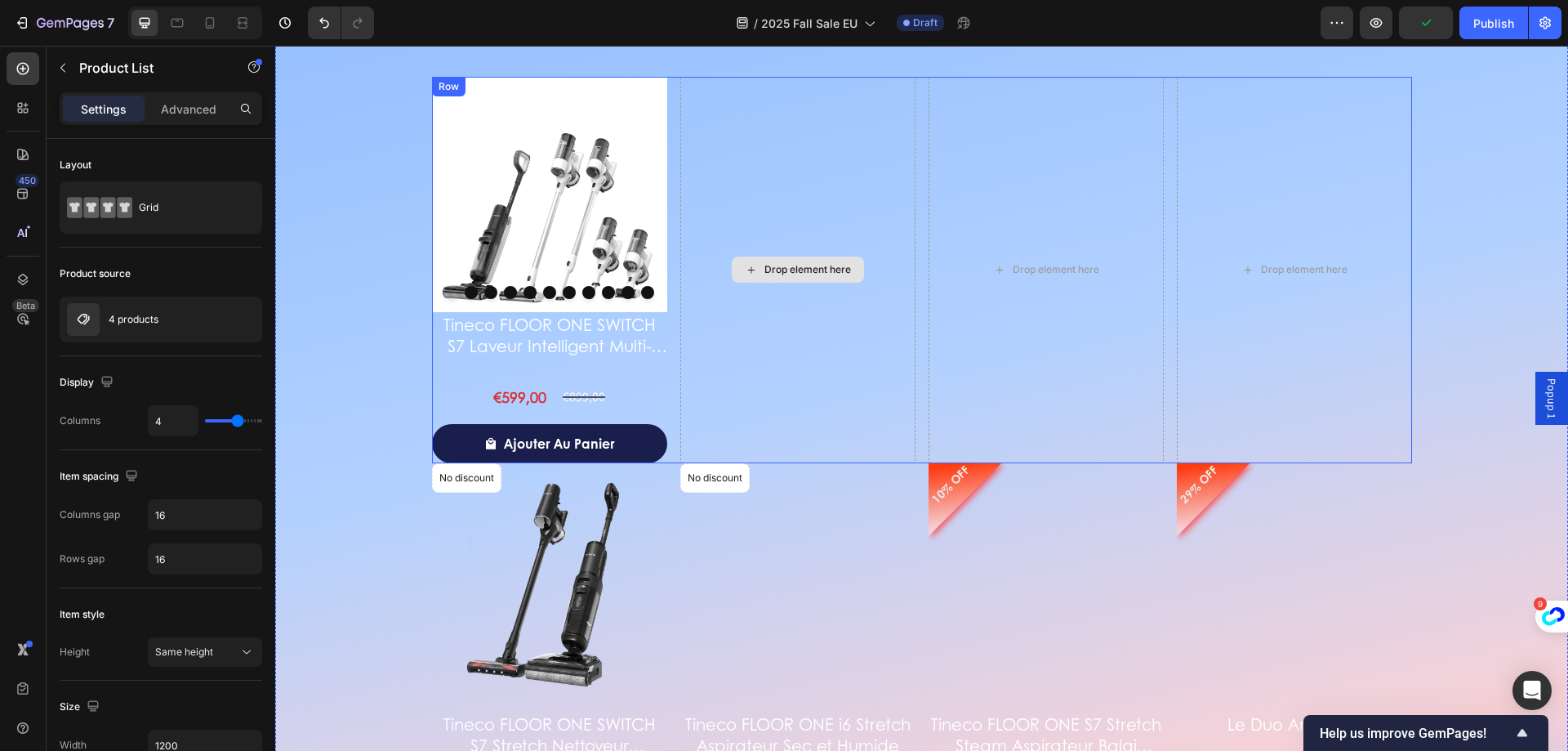
scroll to position [2137, 0]
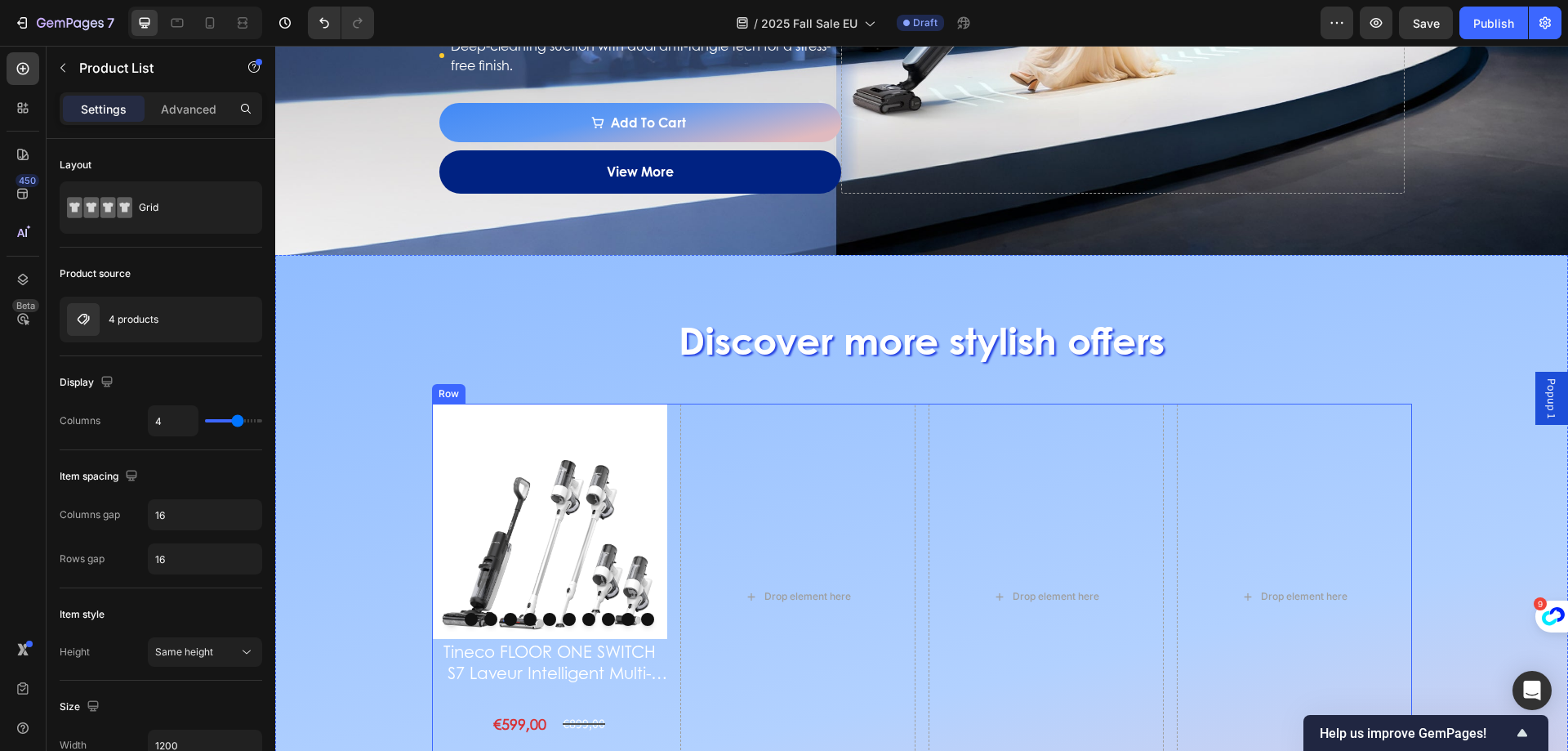
click at [666, 431] on div "Product Images Tineco FLOOR ONE SWITCH S7 Laveur Intelligent Multi-Fonctions Pr…" at bounding box center [922, 597] width 980 height 386
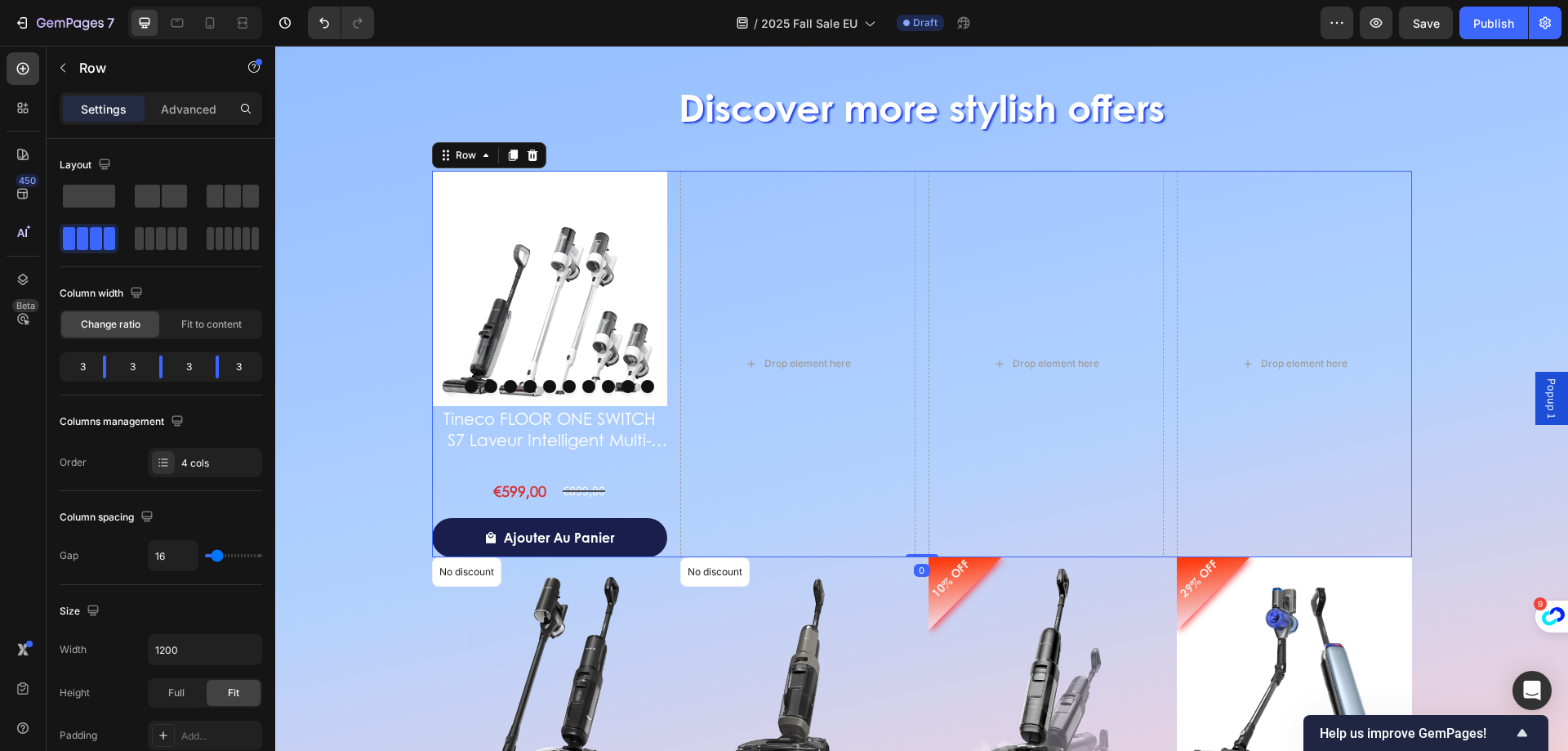
scroll to position [2382, 0]
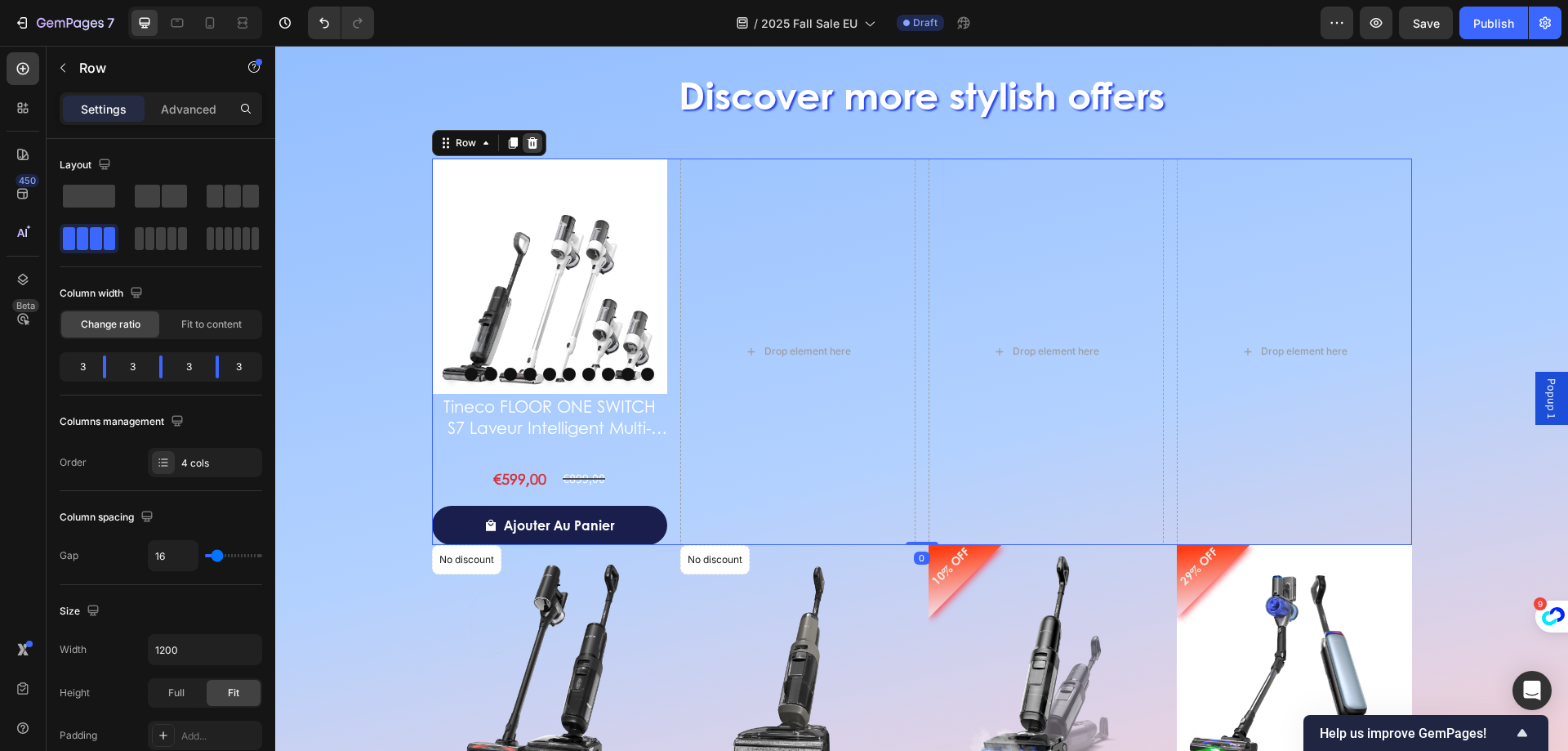
click at [530, 140] on icon at bounding box center [532, 143] width 13 height 13
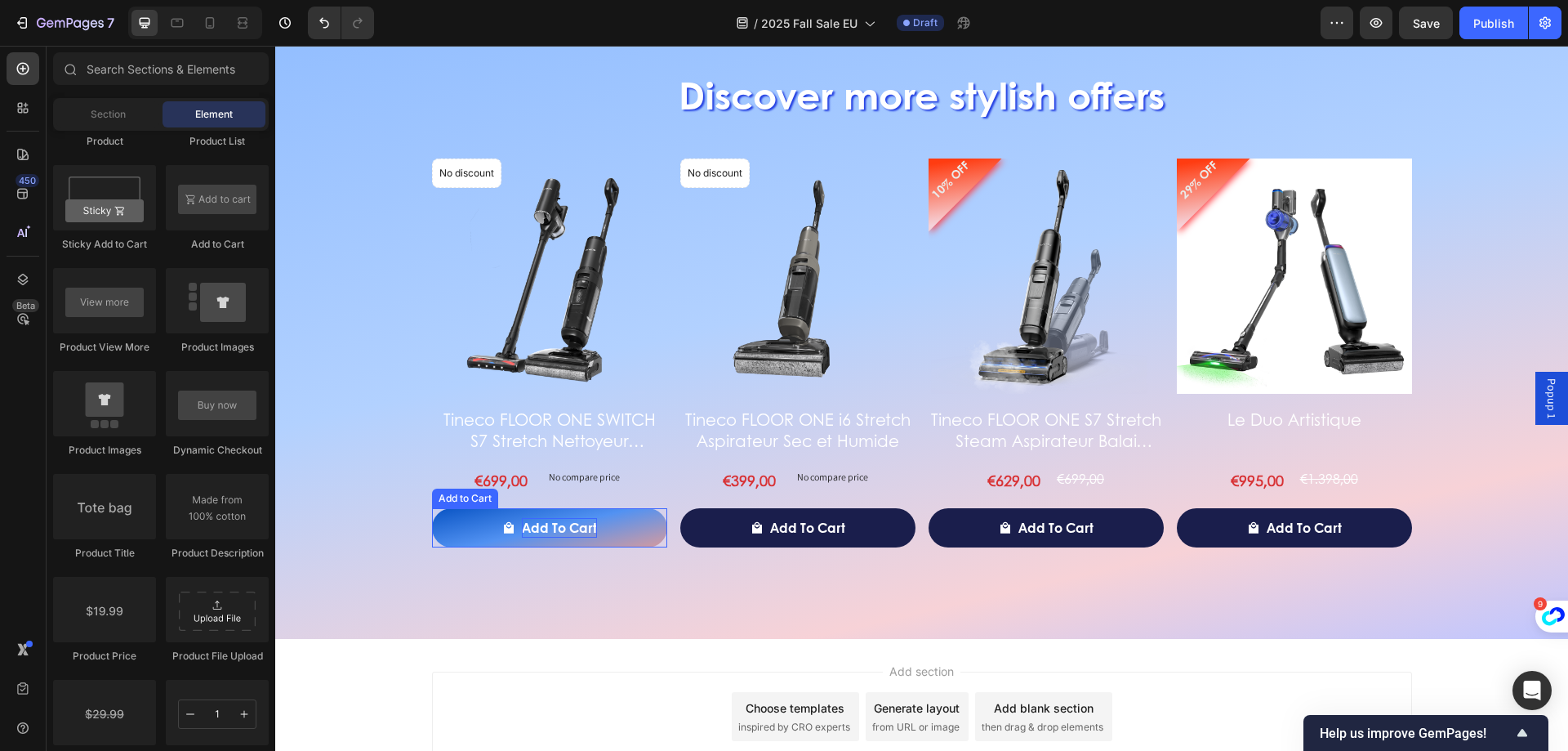
click at [557, 528] on div "Add to cart" at bounding box center [559, 528] width 75 height 19
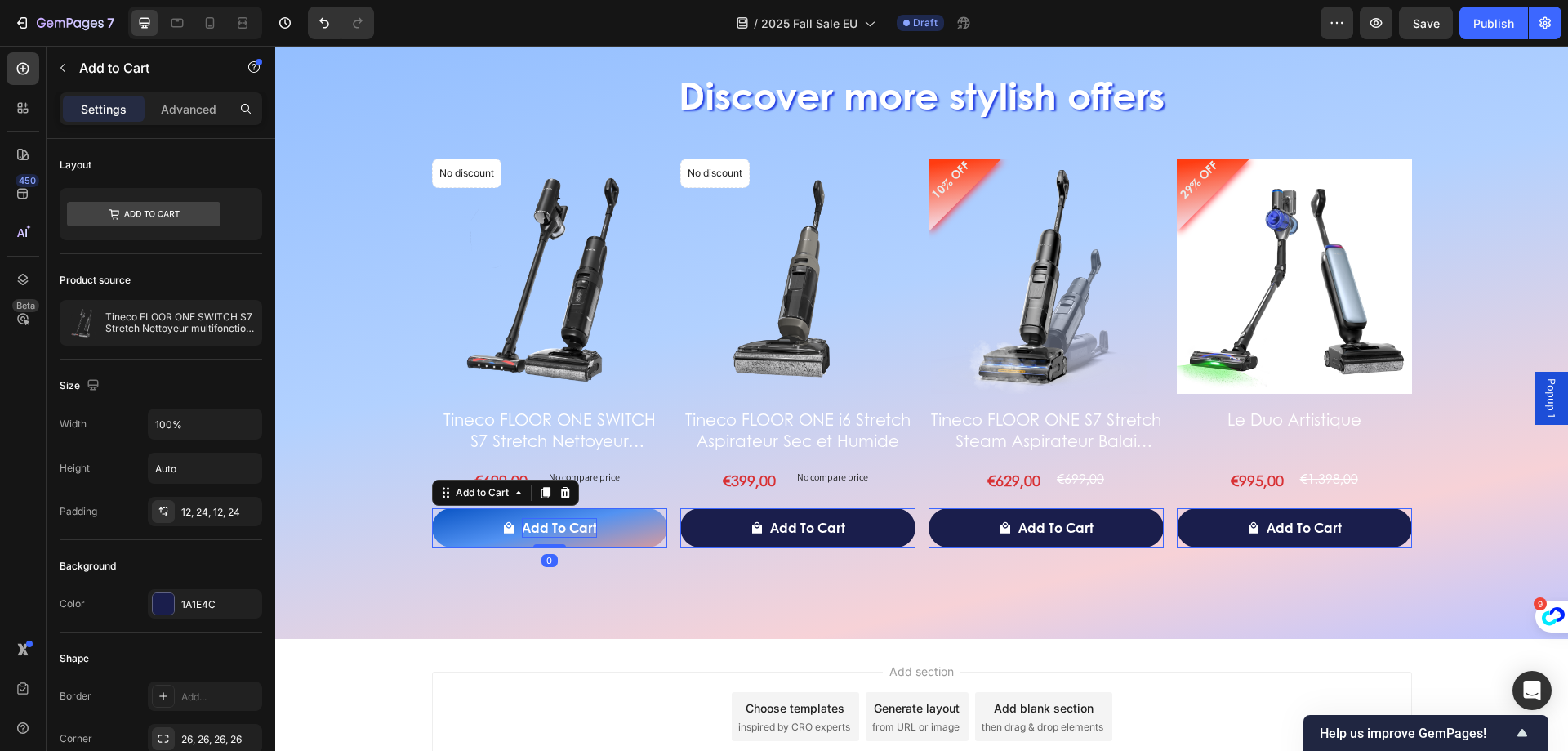
click at [548, 522] on div "Add to cart" at bounding box center [559, 528] width 75 height 19
drag, startPoint x: 517, startPoint y: 527, endPoint x: 593, endPoint y: 530, distance: 76.1
click at [593, 530] on button "Add to cart" at bounding box center [549, 528] width 235 height 39
click at [432, 508] on button "Ajouter" at bounding box center [549, 528] width 235 height 39
click at [432, 508] on button "Ajouter au" at bounding box center [549, 528] width 235 height 39
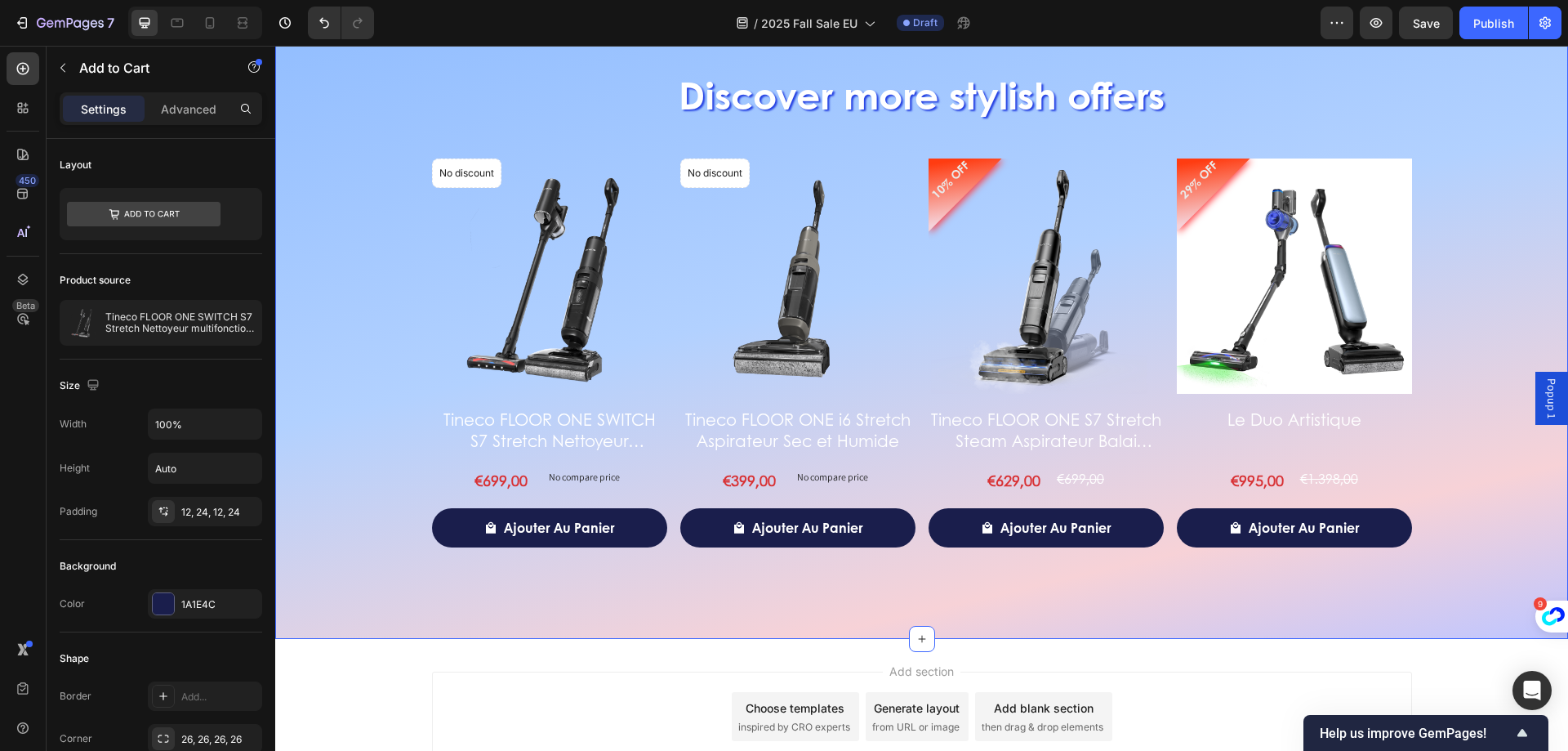
click at [639, 590] on div "Discover more stylish offers Heading No discount Not be displayed when publishe…" at bounding box center [921, 324] width 1293 height 630
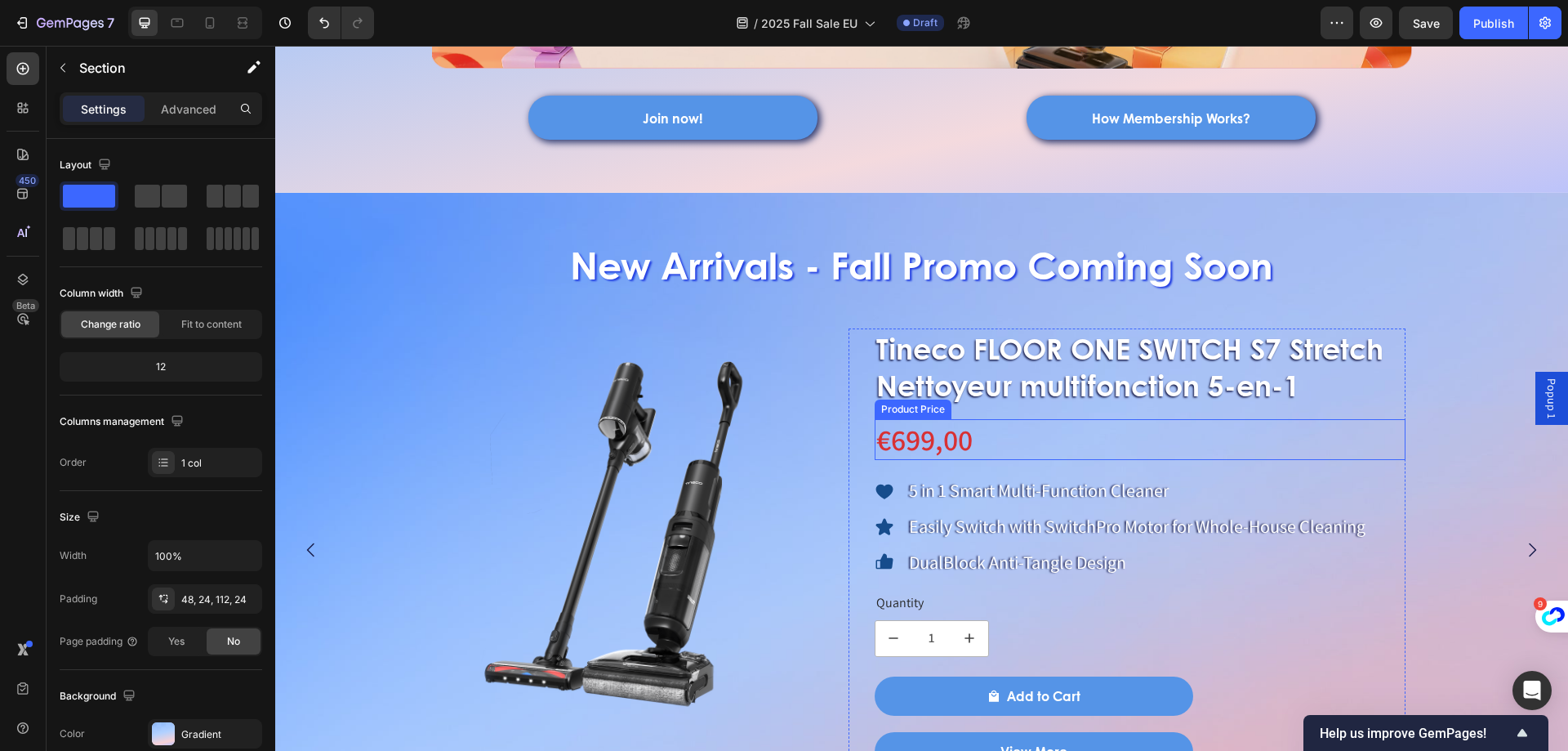
scroll to position [1074, 0]
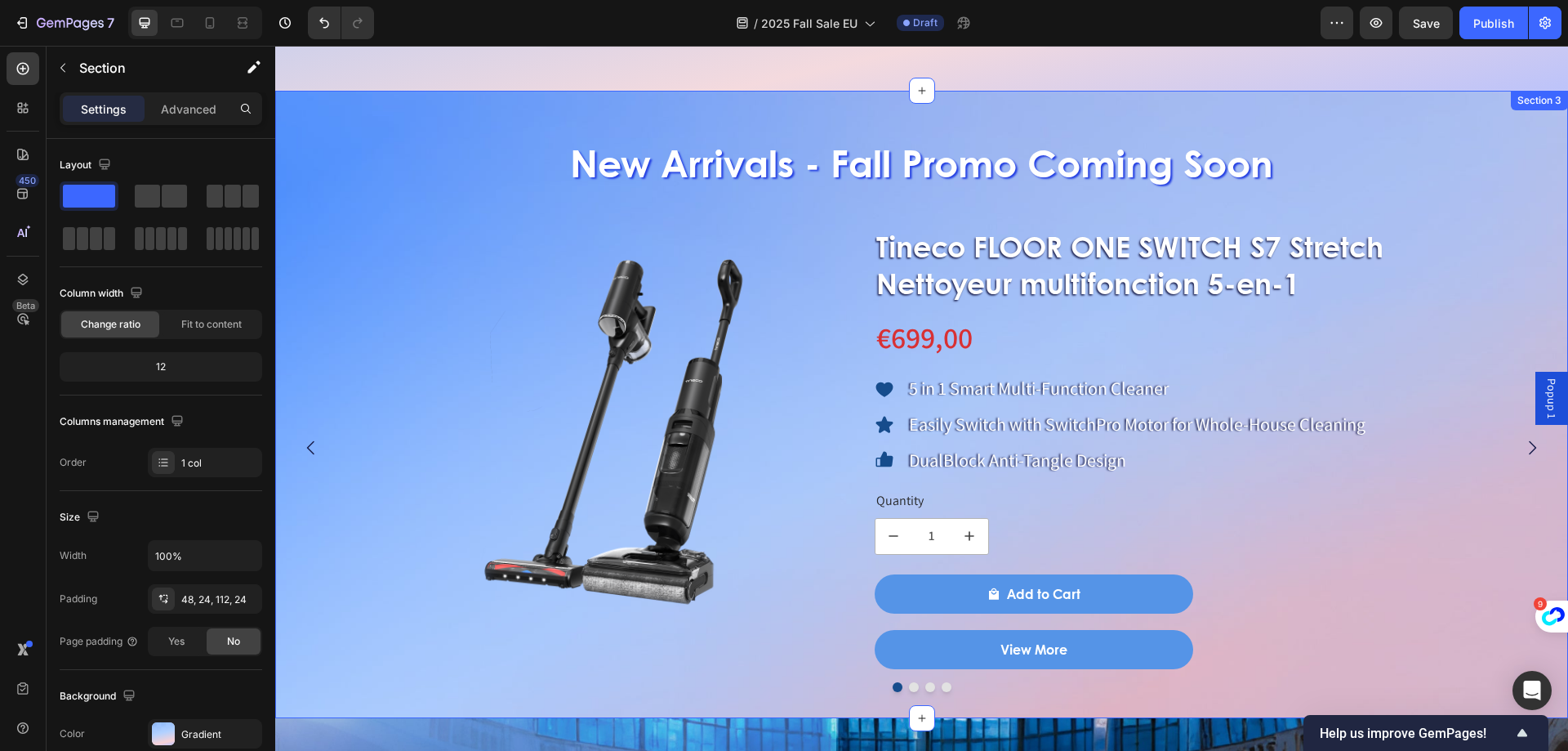
click at [911, 684] on button "Dot" at bounding box center [914, 687] width 10 height 10
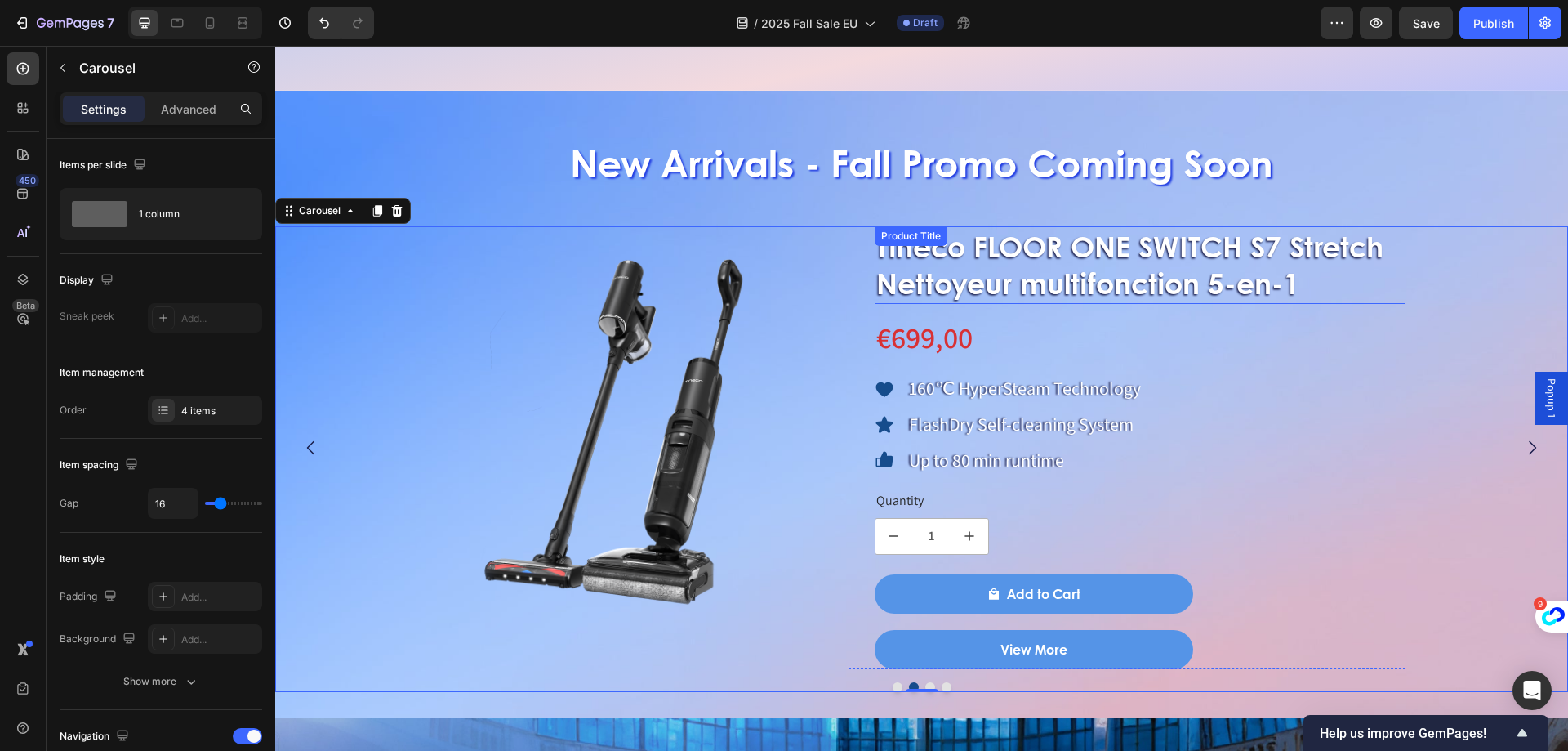
click at [1046, 239] on div "Tineco FLOOR ONE SWITCH S7 Stretch Nettoyeur multifonction 5-en-1 Product Title" at bounding box center [1141, 265] width 532 height 78
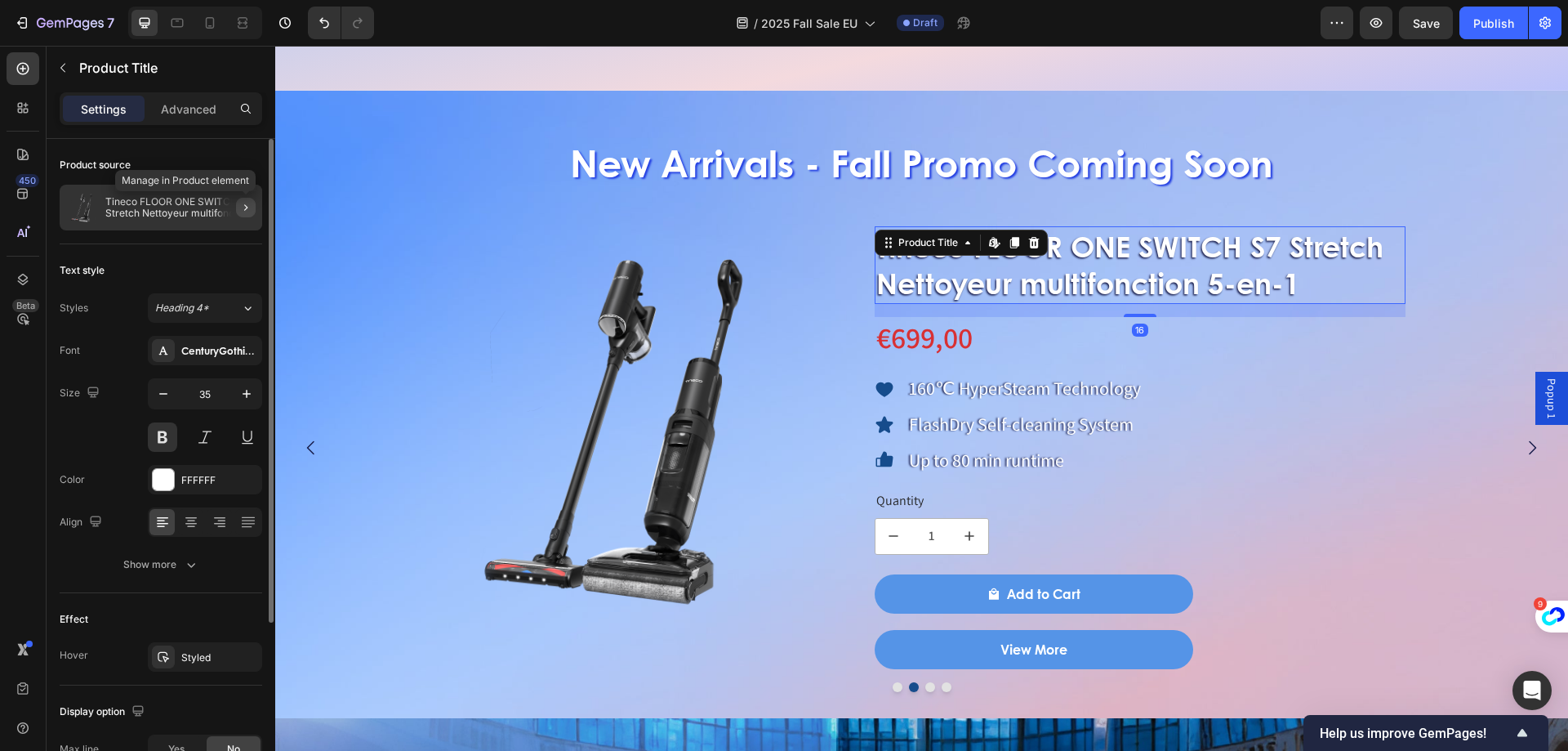
click at [242, 207] on icon "button" at bounding box center [246, 207] width 13 height 13
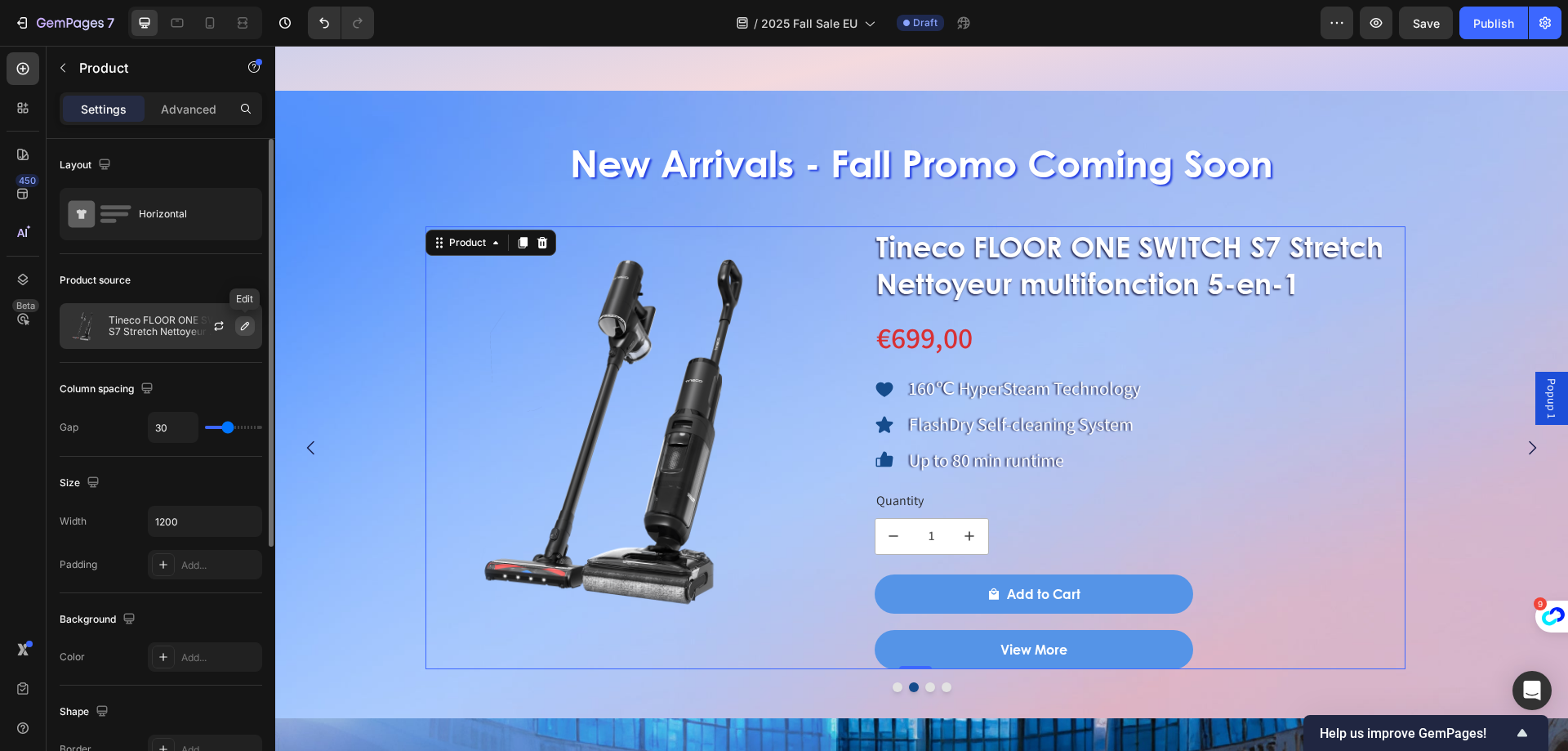
click at [246, 326] on icon "button" at bounding box center [245, 326] width 13 height 13
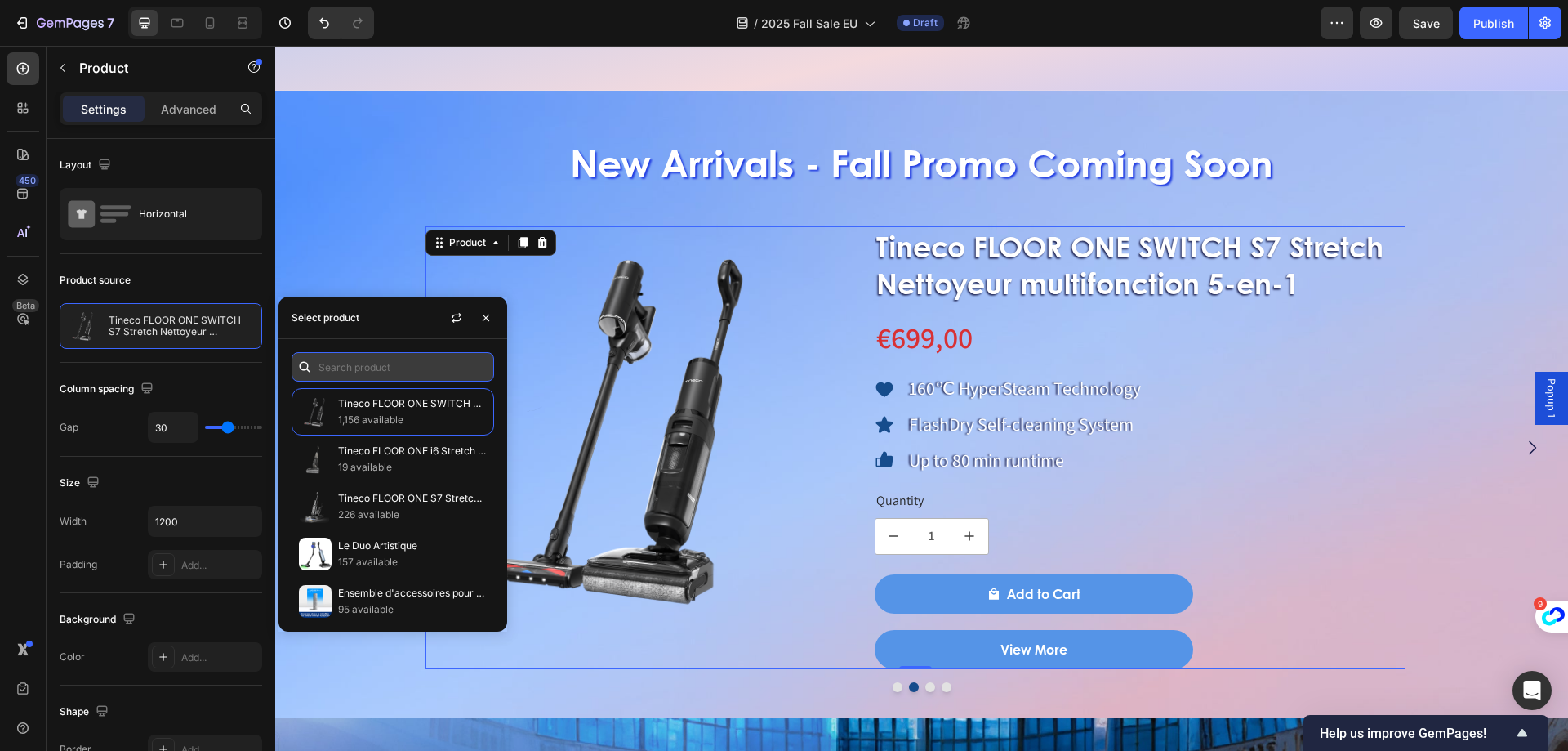
click at [369, 368] on input "text" at bounding box center [393, 366] width 202 height 29
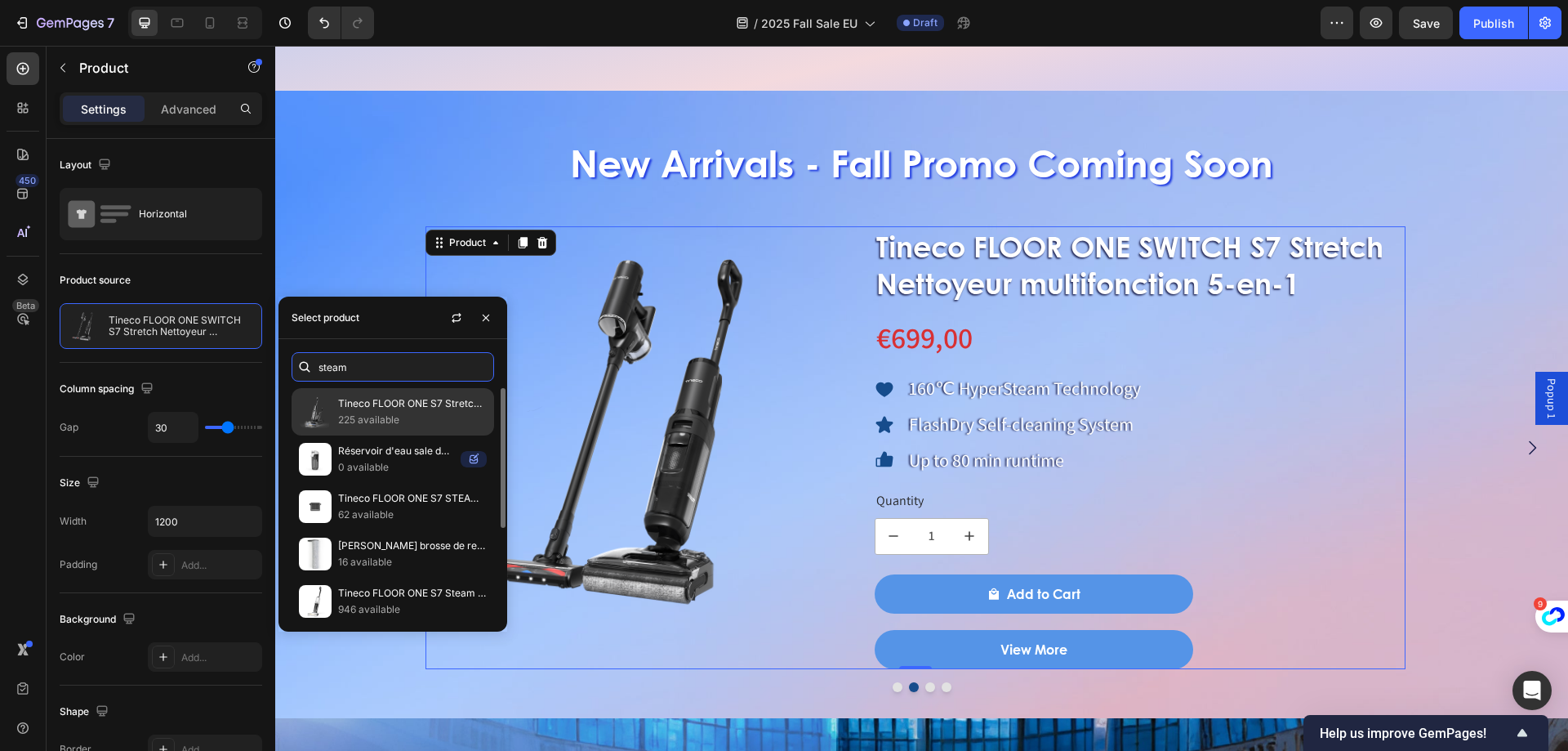
type input "steam"
click at [388, 419] on p "225 available" at bounding box center [413, 421] width 149 height 17
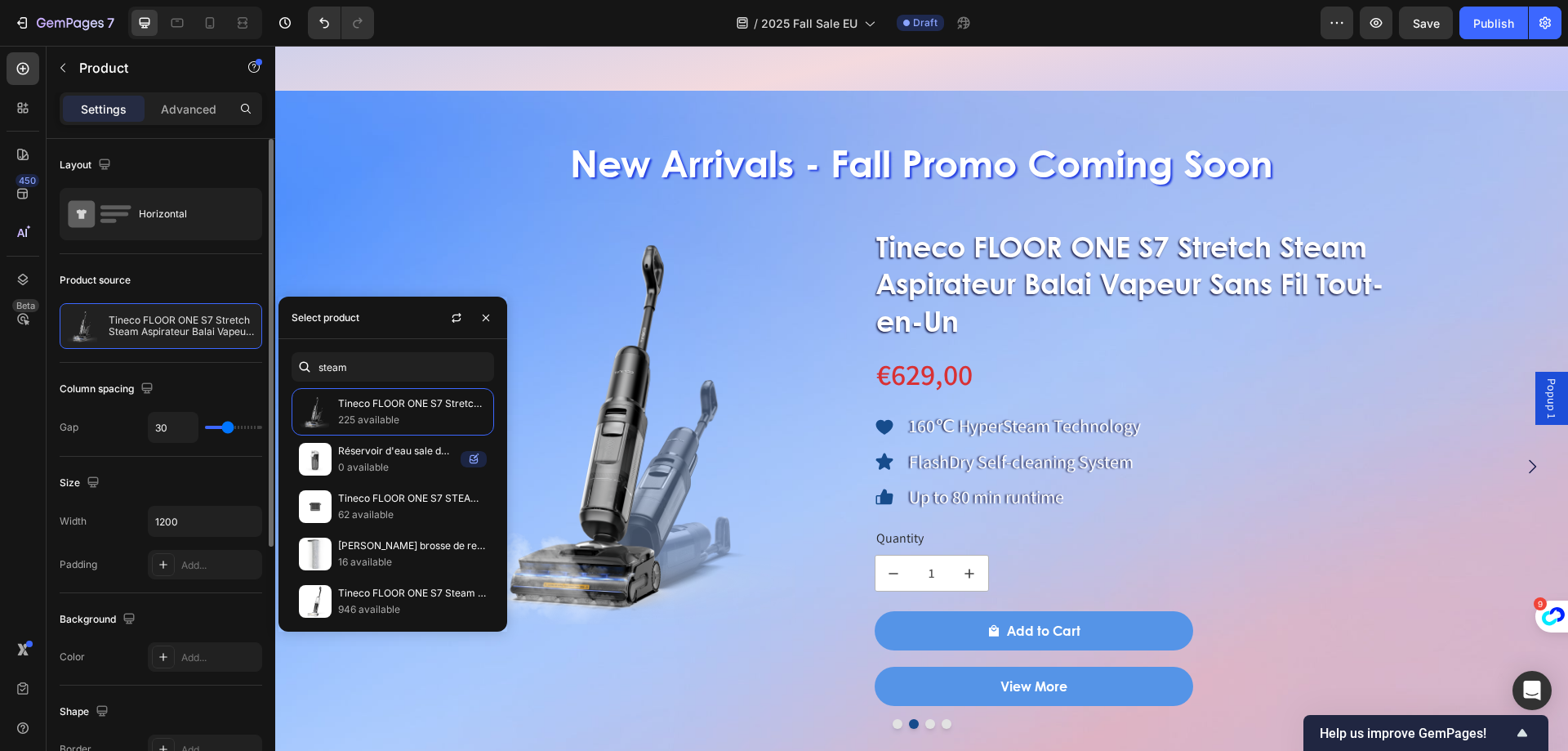
scroll to position [163, 0]
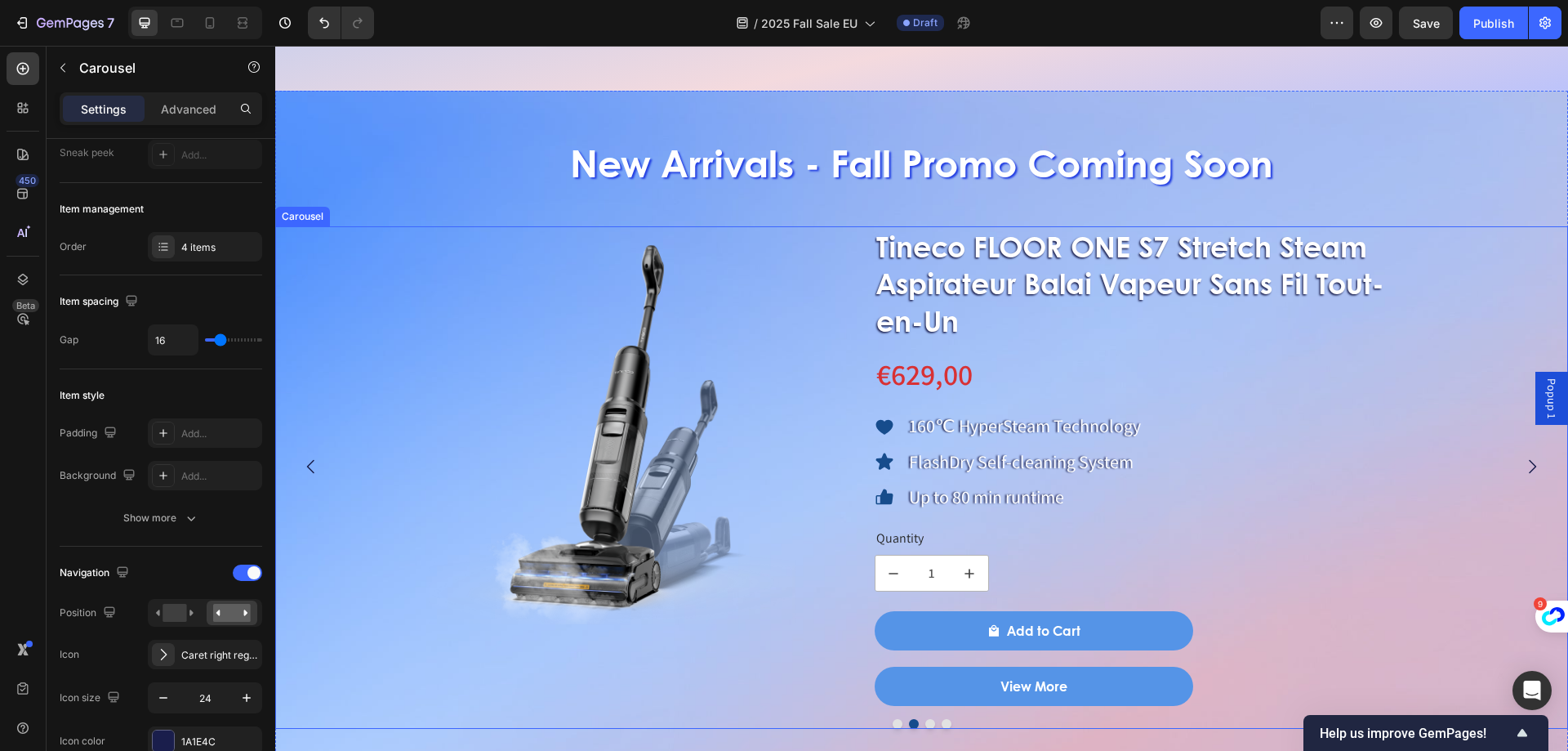
click at [925, 720] on button "Dot" at bounding box center [930, 724] width 10 height 10
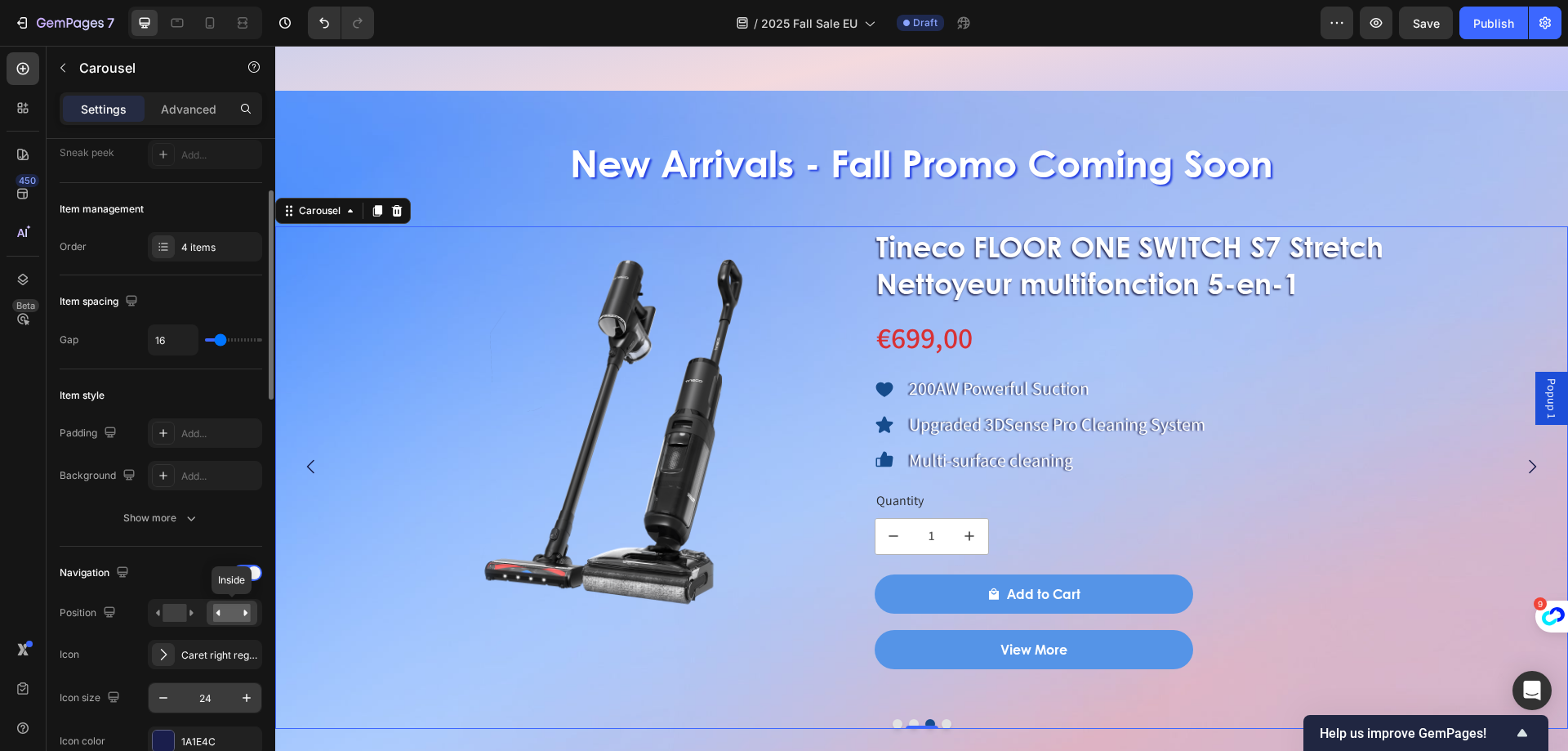
scroll to position [245, 0]
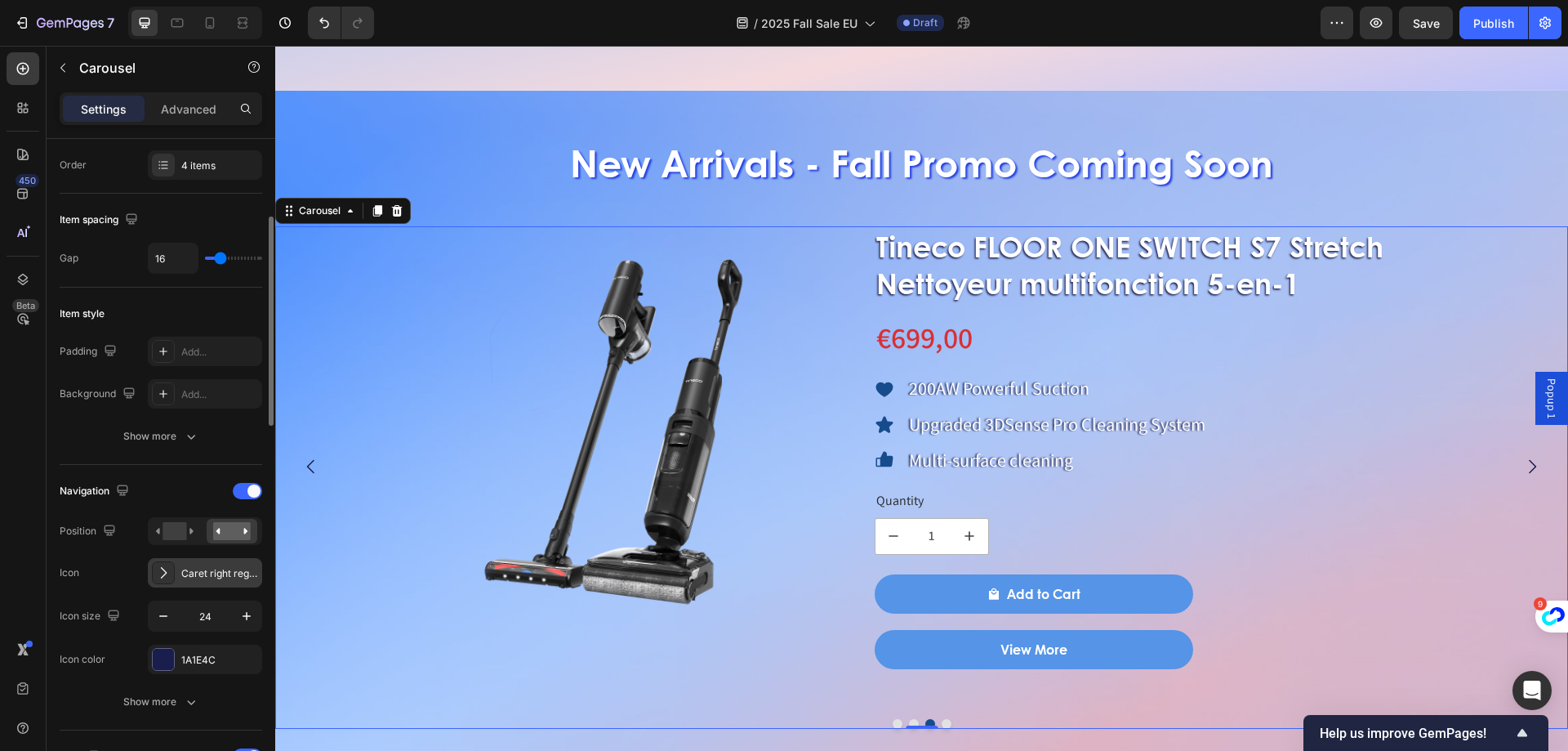
click at [168, 566] on icon at bounding box center [164, 573] width 17 height 17
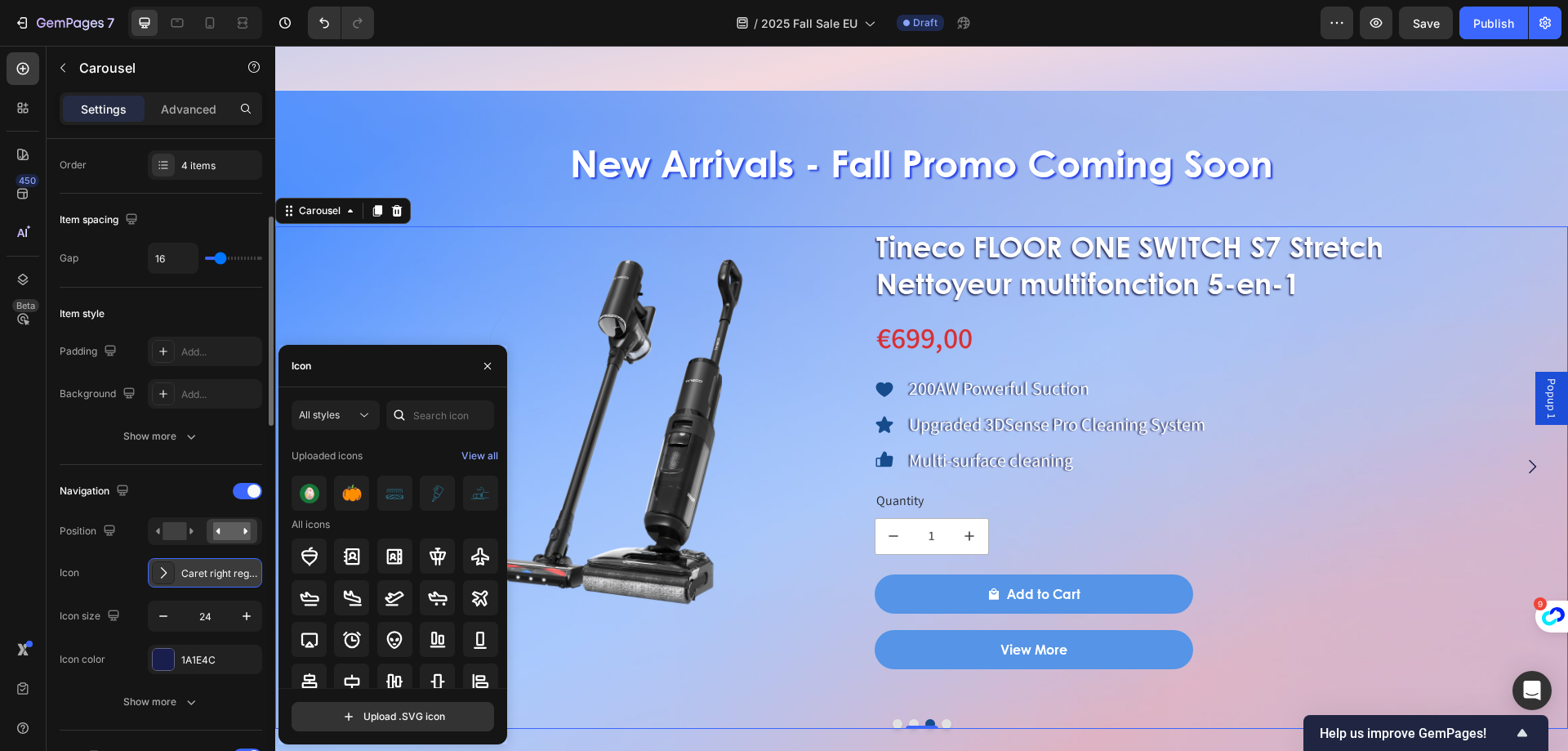
scroll to position [327, 0]
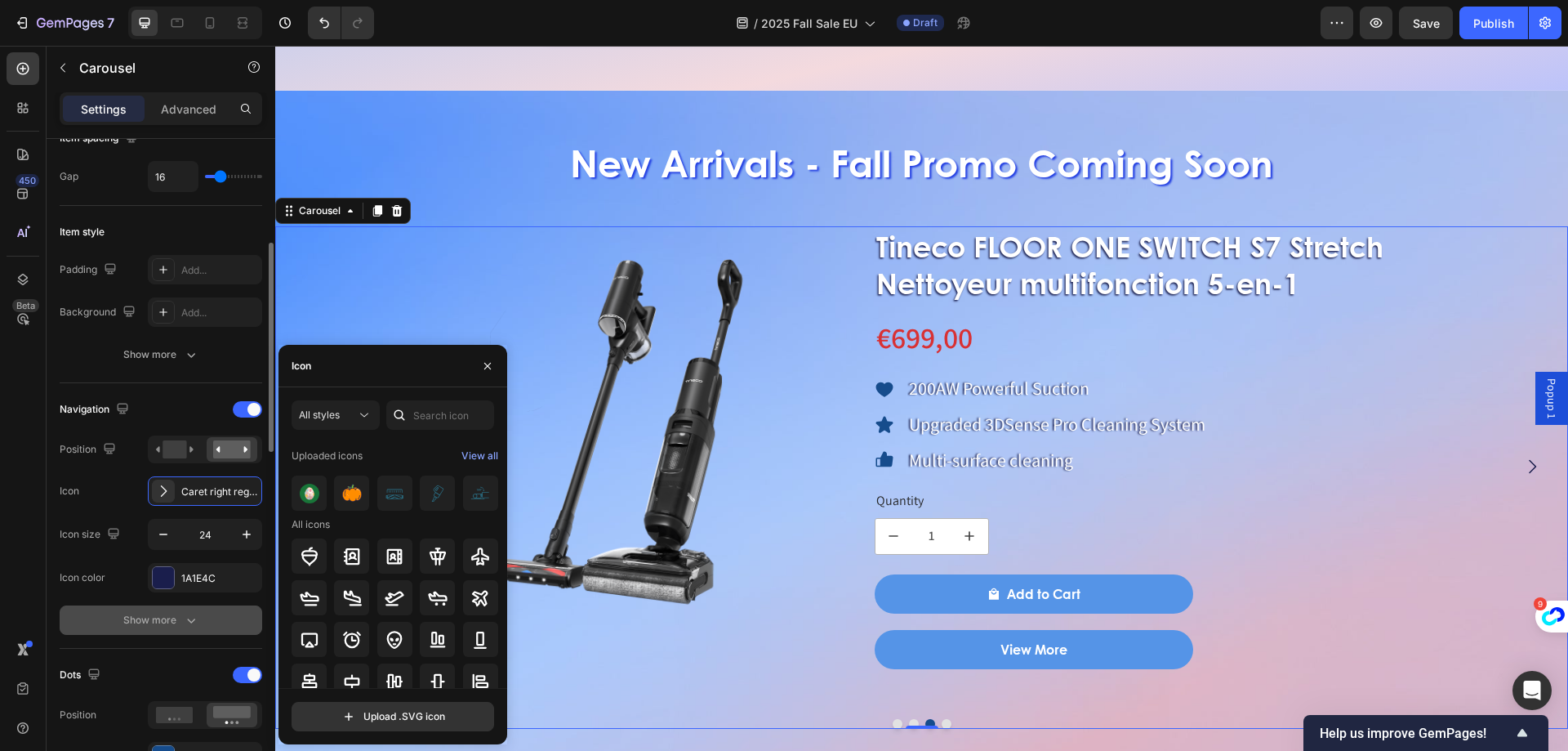
click at [227, 605] on button "Show more" at bounding box center [160, 620] width 202 height 29
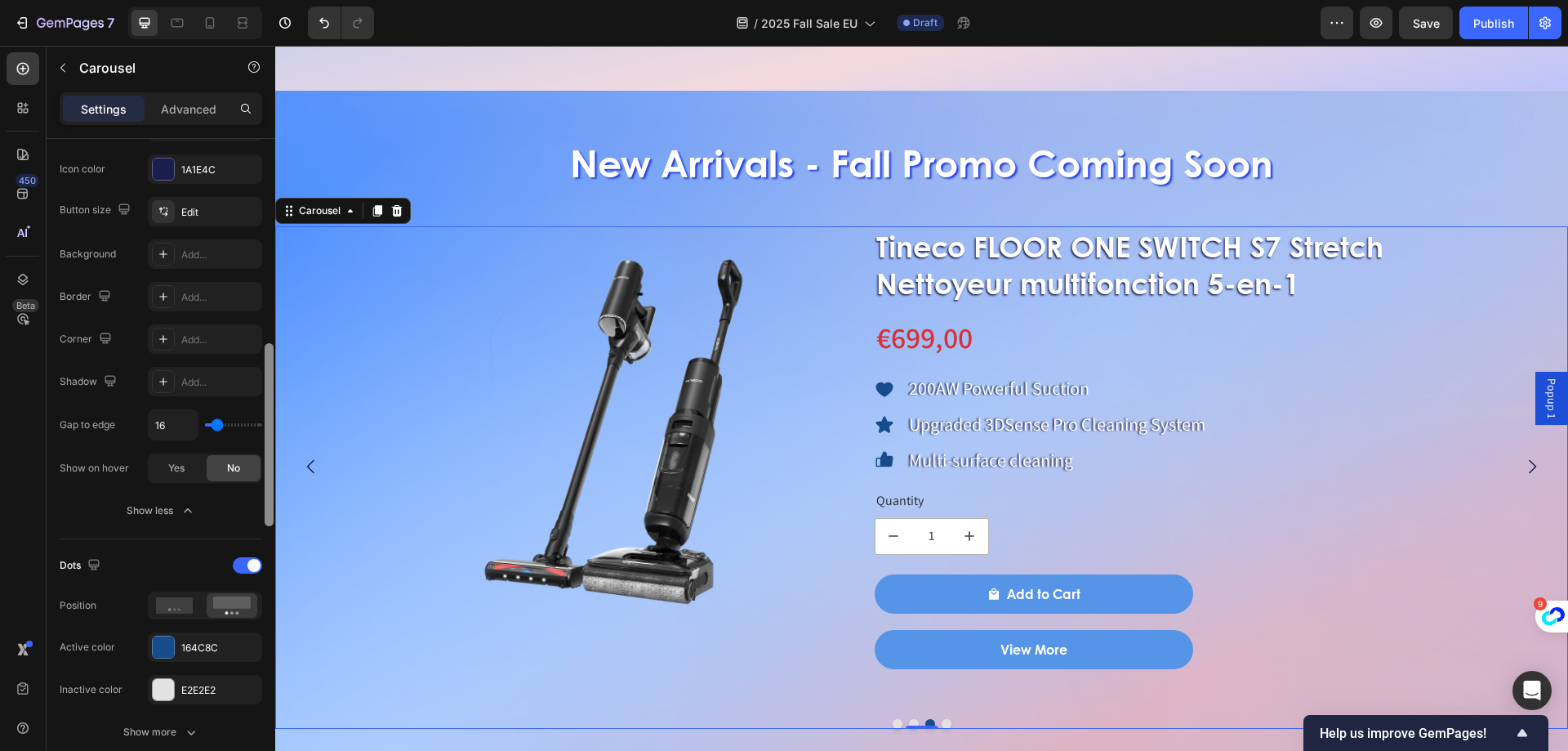
scroll to position [899, 0]
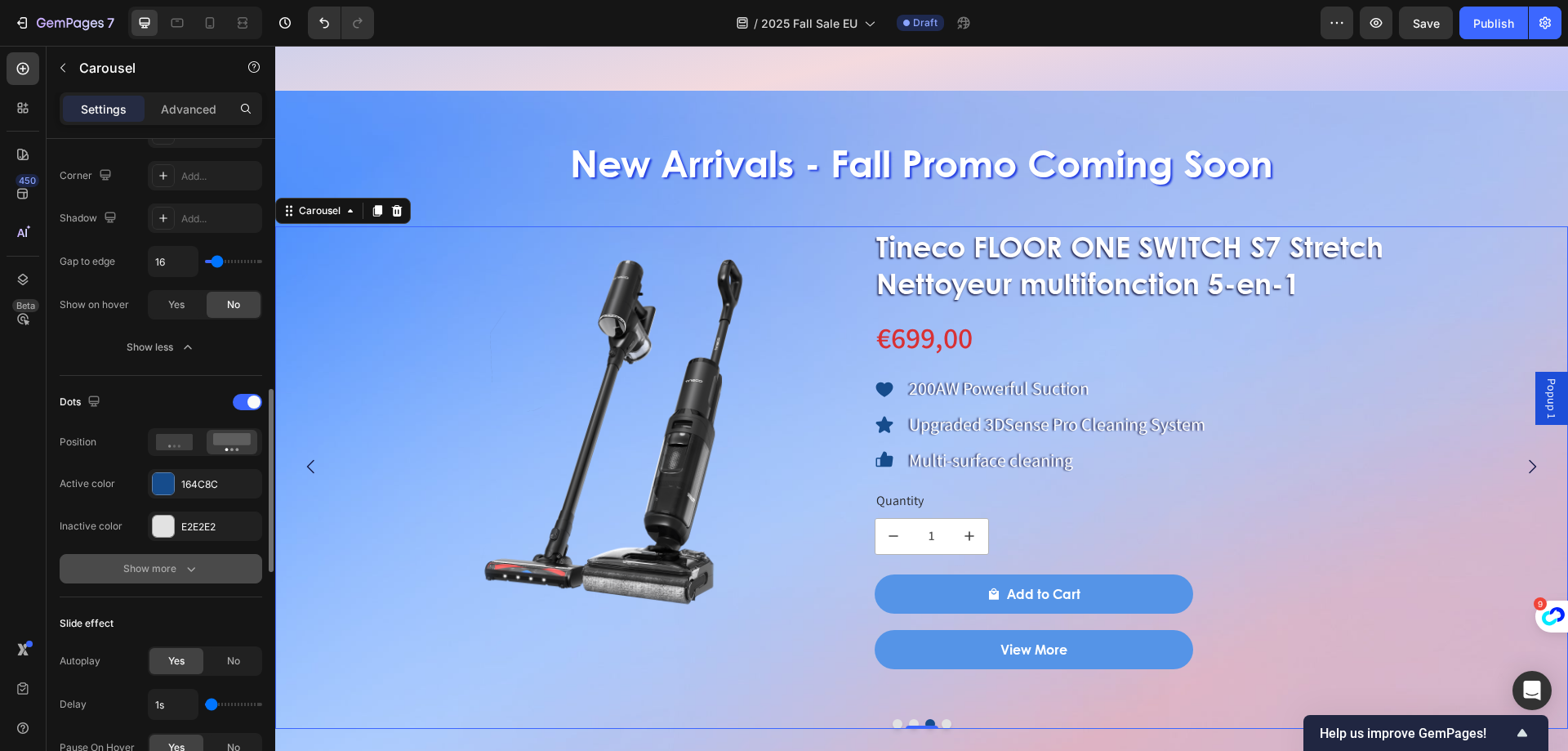
click at [183, 565] on icon "button" at bounding box center [191, 569] width 17 height 17
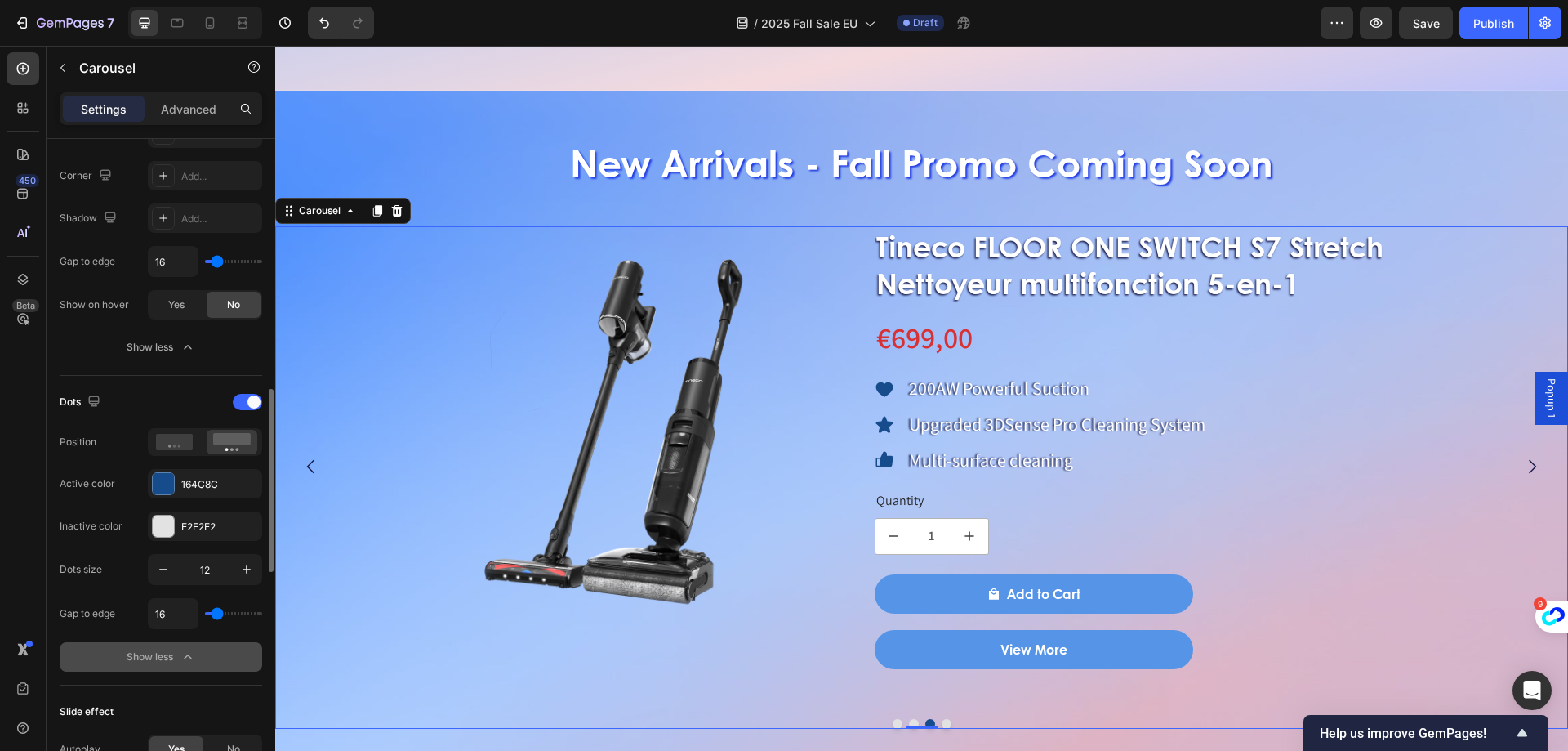
scroll to position [1144, 0]
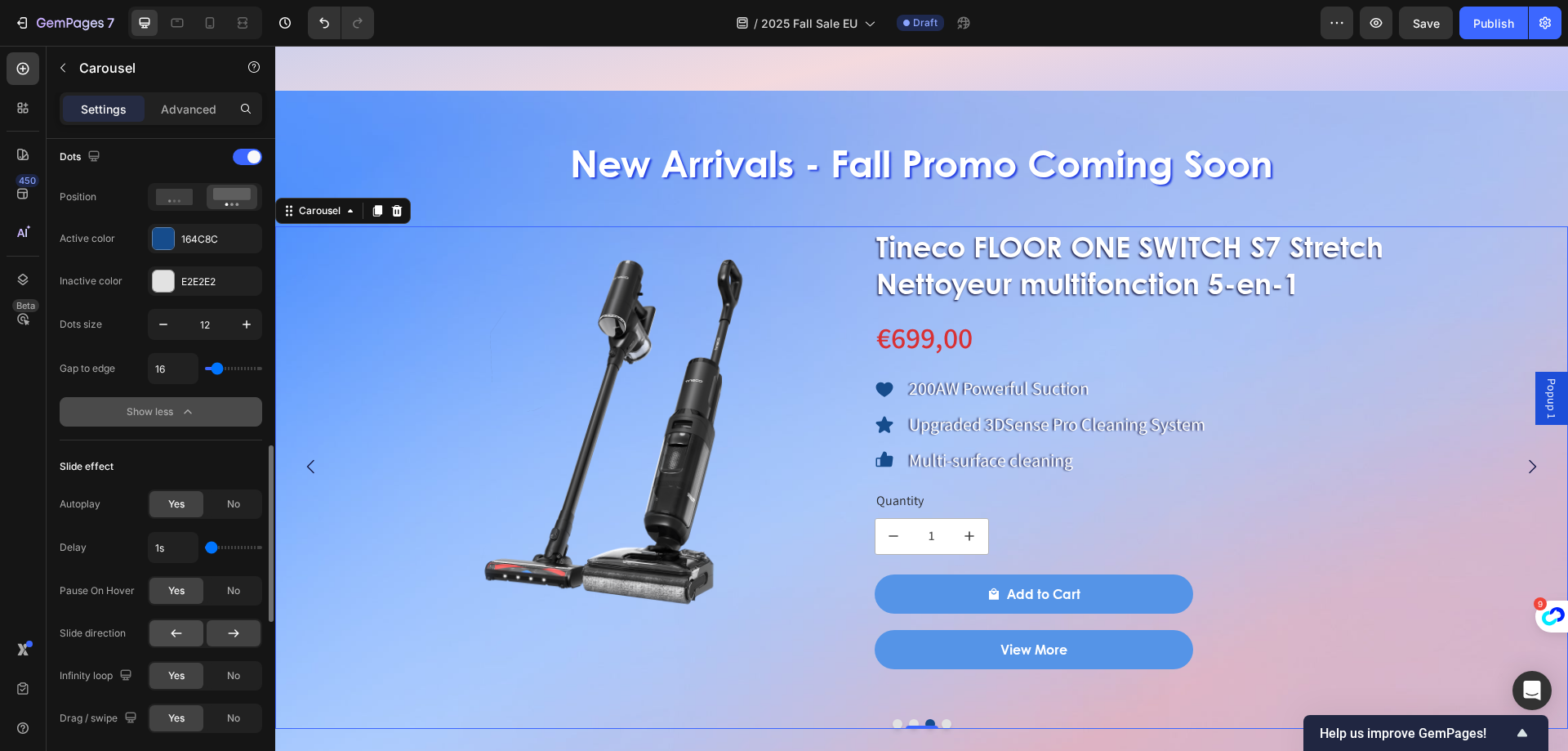
click at [176, 636] on icon at bounding box center [176, 634] width 17 height 17
click at [893, 725] on button "Dot" at bounding box center [898, 724] width 10 height 10
click at [908, 718] on div "Product Images Tineco FLOOR ONE SWITCH S7 Stretch Nettoyeur multifonction 5-en-…" at bounding box center [921, 478] width 1293 height 503
click at [909, 721] on button "Dot" at bounding box center [914, 724] width 10 height 10
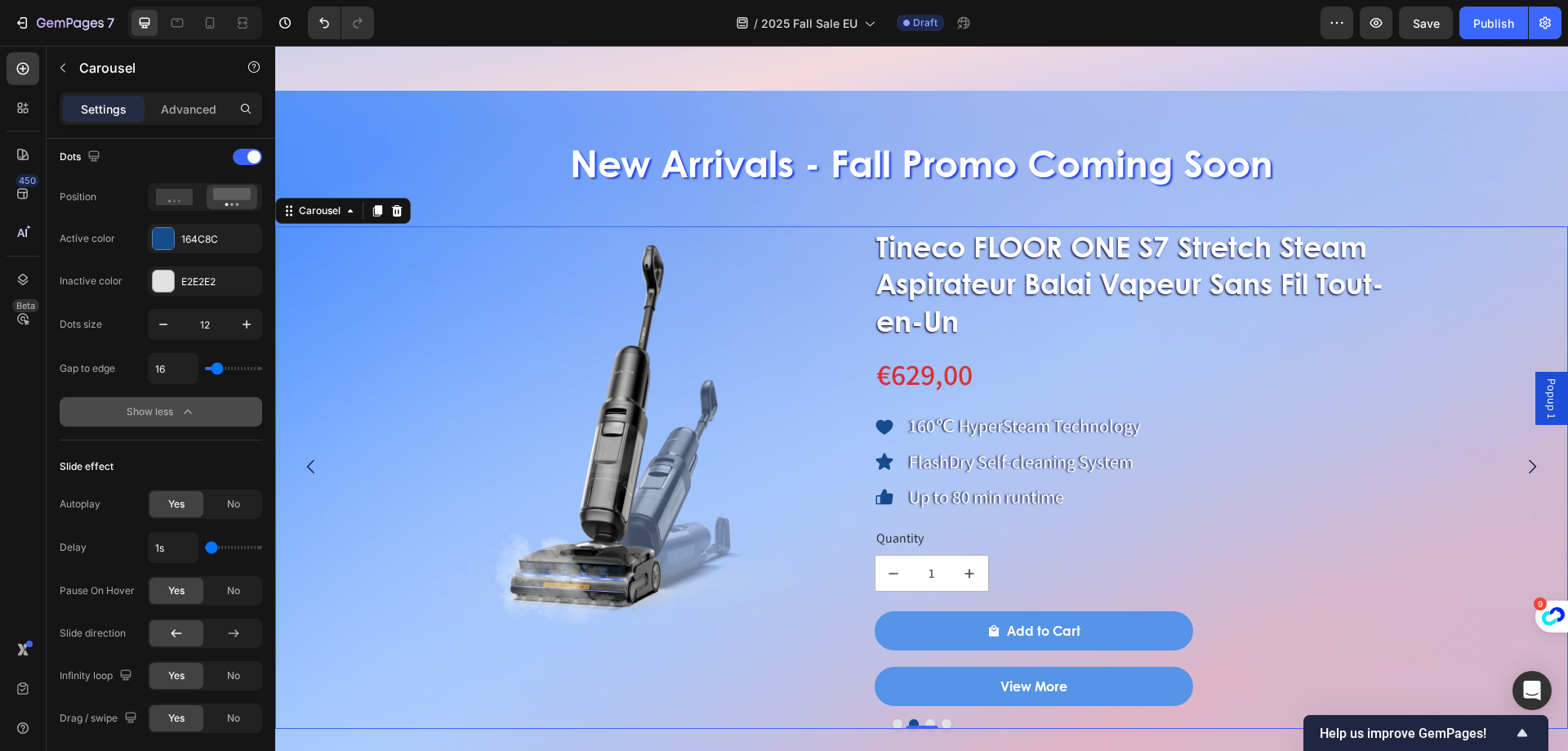
click at [925, 723] on button "Dot" at bounding box center [930, 724] width 10 height 10
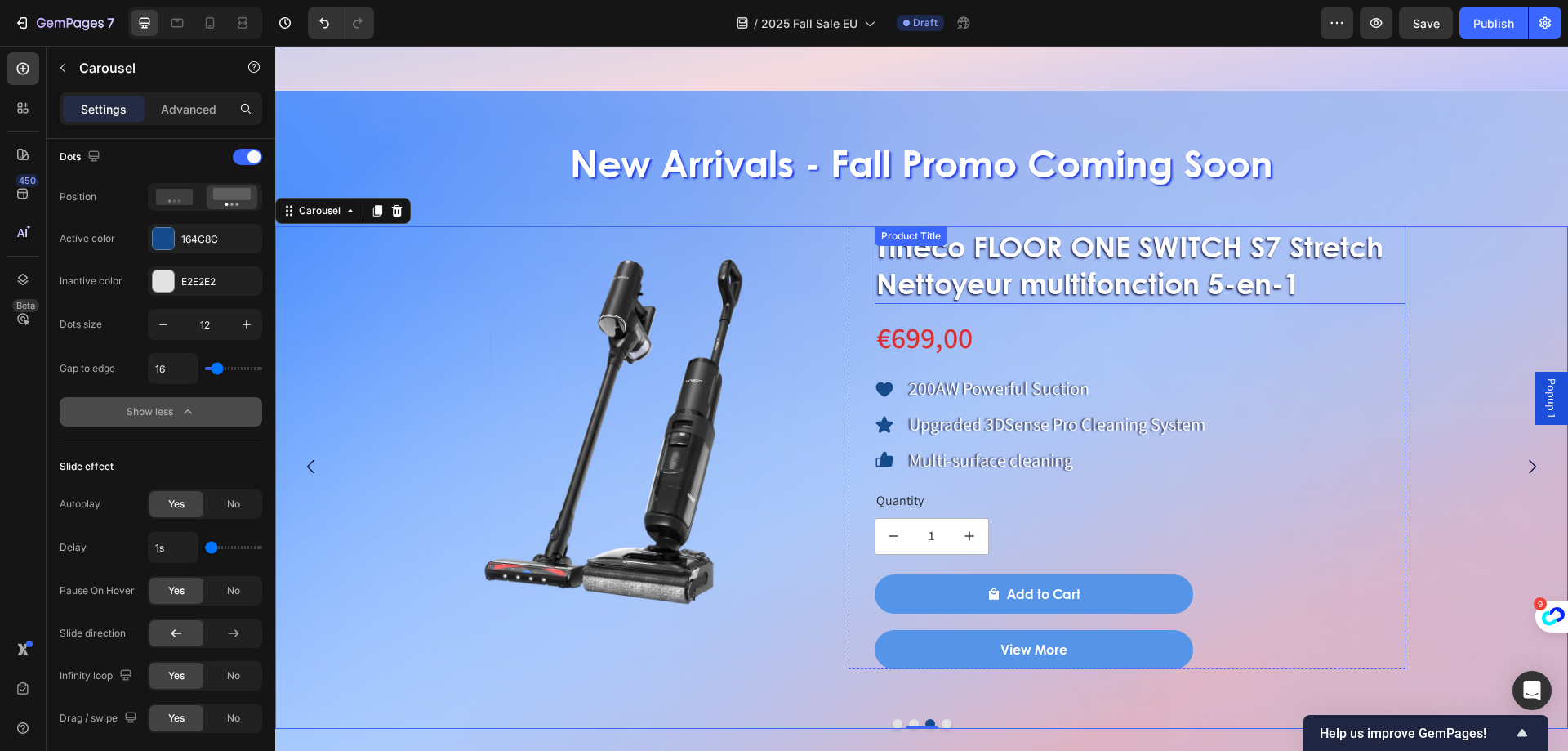
drag, startPoint x: 1025, startPoint y: 268, endPoint x: 1004, endPoint y: 259, distance: 22.8
click at [1005, 260] on h1 "Tineco FLOOR ONE SWITCH S7 Stretch Nettoyeur multifonction 5-en-1" at bounding box center [1141, 265] width 532 height 78
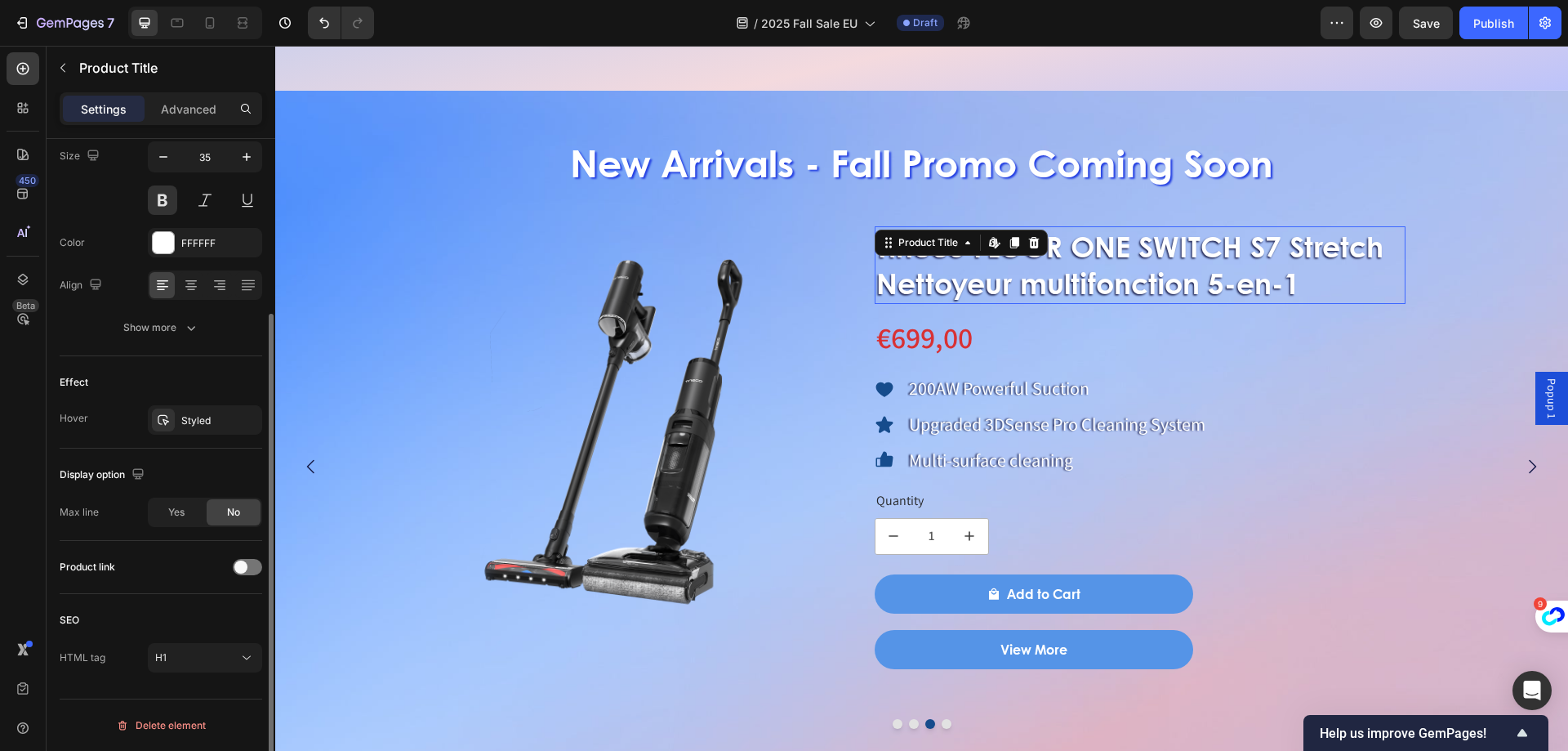
scroll to position [0, 0]
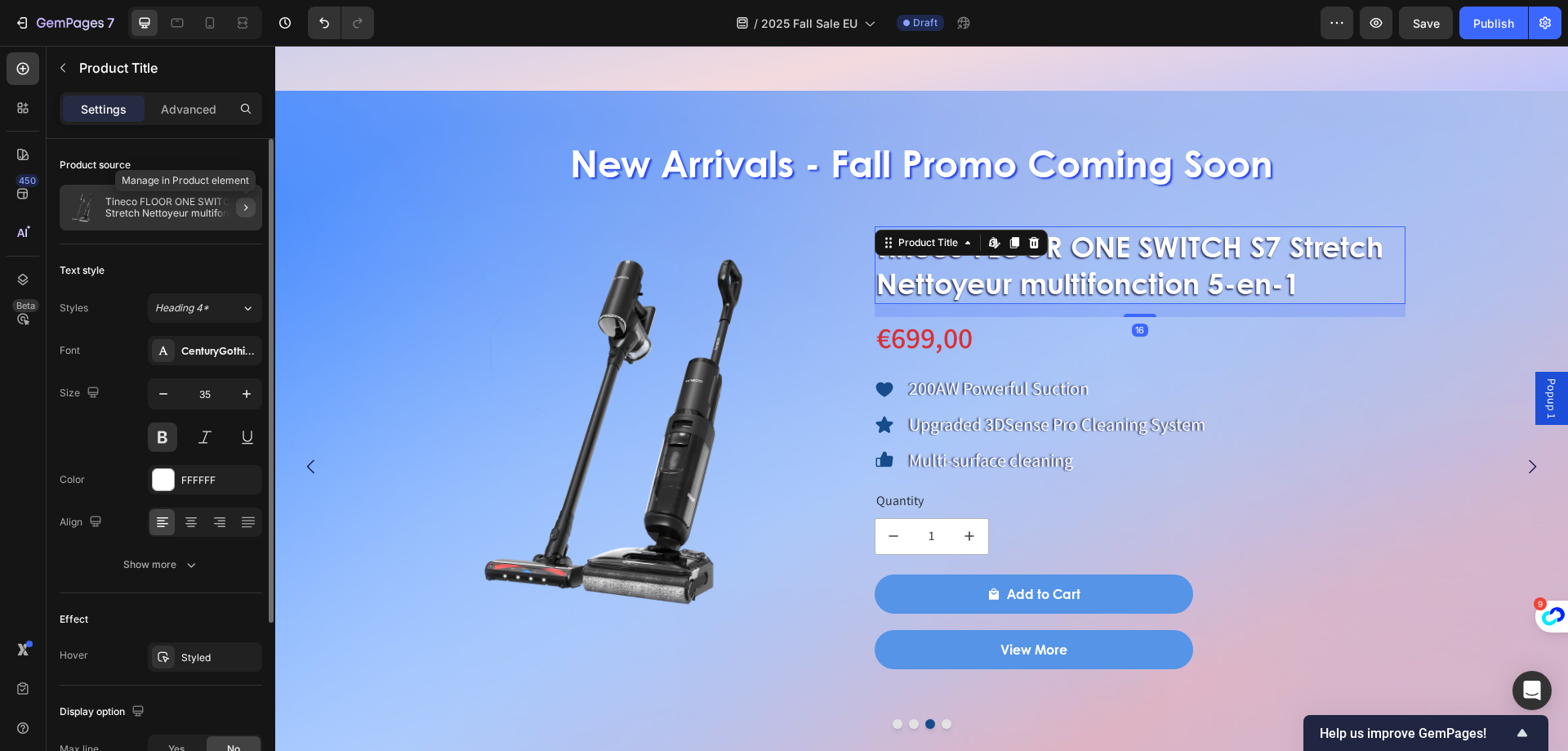
click at [245, 202] on icon "button" at bounding box center [246, 207] width 13 height 13
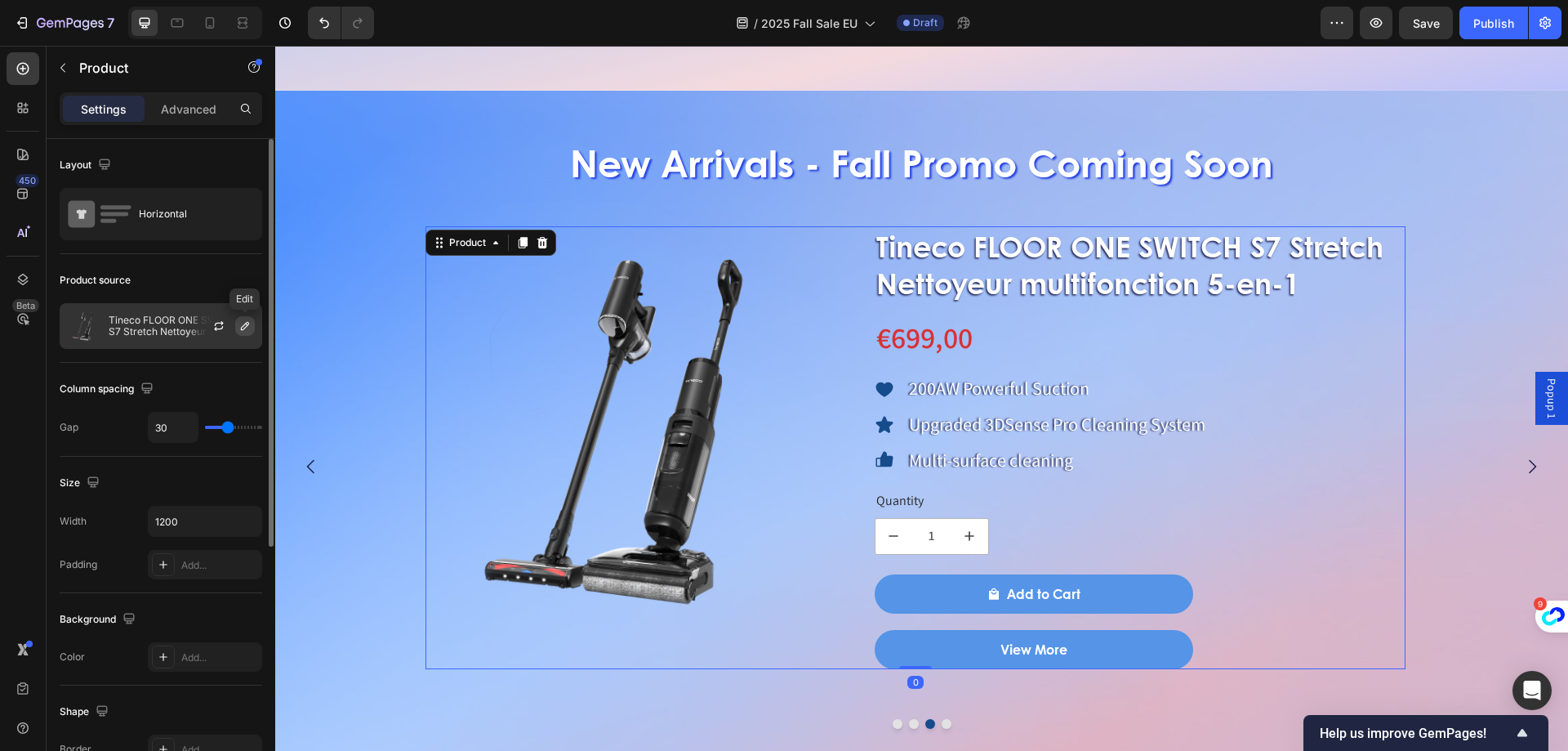
click at [242, 328] on icon "button" at bounding box center [245, 326] width 13 height 13
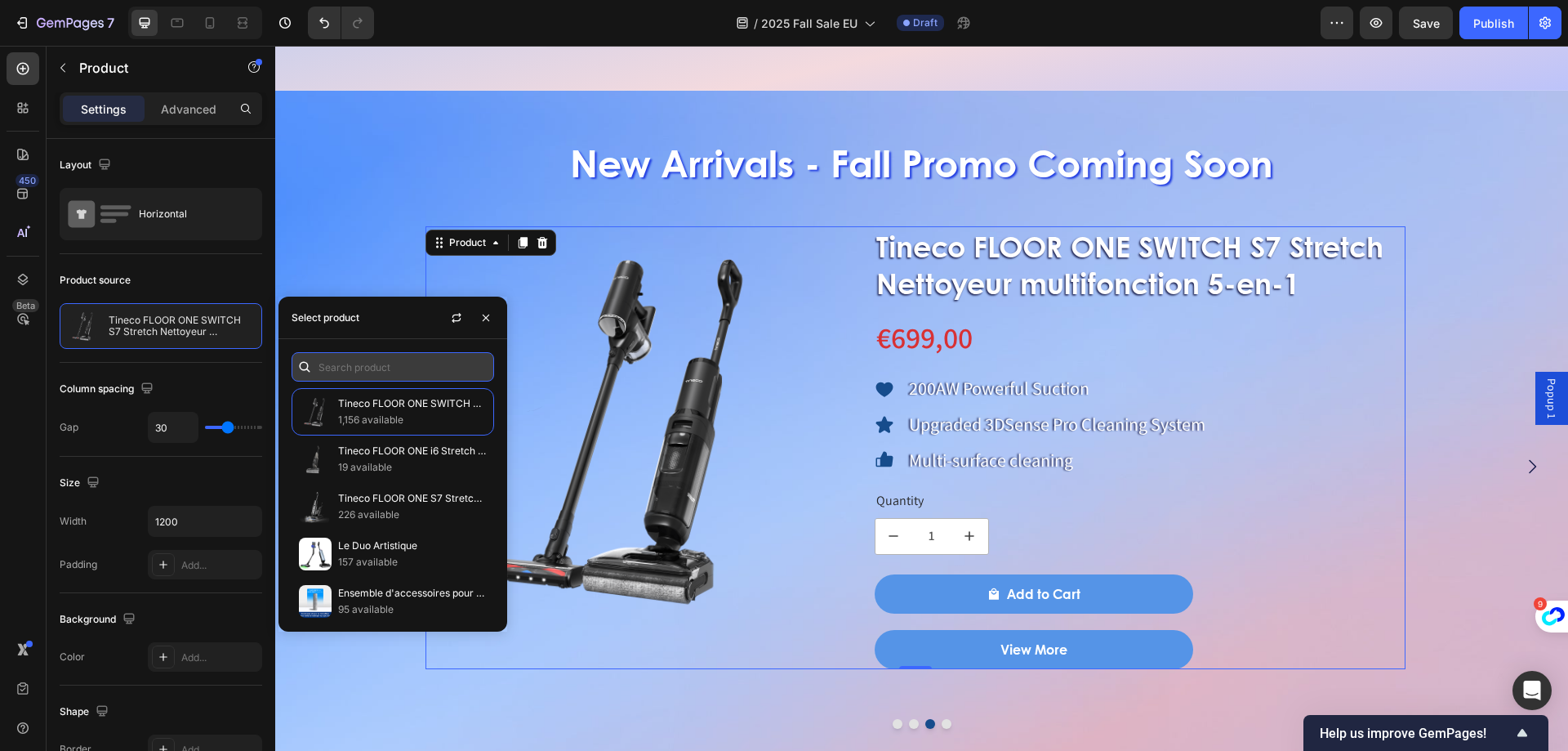
click at [331, 378] on input "text" at bounding box center [393, 366] width 202 height 29
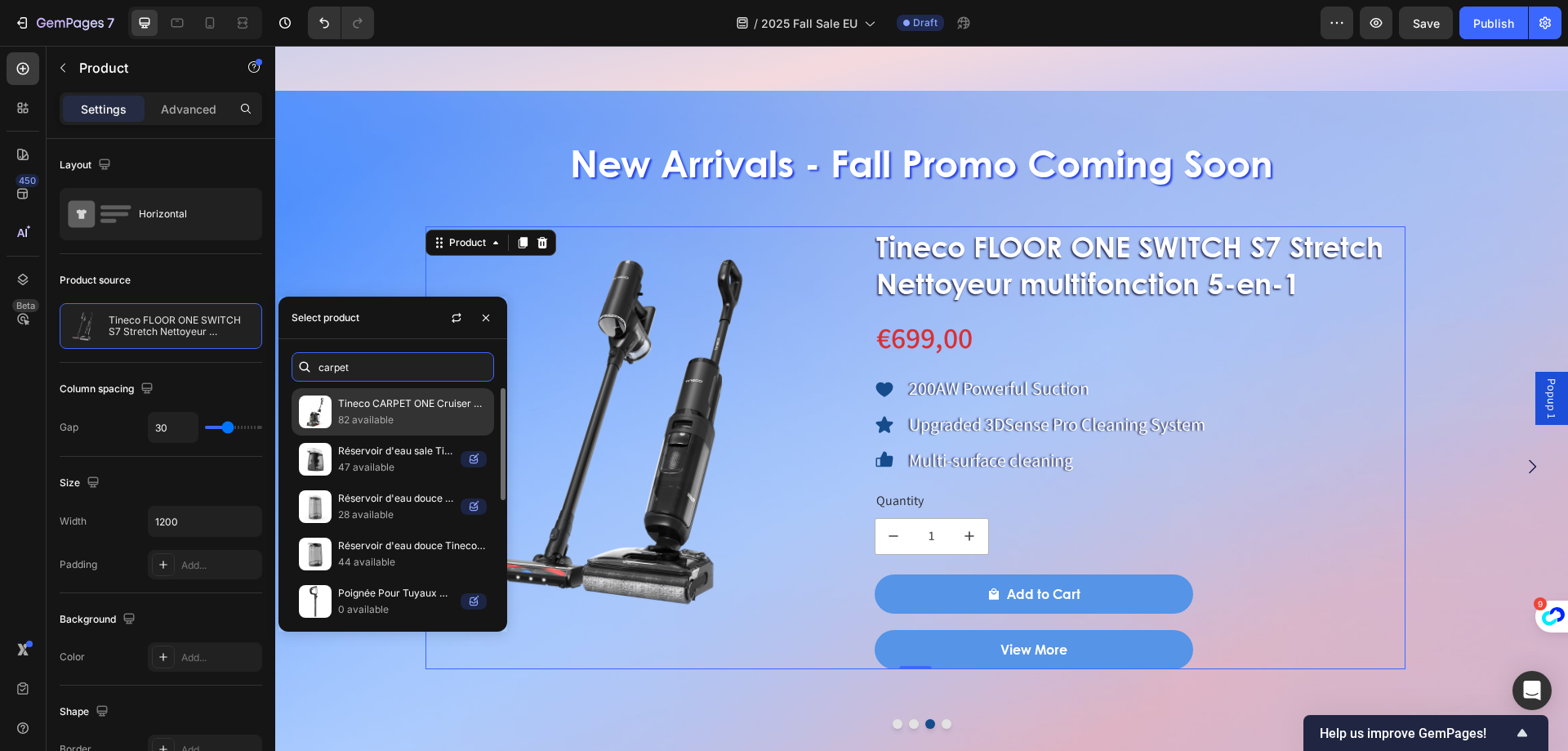
type input "carpet"
click at [471, 402] on p "Tineco CARPET ONE Cruiser Nettoyeur de Tapis Intelligent" at bounding box center [413, 404] width 149 height 17
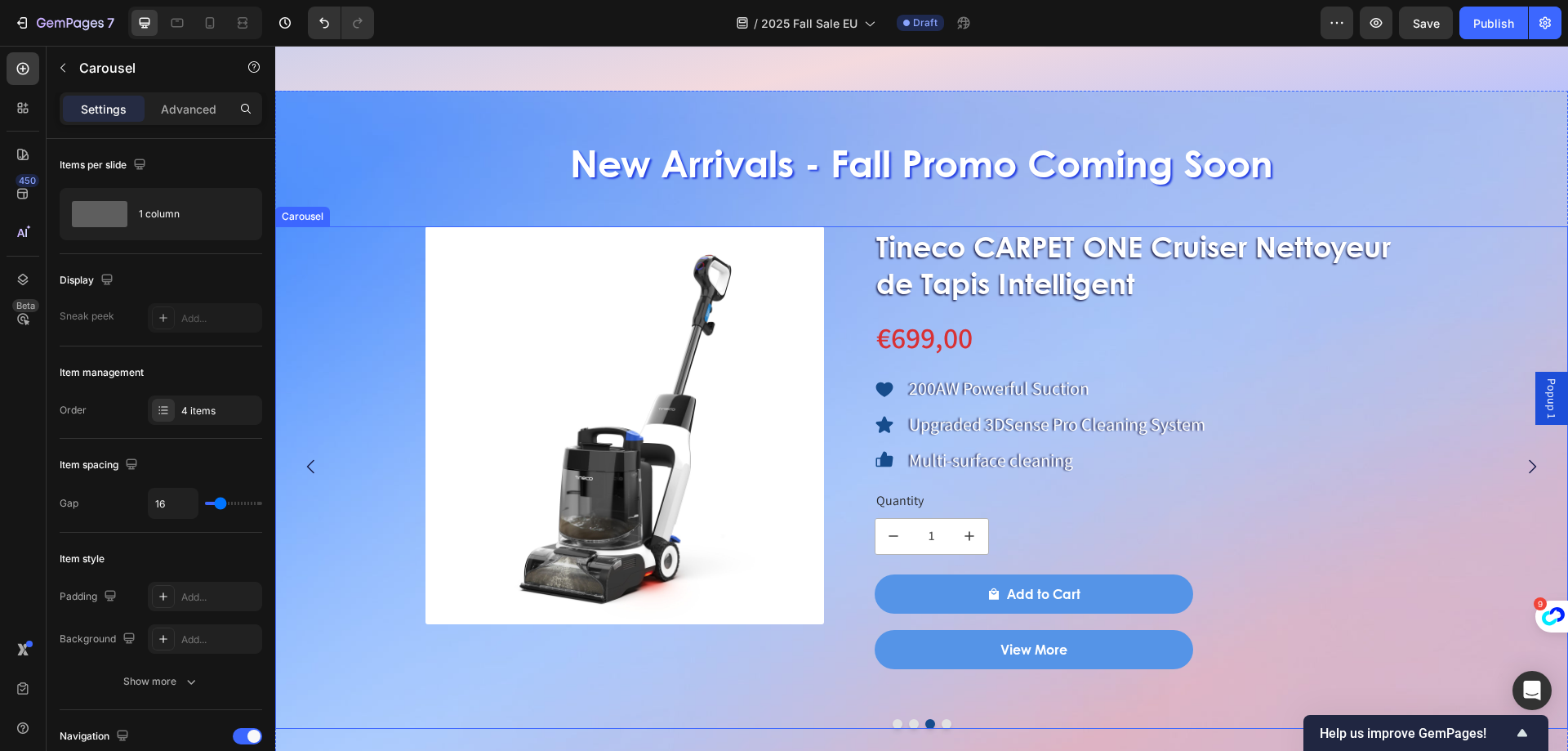
click at [942, 724] on button "Dot" at bounding box center [947, 724] width 10 height 10
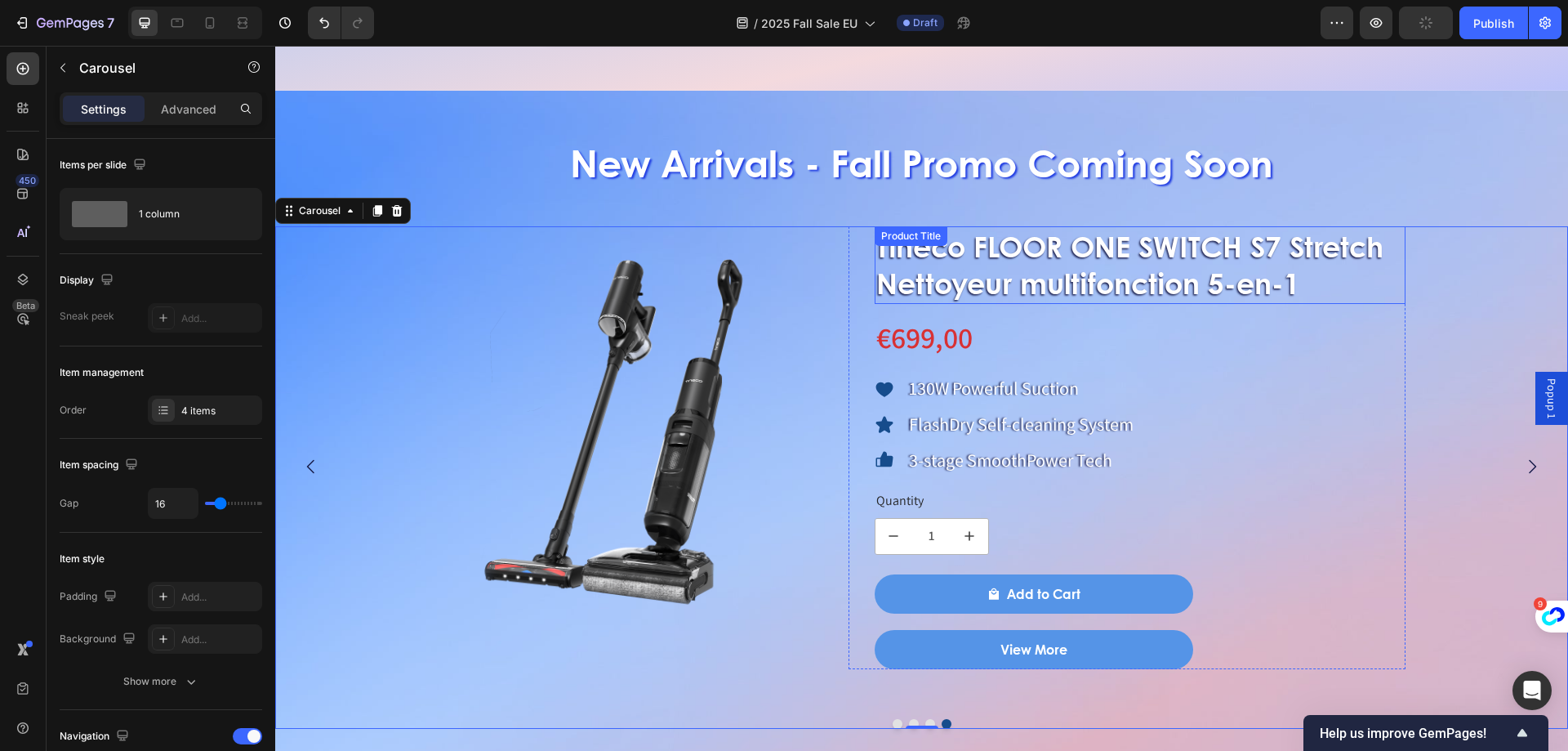
click at [1111, 260] on h1 "Tineco FLOOR ONE SWITCH S7 Stretch Nettoyeur multifonction 5-en-1" at bounding box center [1141, 265] width 532 height 78
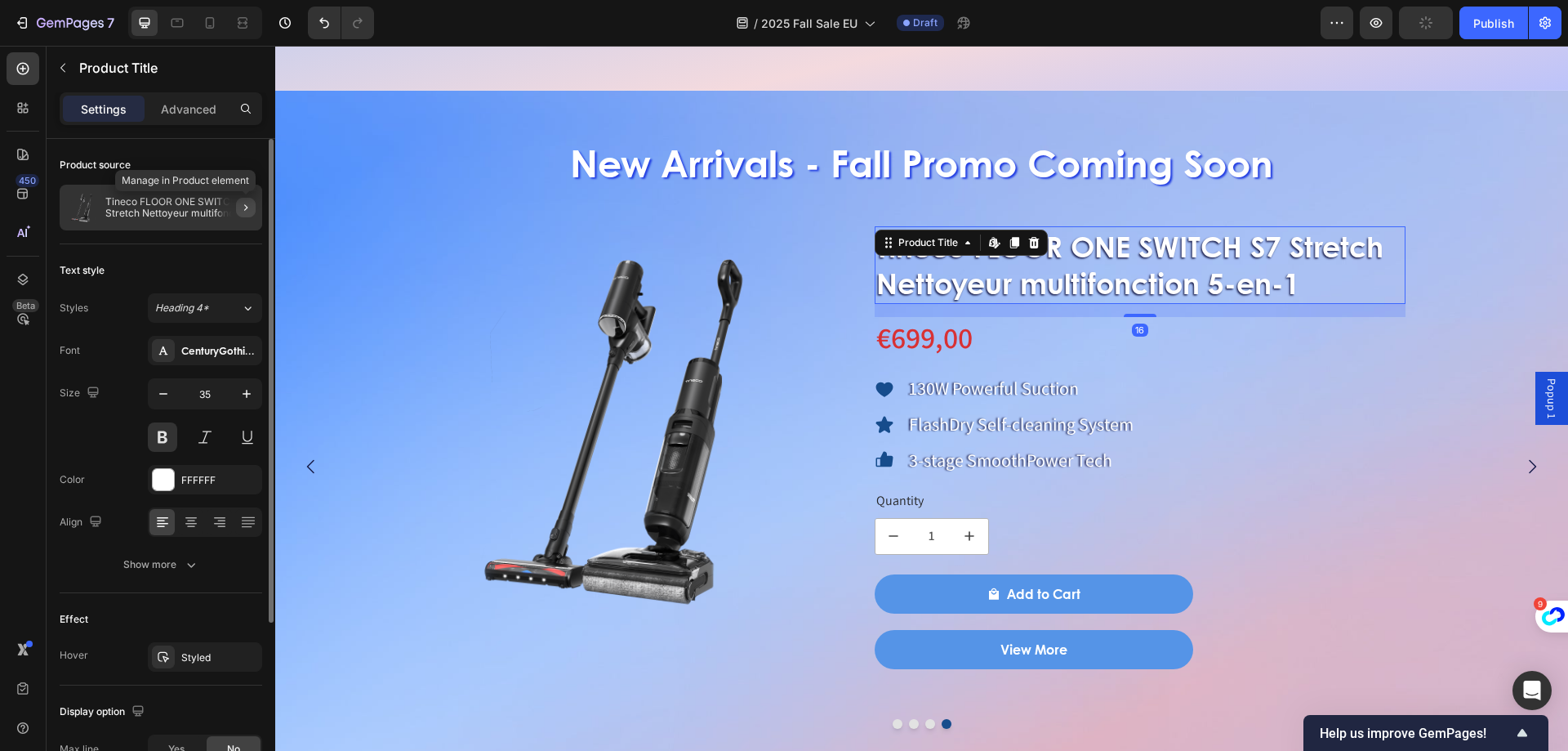
click at [252, 207] on icon "button" at bounding box center [246, 207] width 13 height 13
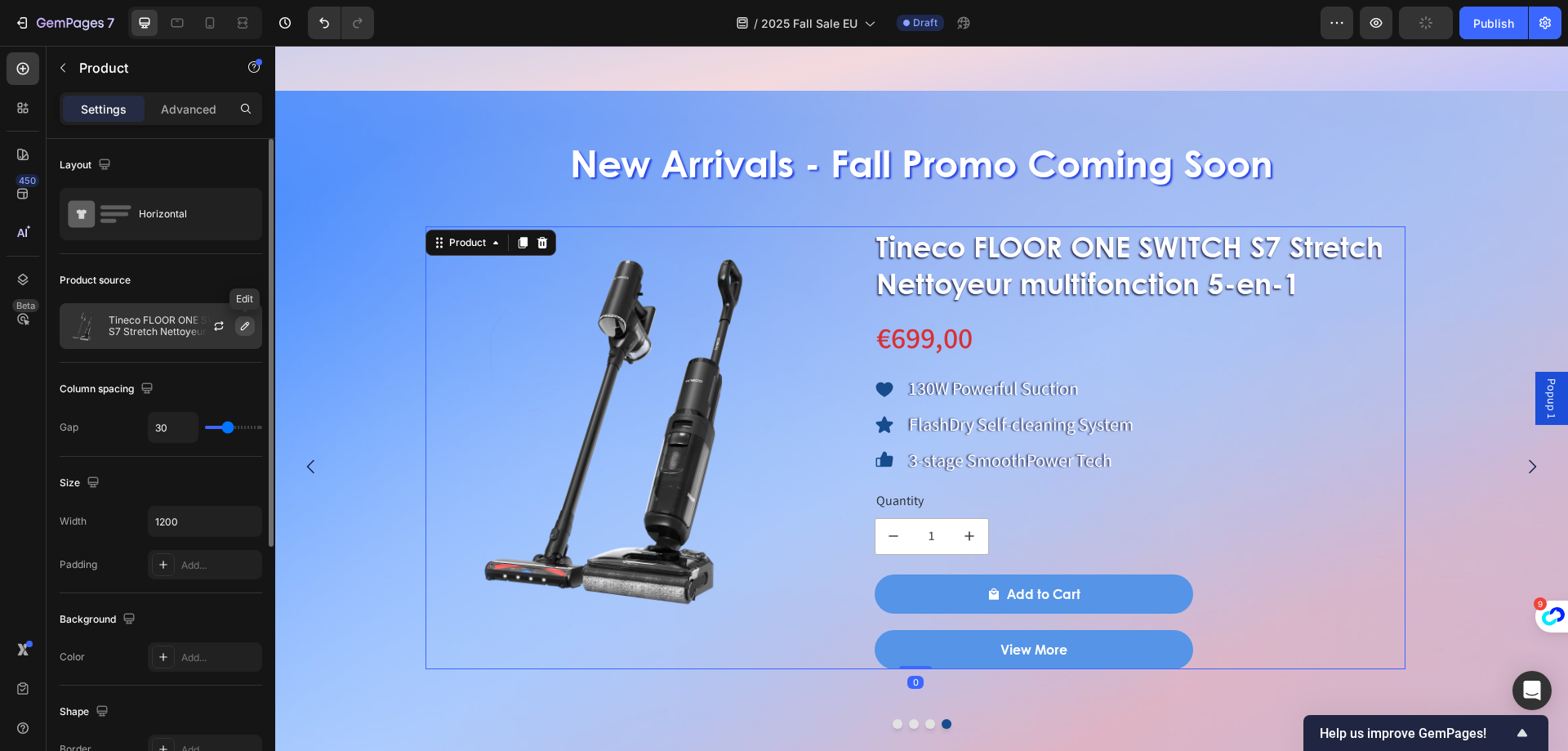
click at [245, 327] on icon "button" at bounding box center [245, 326] width 13 height 13
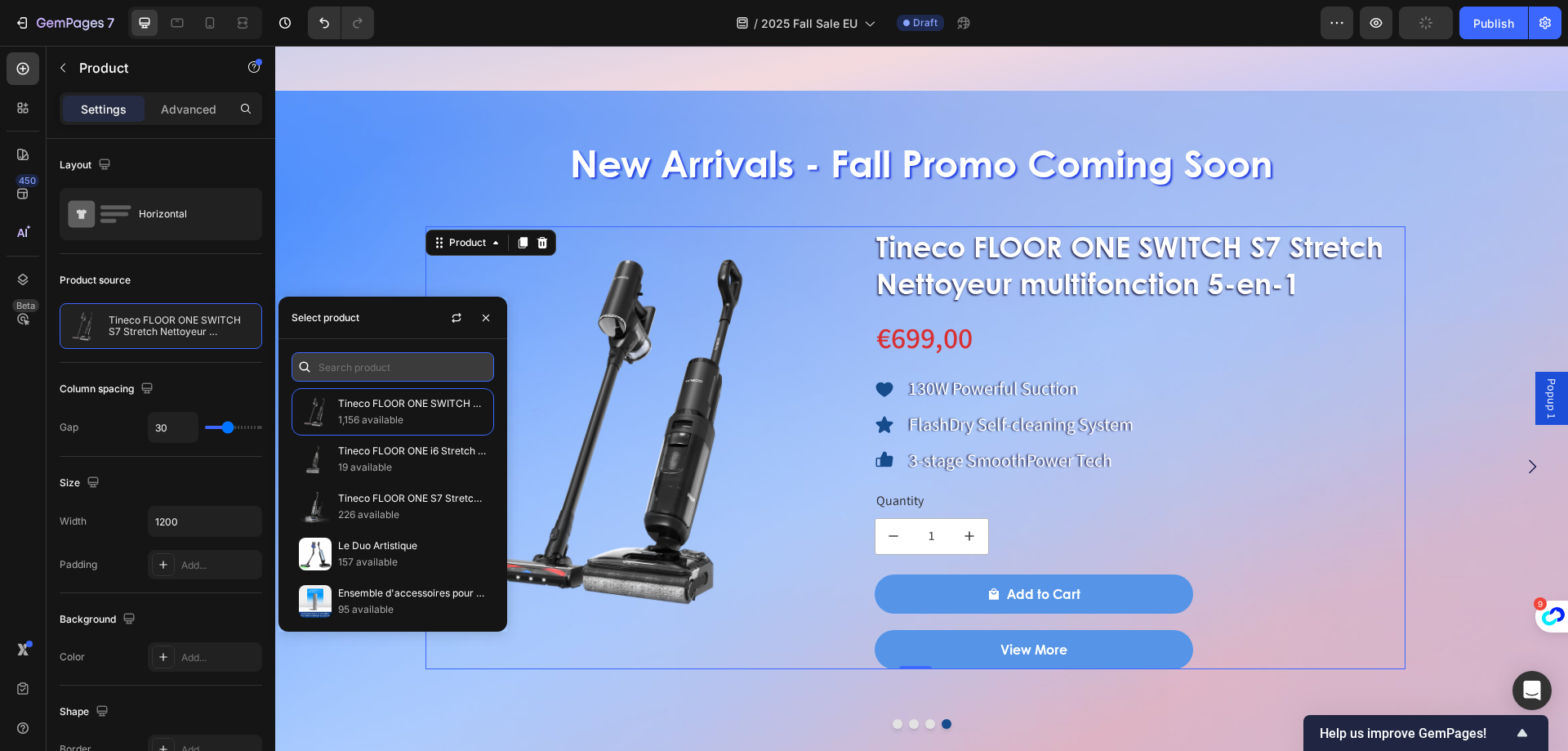
click at [344, 370] on input "text" at bounding box center [393, 366] width 202 height 29
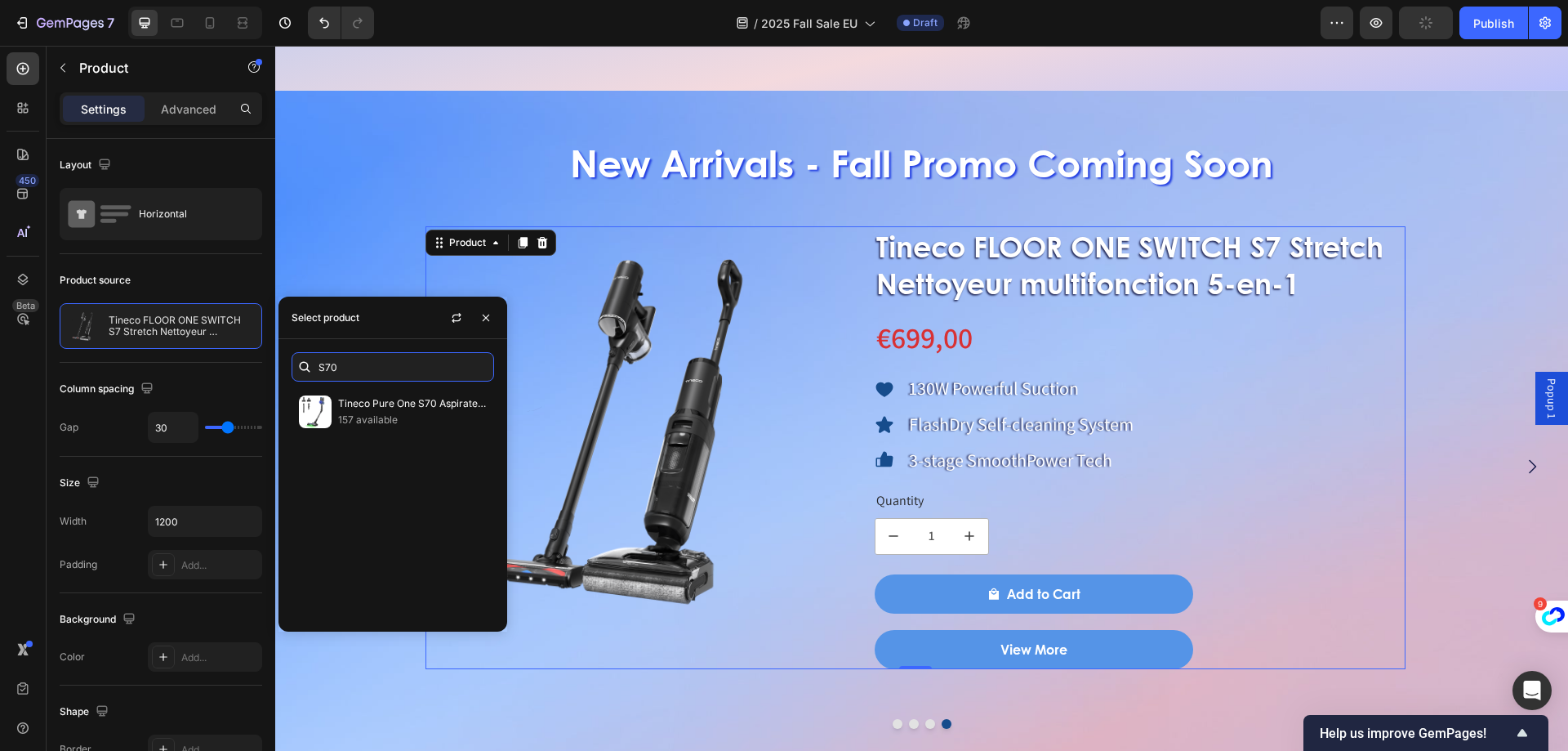
type input "S70"
click at [356, 406] on p "Tineco Pure One S70 Aspirateur Balai sans Fil" at bounding box center [413, 404] width 149 height 17
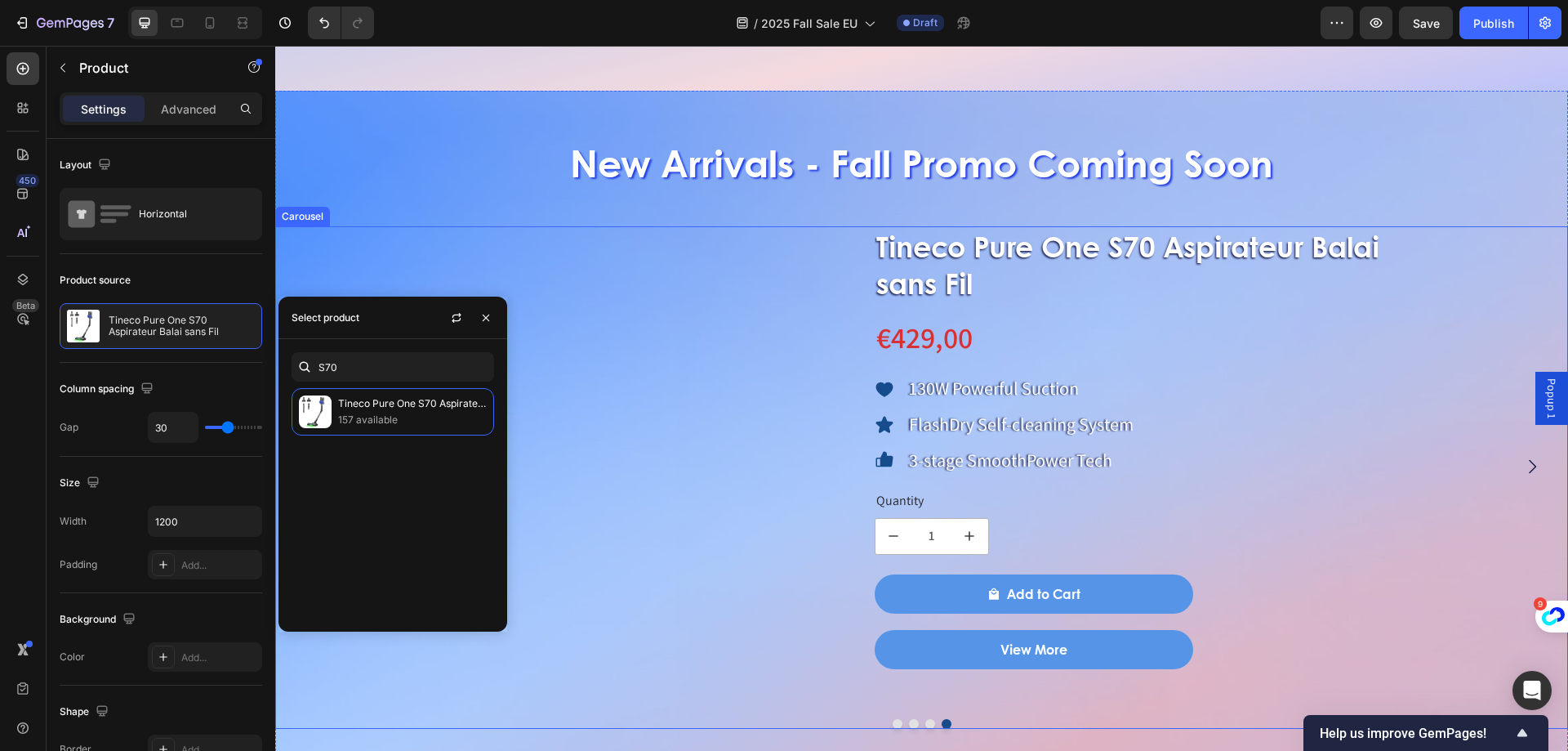
click at [925, 718] on div "Product Images Tineco FLOOR ONE SWITCH S7 Stretch Nettoyeur multifonction 5-en-…" at bounding box center [921, 478] width 1293 height 503
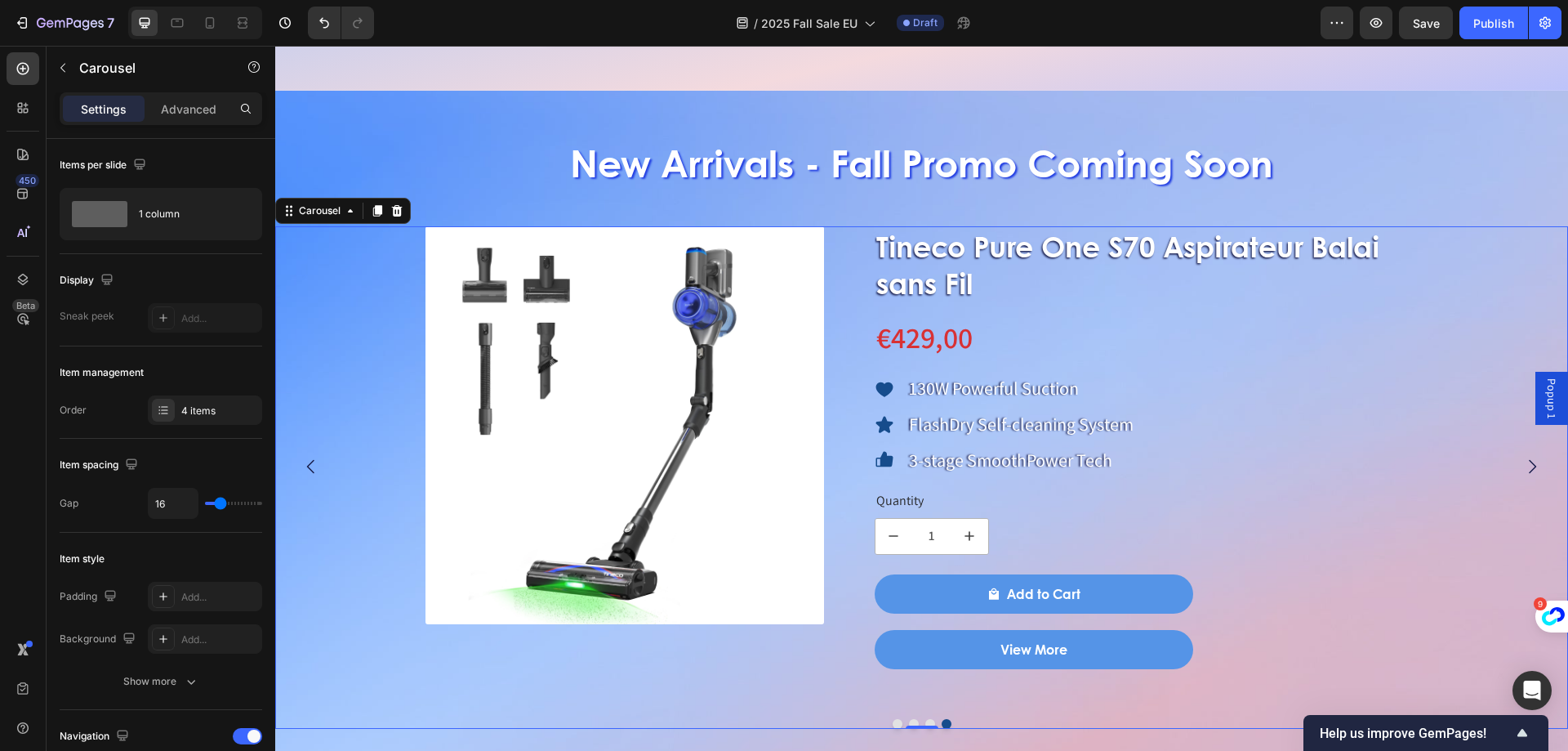
click at [927, 723] on button "Dot" at bounding box center [930, 724] width 10 height 10
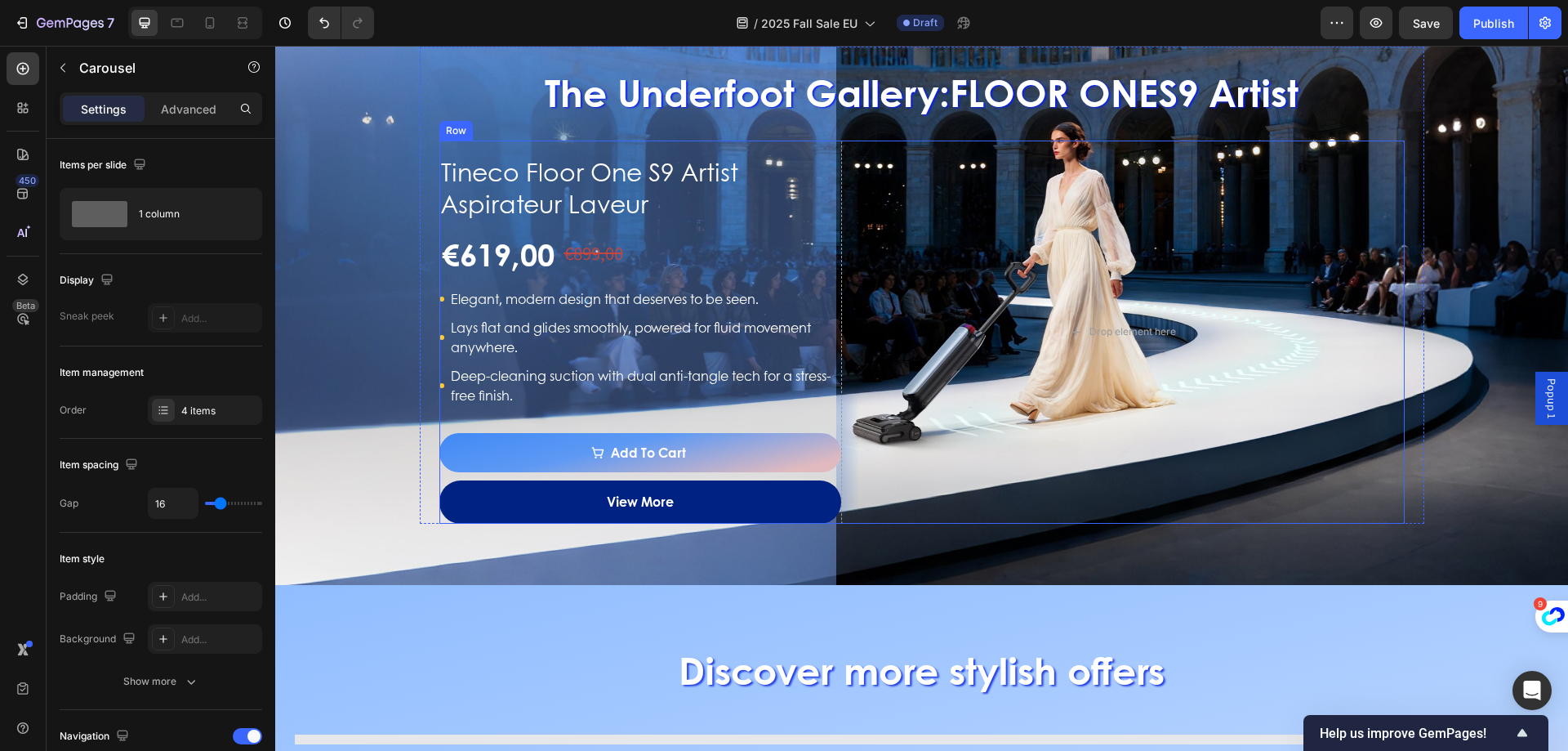
scroll to position [1973, 0]
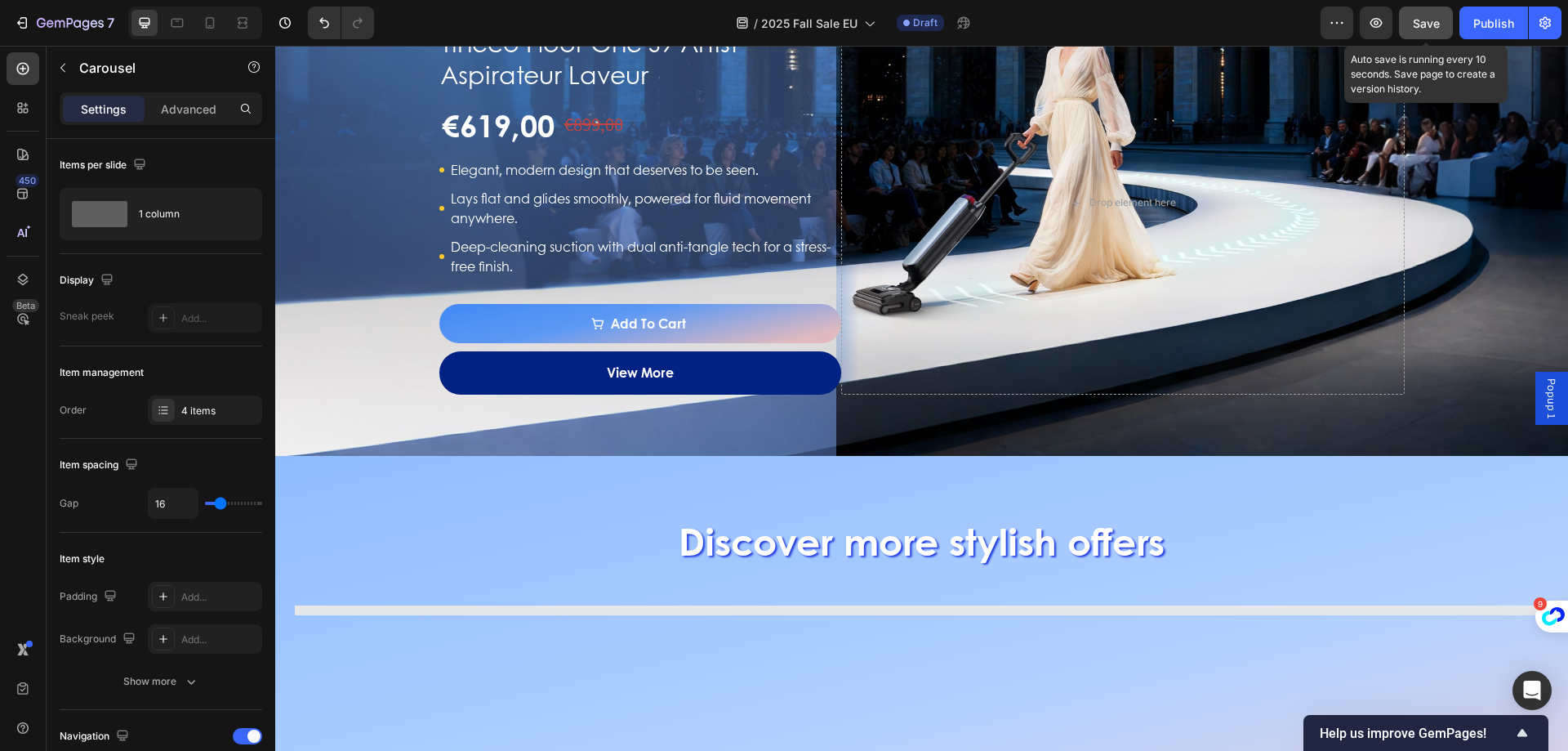
click at [1420, 24] on span "Save" at bounding box center [1427, 23] width 27 height 14
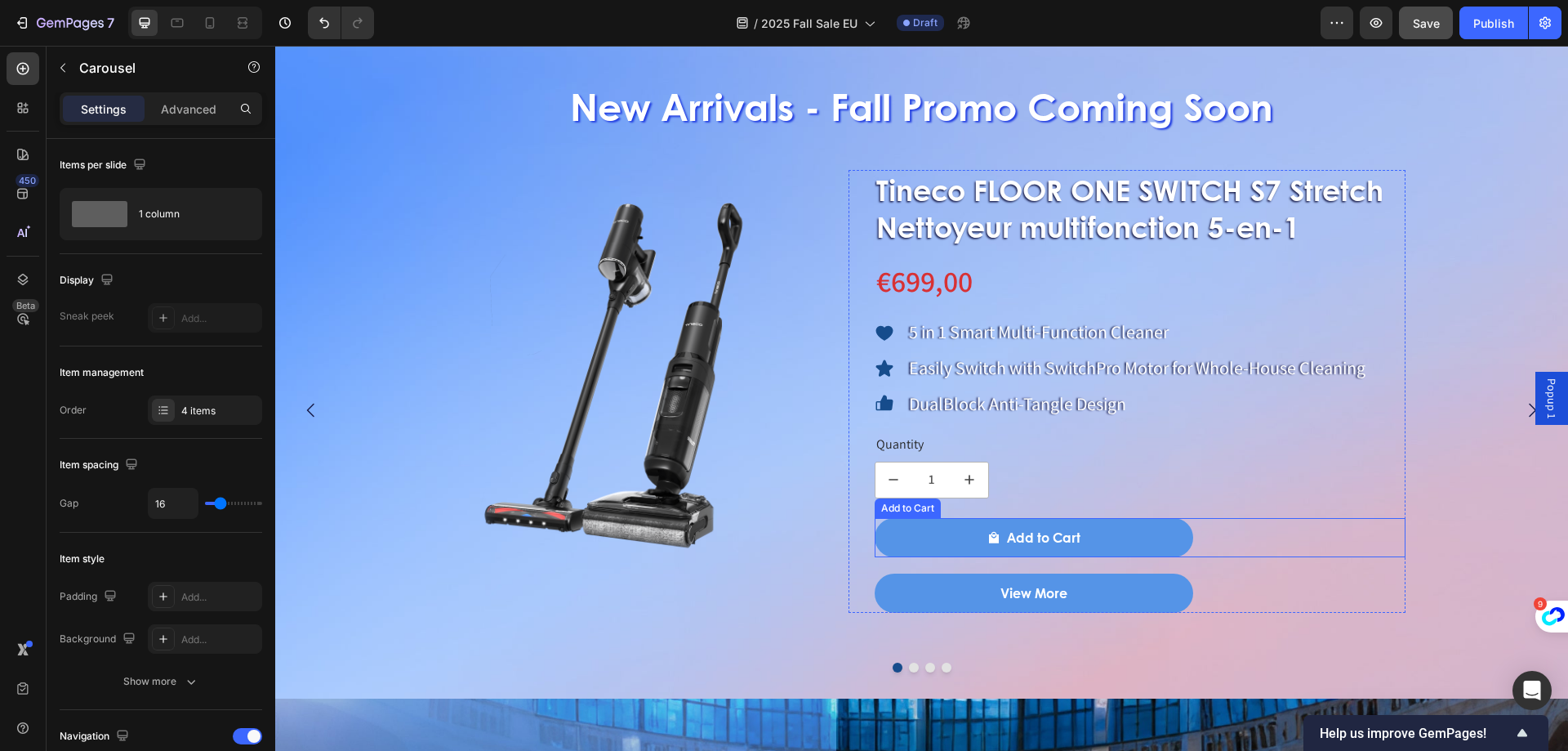
scroll to position [1144, 0]
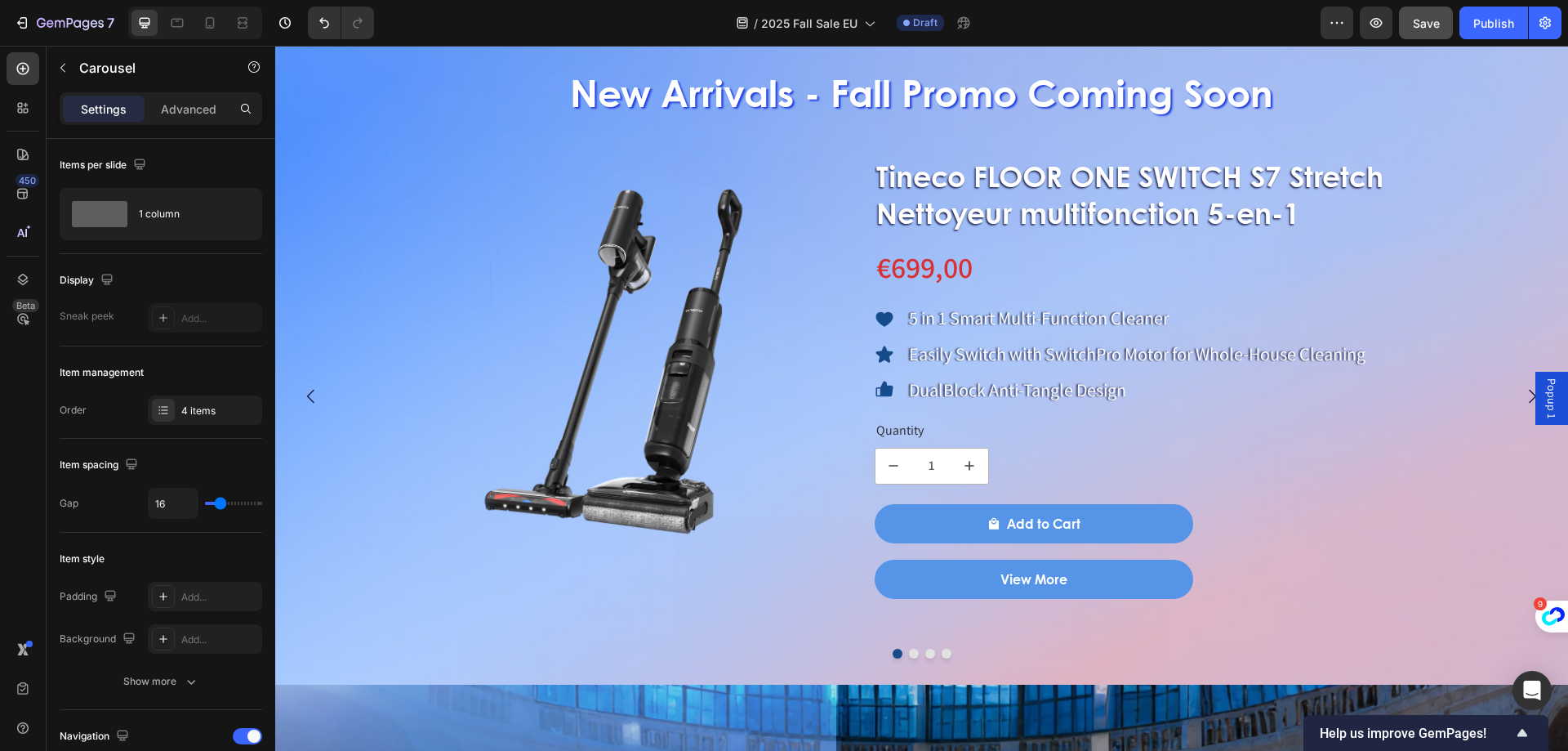
click at [942, 652] on button "Dot" at bounding box center [947, 654] width 10 height 10
click at [909, 656] on button "Dot" at bounding box center [914, 654] width 10 height 10
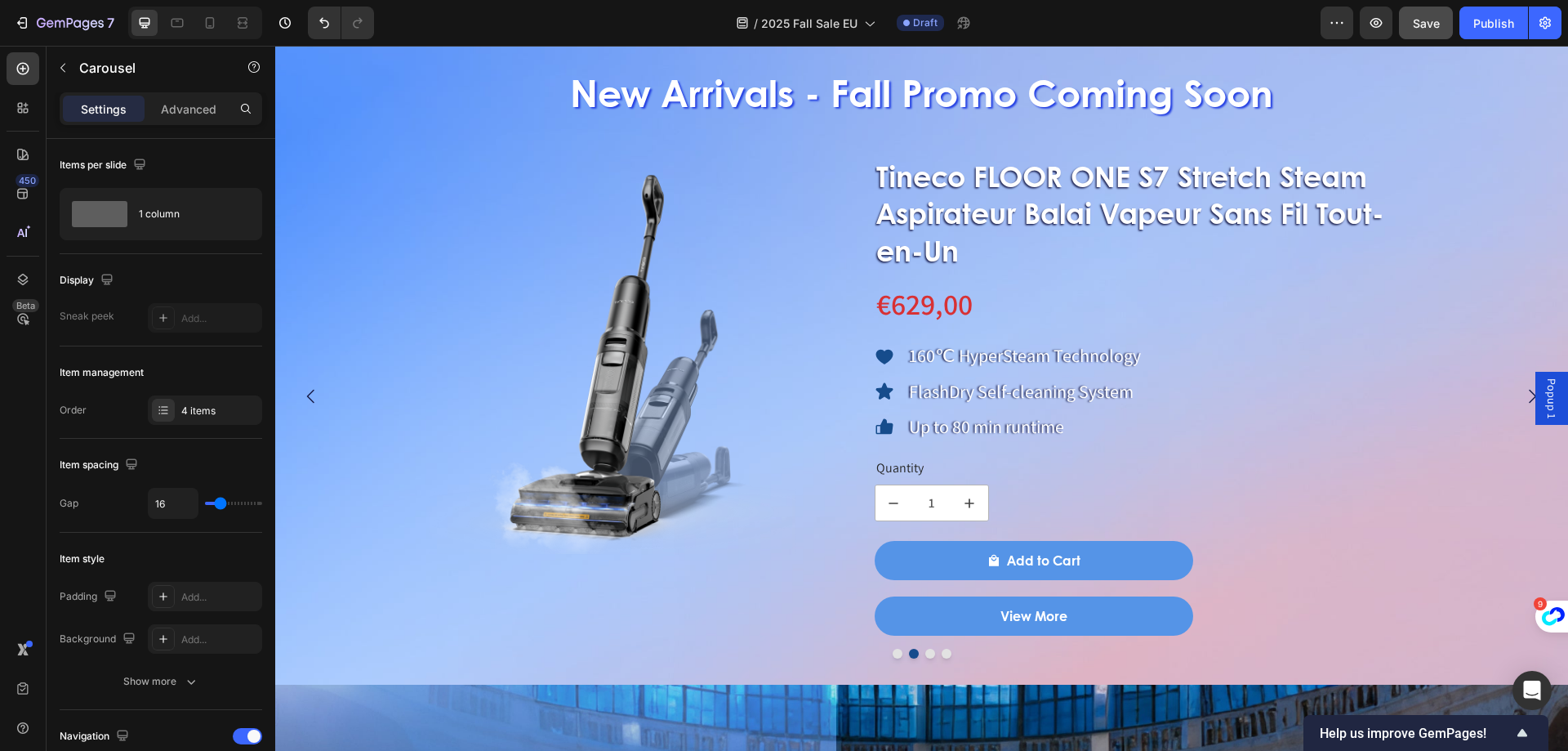
click at [925, 656] on button "Dot" at bounding box center [930, 654] width 10 height 10
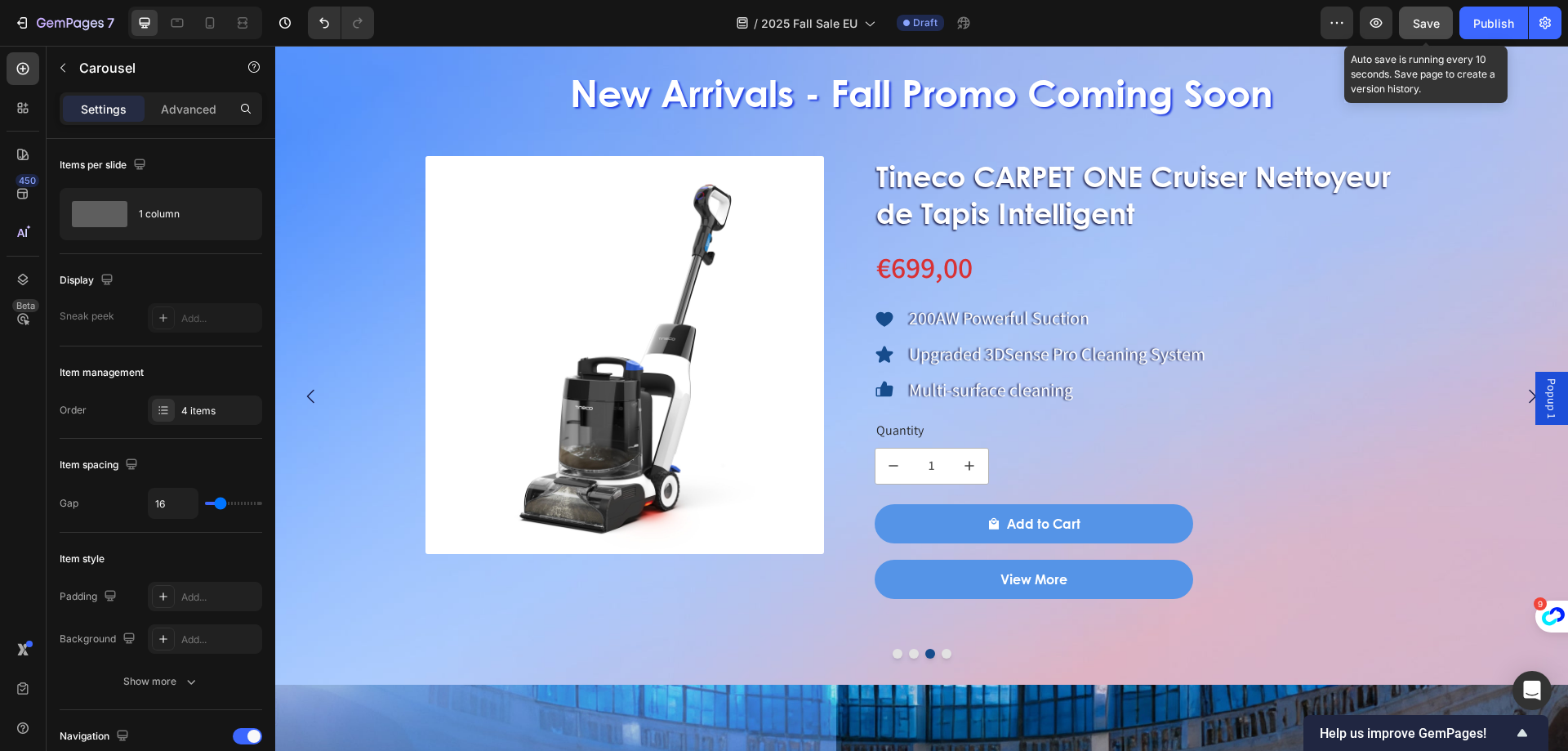
click at [1440, 26] on span "Save" at bounding box center [1427, 23] width 27 height 14
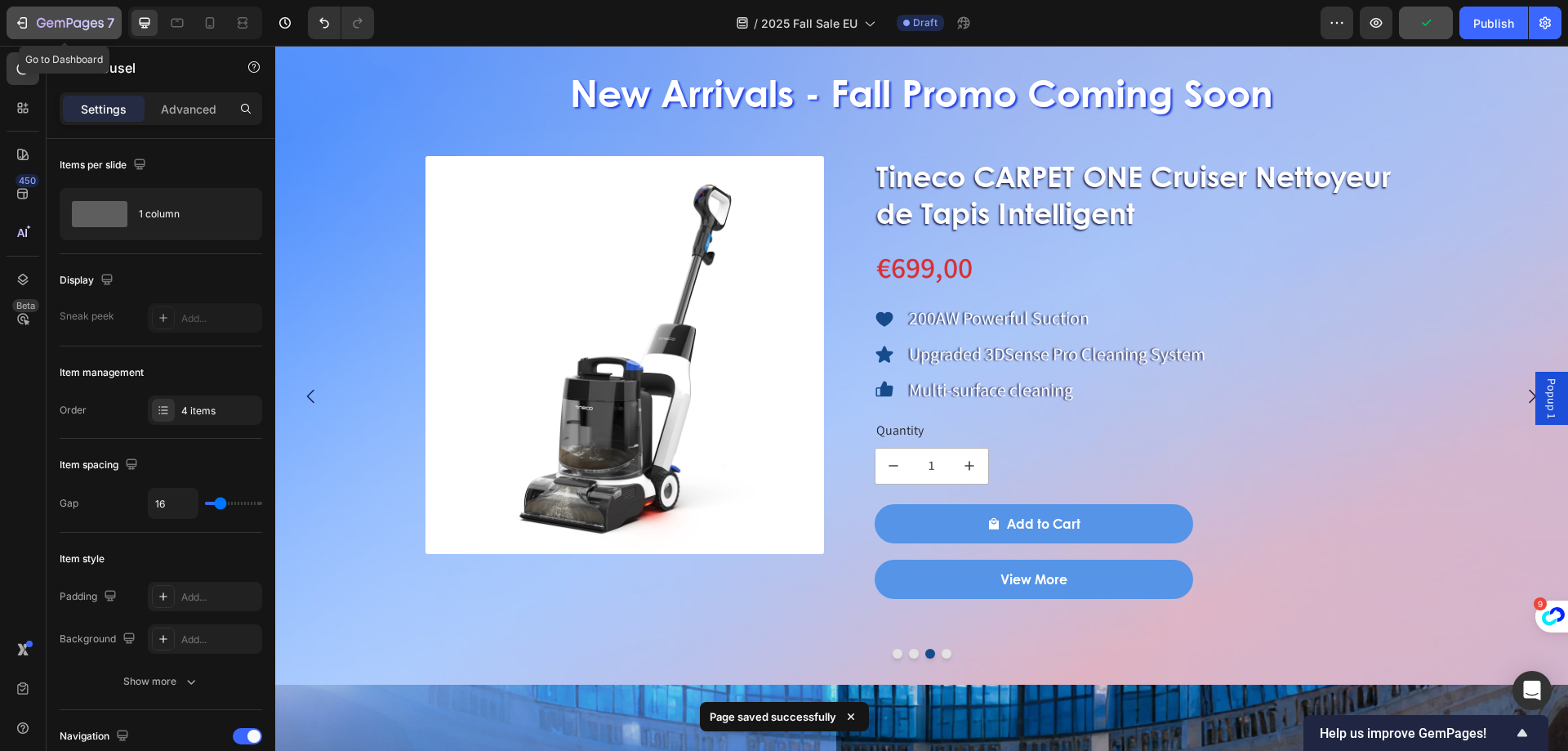
click at [79, 23] on icon "button" at bounding box center [70, 24] width 67 height 14
